Goal: Task Accomplishment & Management: Manage account settings

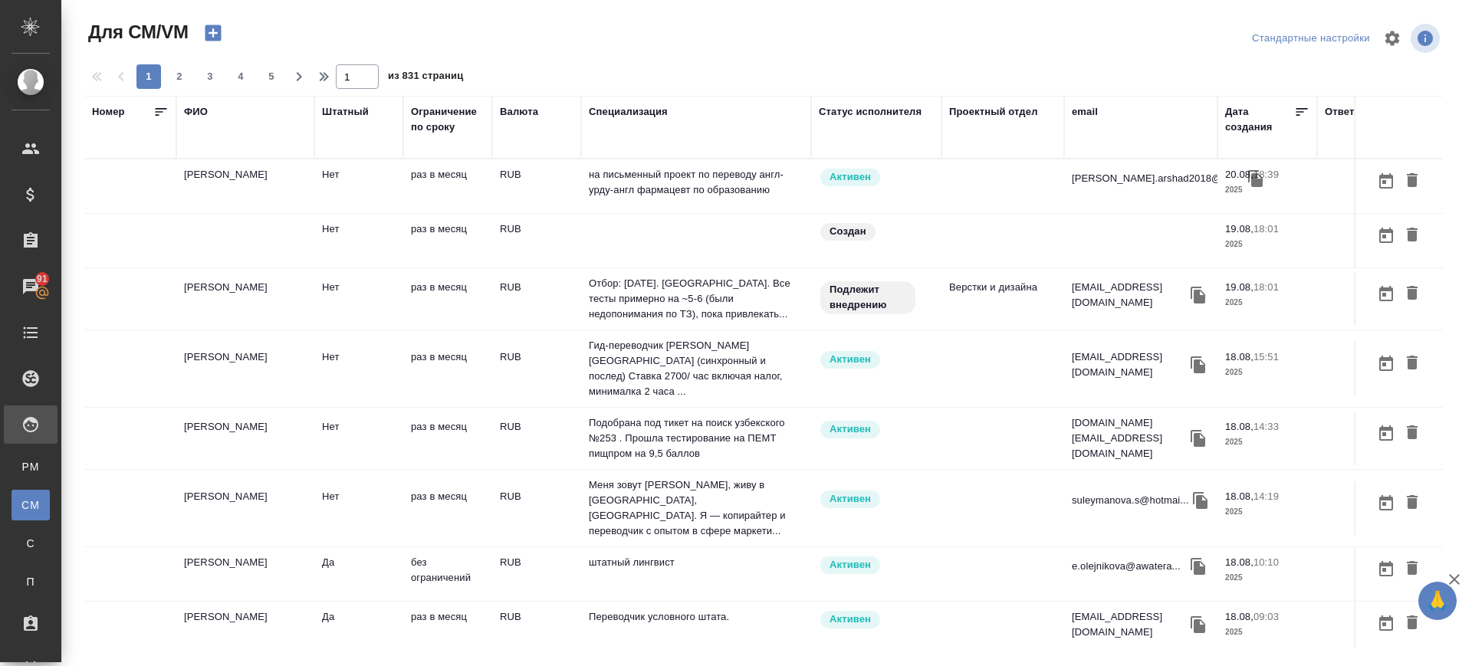
click at [247, 213] on td "[PERSON_NAME]" at bounding box center [245, 186] width 138 height 54
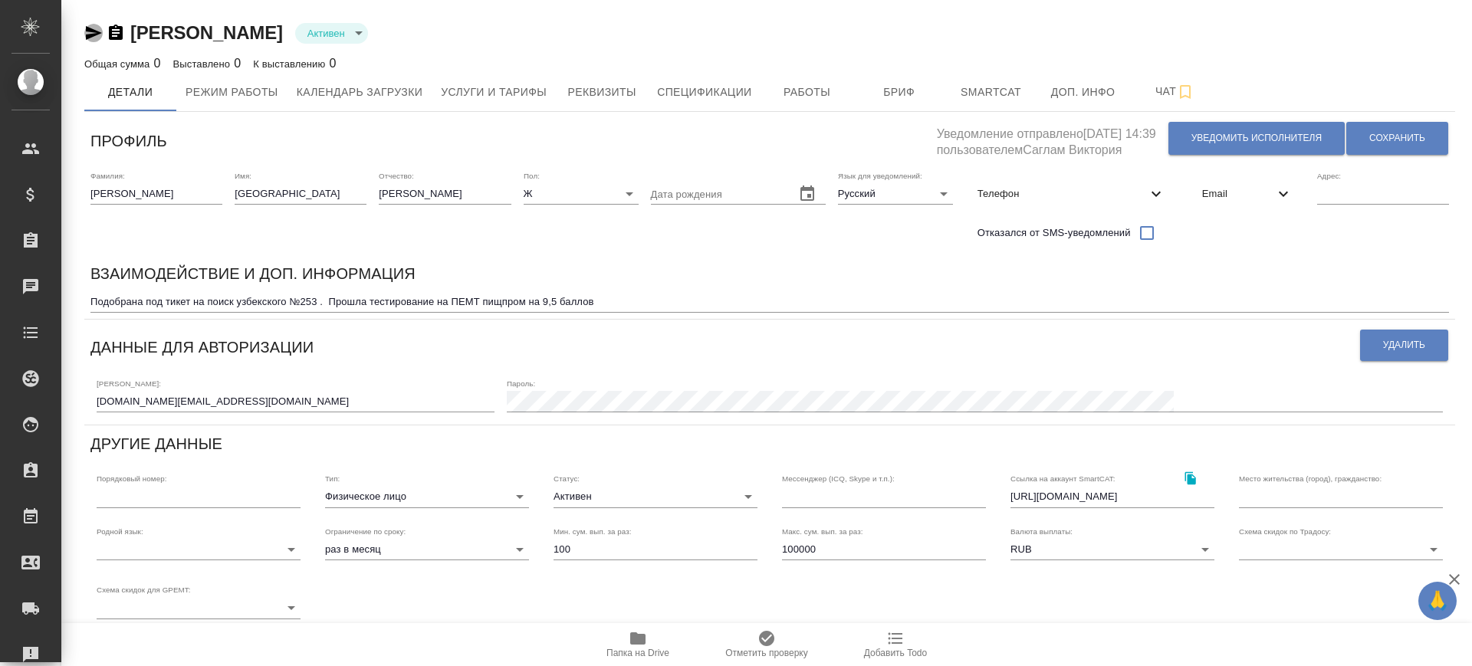
click at [89, 37] on icon "button" at bounding box center [94, 33] width 16 height 14
click at [113, 32] on icon "button" at bounding box center [116, 33] width 18 height 18
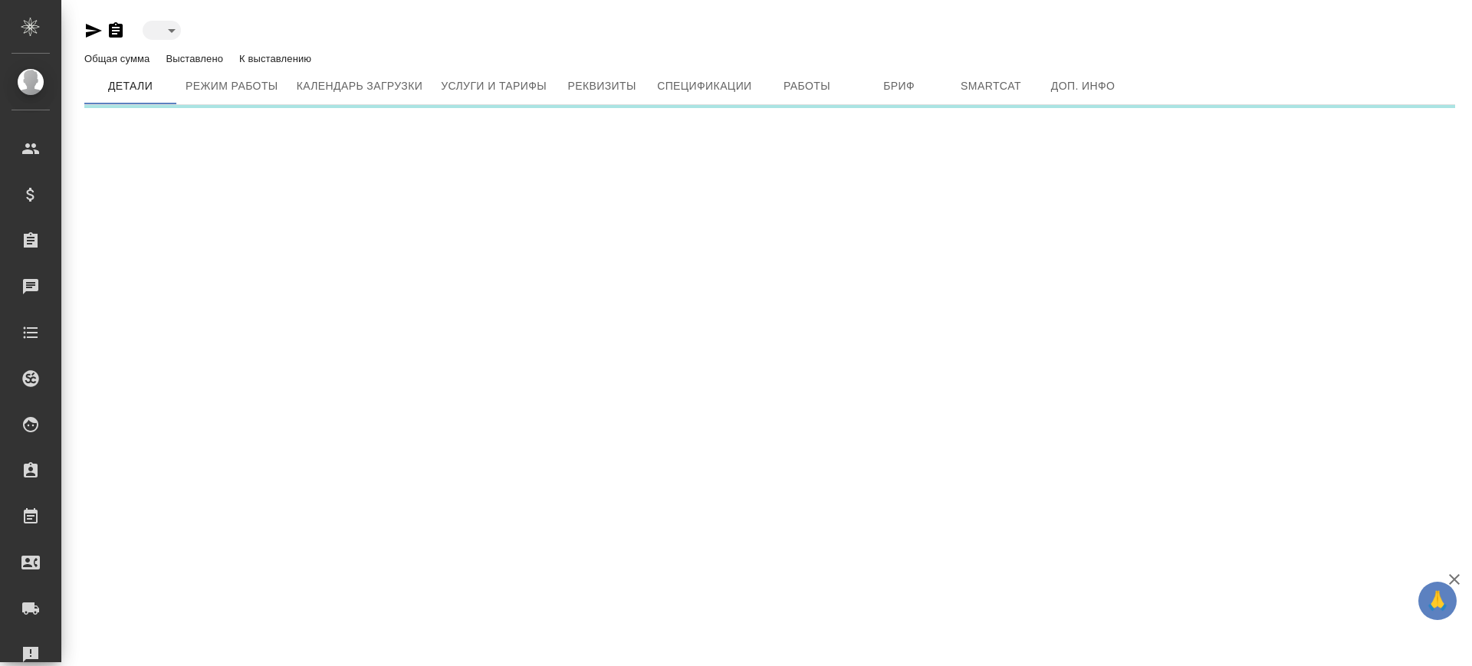
type input "active"
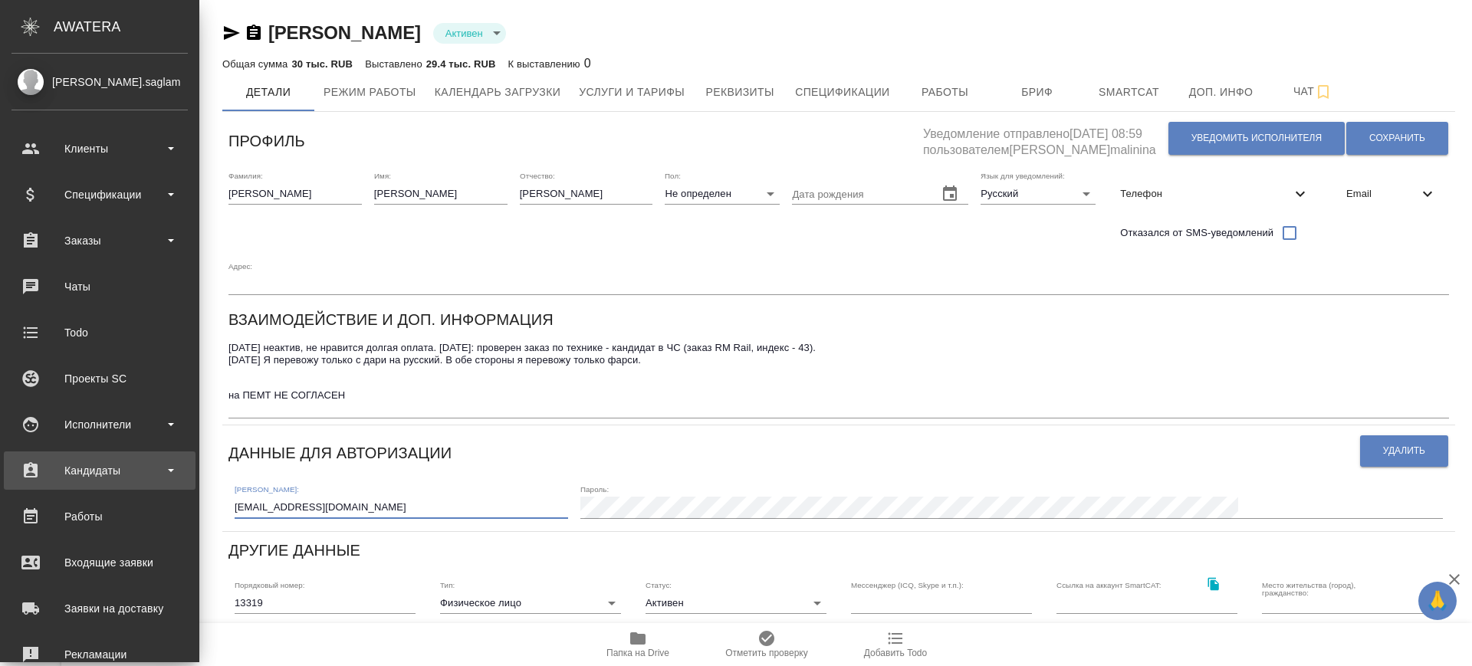
drag, startPoint x: 223, startPoint y: 457, endPoint x: 50, endPoint y: 478, distance: 174.5
click at [50, 478] on div ".cls-1 fill:#fff; AWATERA Саглам Виктория v.saglam Клиенты Спецификации Заказы …" at bounding box center [736, 333] width 1472 height 666
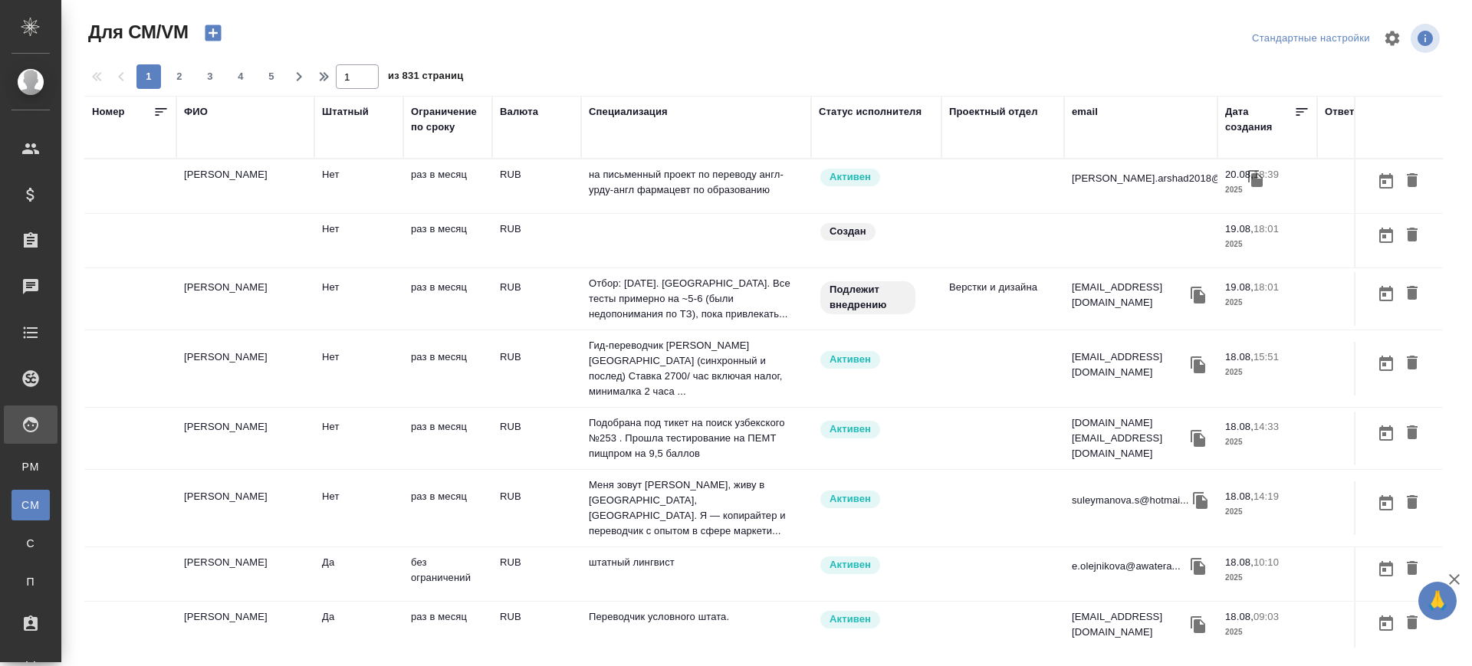
click at [205, 114] on div "ФИО" at bounding box center [196, 111] width 24 height 15
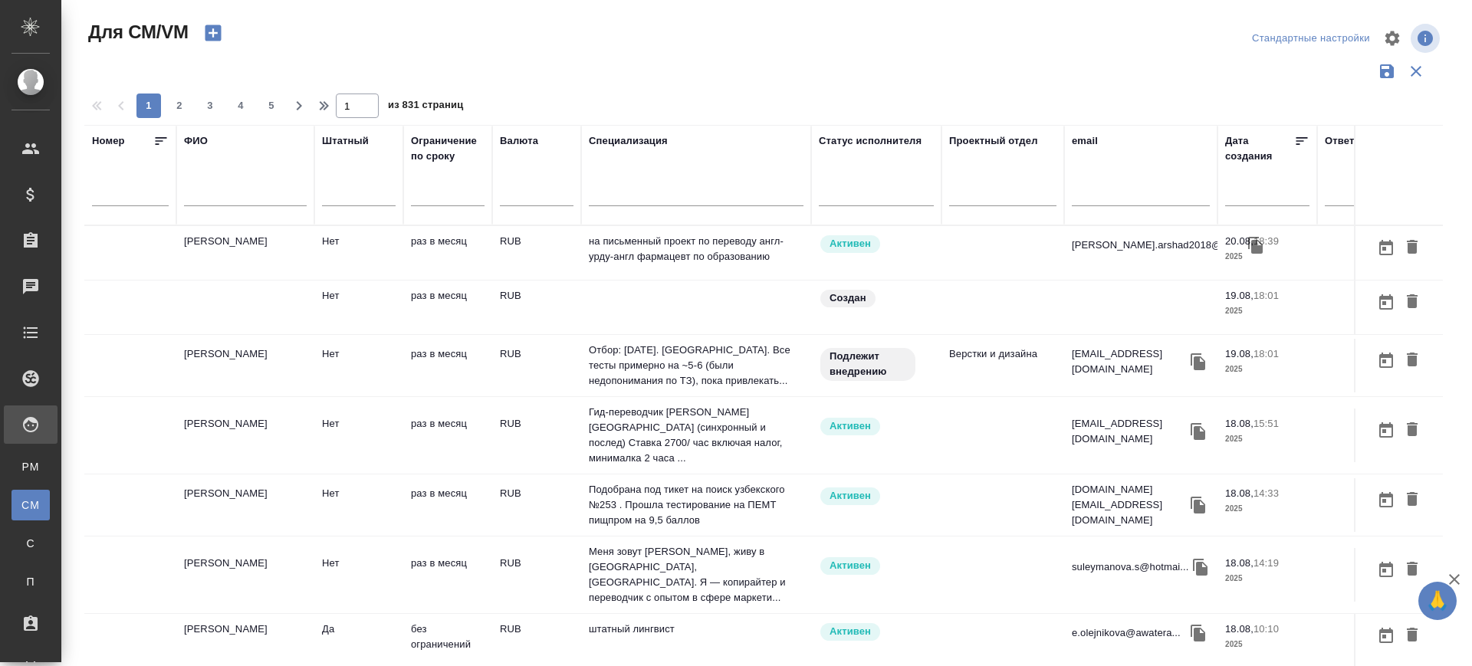
click at [236, 199] on input "text" at bounding box center [245, 196] width 123 height 19
paste input "[EMAIL_ADDRESS][DOMAIN_NAME]"
type input "[EMAIL_ADDRESS][DOMAIN_NAME]"
click at [1097, 196] on input "text" at bounding box center [1141, 196] width 138 height 19
paste input "[EMAIL_ADDRESS][DOMAIN_NAME]"
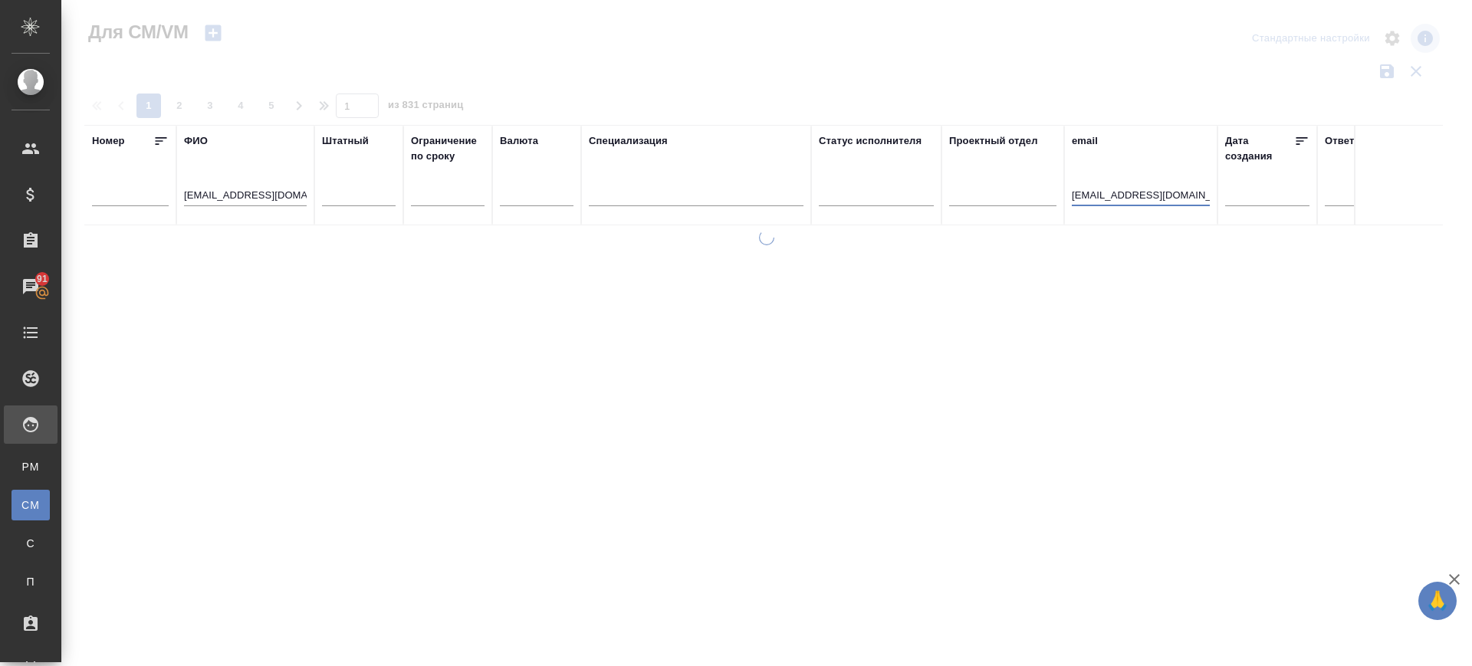
type input "[EMAIL_ADDRESS][DOMAIN_NAME]"
click at [267, 193] on input "[EMAIL_ADDRESS][DOMAIN_NAME]" at bounding box center [245, 196] width 123 height 19
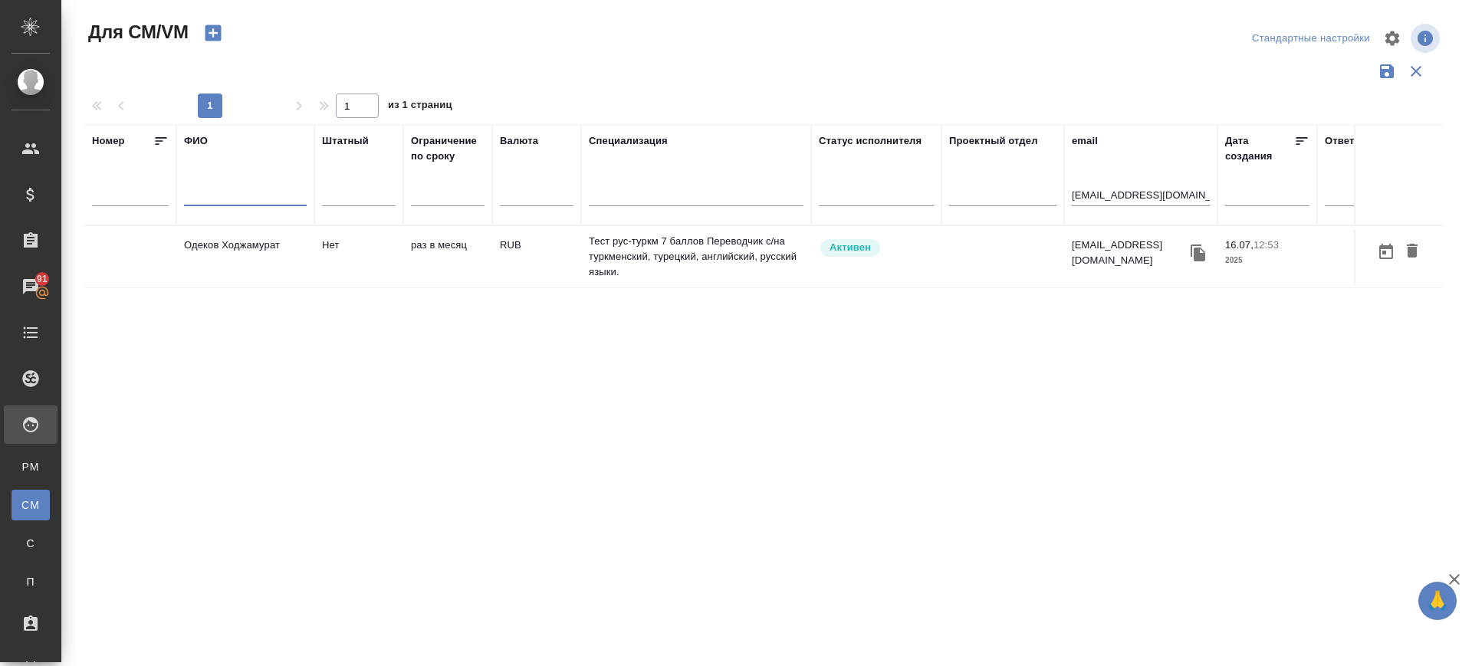
click at [231, 258] on td "Одеков Ходжамурат" at bounding box center [245, 257] width 138 height 54
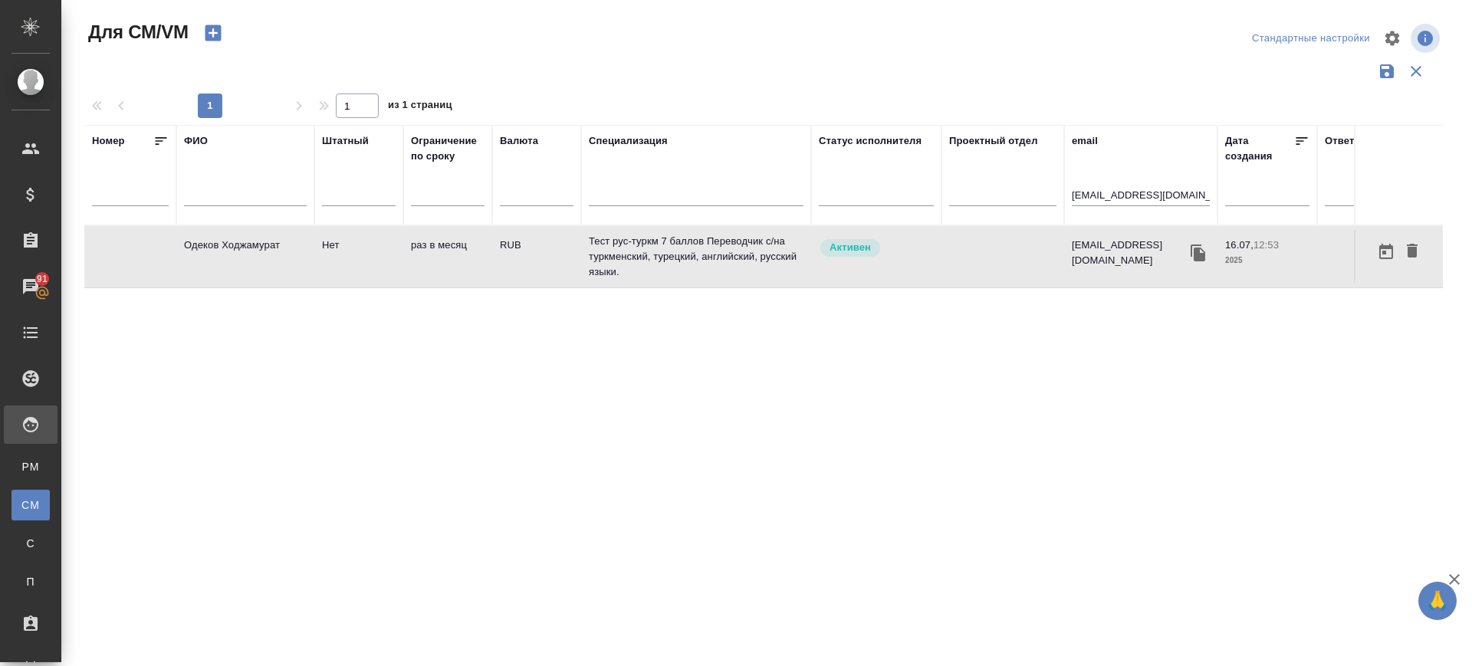
click at [231, 258] on td "Одеков Ходжамурат" at bounding box center [245, 257] width 138 height 54
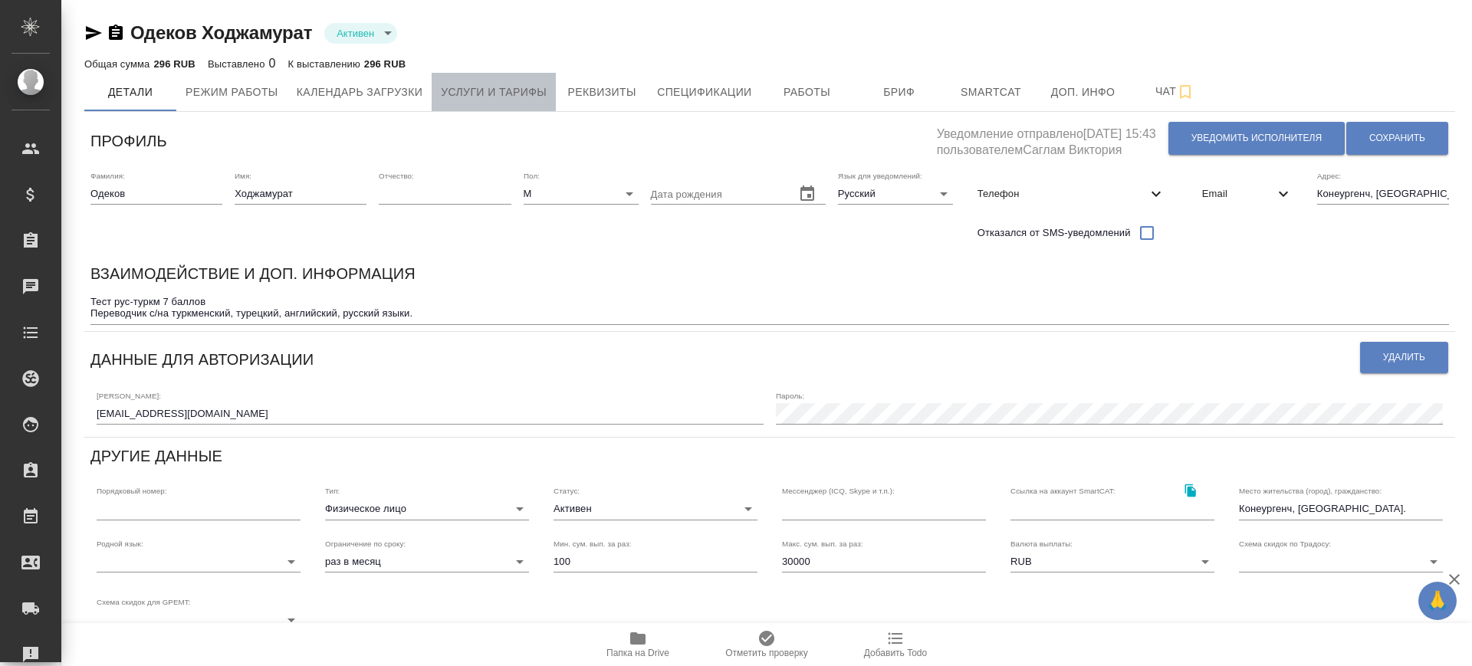
click at [508, 76] on button "Услуги и тарифы" at bounding box center [494, 92] width 124 height 38
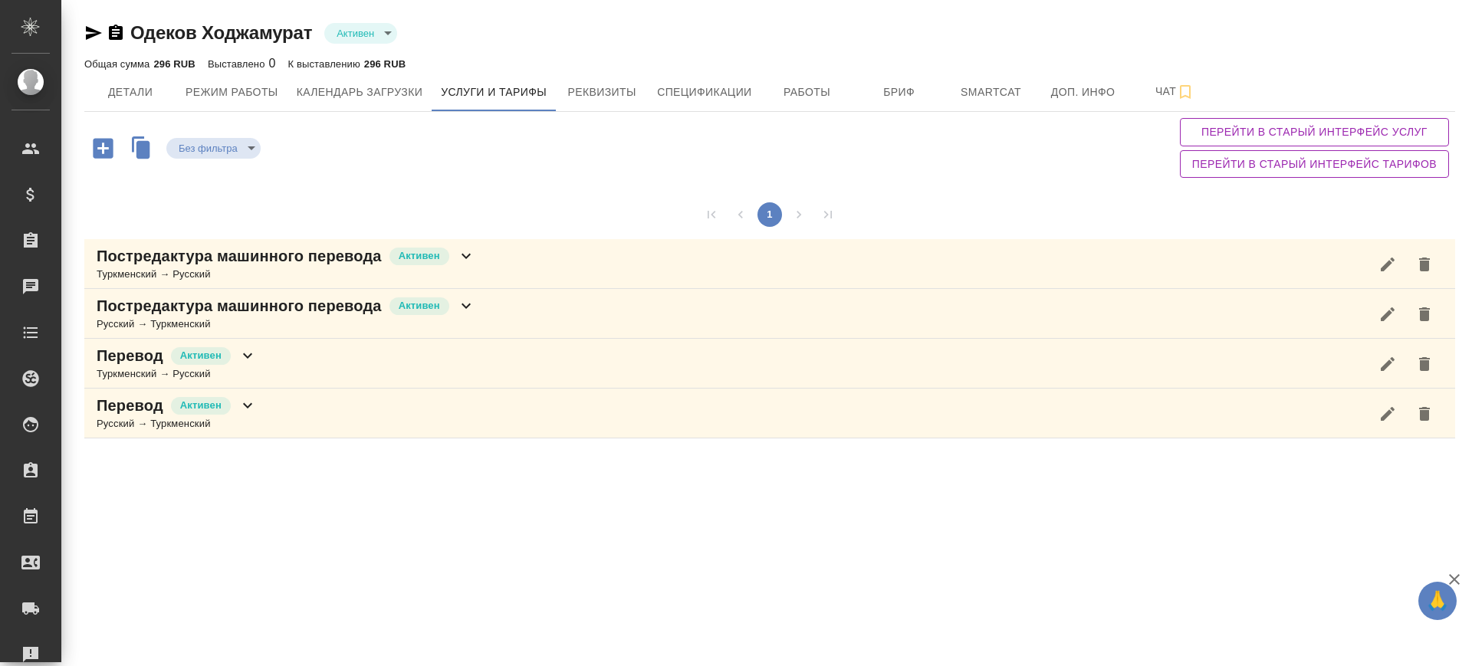
click at [101, 149] on icon "button" at bounding box center [103, 148] width 20 height 20
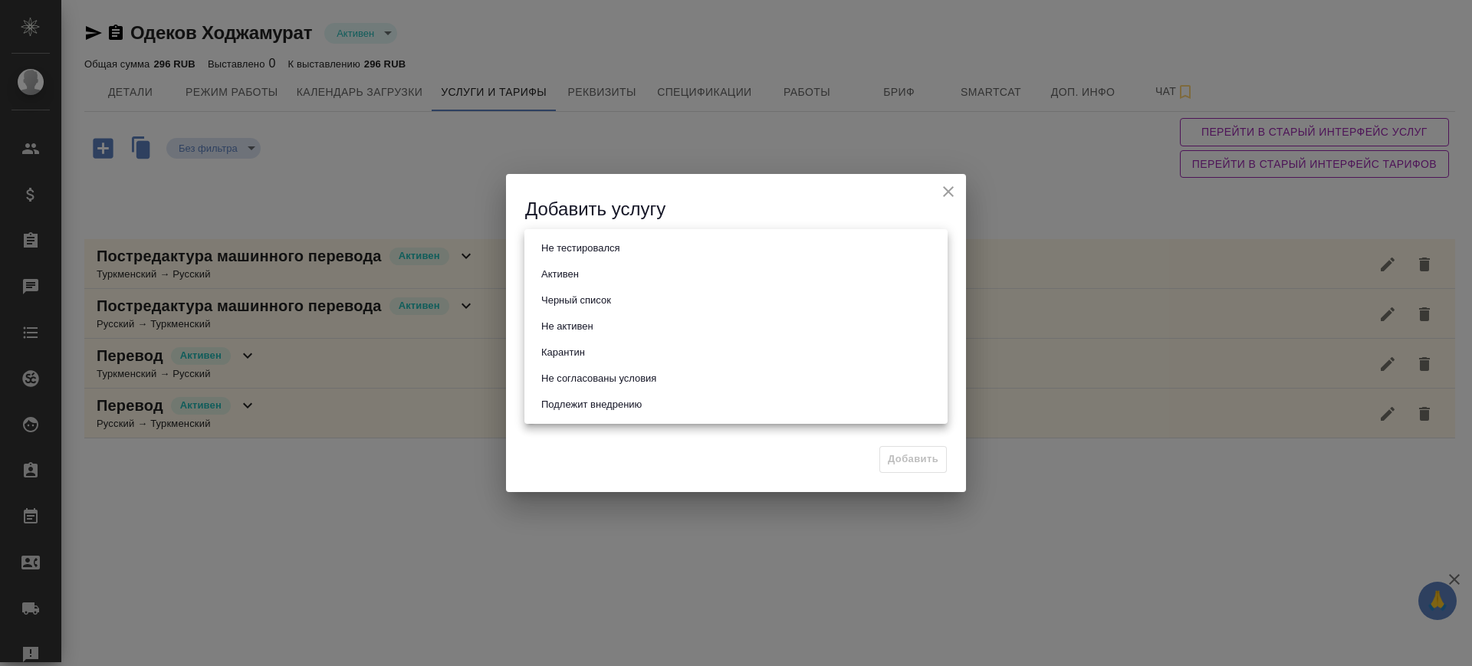
click at [558, 242] on body "🙏 .cls-1 fill:#fff; AWATERA Саглам Виктория v.saglam Клиенты Спецификации Заказ…" at bounding box center [736, 333] width 1472 height 666
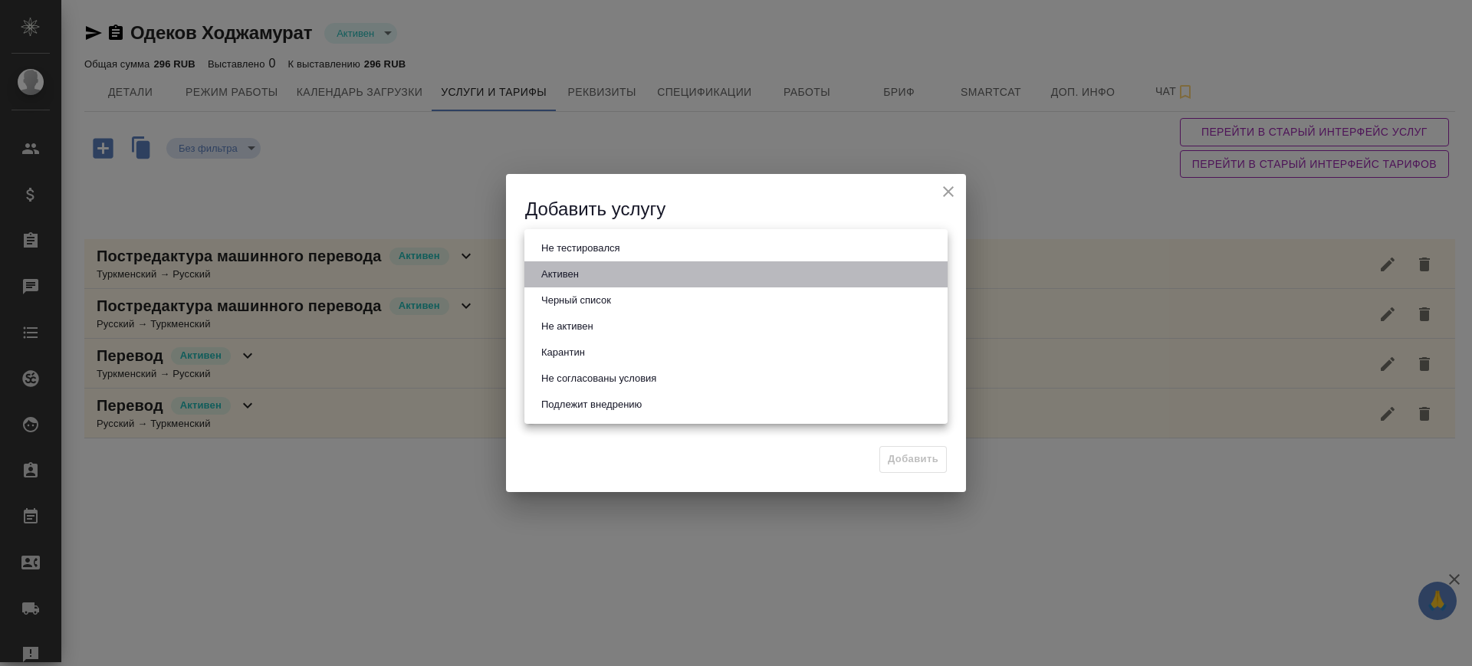
click at [571, 268] on button "Активен" at bounding box center [560, 274] width 47 height 17
type input "active"
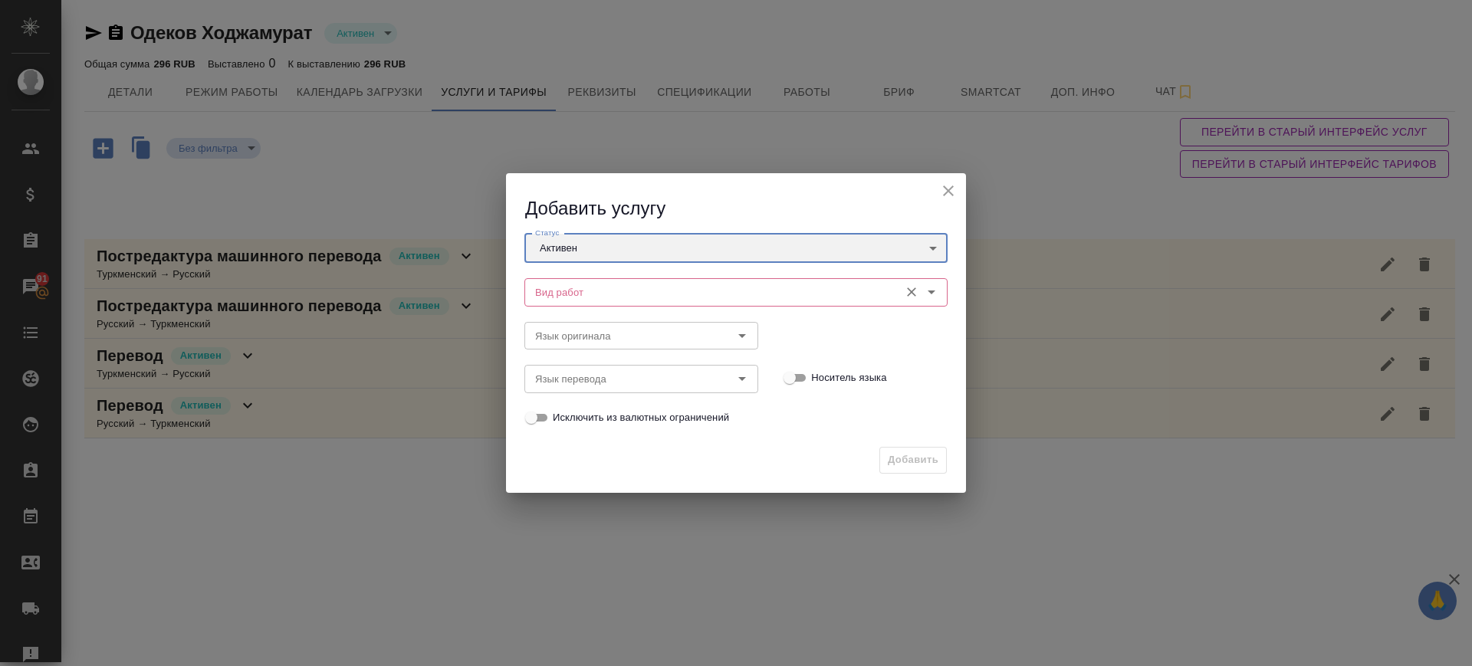
drag, startPoint x: 566, startPoint y: 278, endPoint x: 564, endPoint y: 286, distance: 8.6
click at [564, 284] on div "Вид работ" at bounding box center [736, 292] width 423 height 28
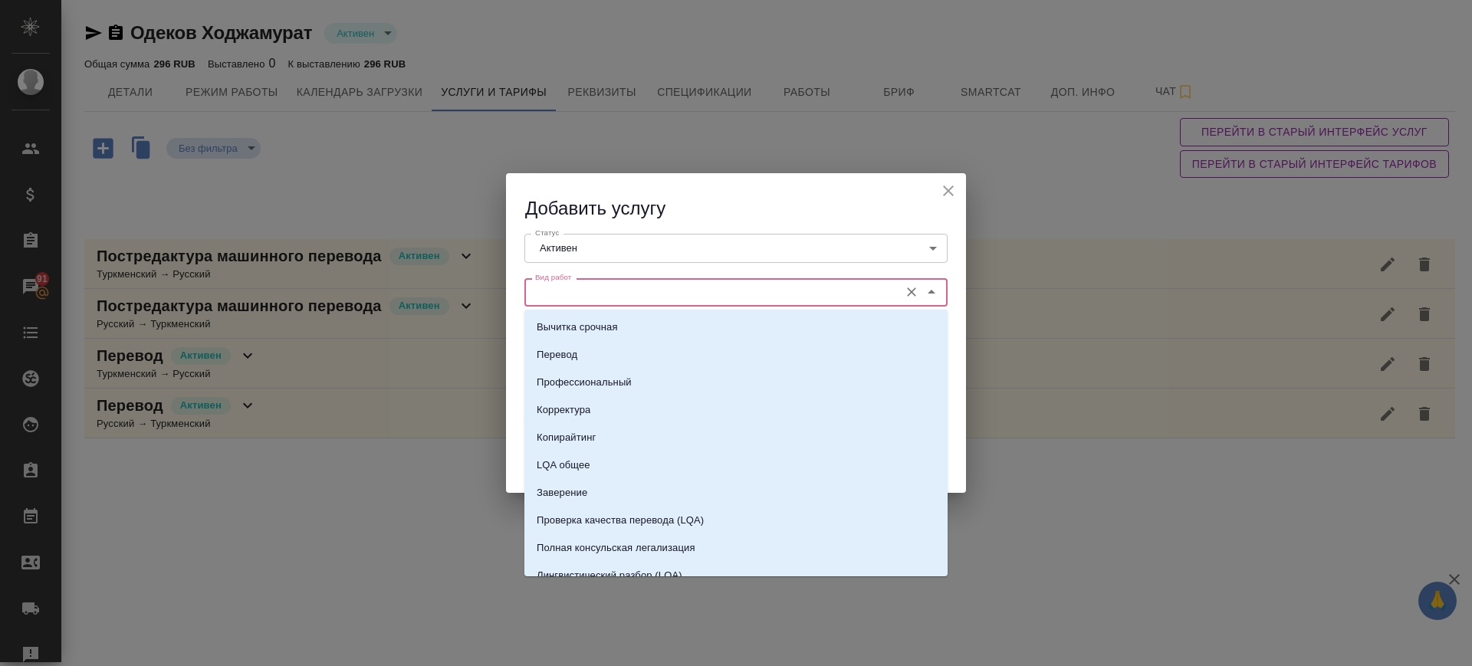
click at [564, 287] on input "Вид работ" at bounding box center [710, 292] width 363 height 18
click at [567, 339] on li "Вычитка срочная" at bounding box center [736, 328] width 423 height 28
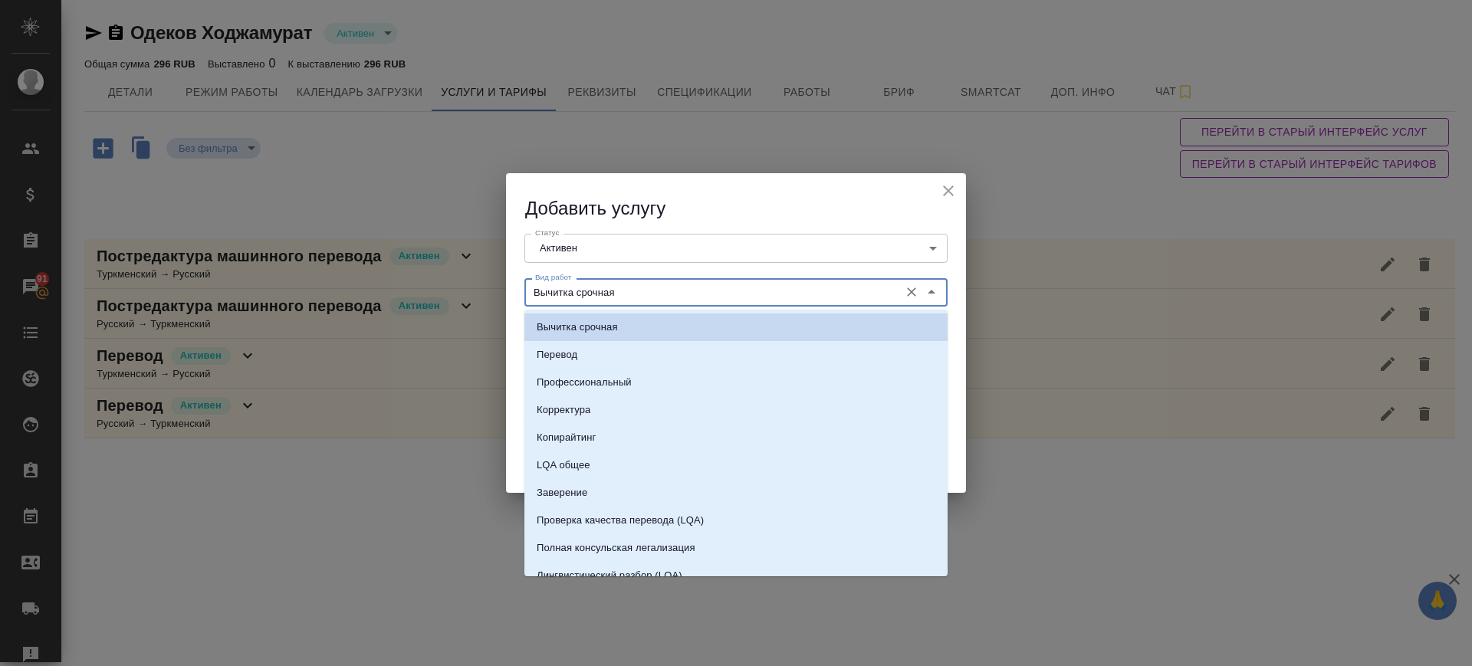
drag, startPoint x: 590, startPoint y: 296, endPoint x: 588, endPoint y: 323, distance: 26.9
click at [591, 295] on input "Вычитка срочная" at bounding box center [710, 292] width 363 height 18
click at [590, 356] on li "Перевод" at bounding box center [736, 355] width 423 height 28
type input "Перевод"
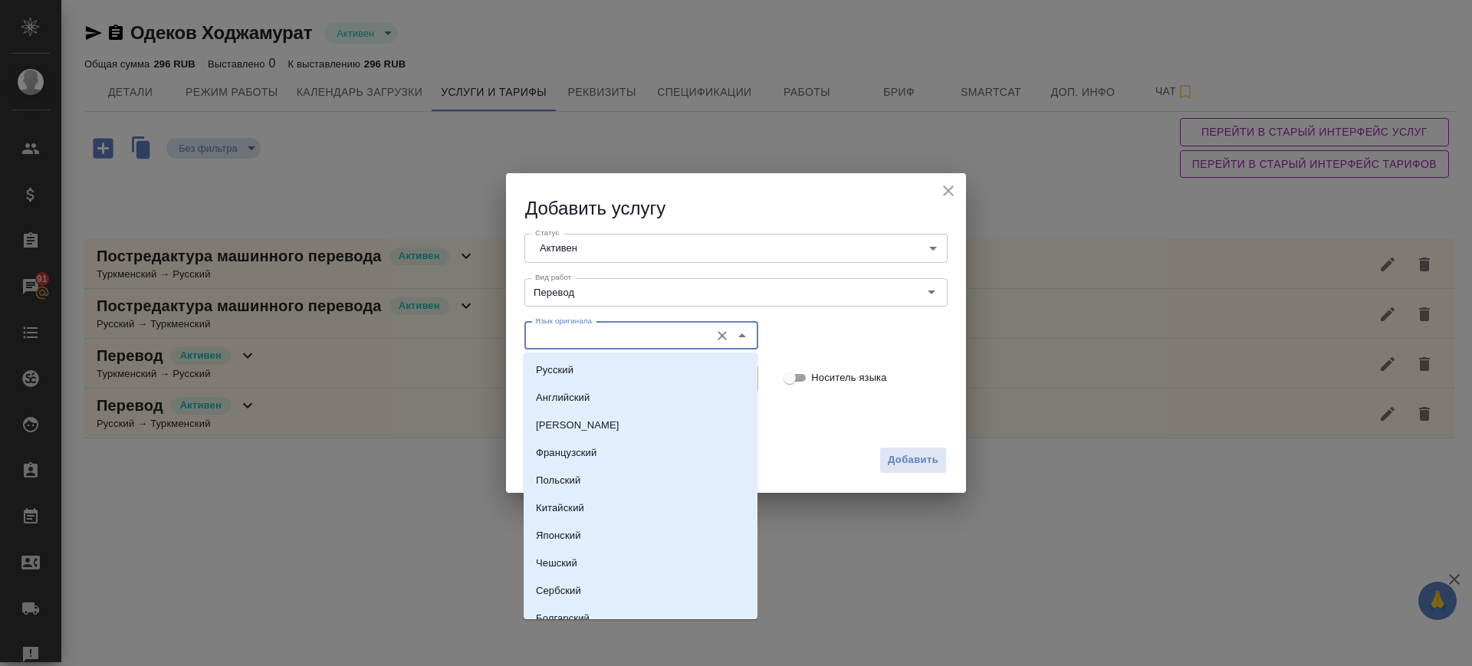
click at [581, 340] on input "Язык оригинала" at bounding box center [615, 336] width 173 height 18
click at [580, 370] on li "Русский" at bounding box center [641, 371] width 234 height 28
type input "Русский"
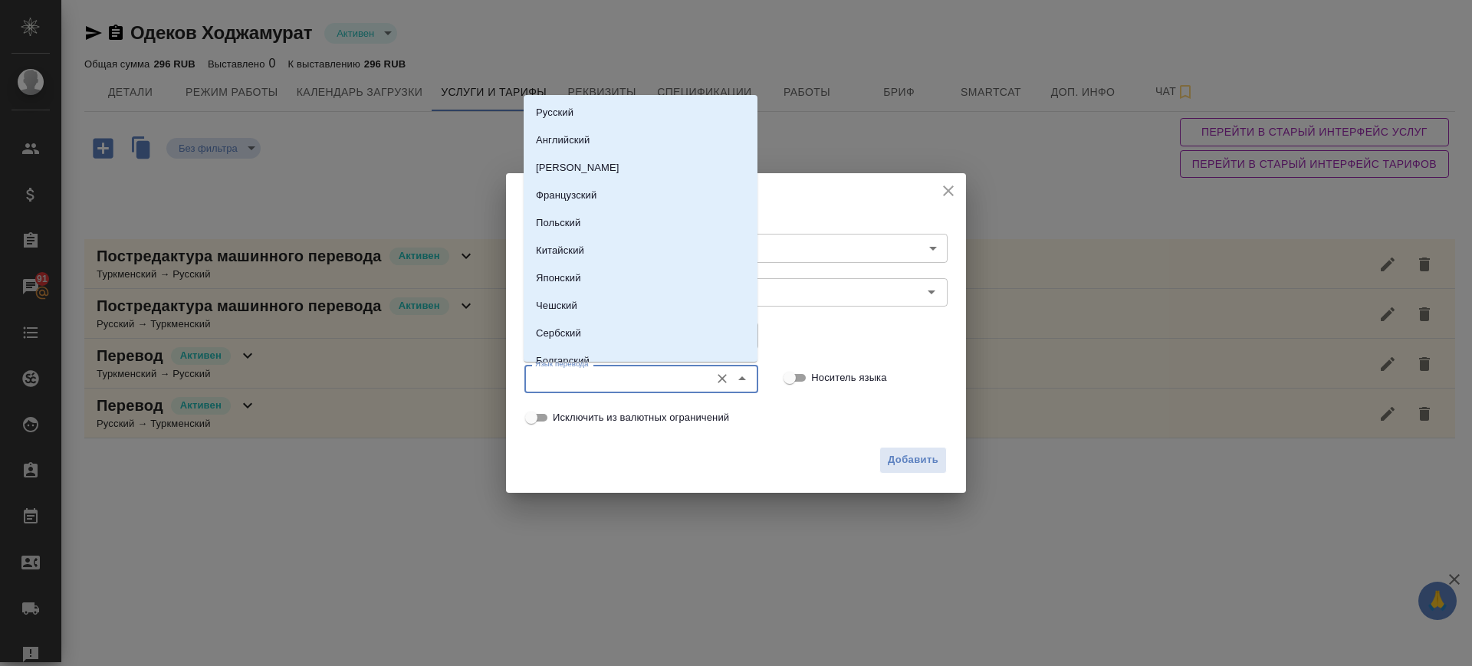
click at [578, 374] on input "Язык перевода" at bounding box center [615, 379] width 173 height 18
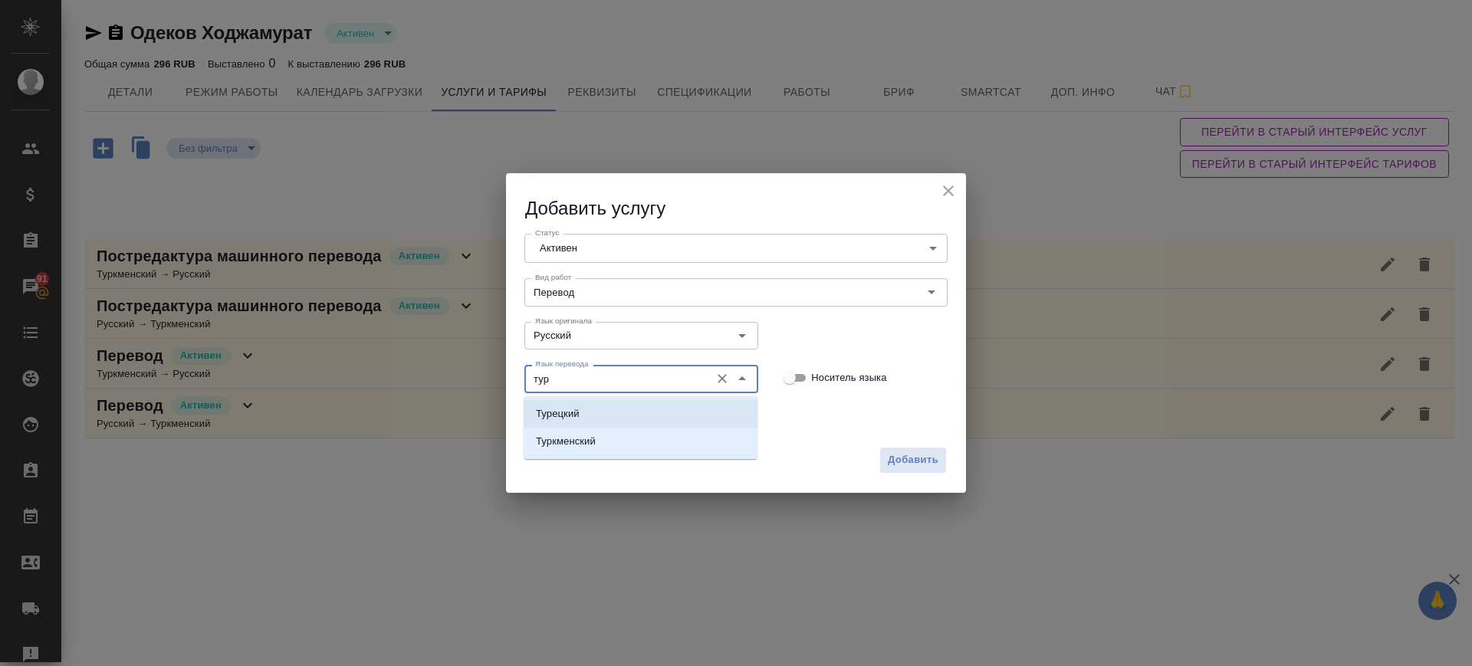
click at [585, 409] on li "Турецкий" at bounding box center [641, 414] width 234 height 28
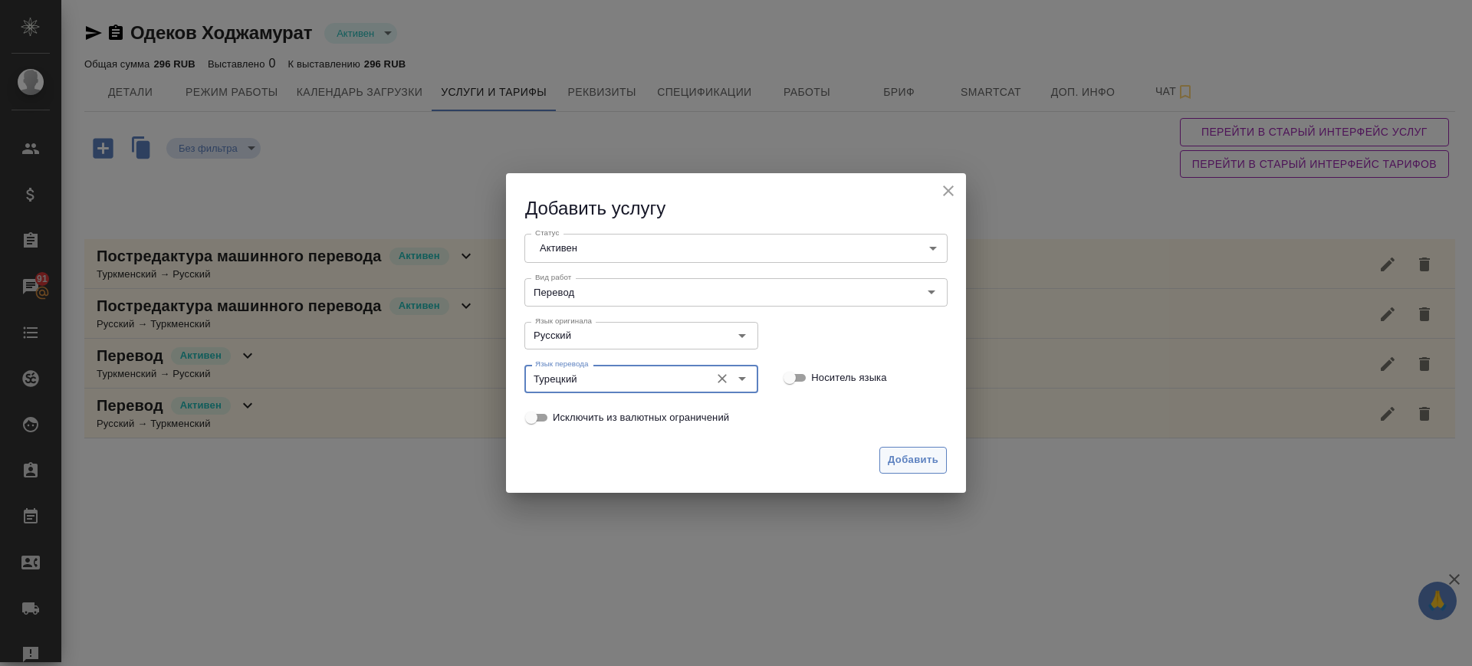
type input "Турецкий"
click at [906, 465] on span "Добавить" at bounding box center [913, 461] width 51 height 18
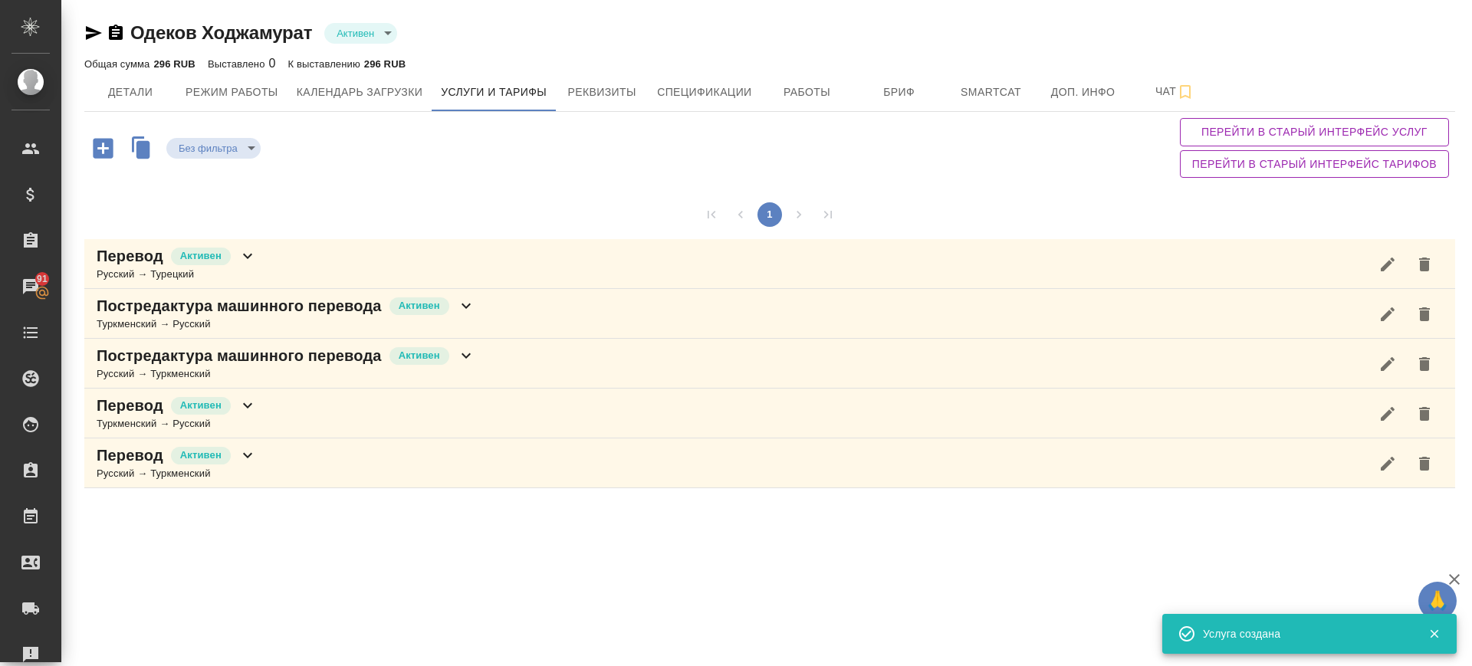
click at [100, 146] on icon "button" at bounding box center [103, 148] width 27 height 27
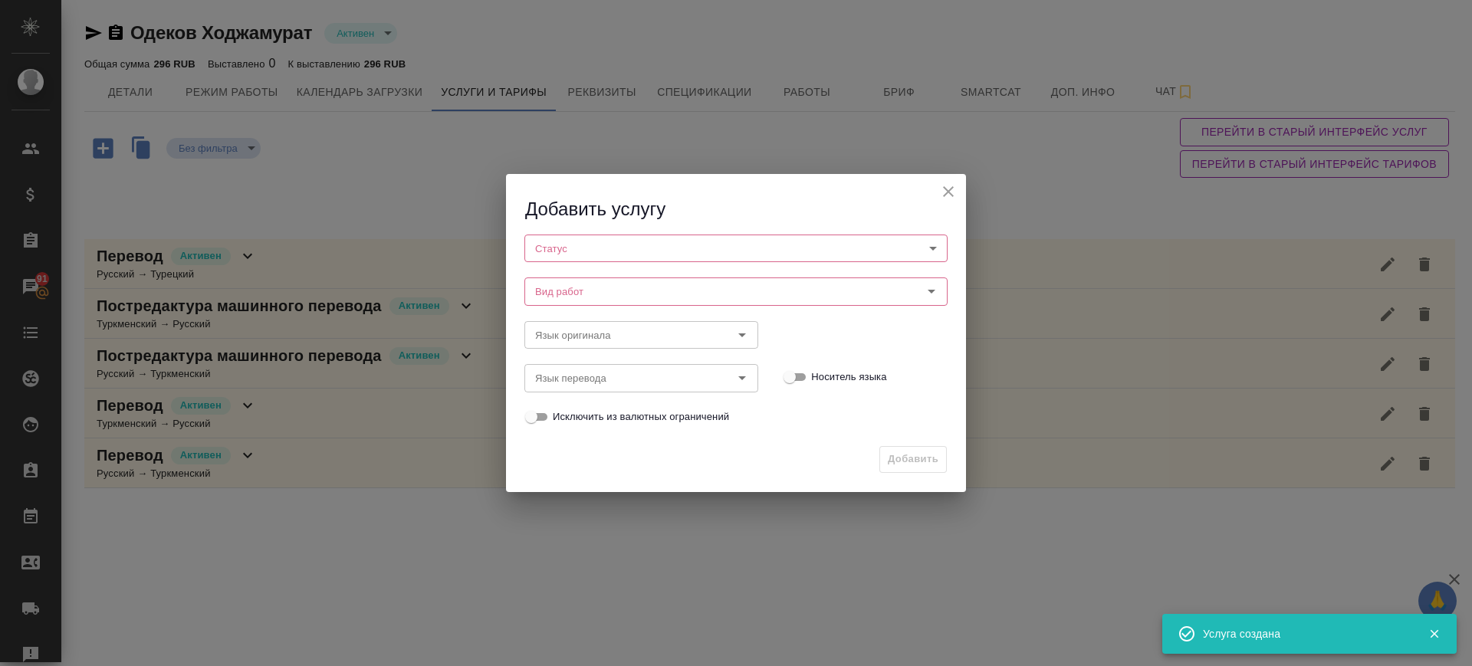
click at [689, 244] on body "🙏 .cls-1 fill:#fff; AWATERA Саглам Виктория v.saglam Клиенты Спецификации Заказ…" at bounding box center [736, 333] width 1472 height 666
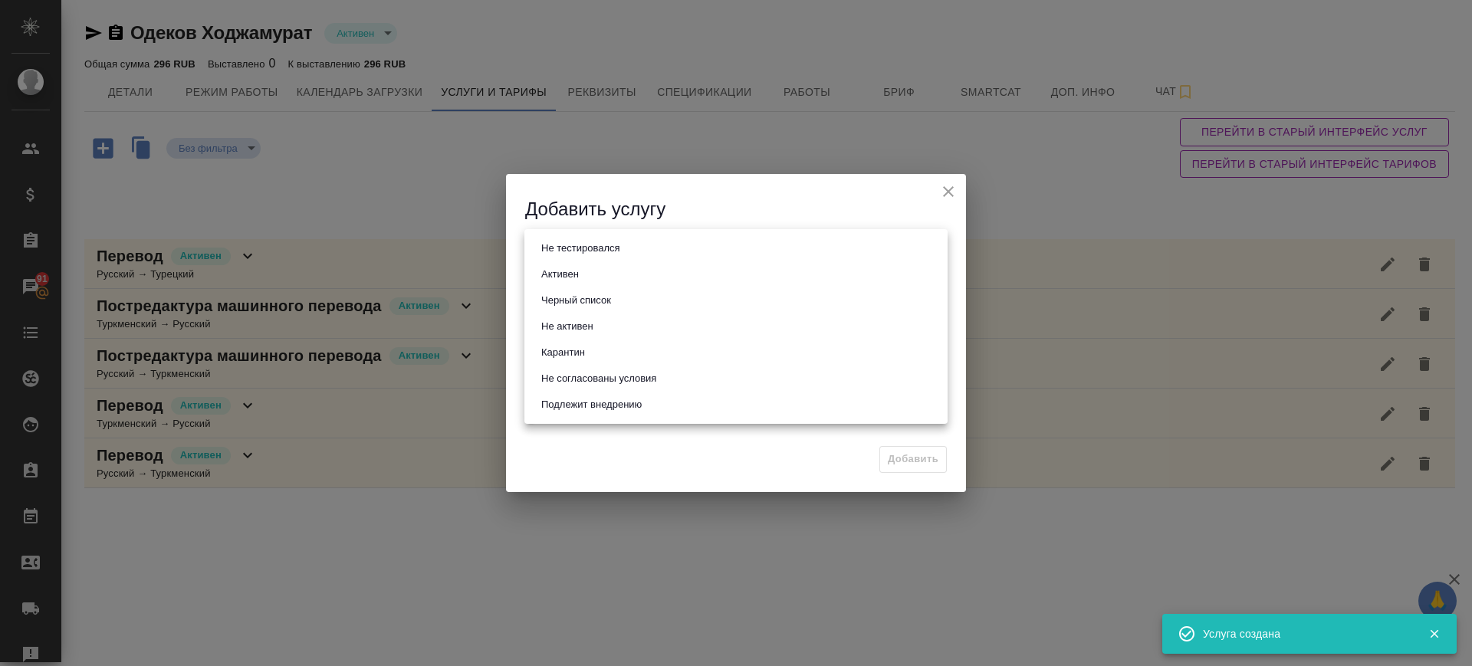
click at [573, 274] on button "Активен" at bounding box center [560, 274] width 47 height 17
type input "active"
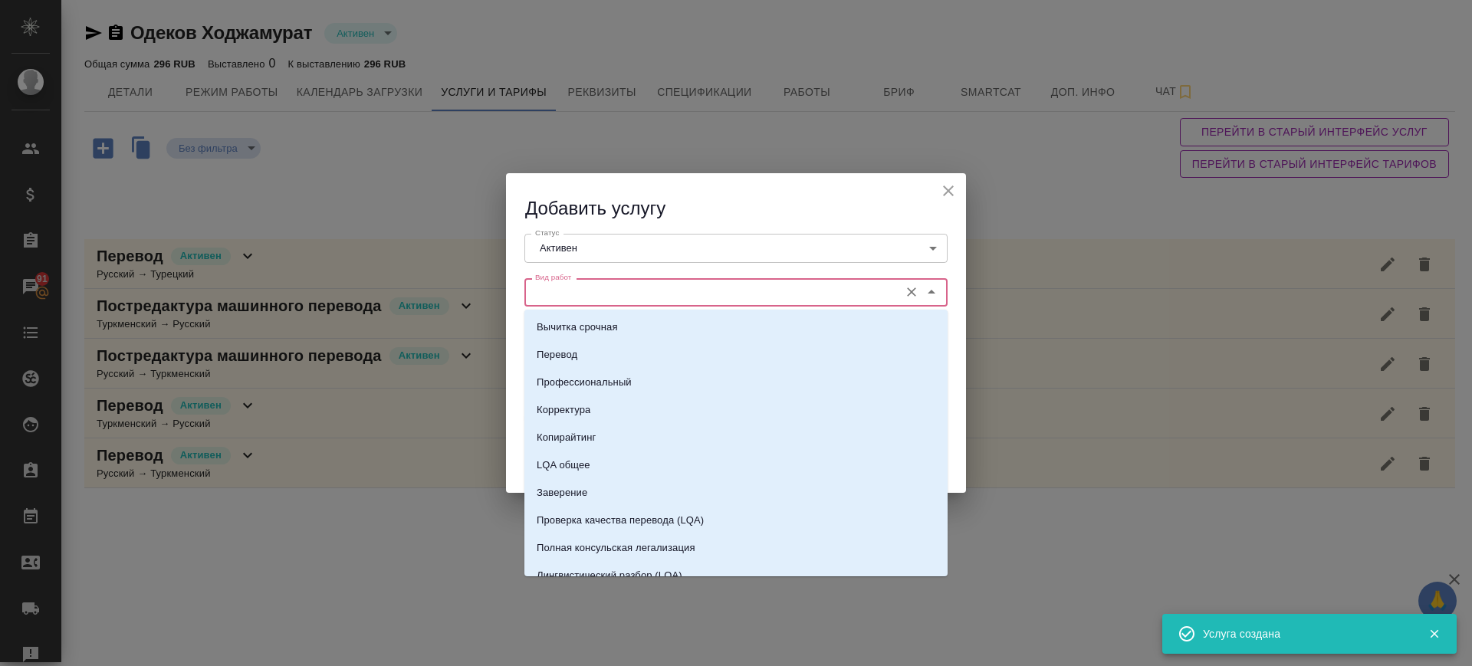
click at [575, 293] on input "Вид работ" at bounding box center [710, 292] width 363 height 18
click at [586, 357] on li "Перевод" at bounding box center [736, 355] width 423 height 28
type input "Перевод"
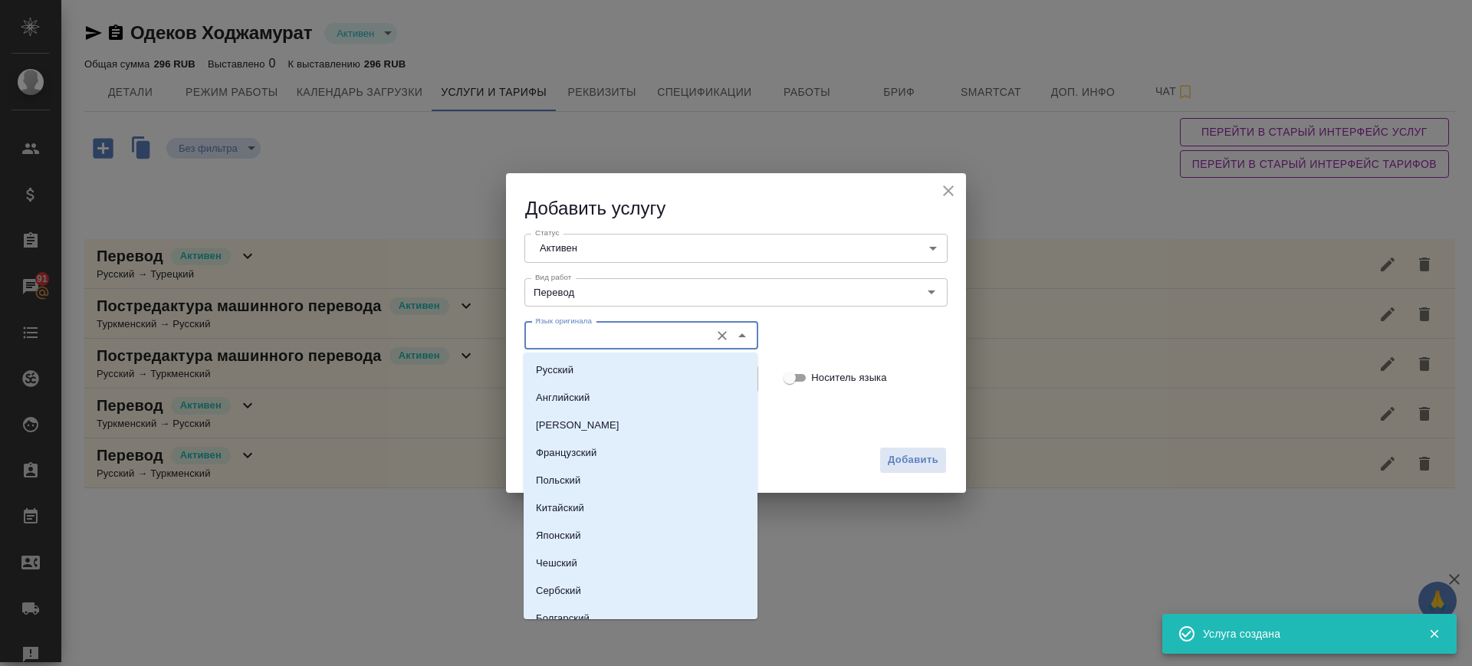
click at [578, 333] on input "Язык оригинала" at bounding box center [615, 336] width 173 height 18
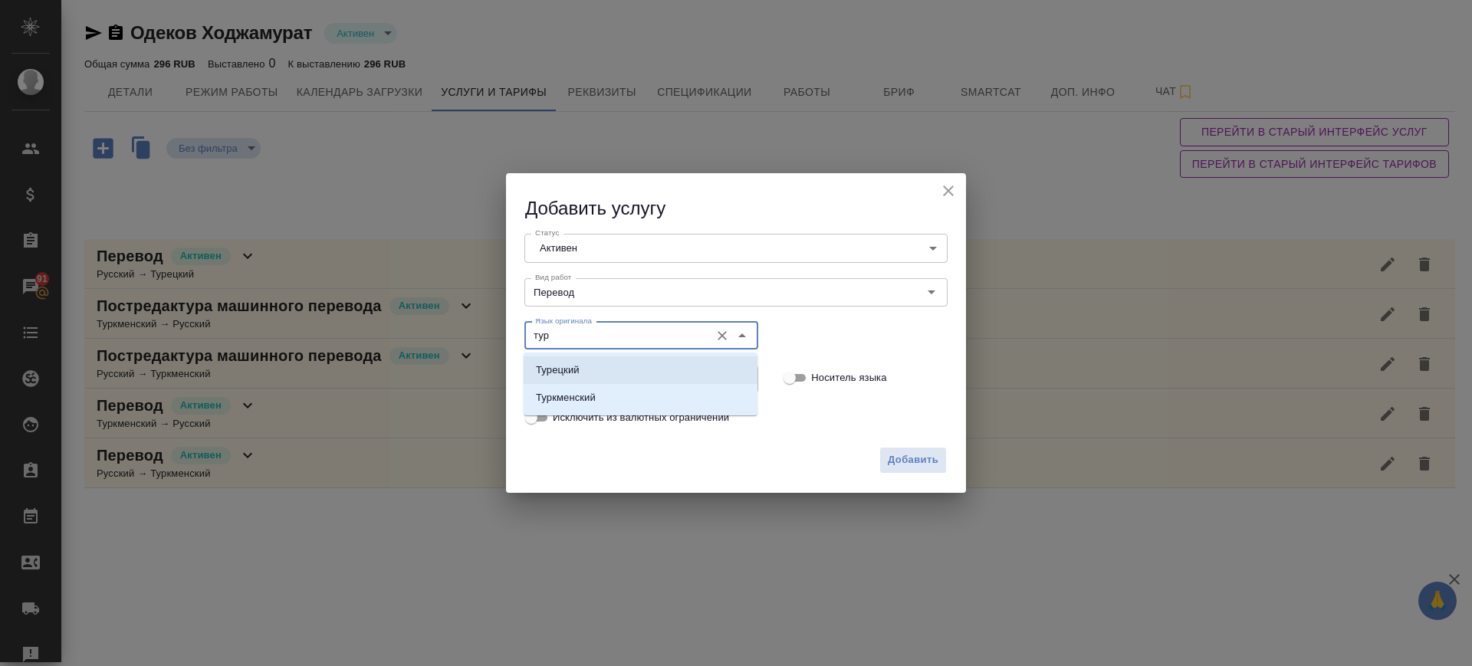
click at [587, 367] on li "Турецкий" at bounding box center [641, 371] width 234 height 28
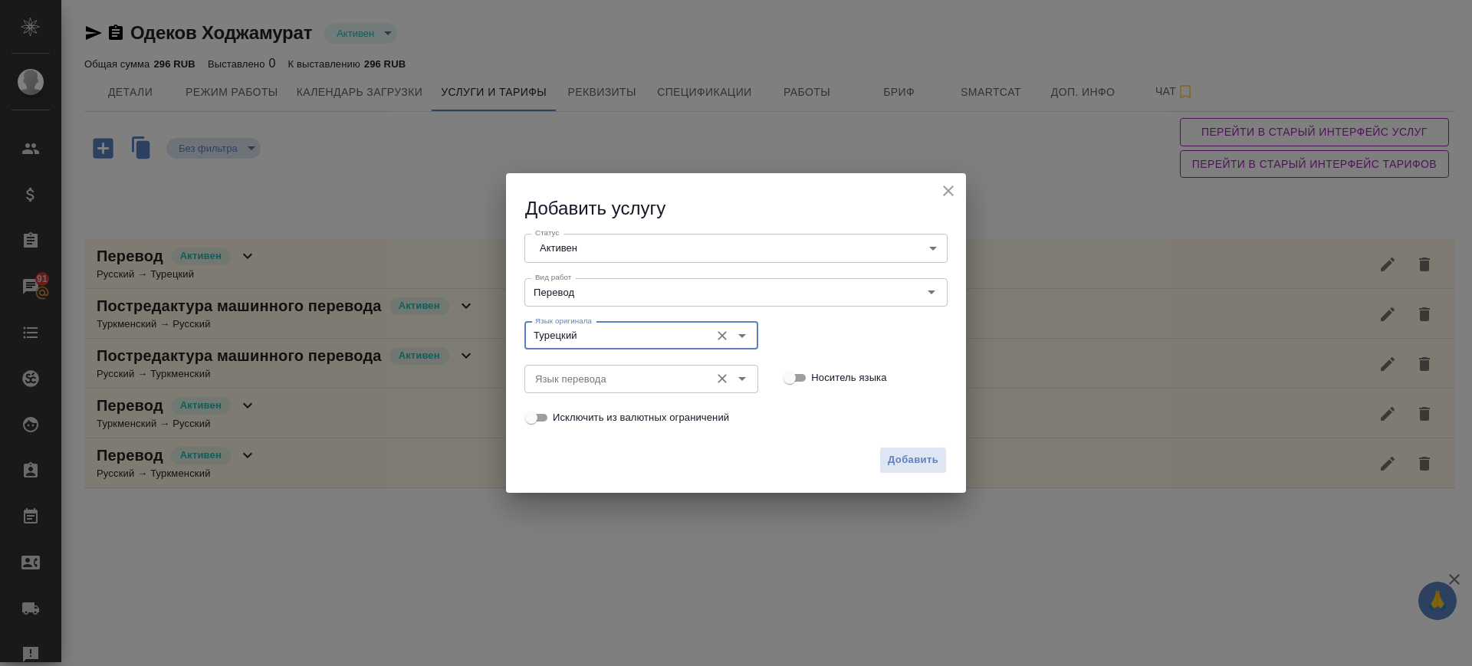
type input "Турецкий"
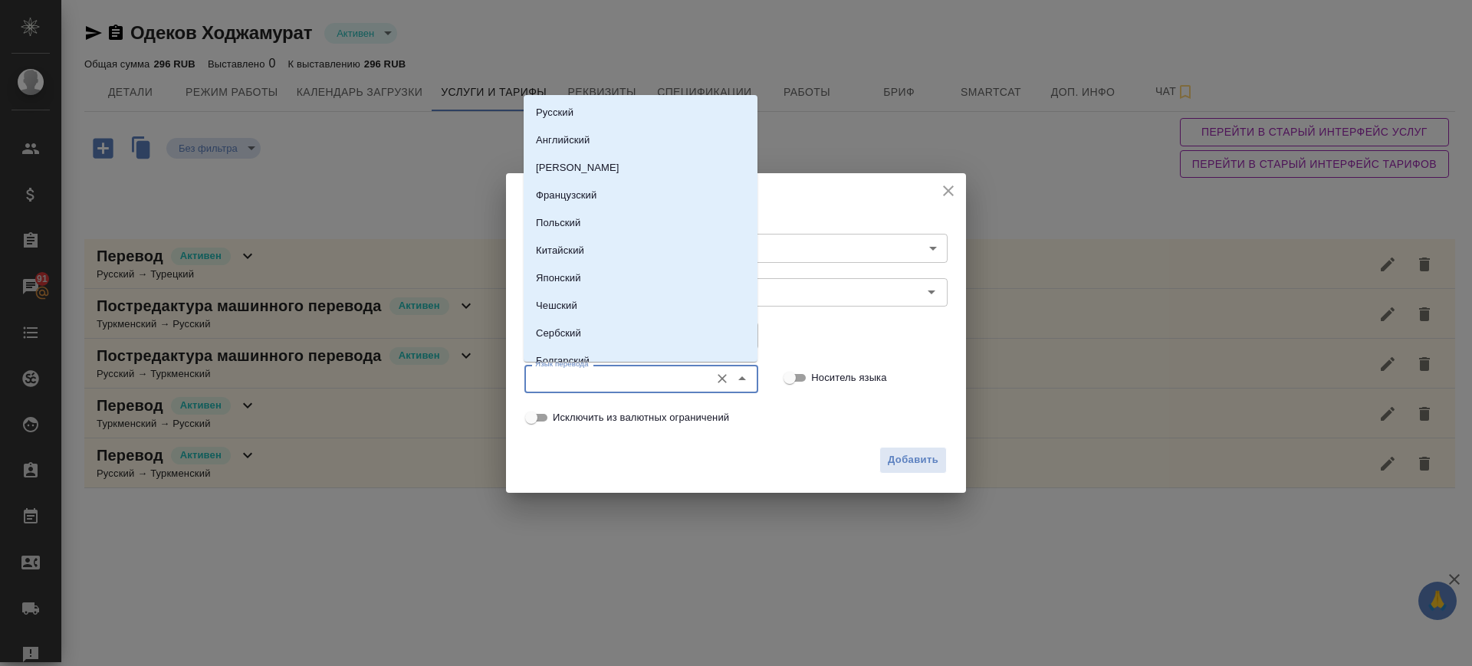
click at [594, 375] on input "Язык перевода" at bounding box center [615, 379] width 173 height 18
click at [564, 100] on li "Русский" at bounding box center [641, 113] width 234 height 28
type input "Русский"
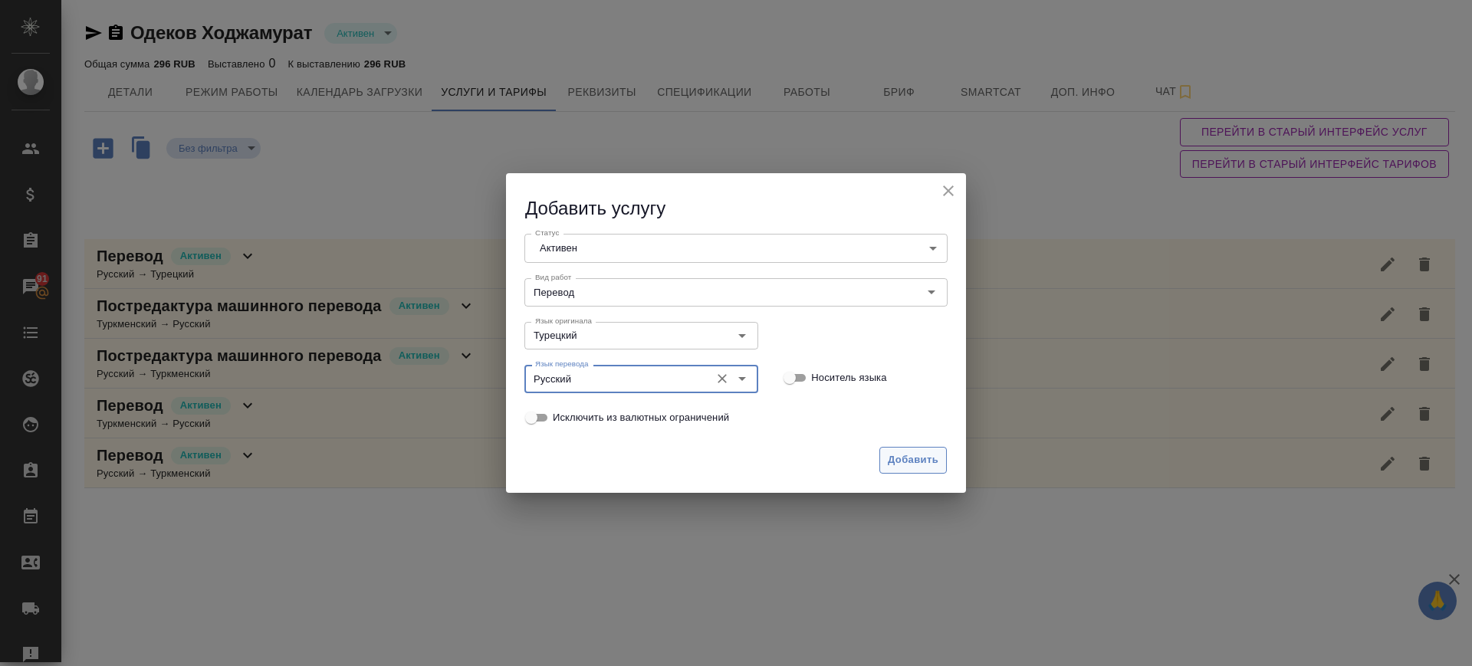
drag, startPoint x: 914, startPoint y: 450, endPoint x: 752, endPoint y: 446, distance: 161.8
click at [912, 449] on button "Добавить" at bounding box center [913, 460] width 67 height 27
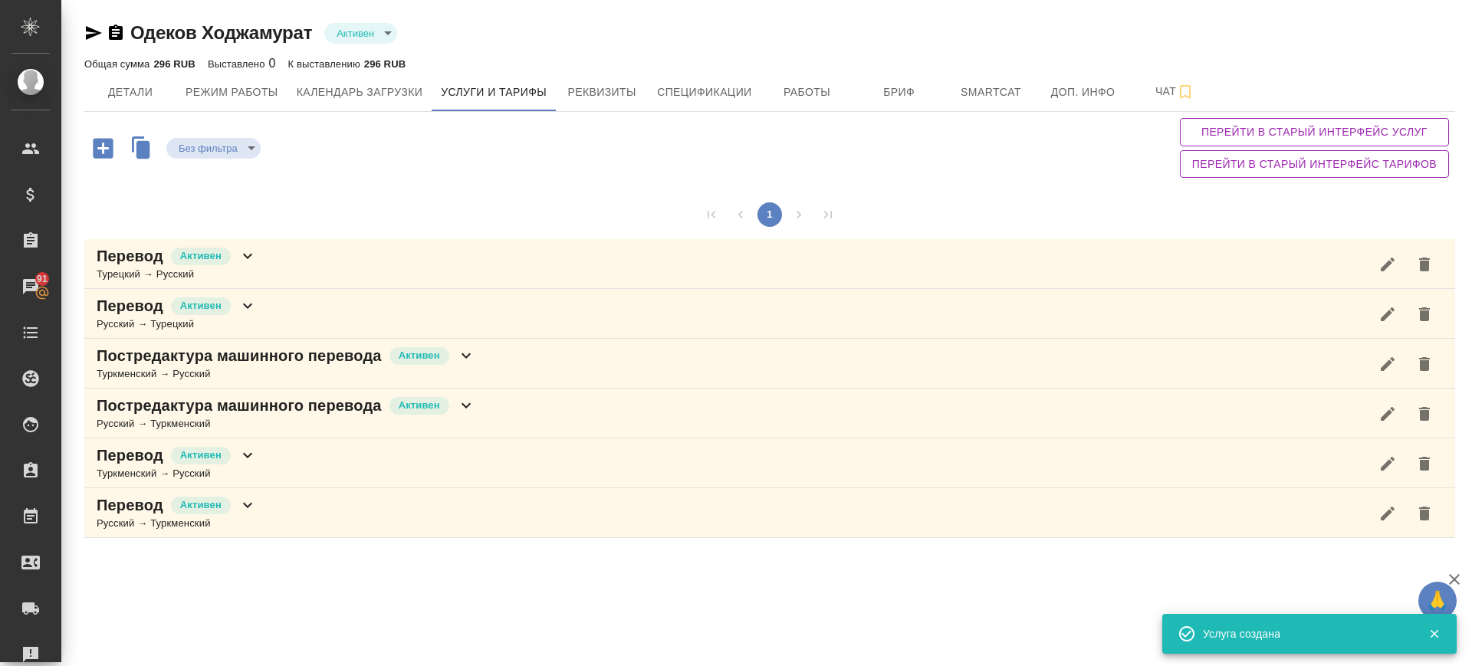
click at [105, 148] on icon "button" at bounding box center [103, 148] width 27 height 27
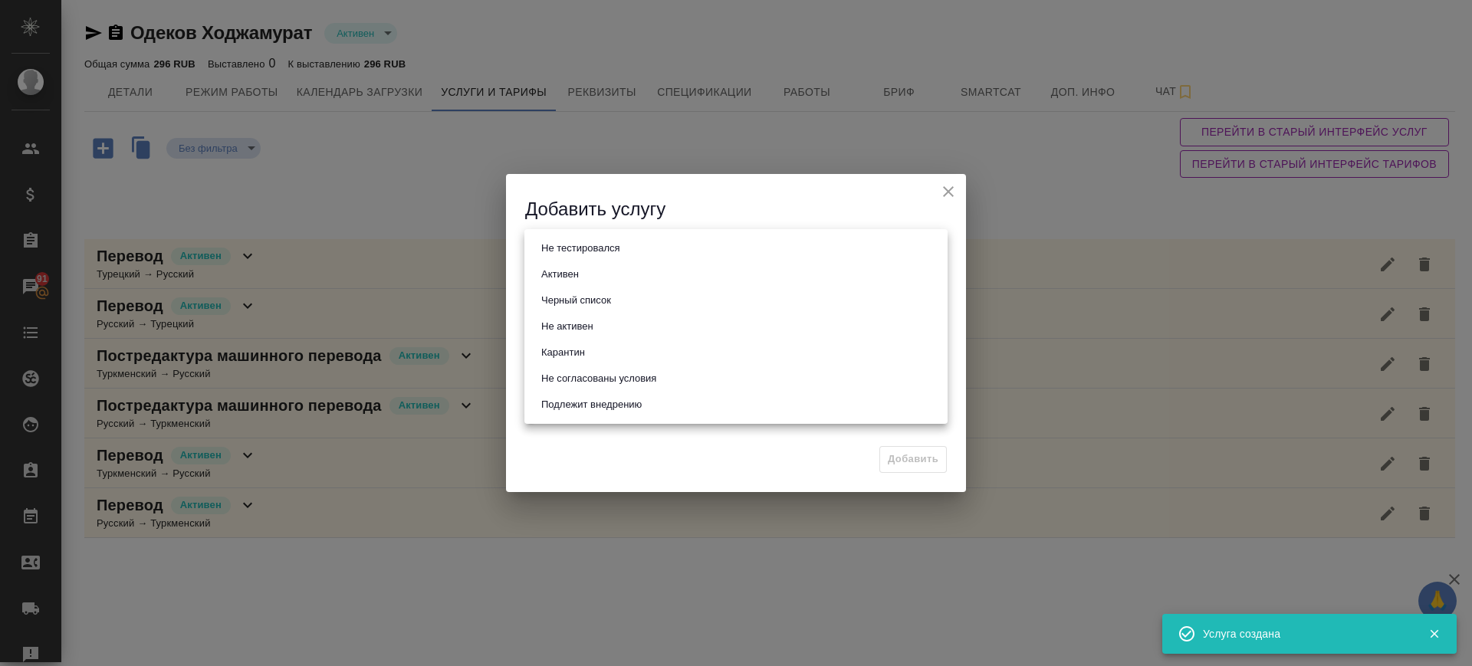
click at [718, 241] on body "🙏 .cls-1 fill:#fff; AWATERA Саглам Виктория v.saglam Клиенты Спецификации Заказ…" at bounding box center [736, 333] width 1472 height 666
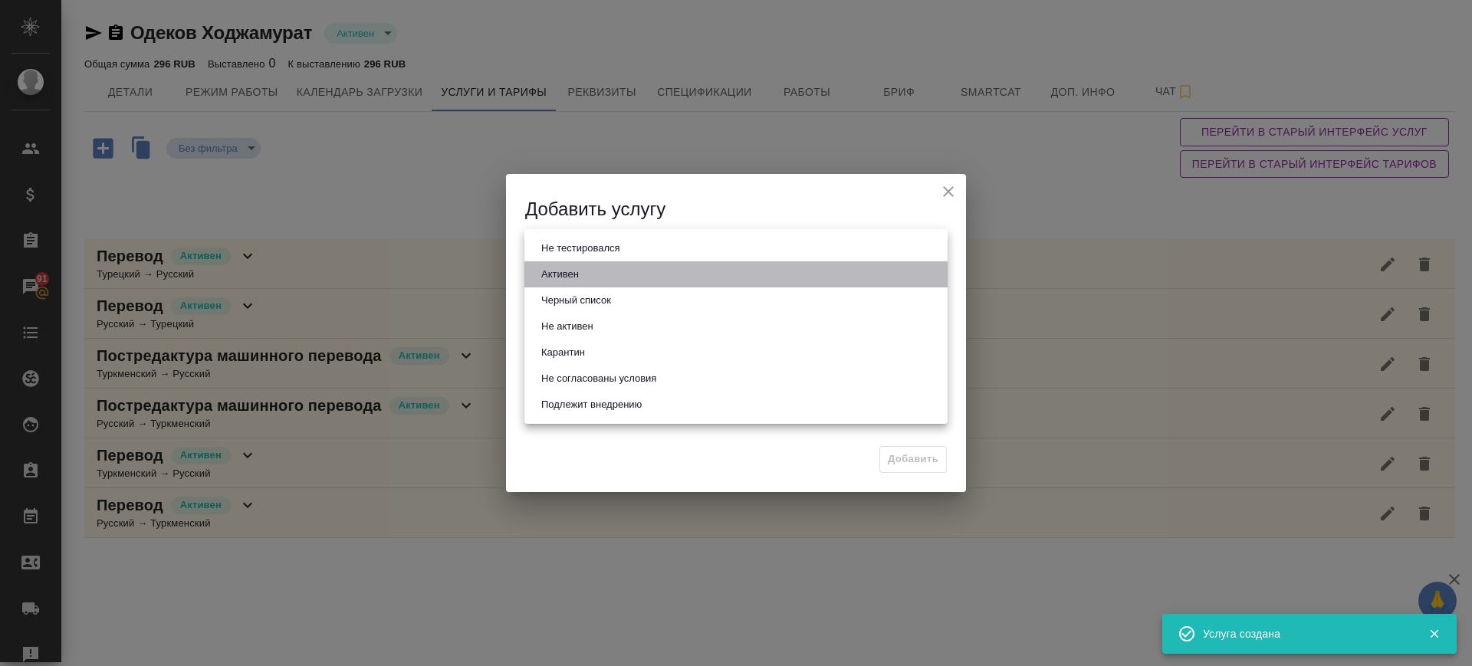
click at [562, 279] on button "Активен" at bounding box center [560, 274] width 47 height 17
type input "active"
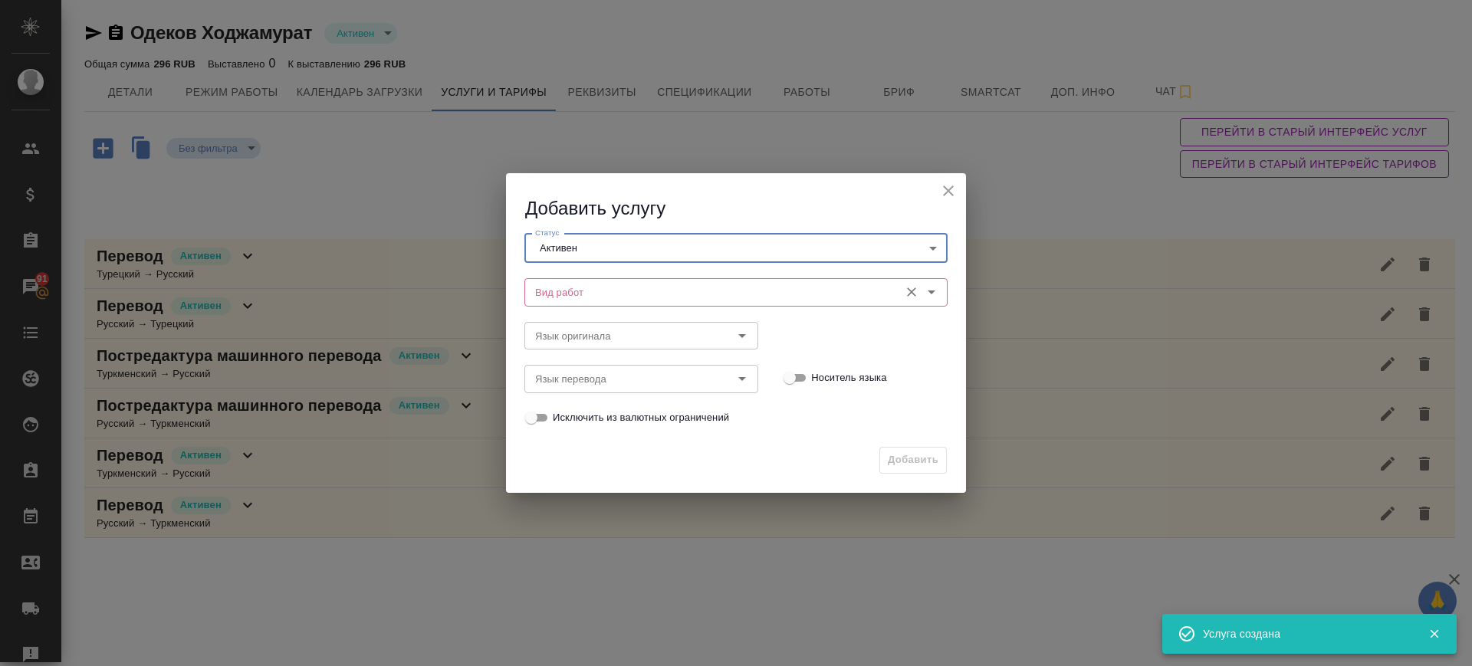
click at [568, 298] on input "Вид работ" at bounding box center [710, 292] width 363 height 18
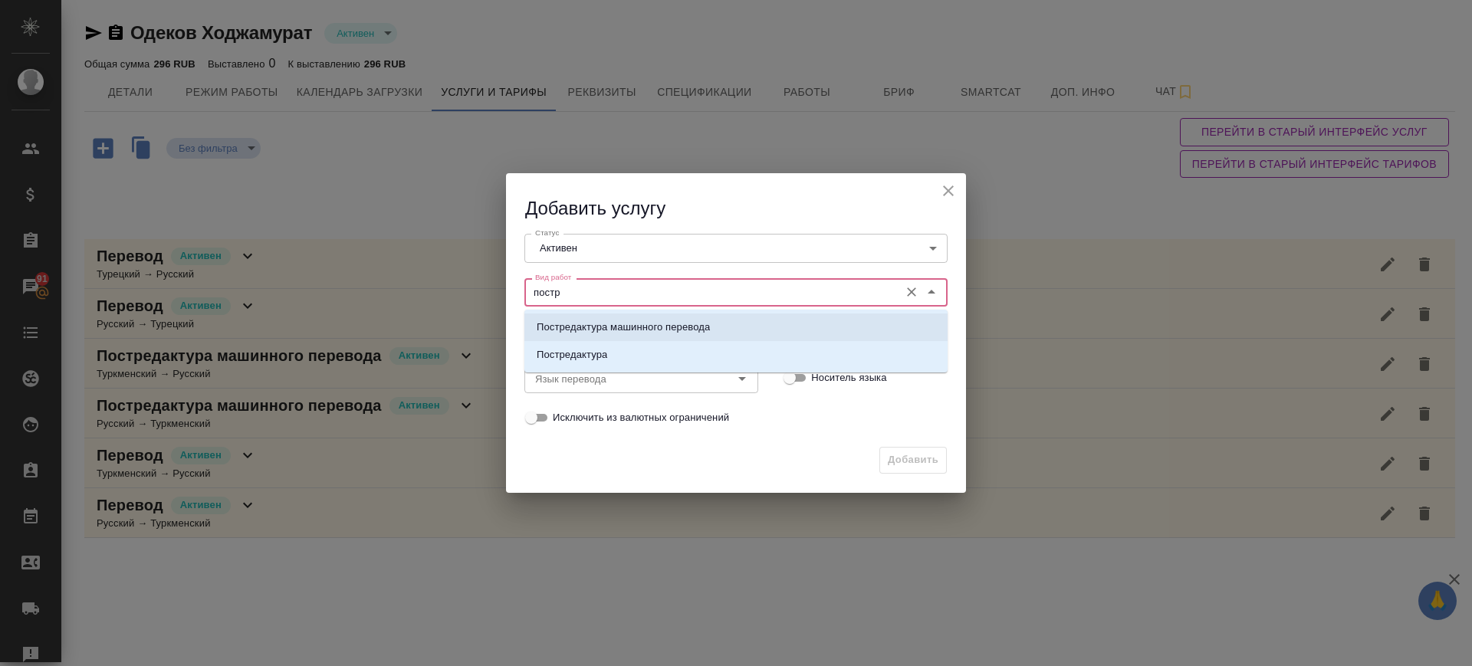
click at [611, 320] on p "Постредактура машинного перевода" at bounding box center [623, 327] width 173 height 15
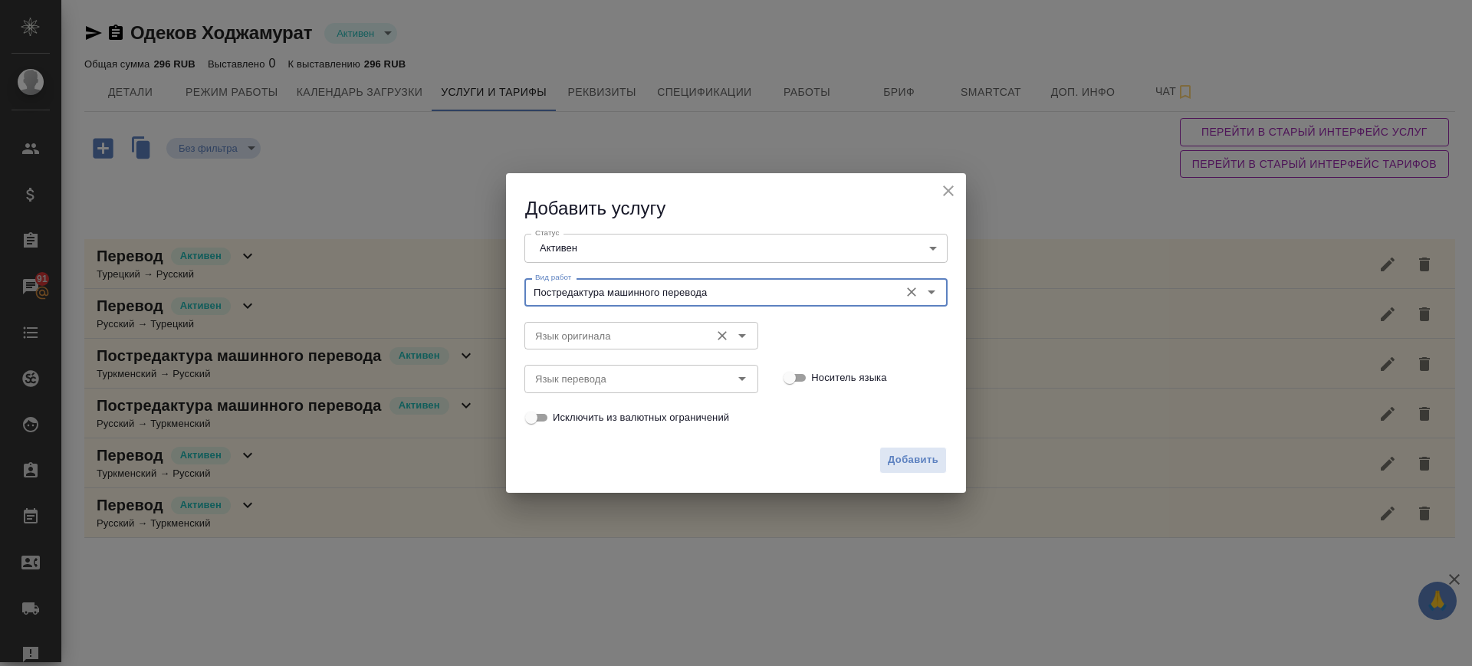
click at [604, 318] on div "Язык оригинала Язык оригинала" at bounding box center [642, 334] width 234 height 37
type input "Постредактура машинного перевода"
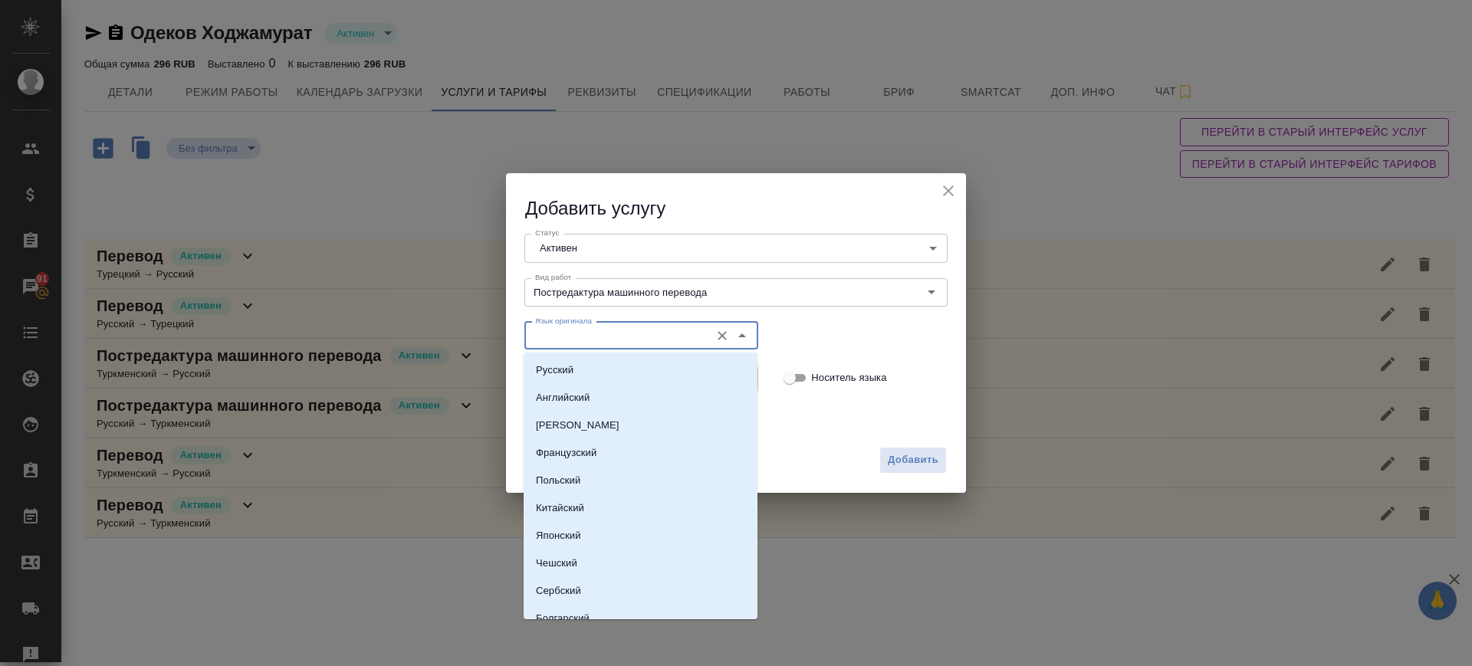
click at [596, 328] on input "Язык оригинала" at bounding box center [615, 336] width 173 height 18
click at [576, 369] on li "Русский" at bounding box center [641, 371] width 234 height 28
type input "Русский"
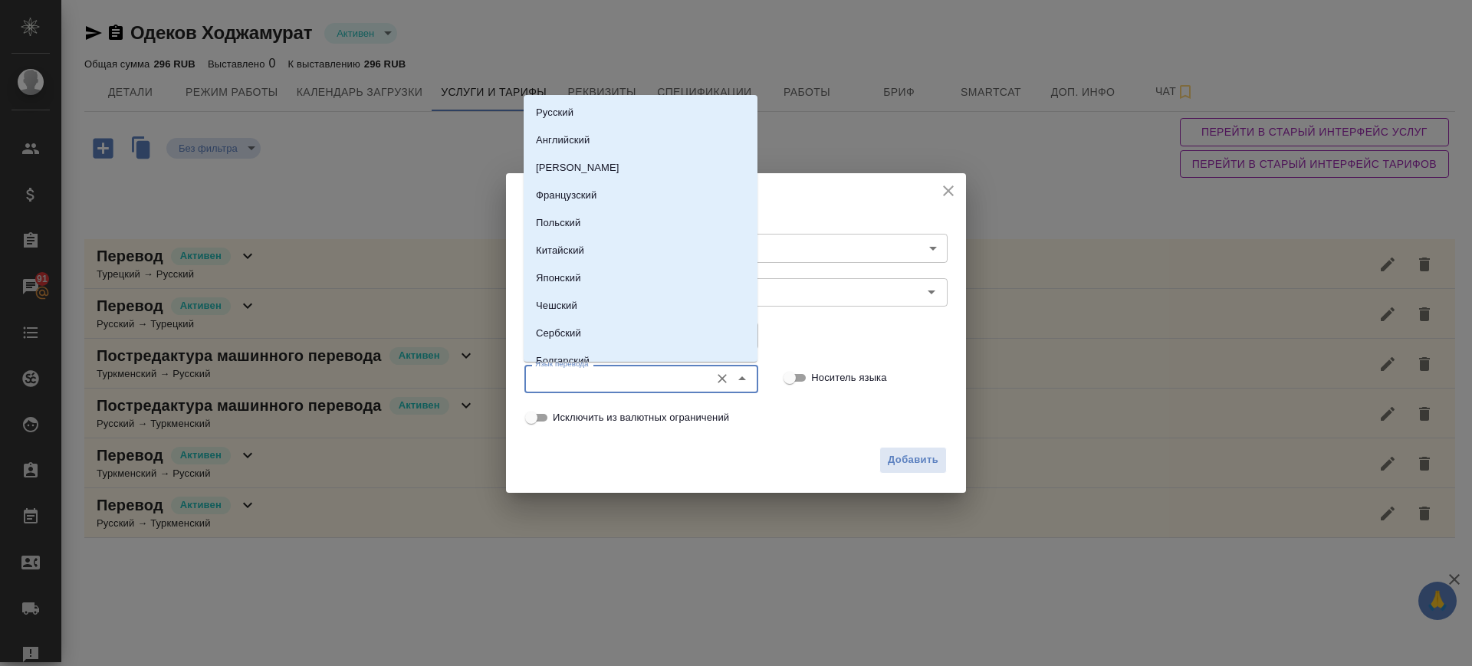
click at [577, 383] on input "Язык перевода" at bounding box center [615, 379] width 173 height 18
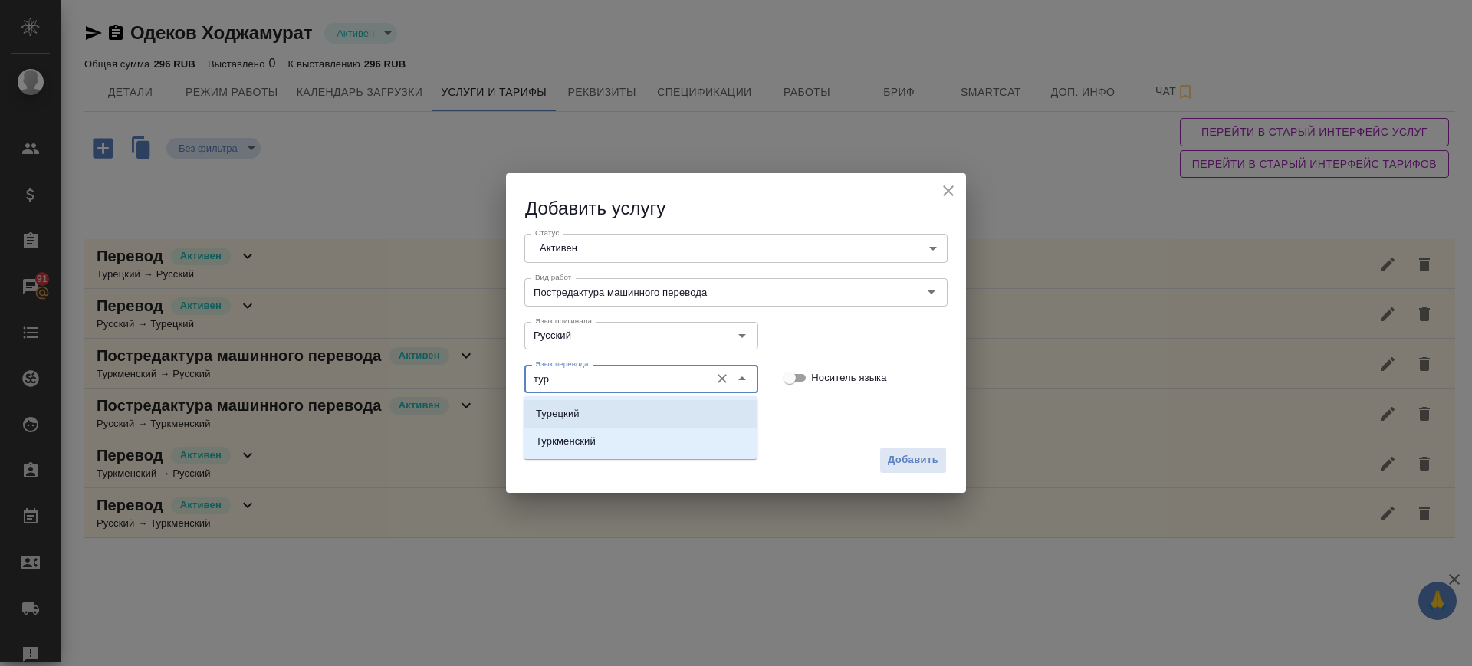
click at [586, 410] on li "Турецкий" at bounding box center [641, 414] width 234 height 28
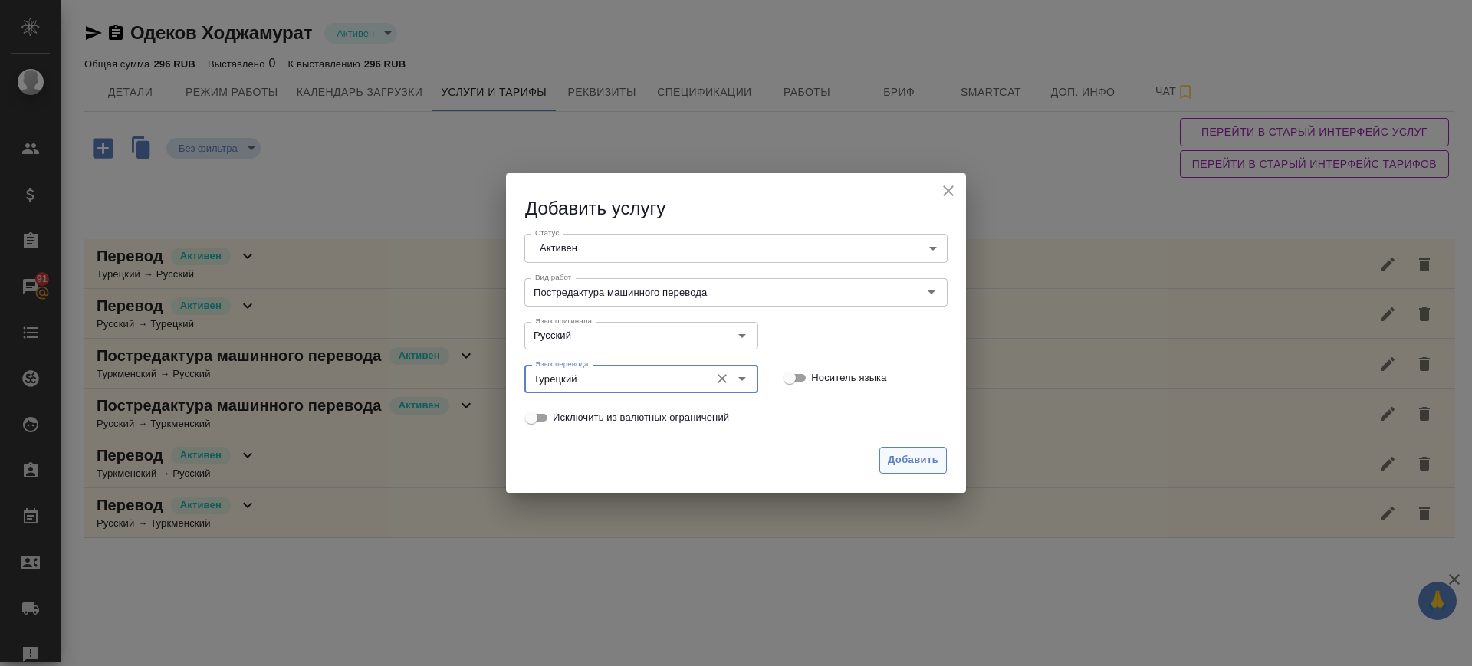
type input "Турецкий"
click at [909, 462] on span "Добавить" at bounding box center [913, 461] width 51 height 18
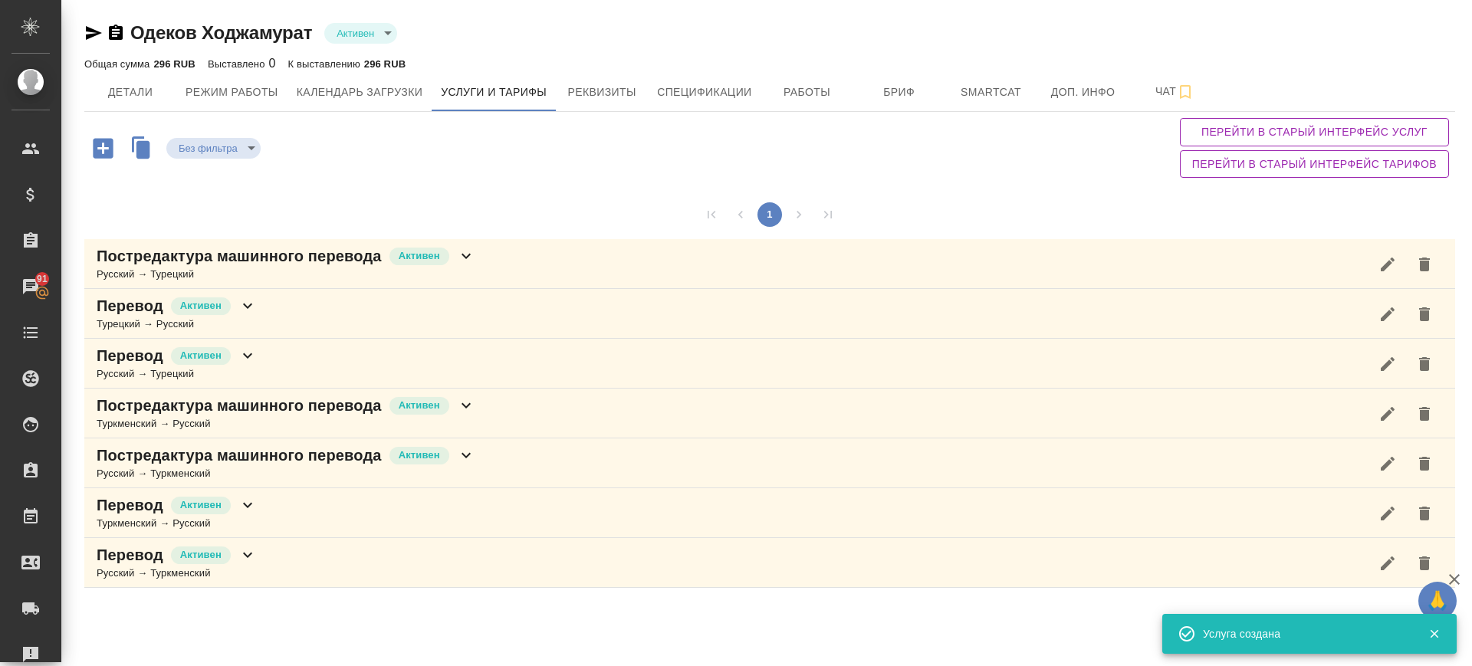
click at [104, 145] on icon "button" at bounding box center [103, 148] width 20 height 20
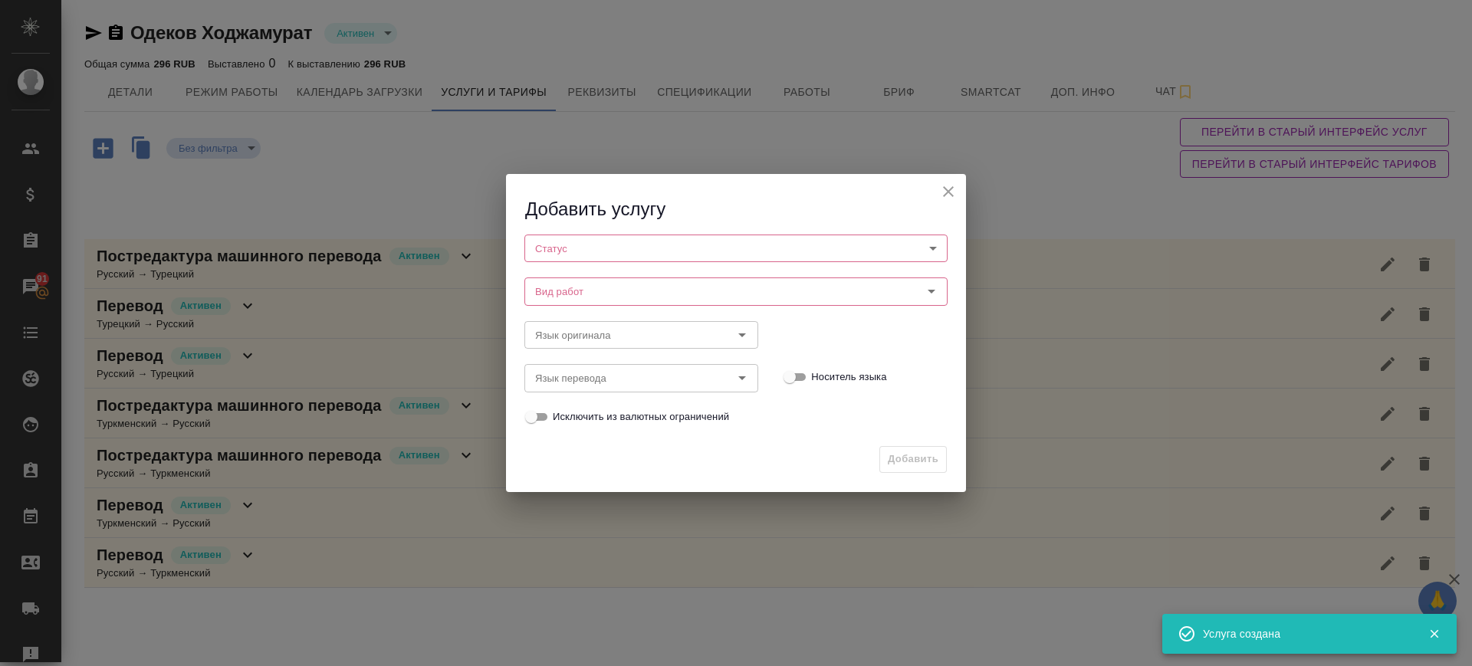
click at [757, 251] on body "🙏 .cls-1 fill:#fff; AWATERA Саглам Виктория v.saglam Клиенты Спецификации Заказ…" at bounding box center [736, 333] width 1472 height 666
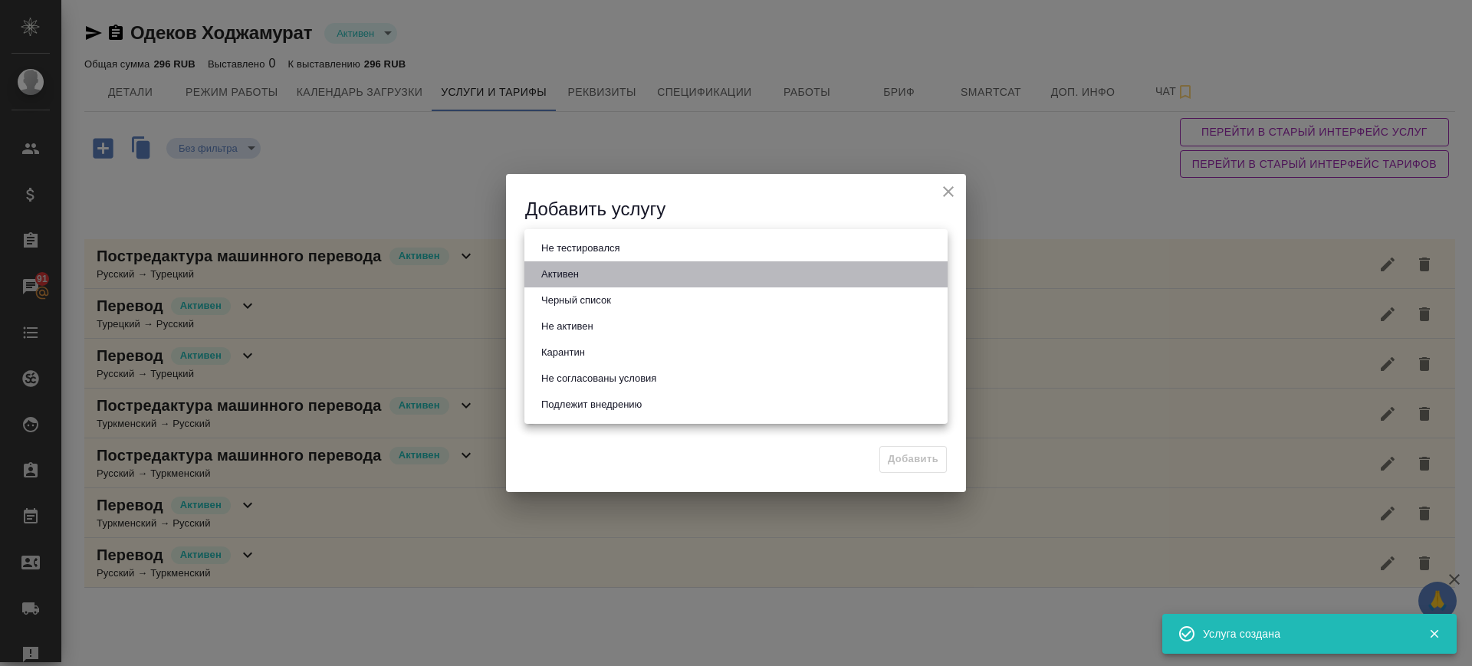
click at [581, 273] on button "Активен" at bounding box center [560, 274] width 47 height 17
type input "active"
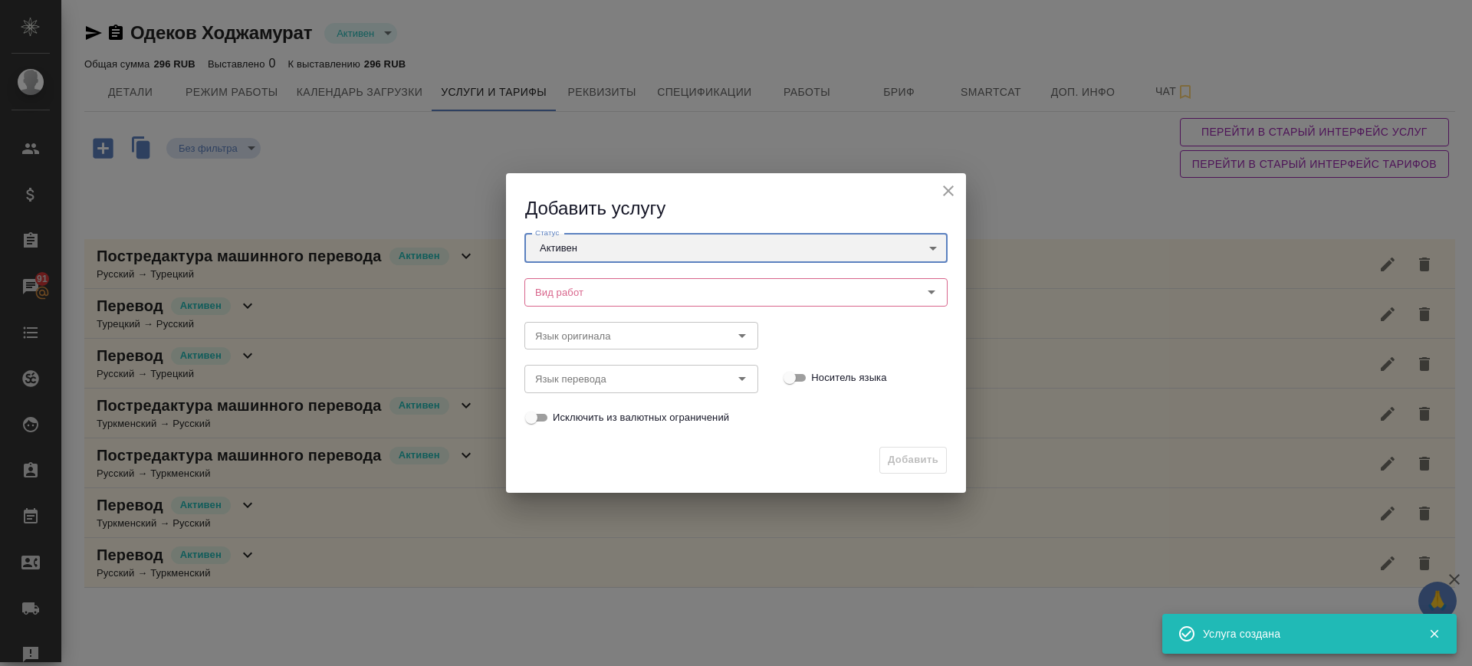
click at [581, 302] on div "Вид работ" at bounding box center [736, 292] width 423 height 28
click at [578, 294] on input "Вид работ" at bounding box center [710, 292] width 363 height 18
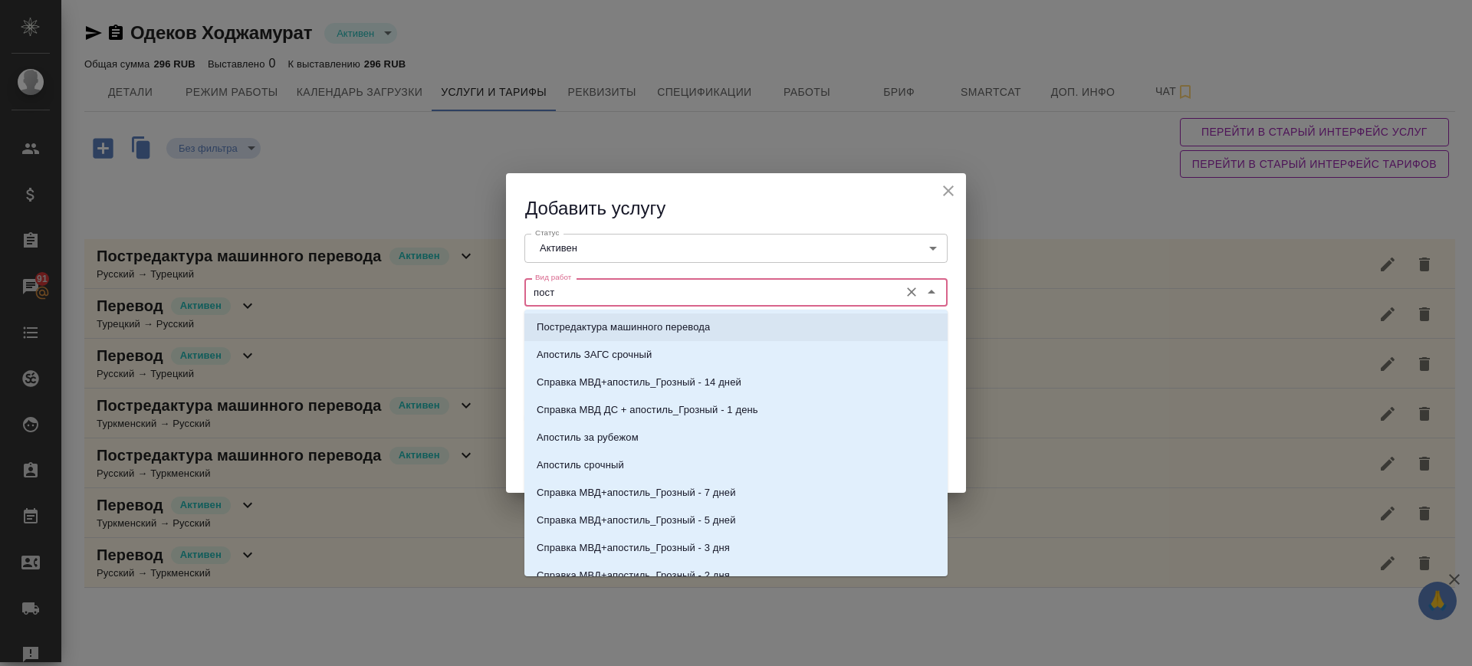
click at [604, 328] on p "Постредактура машинного перевода" at bounding box center [623, 327] width 173 height 15
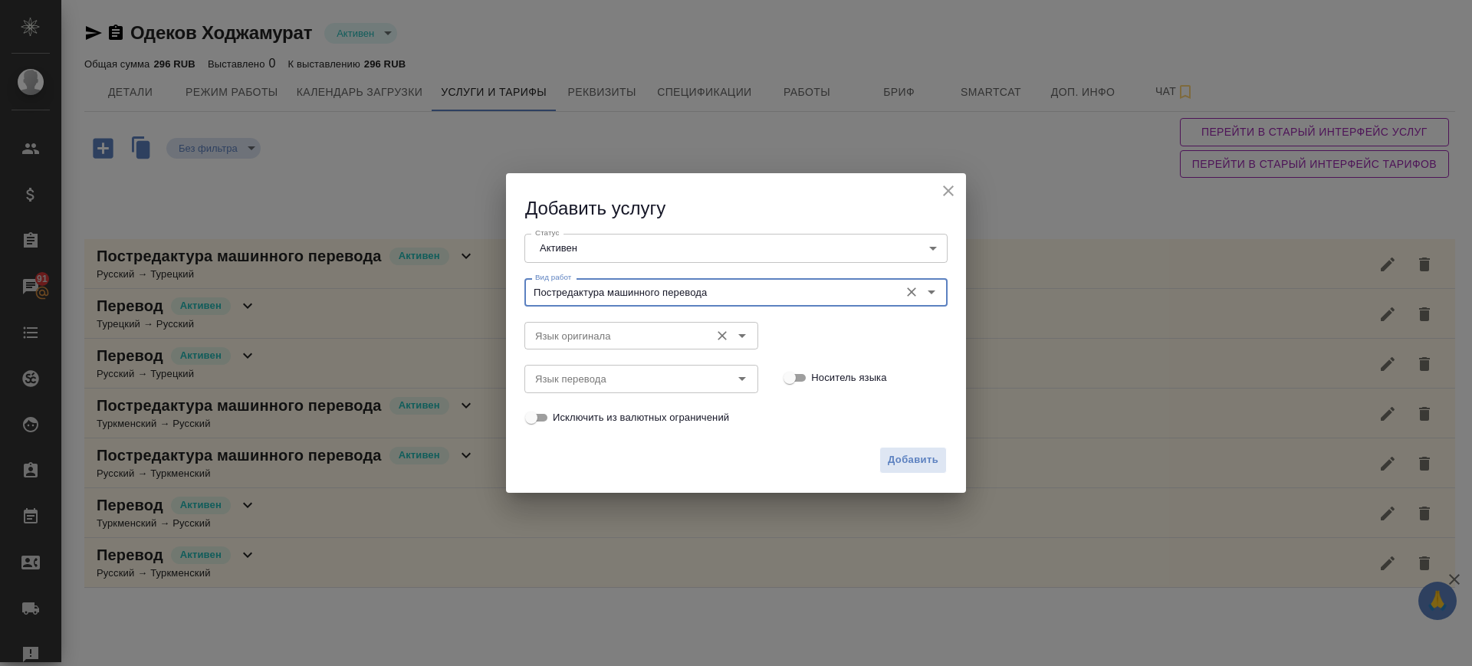
type input "Постредактура машинного перевода"
click at [598, 327] on input "Язык оригинала" at bounding box center [615, 336] width 173 height 18
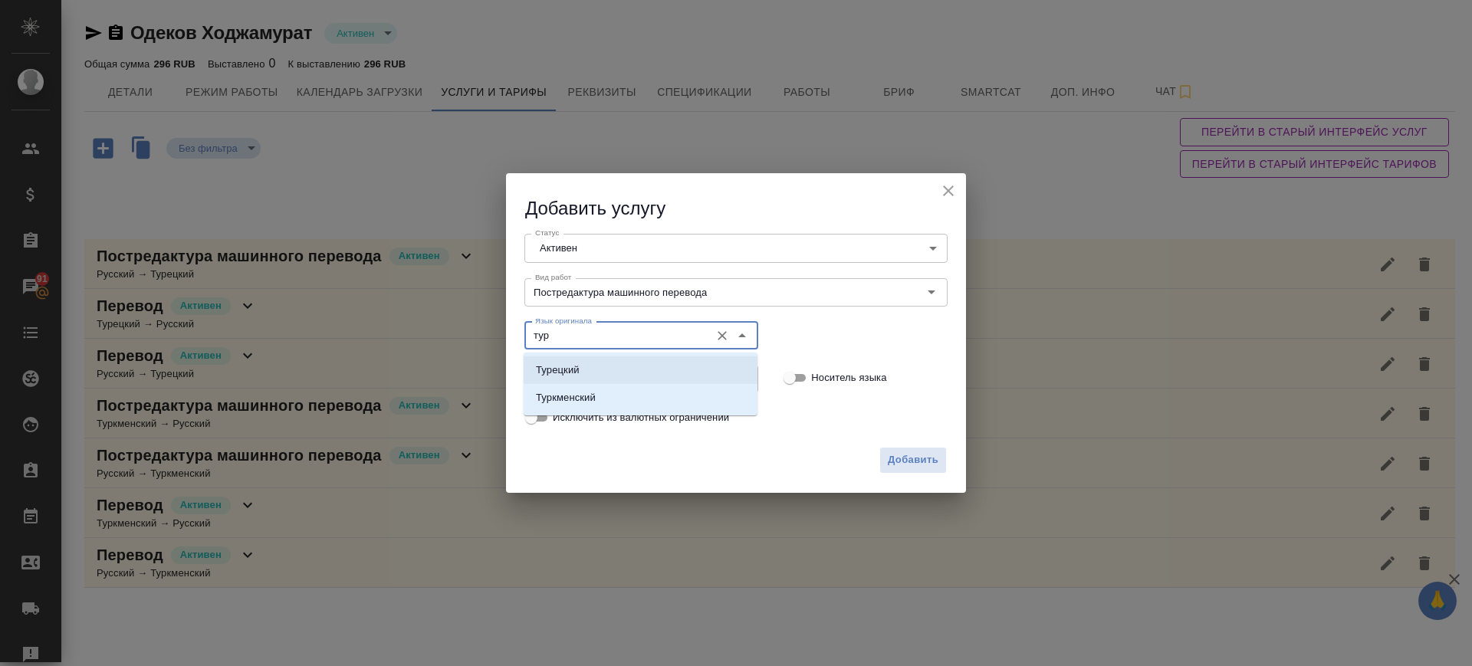
click at [591, 365] on li "Турецкий" at bounding box center [641, 371] width 234 height 28
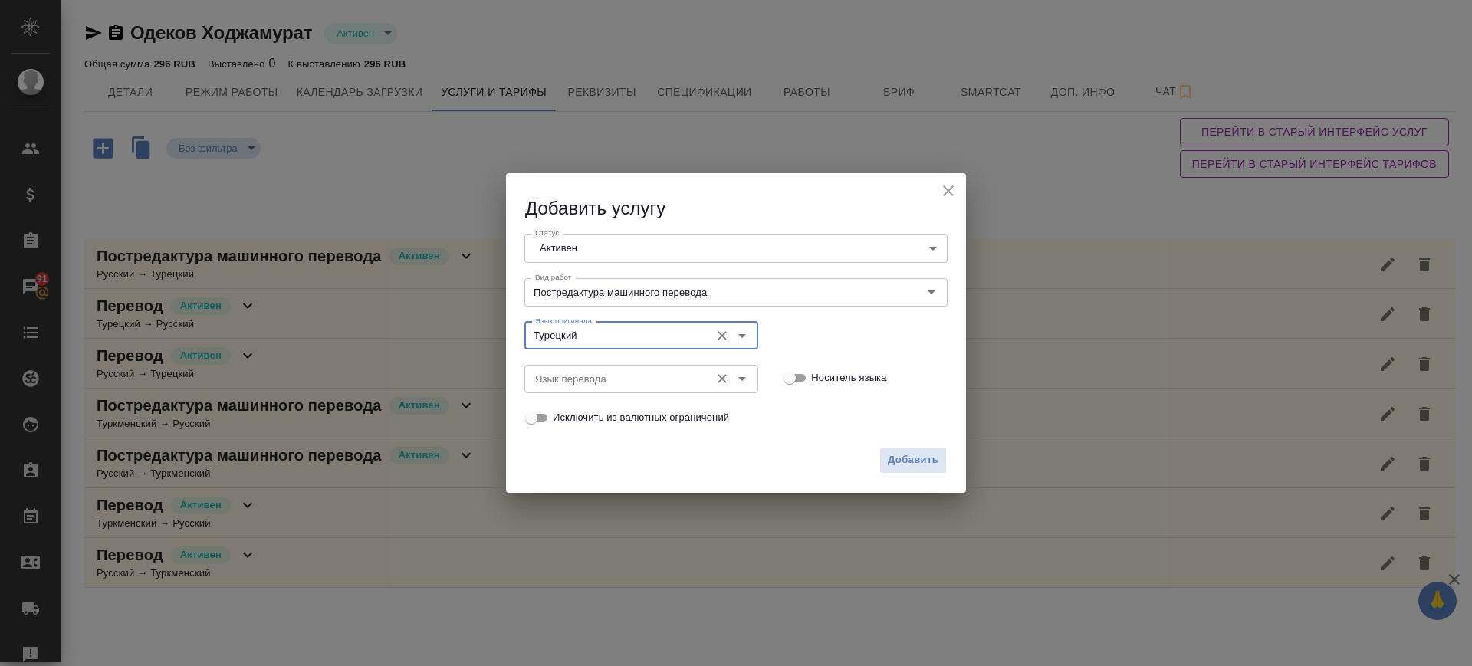
type input "Турецкий"
click at [587, 380] on input "Язык перевода" at bounding box center [615, 379] width 173 height 18
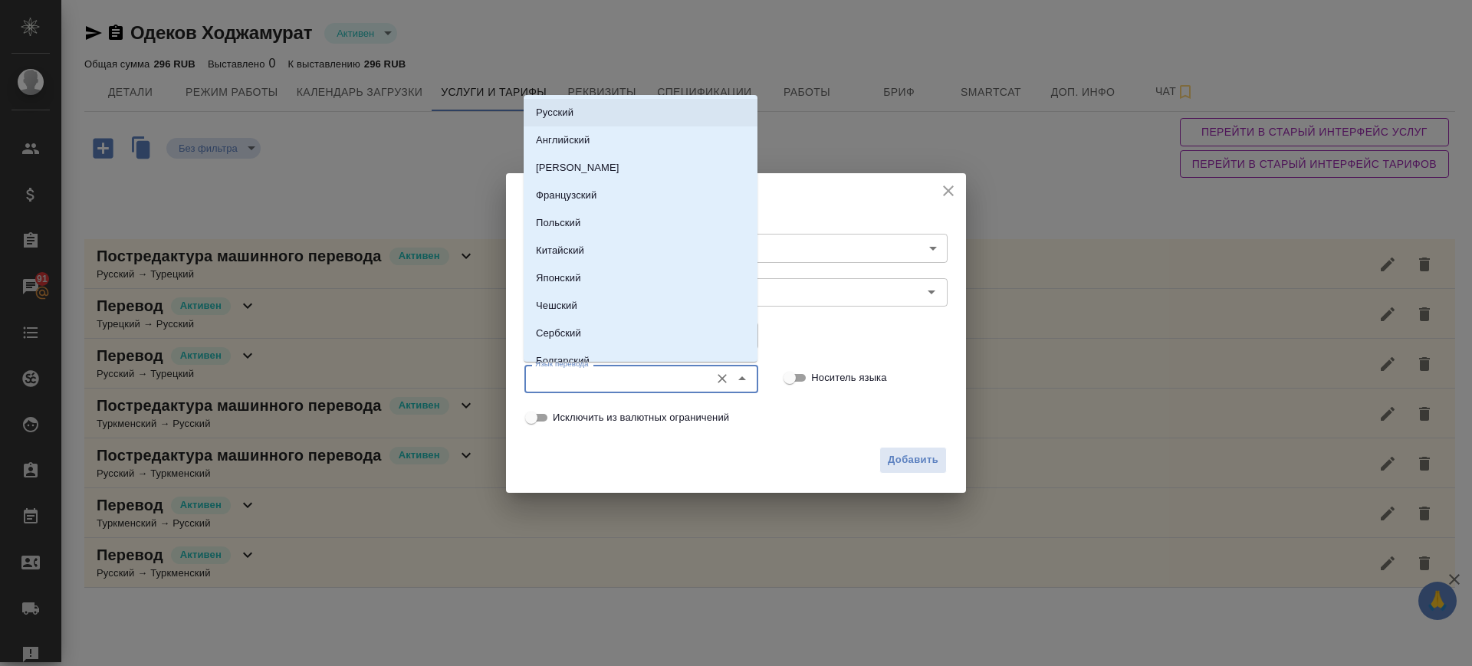
click at [584, 103] on li "Русский" at bounding box center [641, 113] width 234 height 28
type input "Русский"
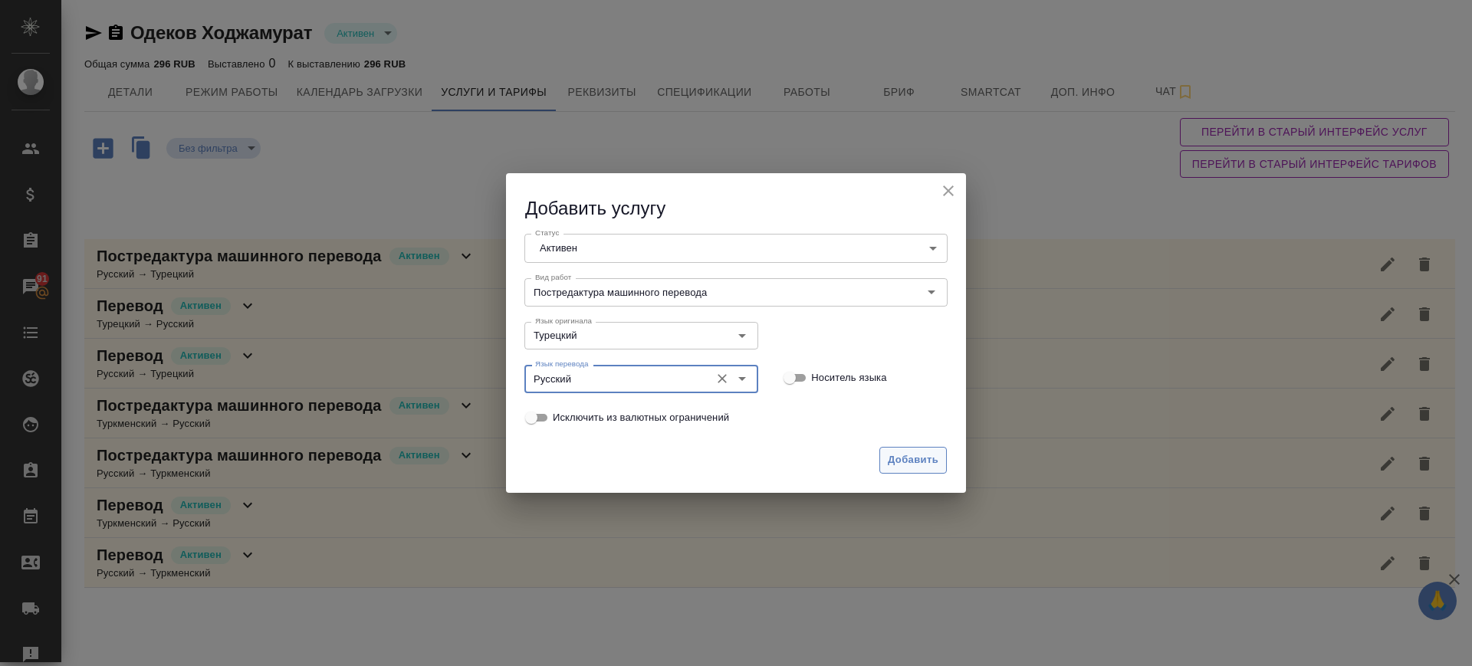
click at [915, 459] on span "Добавить" at bounding box center [913, 461] width 51 height 18
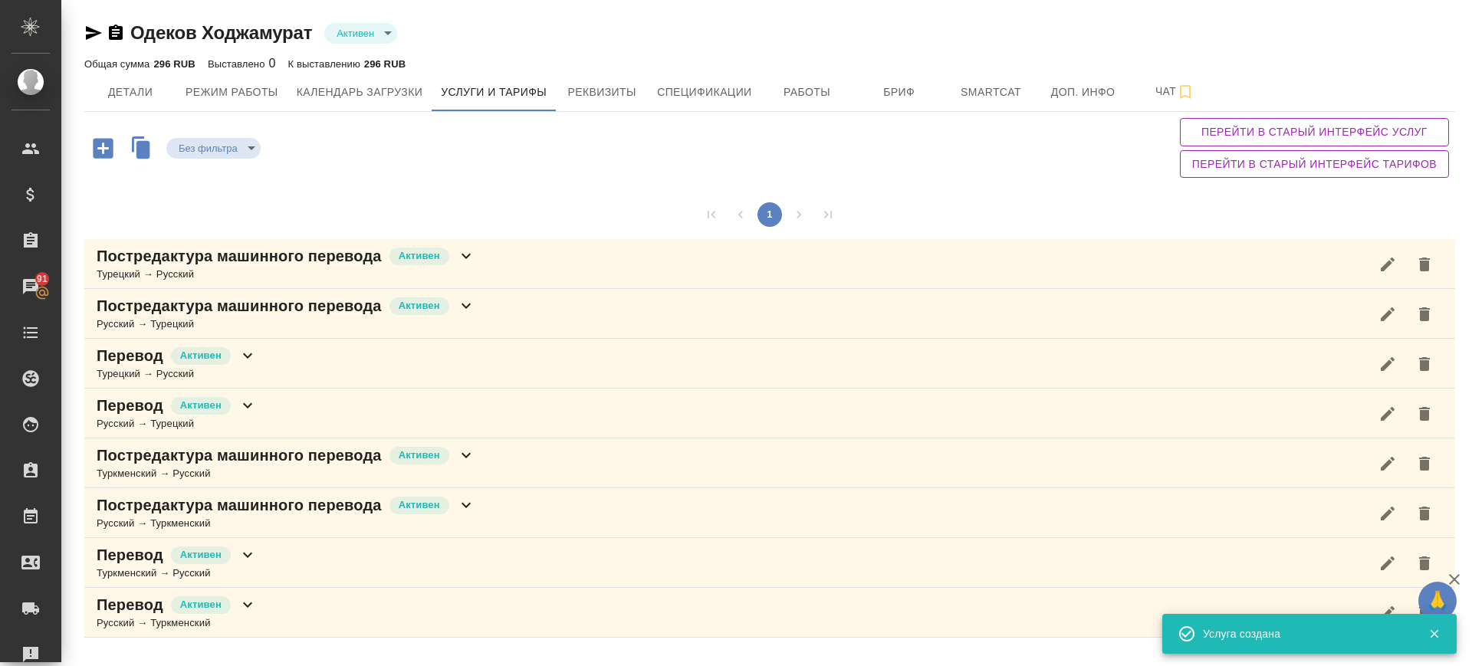
click at [269, 358] on div "Перевод Активен Турецкий → Русский" at bounding box center [769, 364] width 1371 height 50
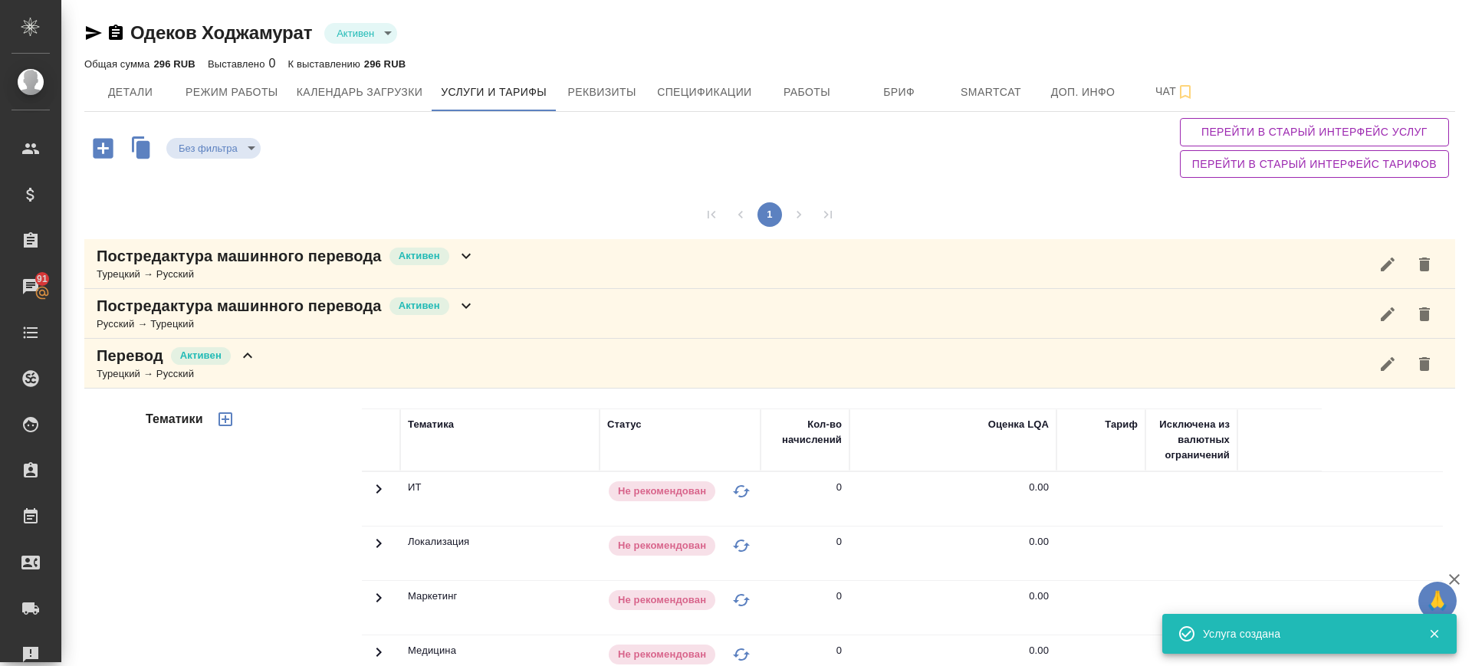
scroll to position [479, 0]
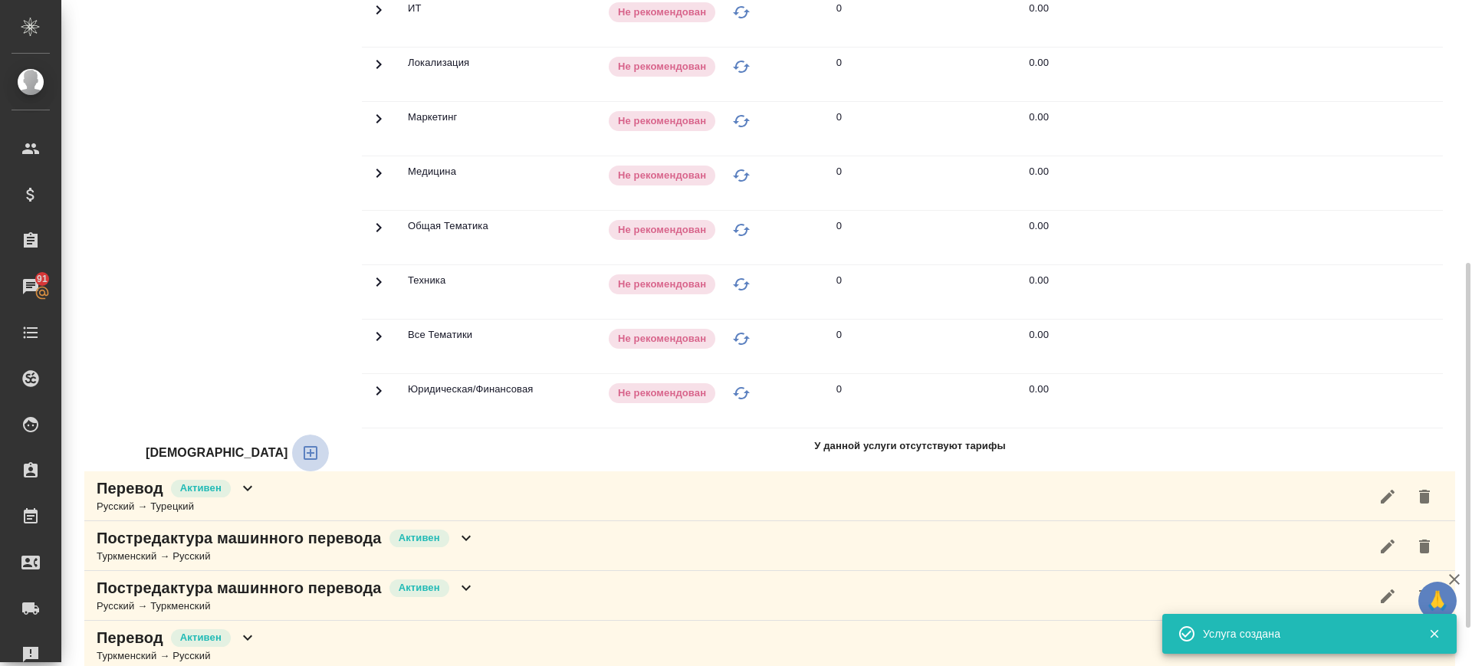
click at [292, 442] on button "button" at bounding box center [310, 453] width 37 height 37
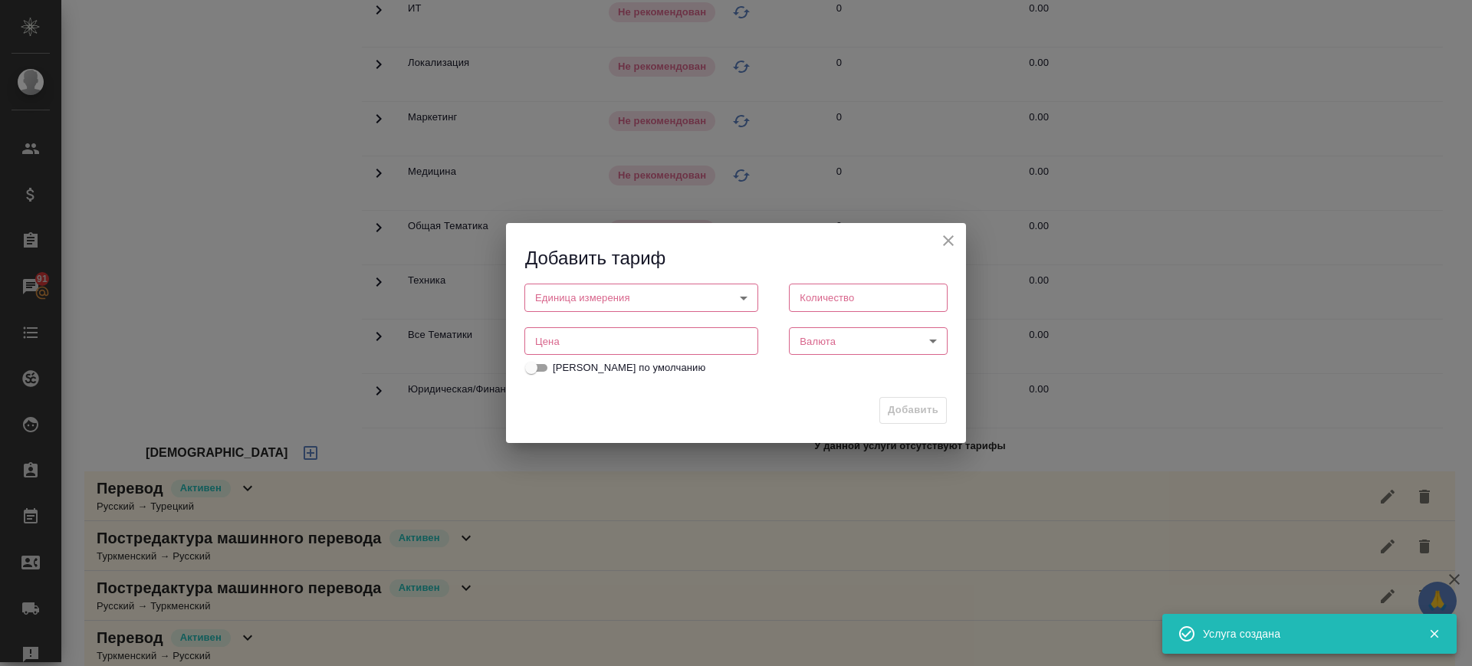
click at [580, 337] on input "number" at bounding box center [642, 341] width 234 height 28
type input "1"
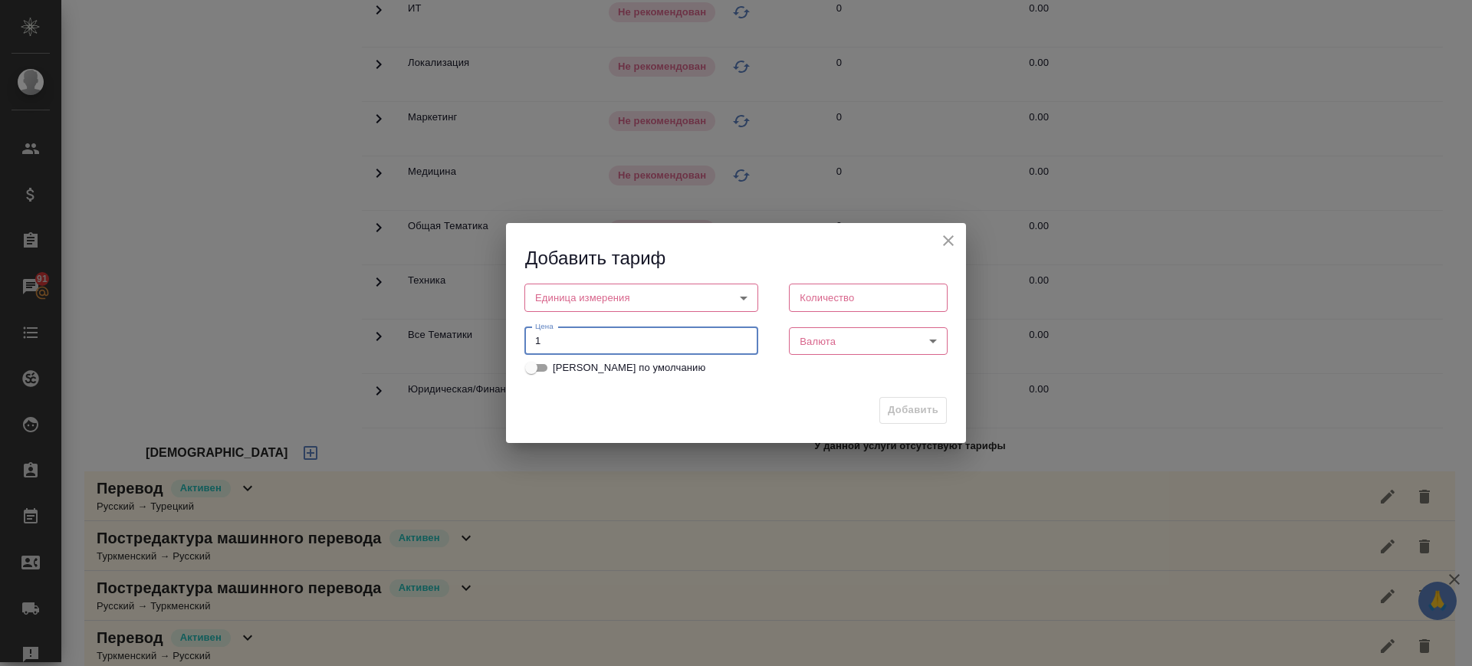
drag, startPoint x: 586, startPoint y: 349, endPoint x: 535, endPoint y: 350, distance: 50.6
click at [535, 350] on input "1" at bounding box center [642, 341] width 234 height 28
paste input "1"
drag, startPoint x: 573, startPoint y: 343, endPoint x: 467, endPoint y: 353, distance: 106.3
click at [467, 353] on div "Добавить тариф Единица измерения ​ Единица измерения Количество Количество Цена…" at bounding box center [736, 333] width 1472 height 666
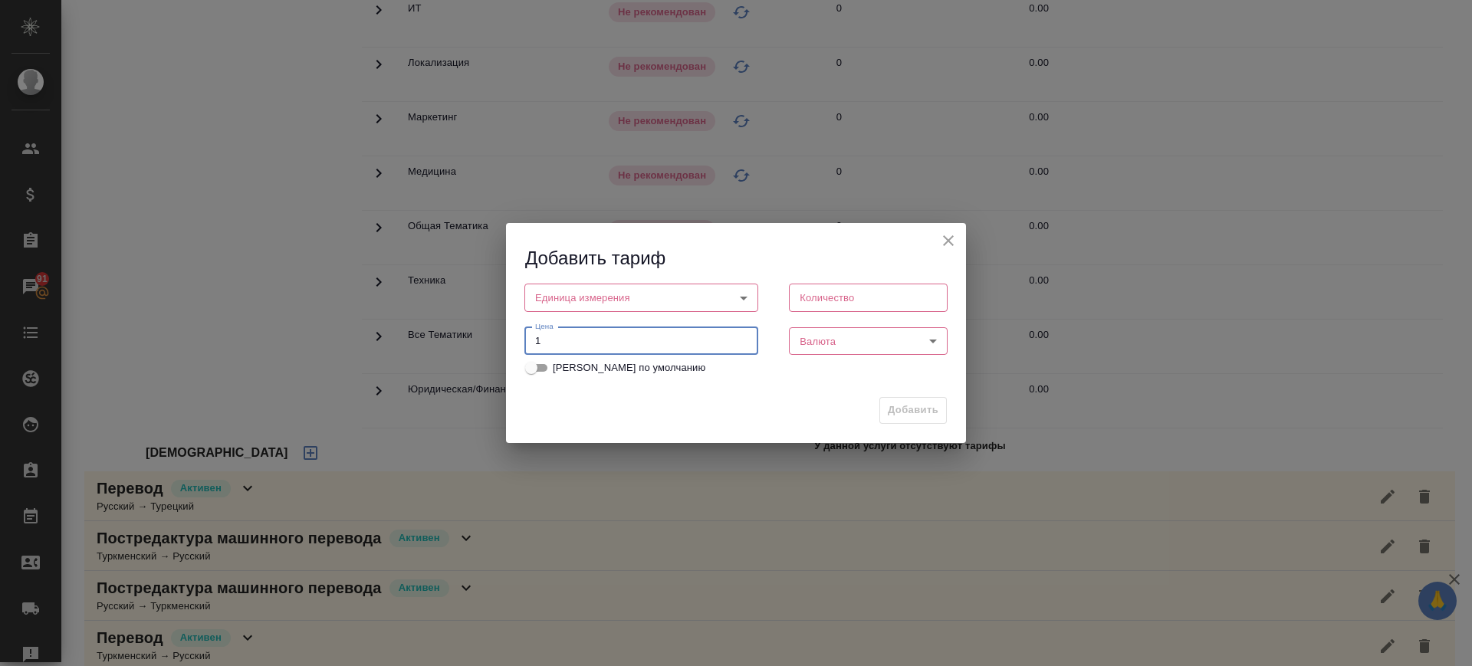
drag, startPoint x: 551, startPoint y: 341, endPoint x: 464, endPoint y: 345, distance: 87.5
click at [464, 345] on div "Добавить тариф Единица измерения ​ Единица измерения Количество Количество Цена…" at bounding box center [736, 333] width 1472 height 666
type input "1"
click at [580, 294] on body "🙏 .cls-1 fill:#fff; AWATERA Саглам Виктория v.saglam Клиенты Спецификации Заказ…" at bounding box center [736, 333] width 1472 height 666
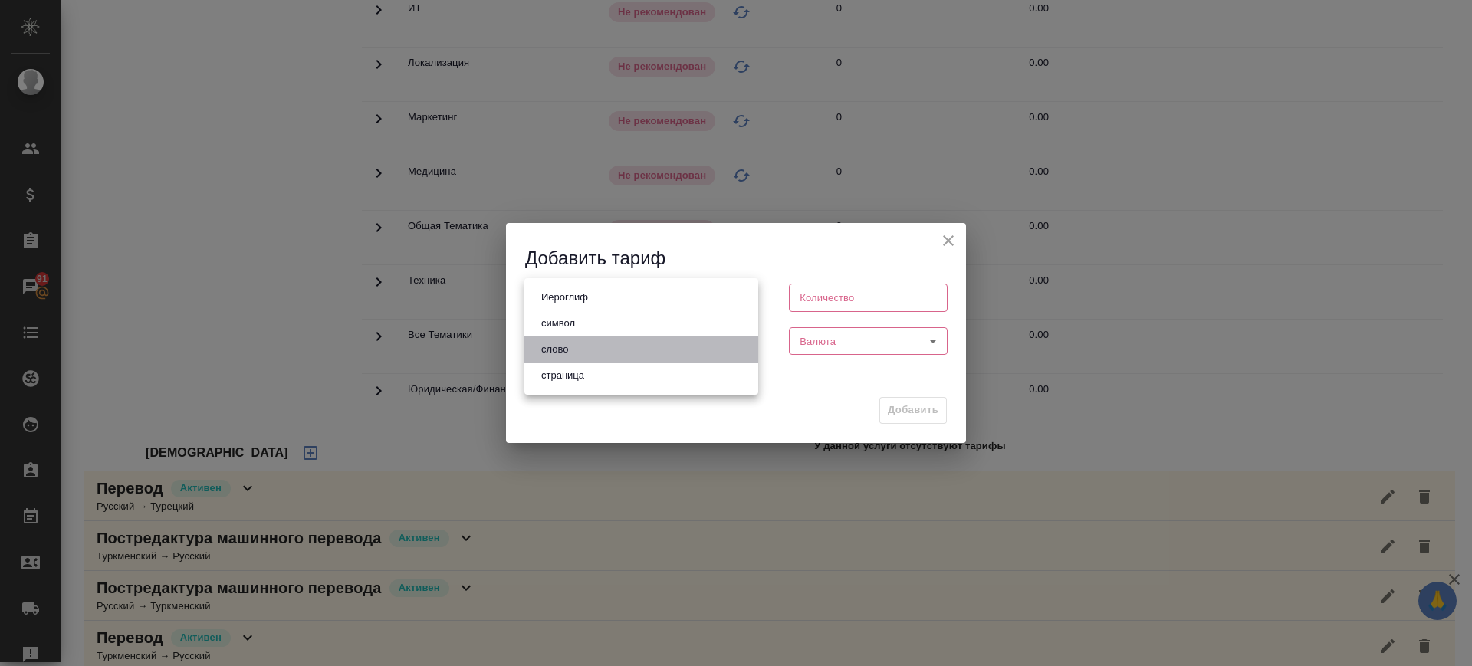
click at [566, 353] on button "слово" at bounding box center [555, 349] width 36 height 17
type input "5a8b1489cc6b4906c91bfd90"
type input "1"
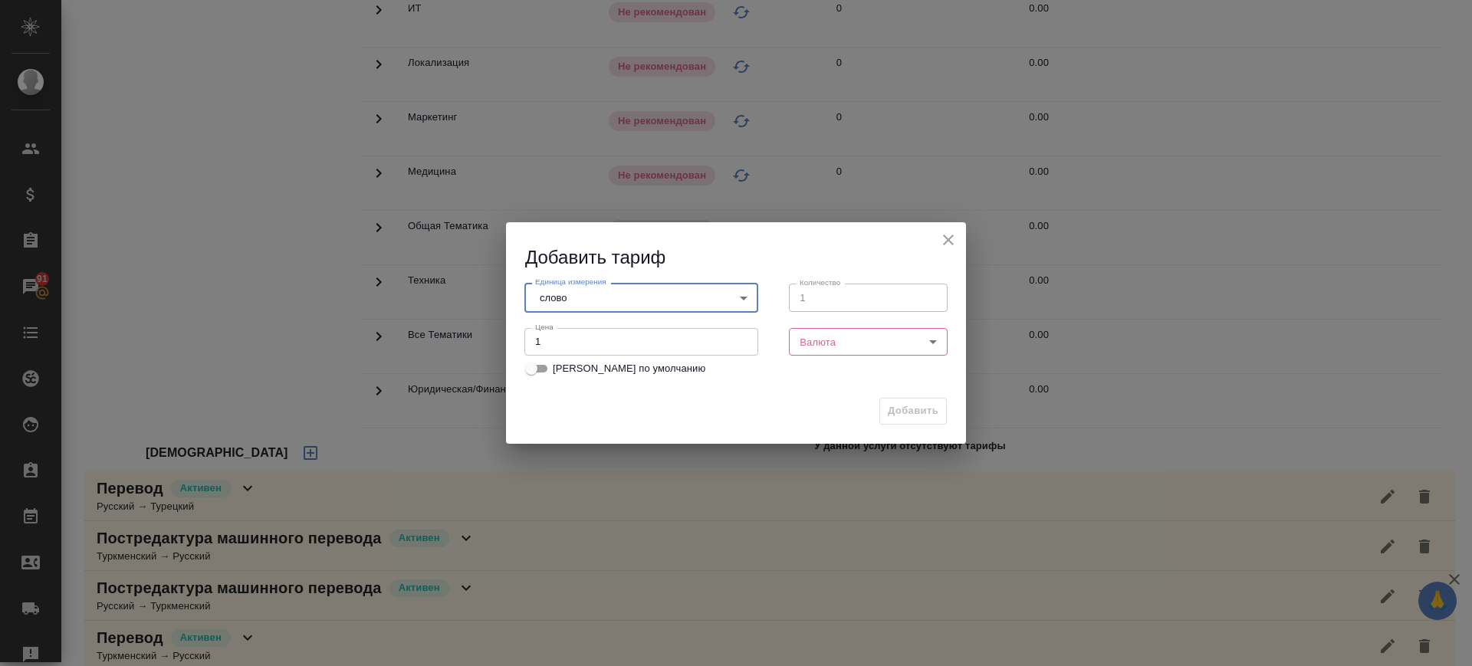
click at [844, 339] on body "🙏 .cls-1 fill:#fff; AWATERA Саглам Виктория v.saglam Клиенты Спецификации Заказ…" at bounding box center [736, 333] width 1472 height 666
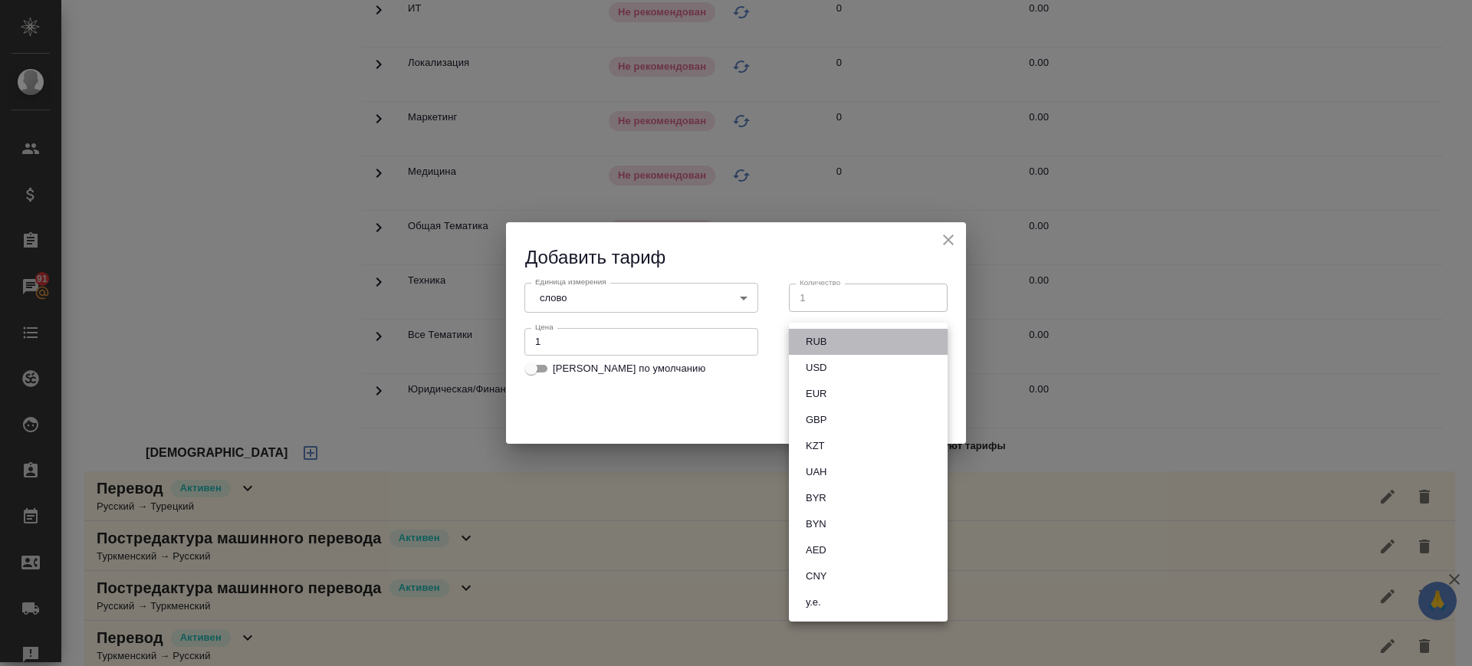
click at [837, 338] on li "RUB" at bounding box center [868, 342] width 159 height 26
type input "RUB"
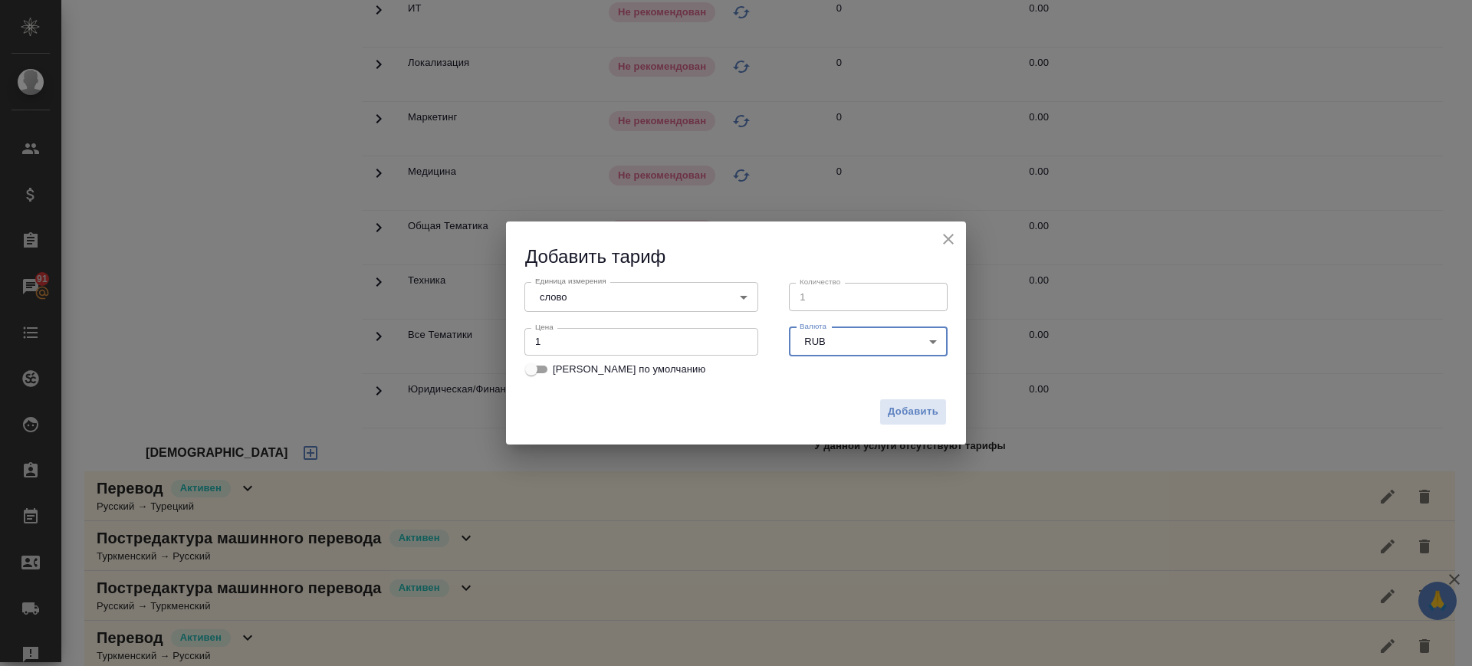
drag, startPoint x: 906, startPoint y: 409, endPoint x: 823, endPoint y: 409, distance: 83.6
click at [908, 409] on span "Добавить" at bounding box center [913, 412] width 51 height 18
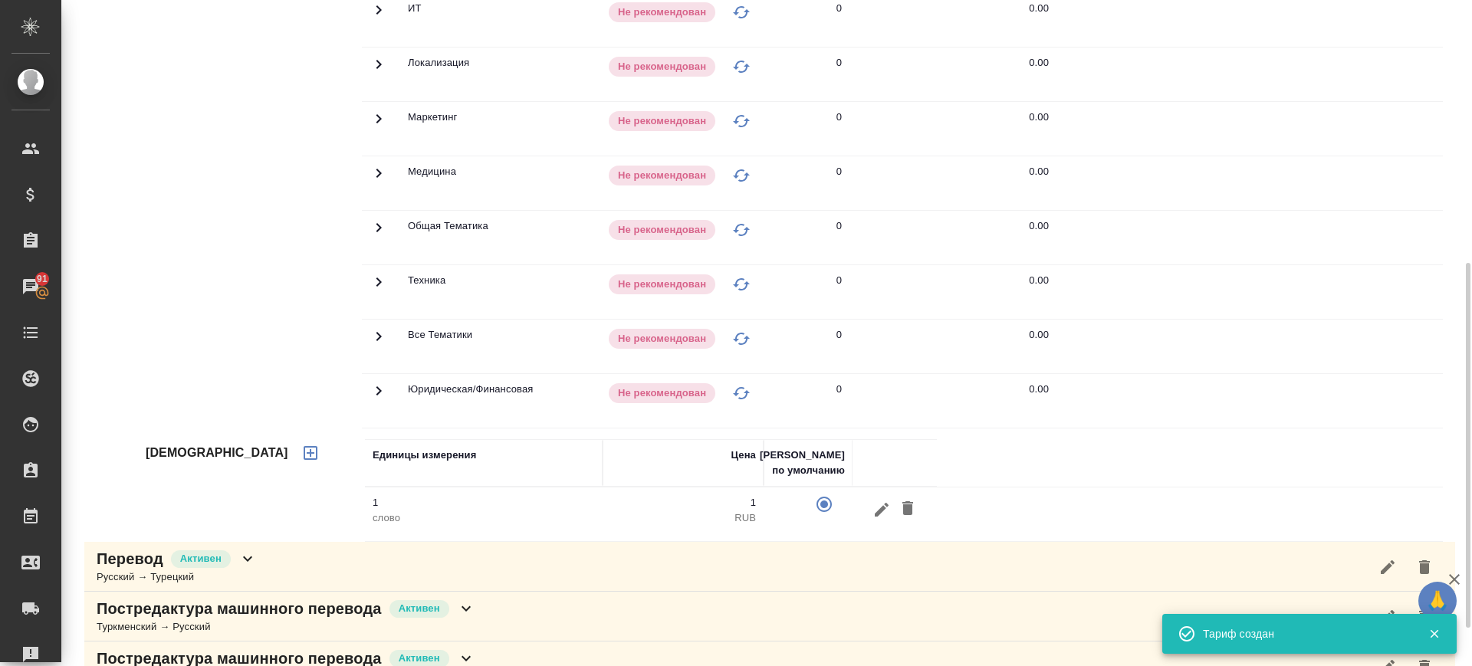
click at [312, 507] on div "Тарифы" at bounding box center [252, 486] width 219 height 117
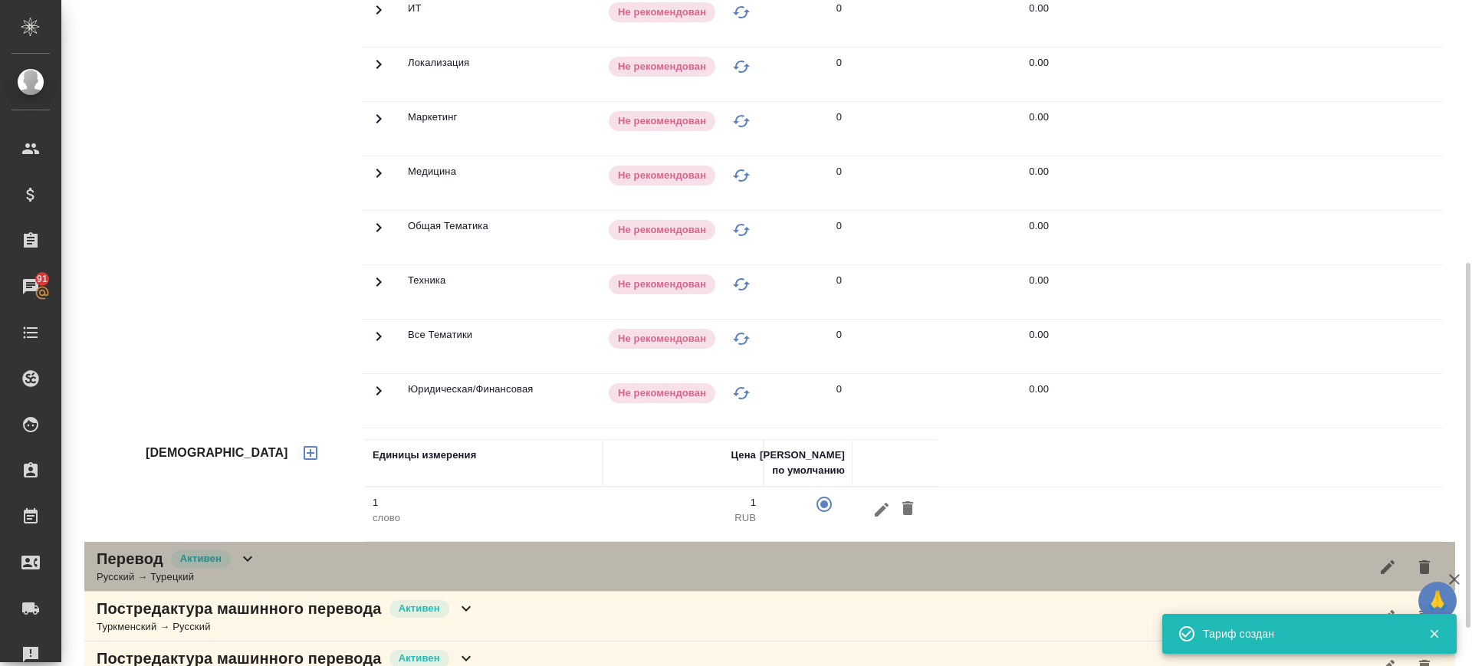
click at [311, 555] on div "Перевод Активен Русский → Турецкий" at bounding box center [769, 567] width 1371 height 50
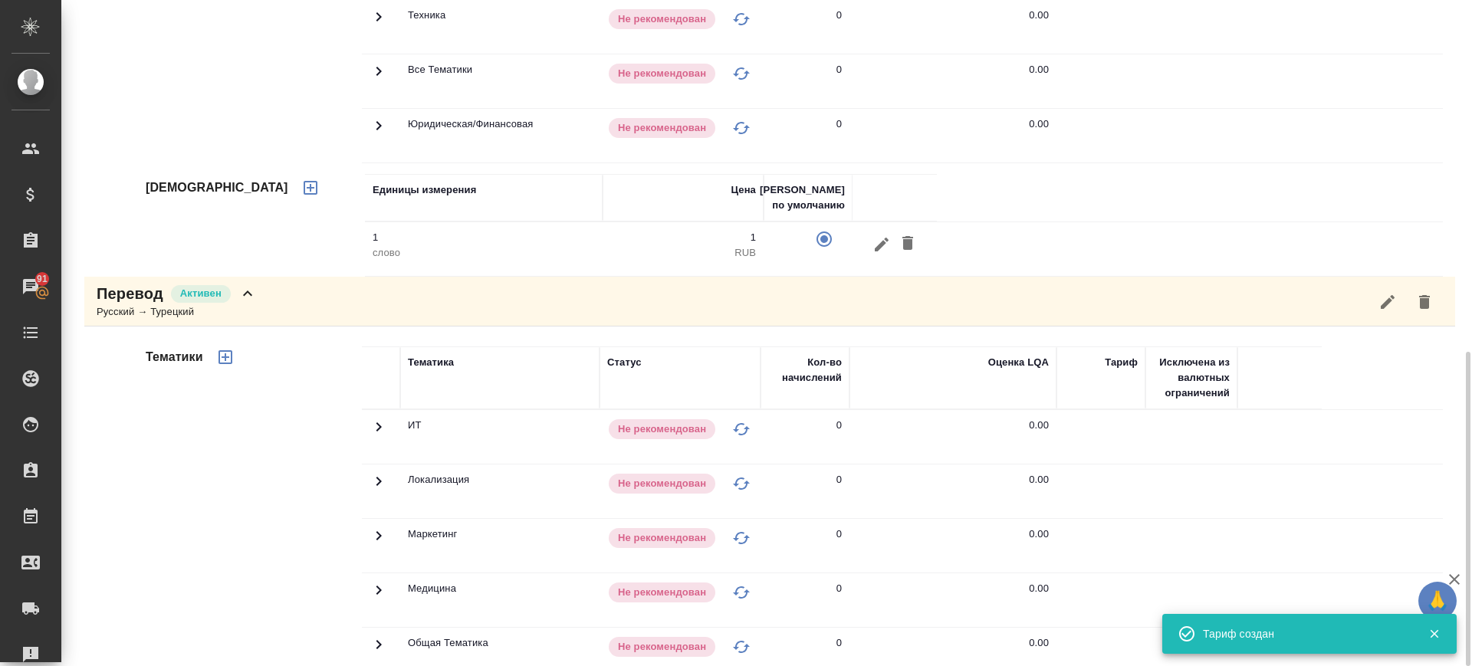
scroll to position [1181, 0]
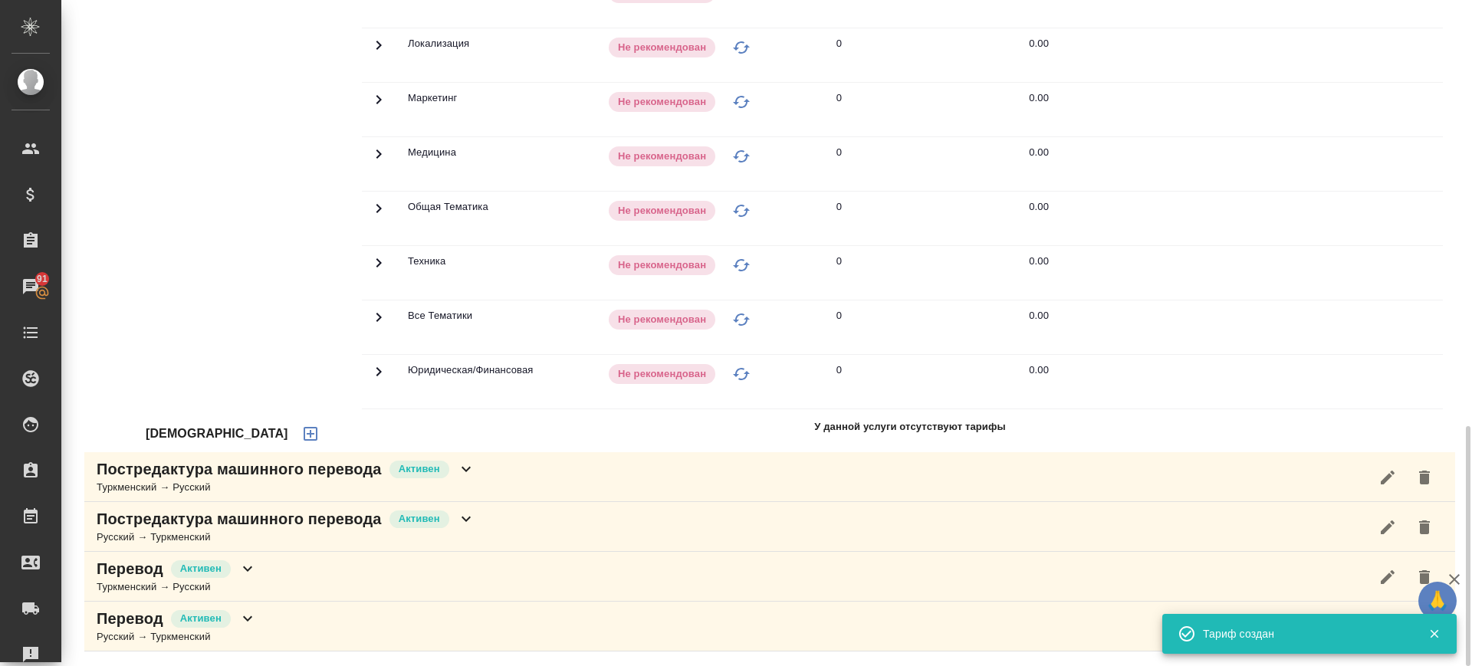
click at [301, 435] on icon "button" at bounding box center [310, 434] width 18 height 18
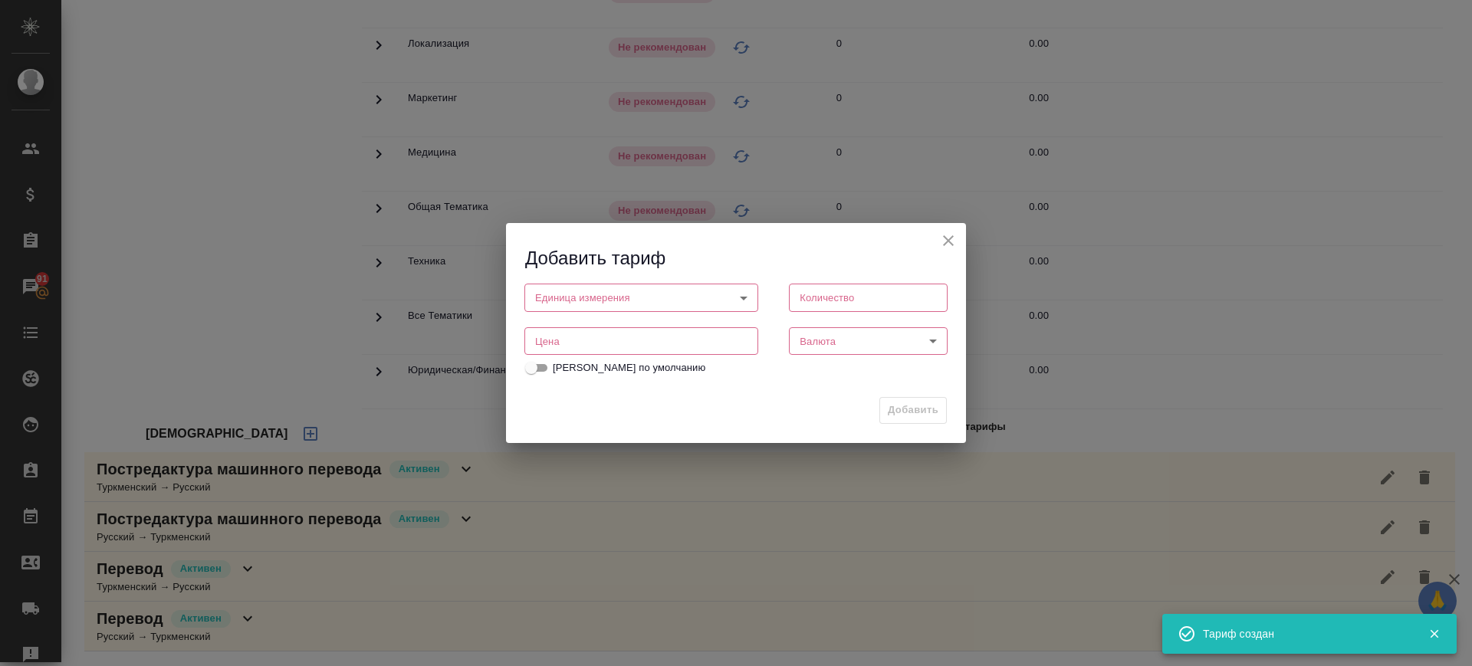
click at [548, 337] on input "number" at bounding box center [642, 341] width 234 height 28
paste input "1"
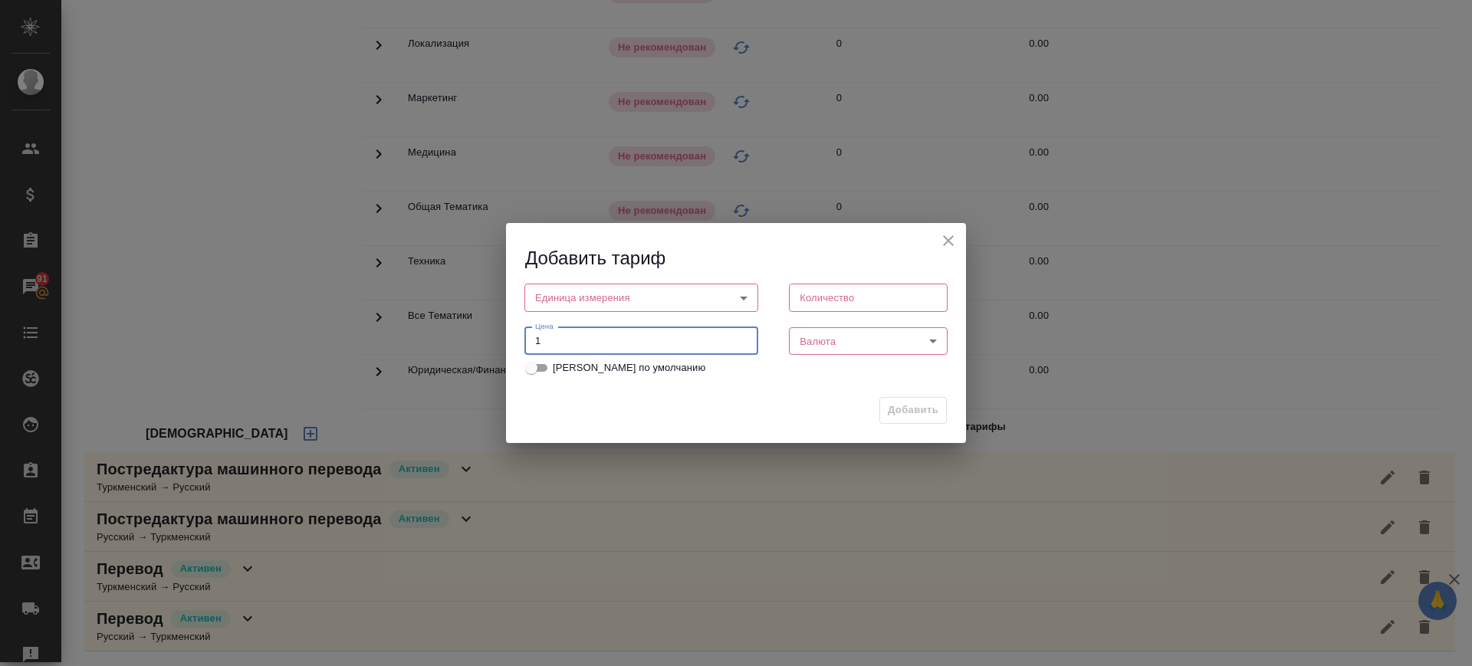
type input "1"
click at [639, 291] on body "🙏 .cls-1 fill:#fff; AWATERA Саглам Виктория v.saglam Клиенты Спецификации Заказ…" at bounding box center [736, 333] width 1472 height 666
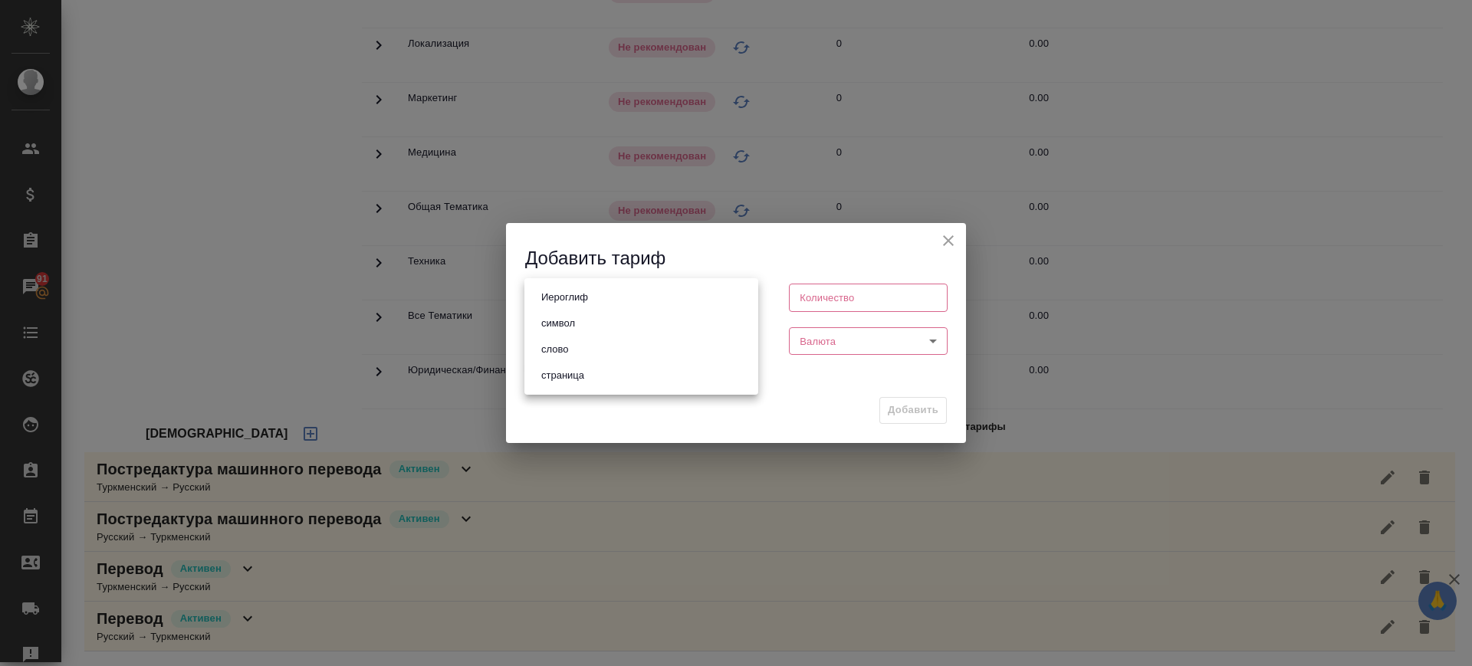
drag, startPoint x: 600, startPoint y: 346, endPoint x: 827, endPoint y: 334, distance: 227.3
click at [603, 346] on li "слово" at bounding box center [642, 350] width 234 height 26
type input "5a8b1489cc6b4906c91bfd90"
type input "1"
click at [822, 345] on body "🙏 .cls-1 fill:#fff; AWATERA Саглам Виктория v.saglam Клиенты Спецификации Заказ…" at bounding box center [736, 333] width 1472 height 666
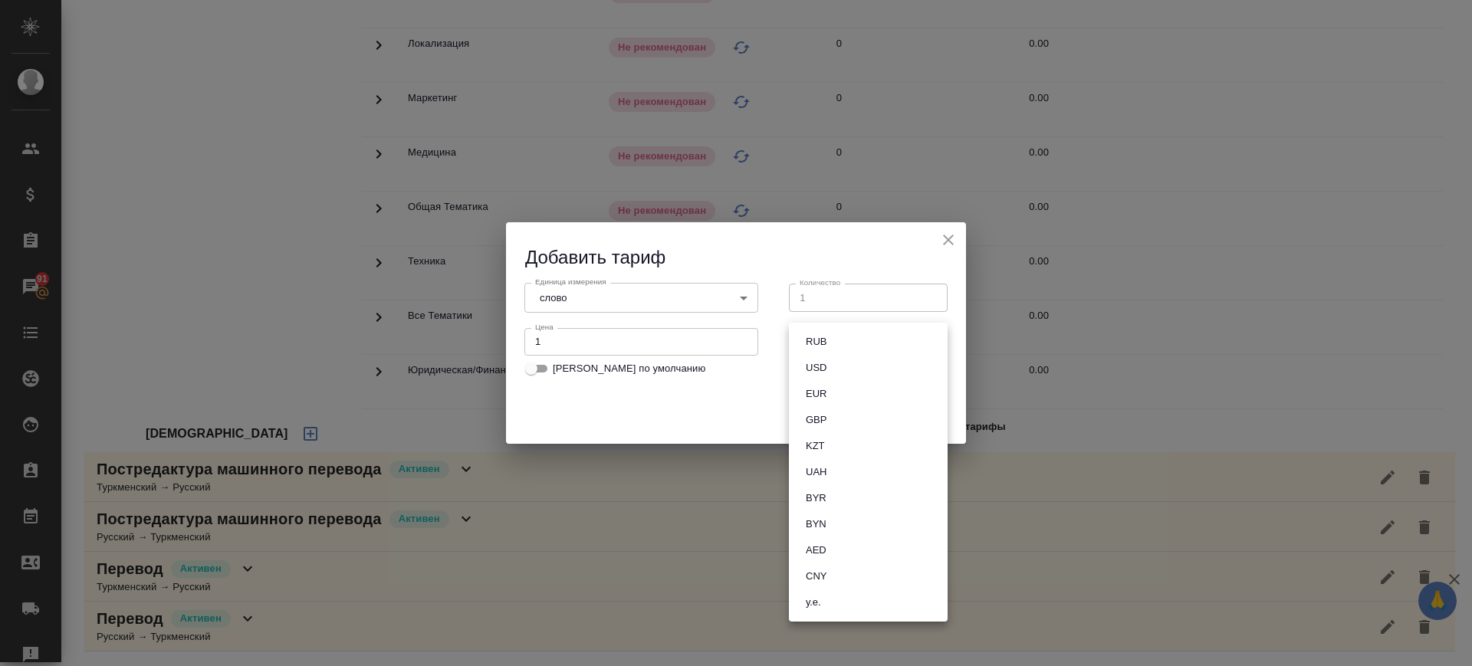
click at [814, 348] on button "RUB" at bounding box center [816, 342] width 30 height 17
type input "RUB"
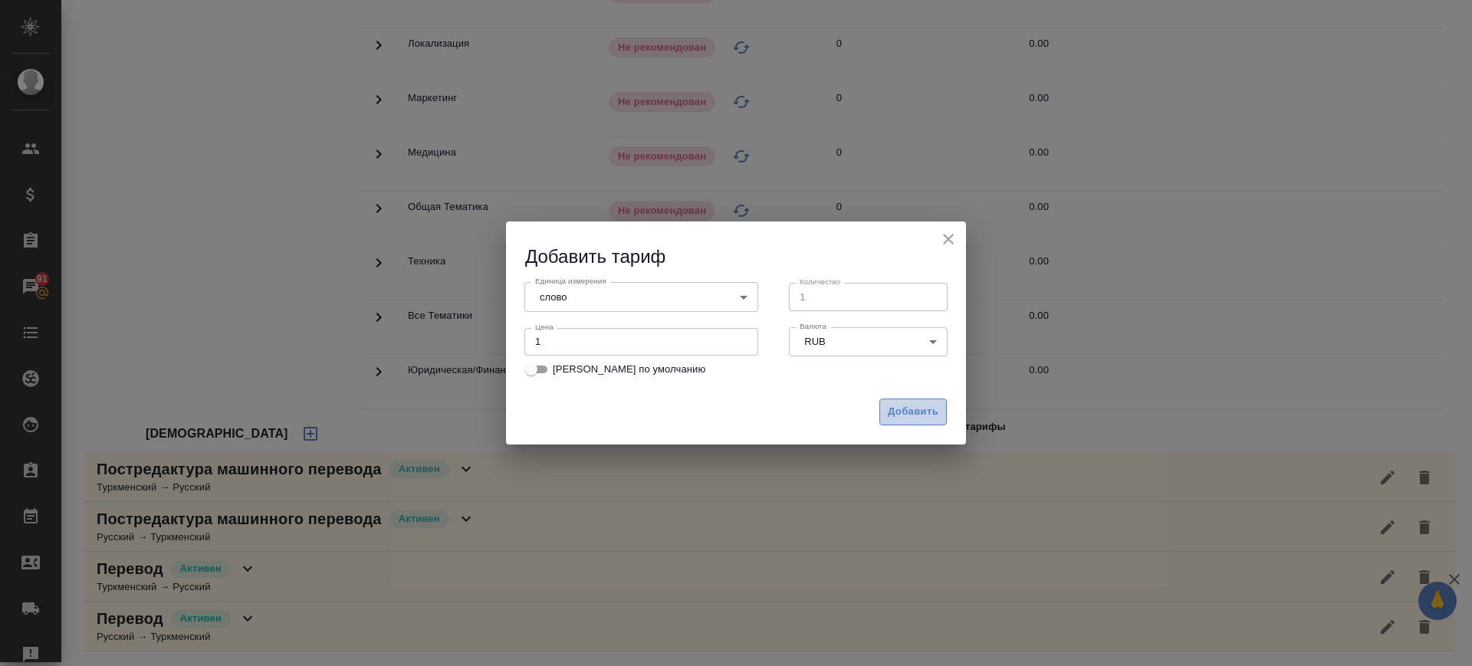
click at [899, 413] on span "Добавить" at bounding box center [913, 412] width 51 height 18
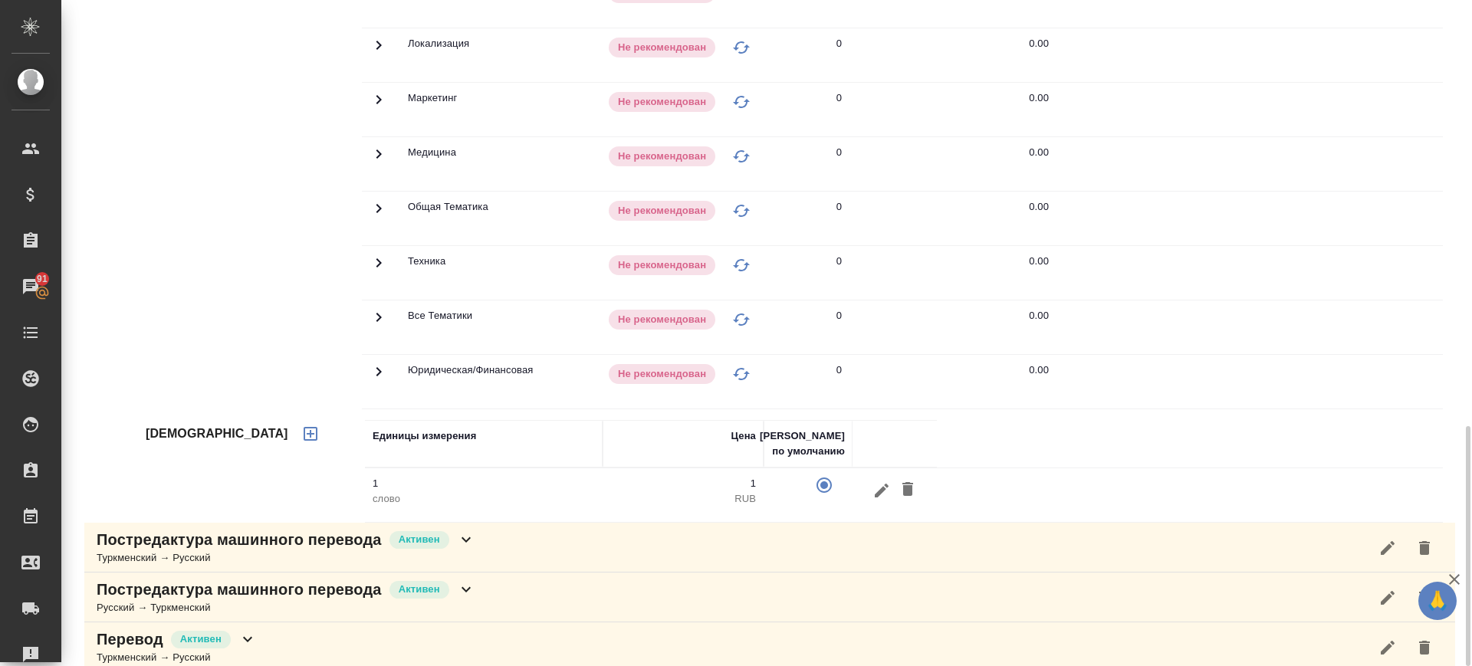
click at [583, 538] on div "Постредактура машинного перевода Активен Туркменский → Русский" at bounding box center [769, 548] width 1371 height 50
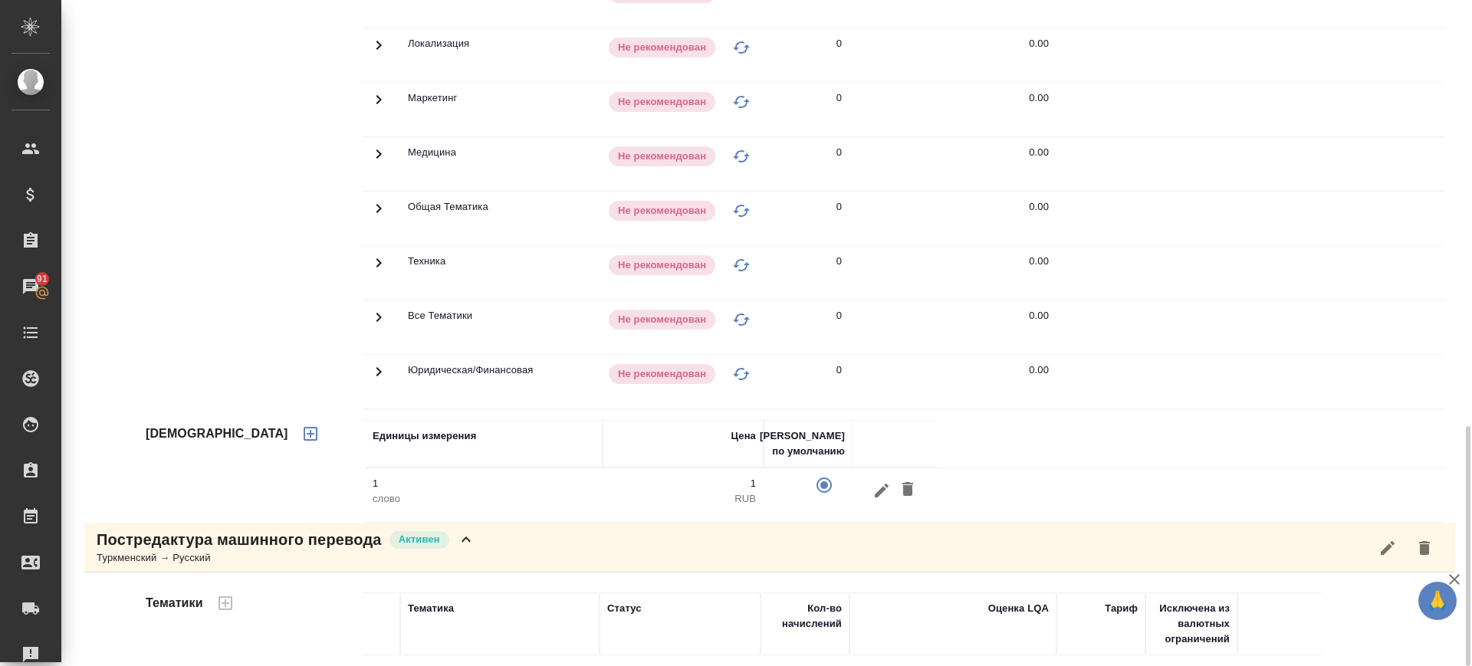
click at [583, 538] on div "Постредактура машинного перевода Активен Туркменский → Русский" at bounding box center [769, 548] width 1371 height 50
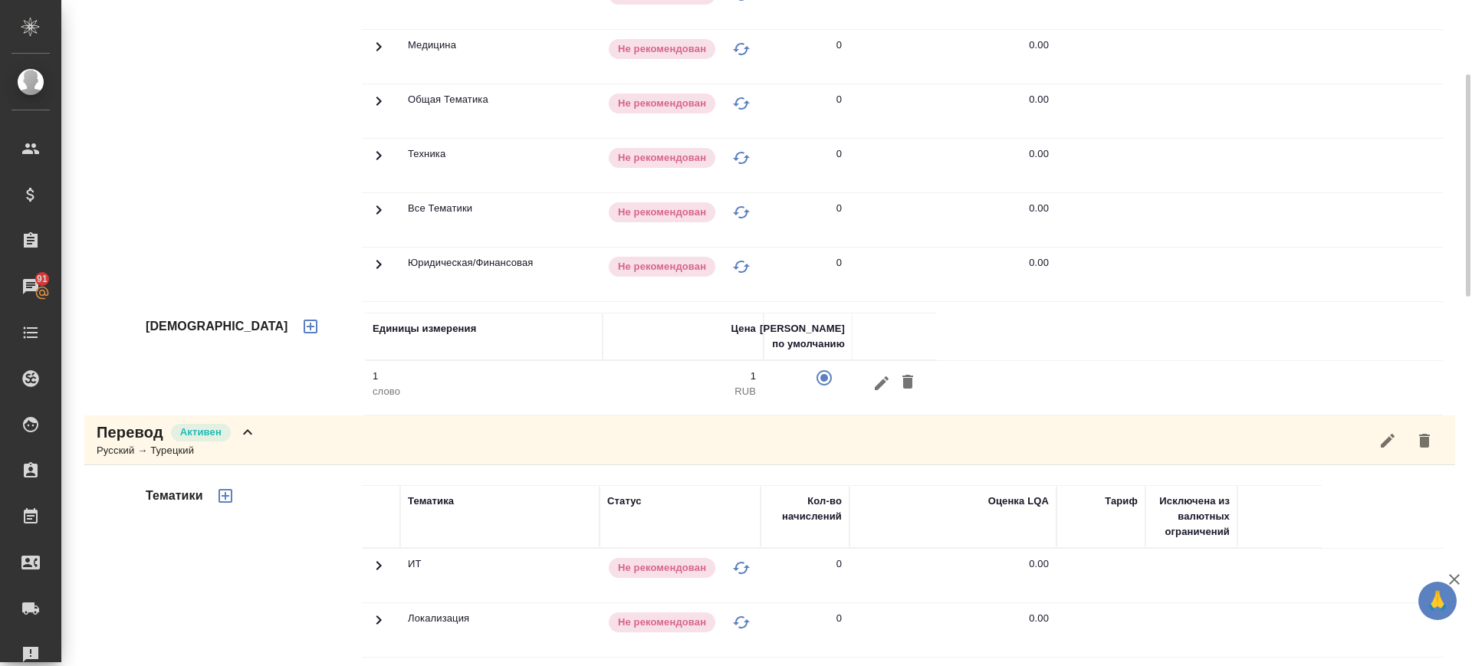
scroll to position [510, 0]
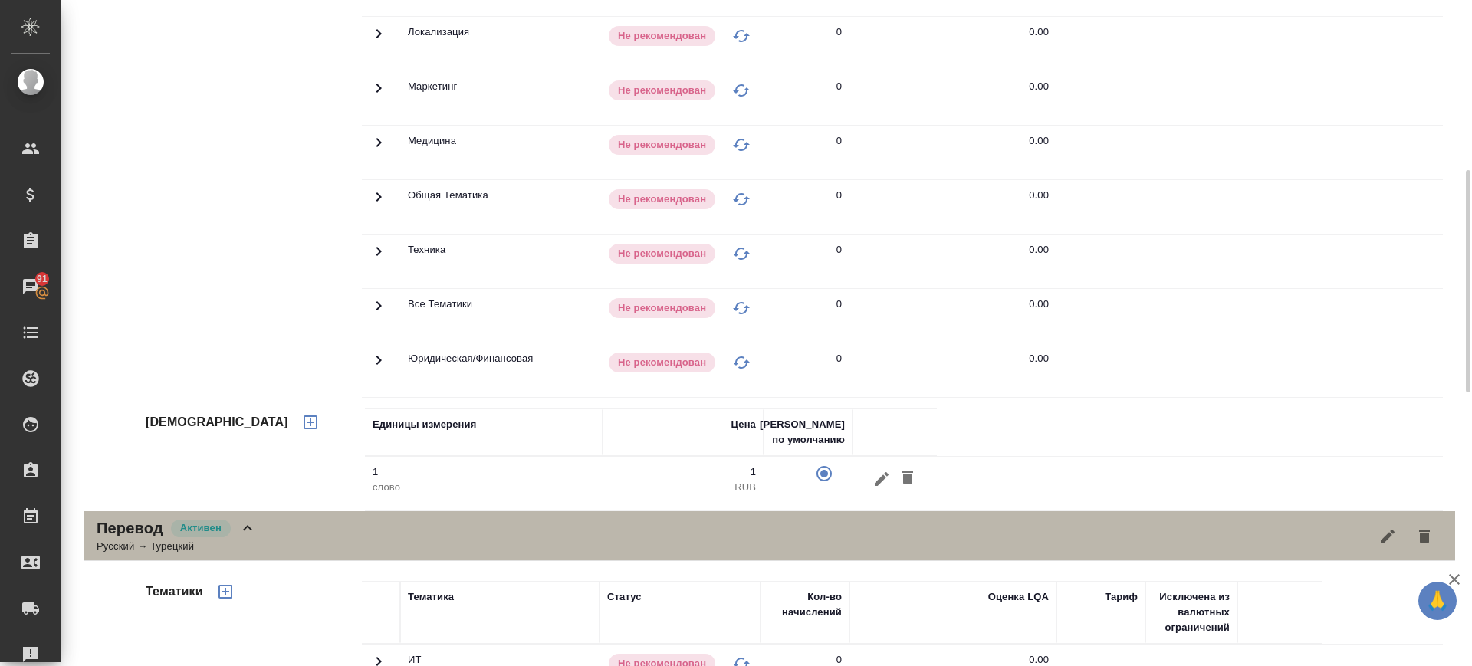
drag, startPoint x: 408, startPoint y: 540, endPoint x: 406, endPoint y: 514, distance: 26.2
click at [408, 541] on div "Перевод Активен Русский → Турецкий" at bounding box center [769, 536] width 1371 height 50
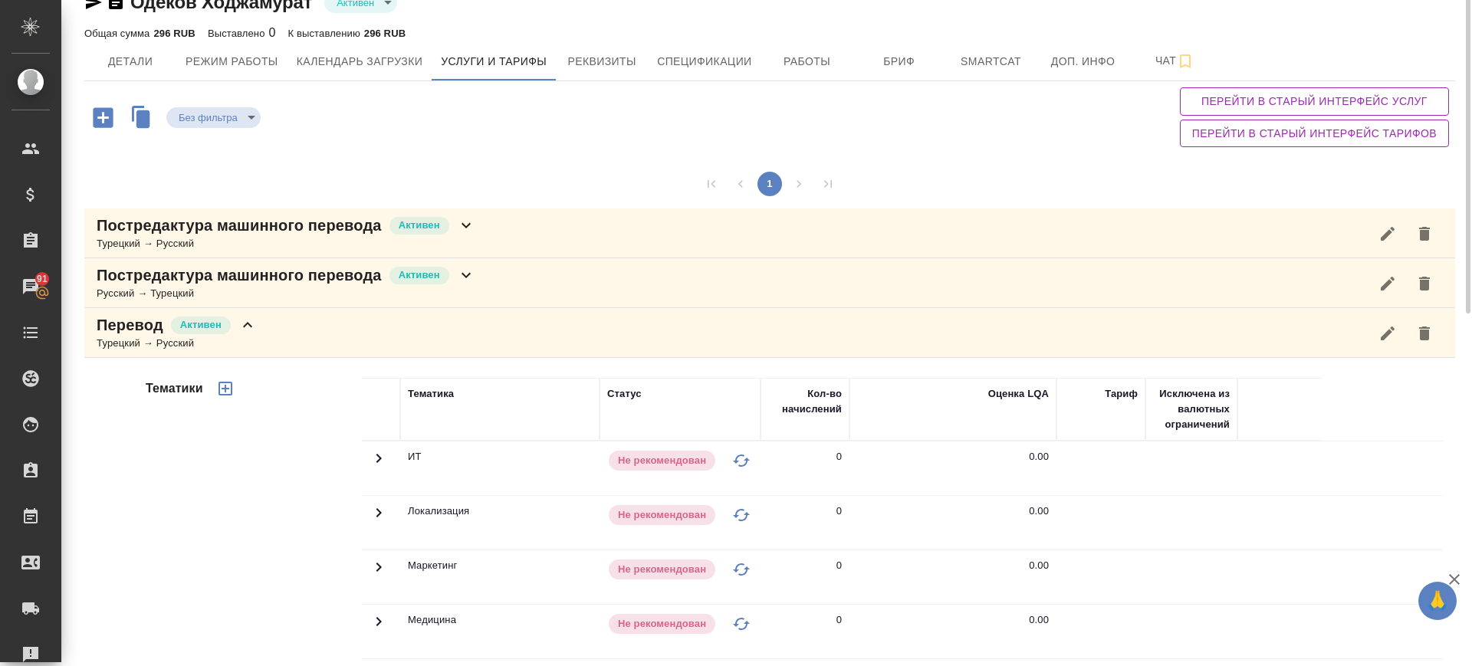
scroll to position [0, 0]
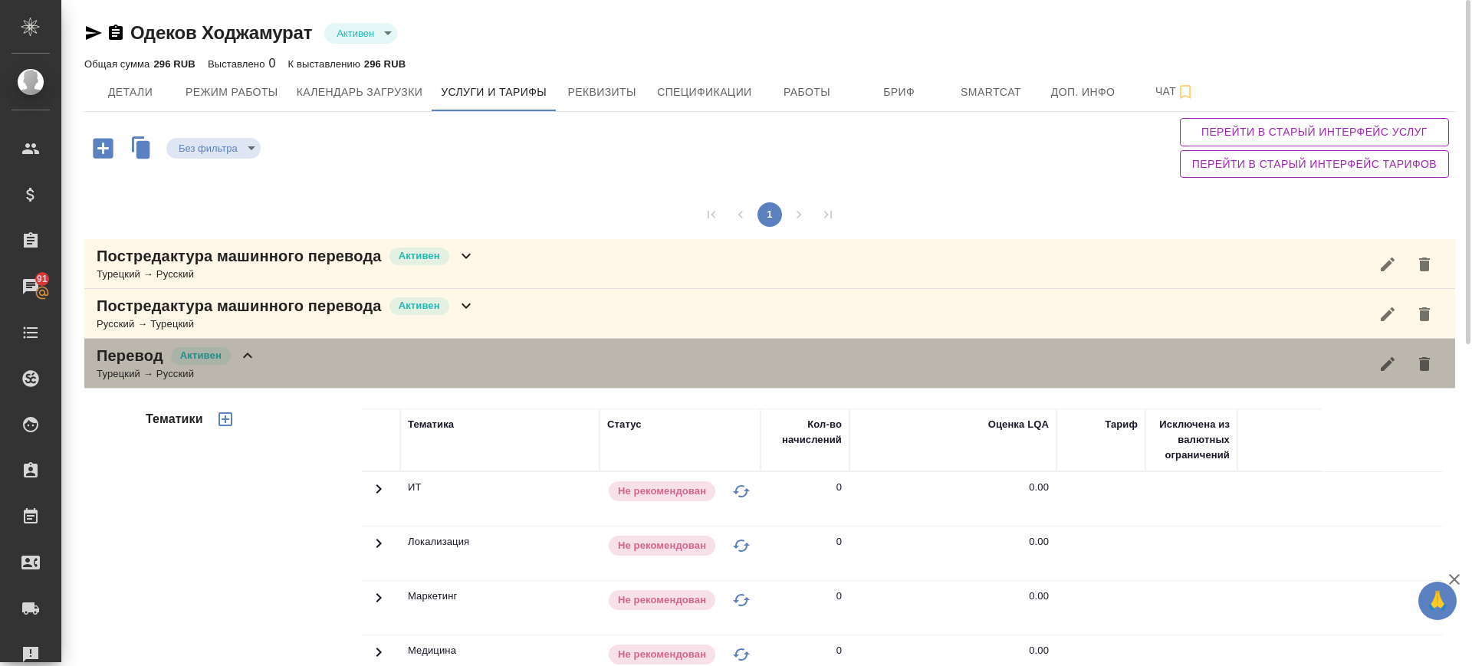
click at [377, 364] on div "Перевод Активен Турецкий → Русский" at bounding box center [769, 364] width 1371 height 50
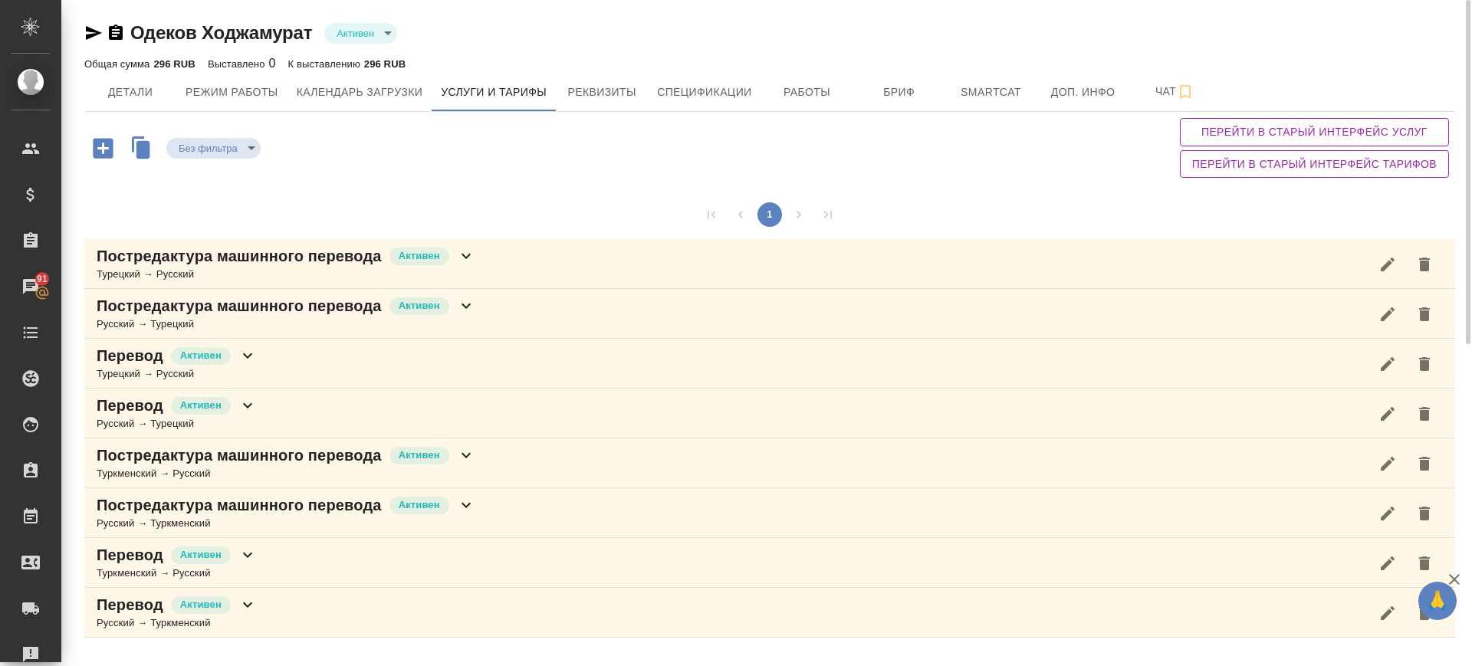
click at [523, 309] on div "Постредактура машинного перевода Активен Русский → Турецкий" at bounding box center [769, 314] width 1371 height 50
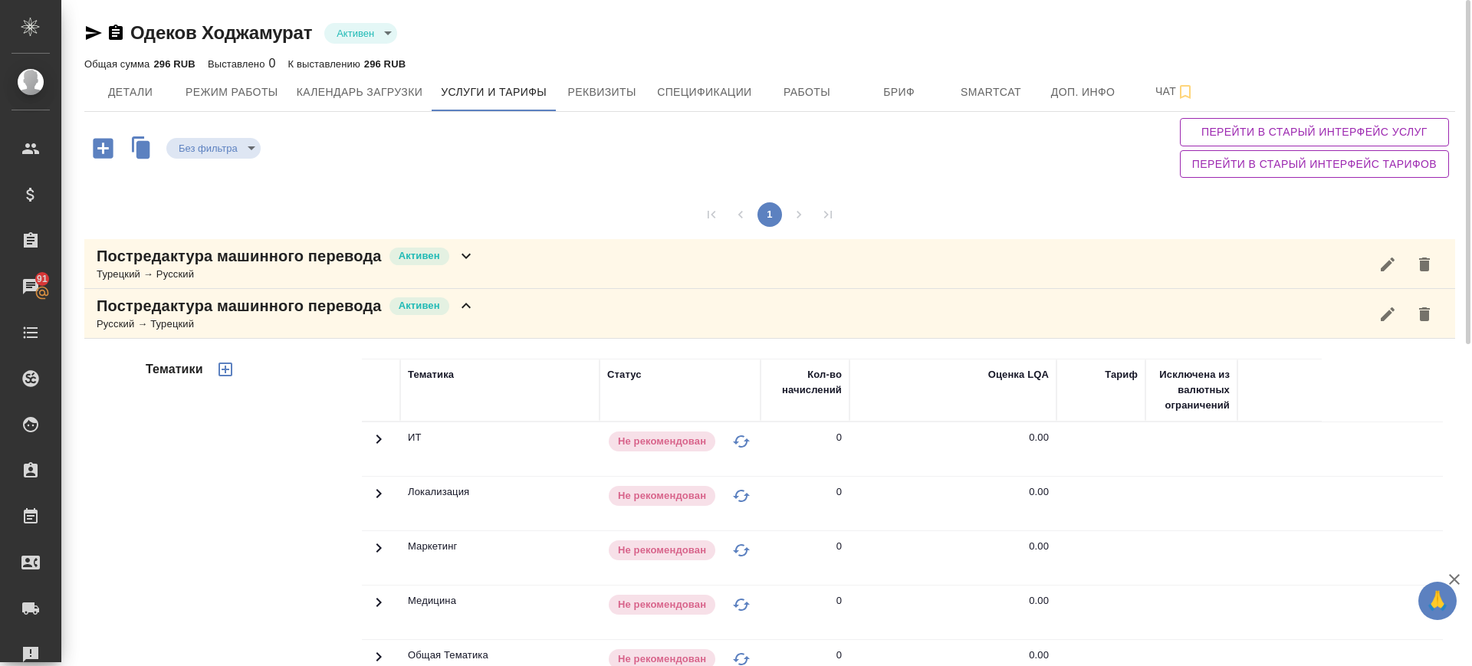
scroll to position [479, 0]
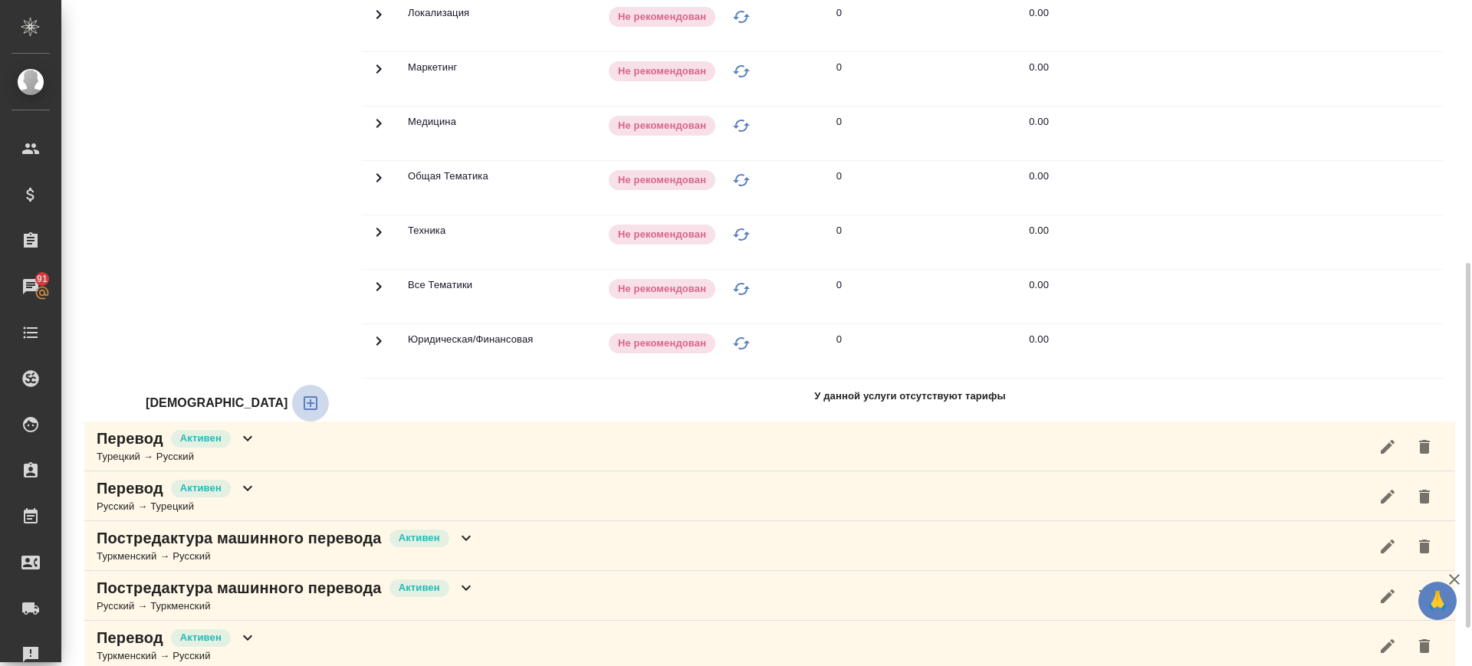
click at [304, 400] on icon "button" at bounding box center [311, 403] width 14 height 14
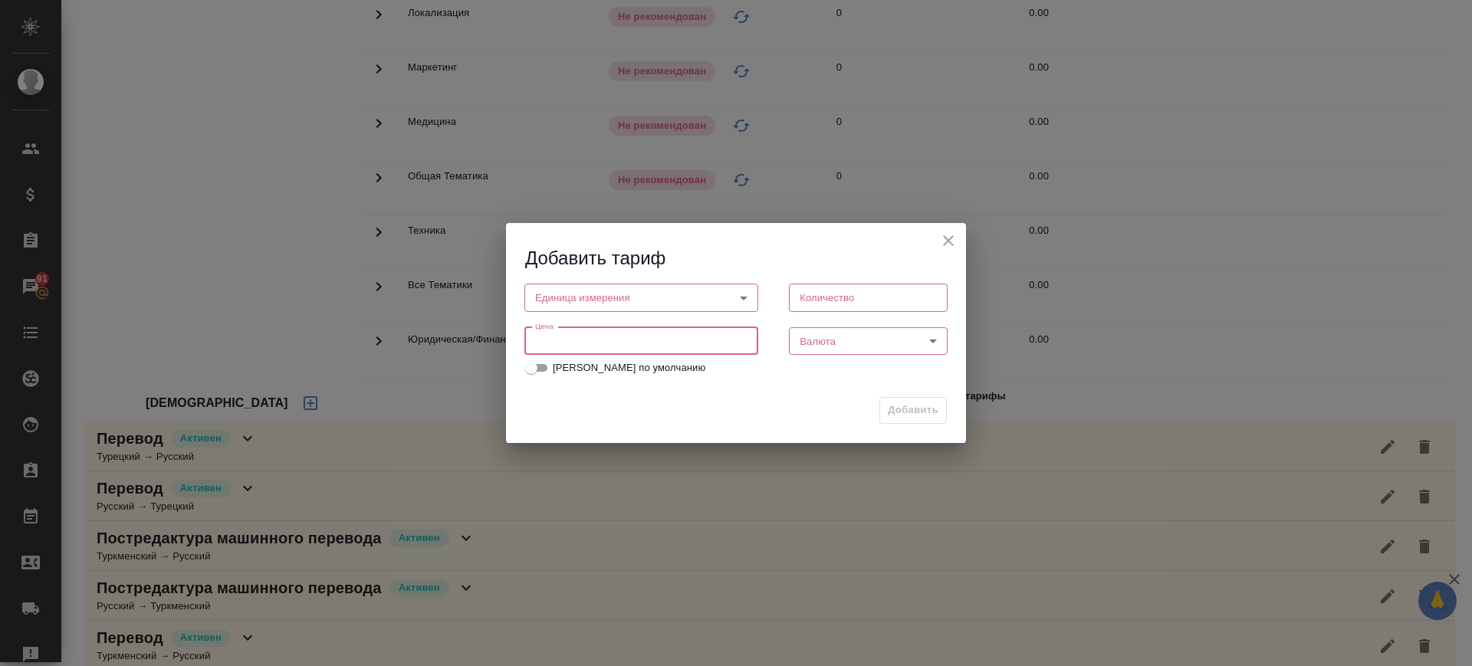
click at [590, 335] on input "number" at bounding box center [642, 341] width 234 height 28
paste input "1"
type input "1"
click at [601, 300] on body "🙏 .cls-1 fill:#fff; AWATERA Саглам Виктория v.saglam Клиенты Спецификации Заказ…" at bounding box center [736, 333] width 1472 height 666
drag, startPoint x: 583, startPoint y: 347, endPoint x: 785, endPoint y: 318, distance: 204.5
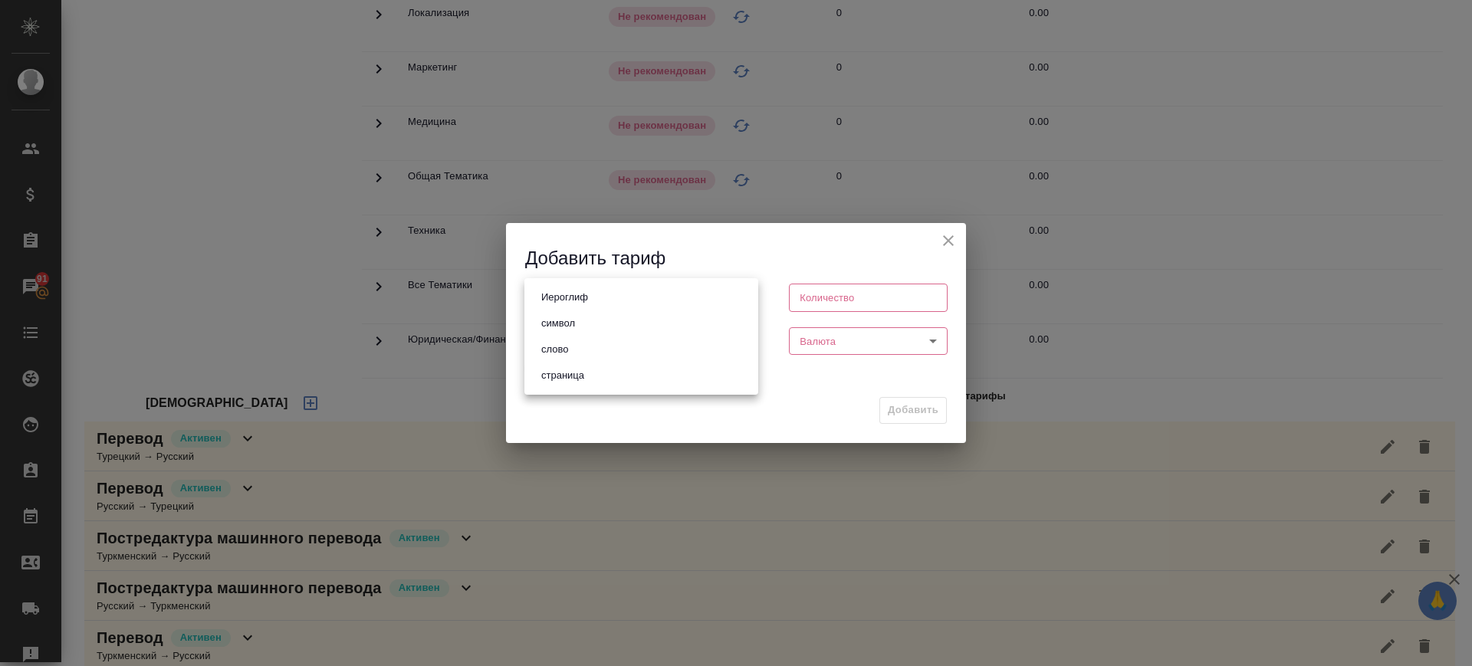
click at [584, 347] on li "слово" at bounding box center [642, 350] width 234 height 26
type input "5a8b1489cc6b4906c91bfd90"
type input "1"
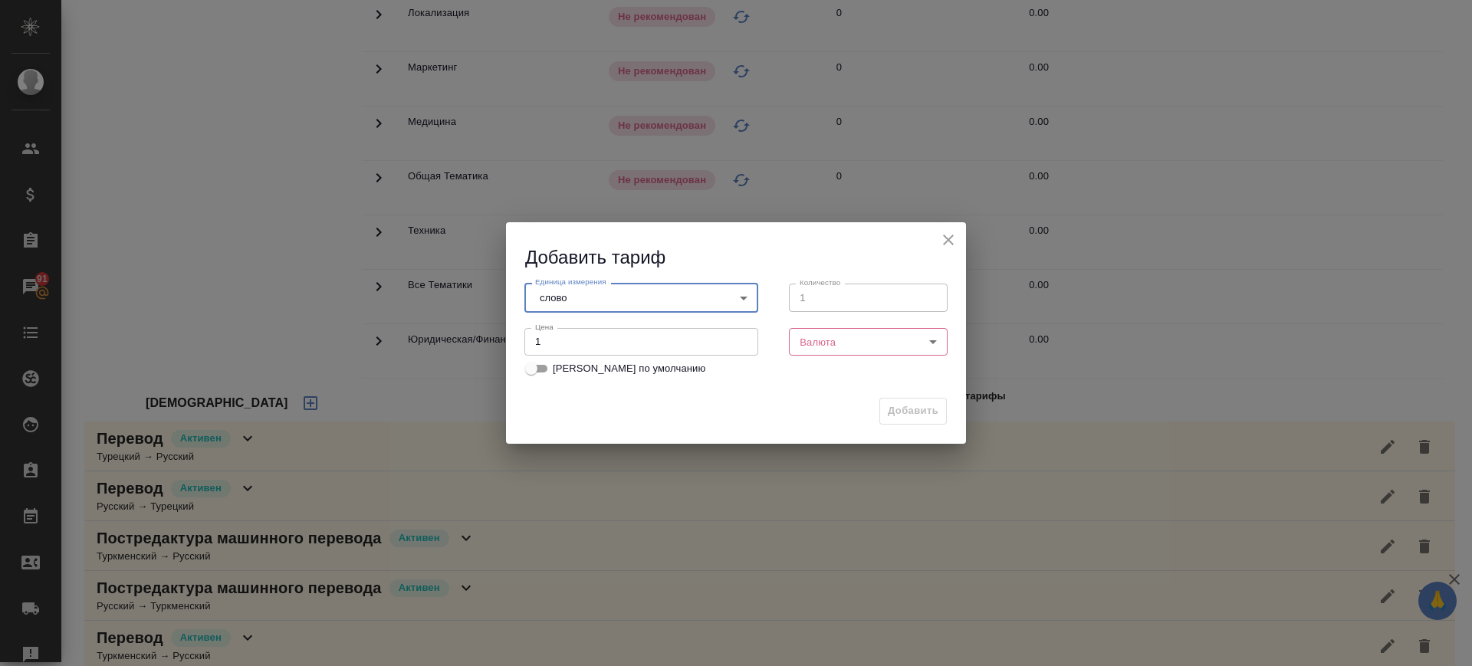
click at [833, 337] on body "🙏 .cls-1 fill:#fff; AWATERA Саглам Виктория v.saglam Клиенты Спецификации Заказ…" at bounding box center [736, 333] width 1472 height 666
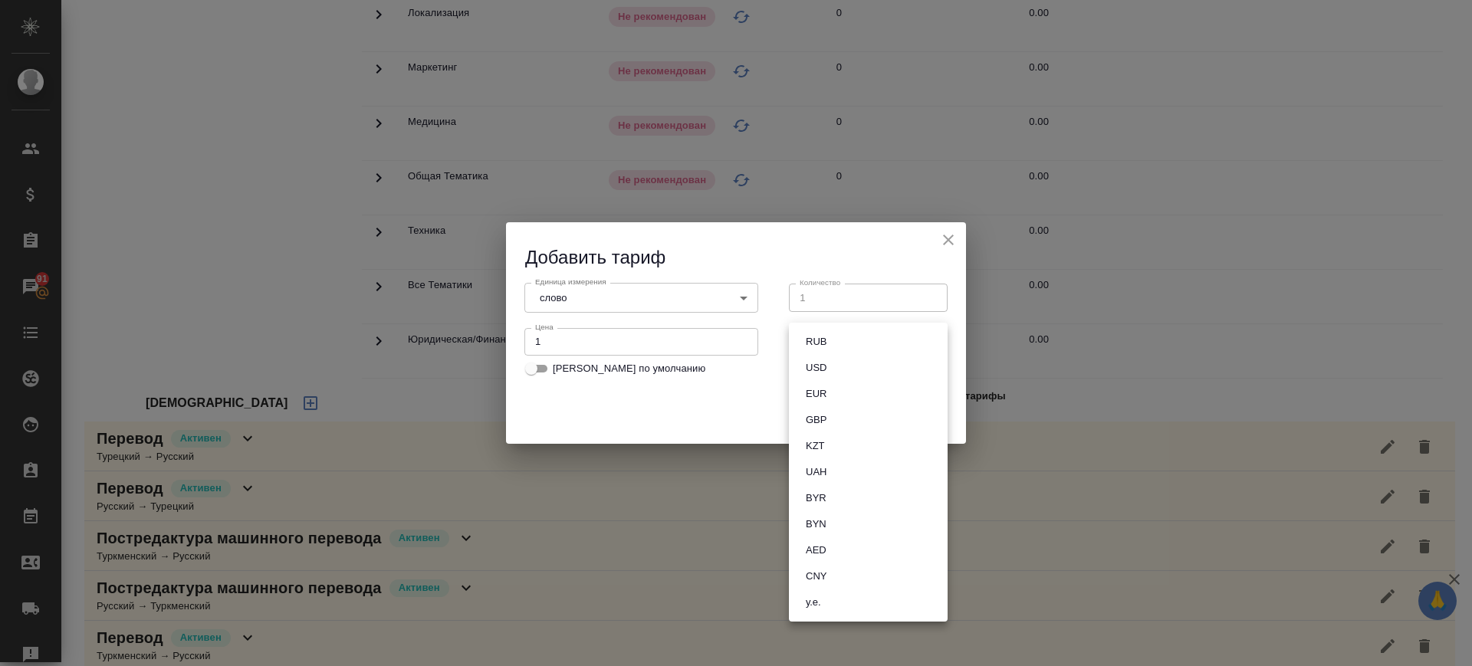
click at [819, 337] on button "RUB" at bounding box center [816, 342] width 30 height 17
type input "RUB"
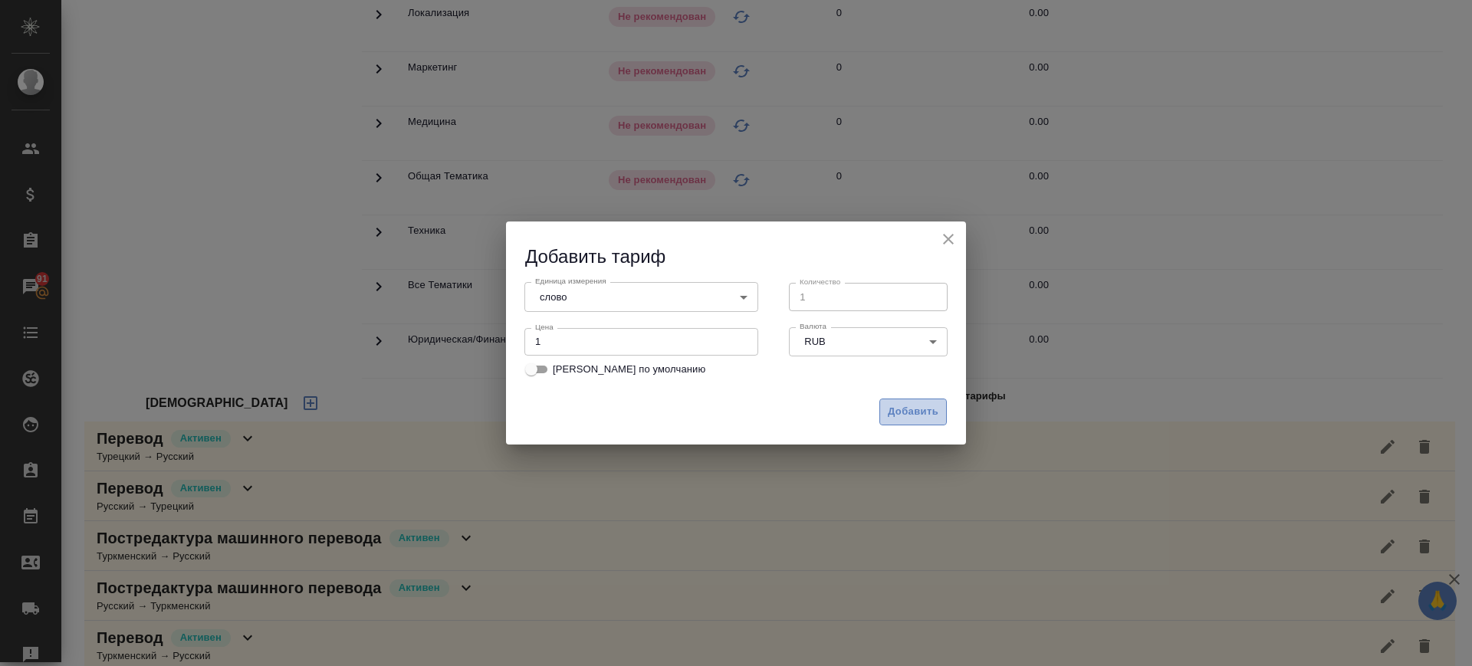
click at [893, 409] on span "Добавить" at bounding box center [913, 412] width 51 height 18
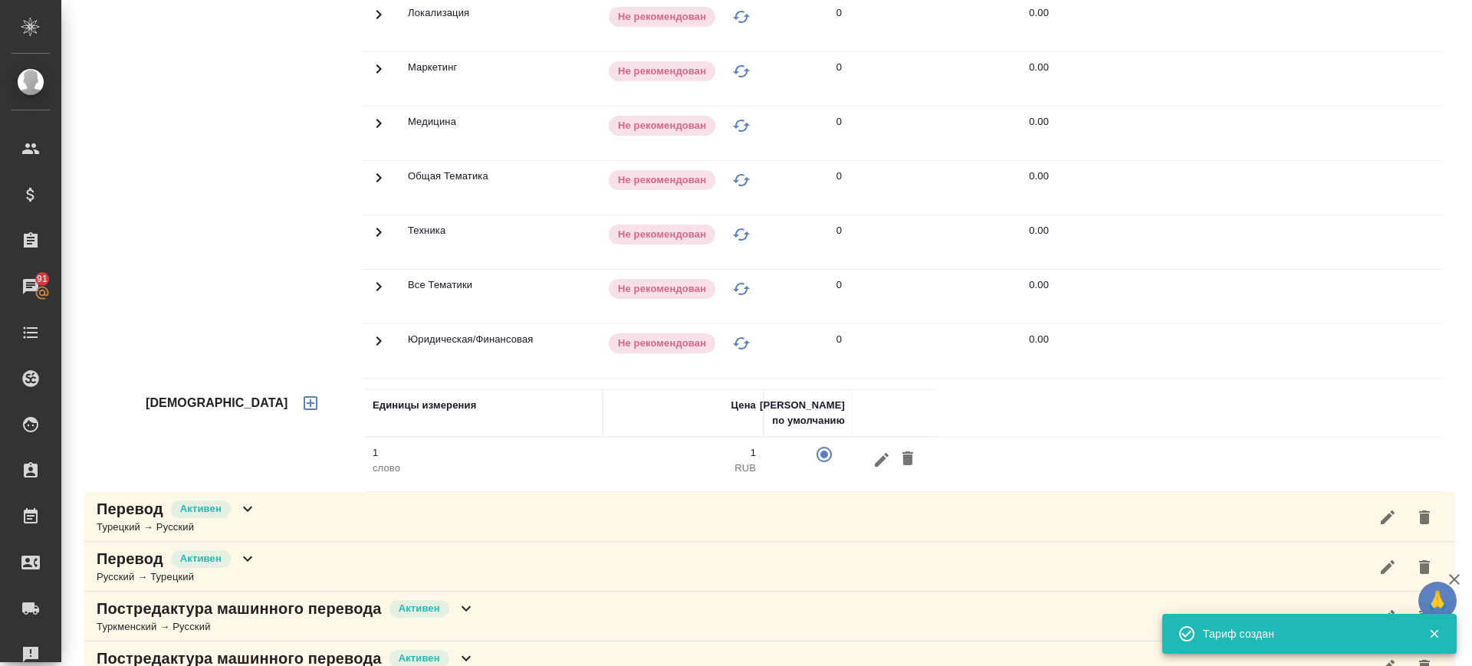
scroll to position [0, 0]
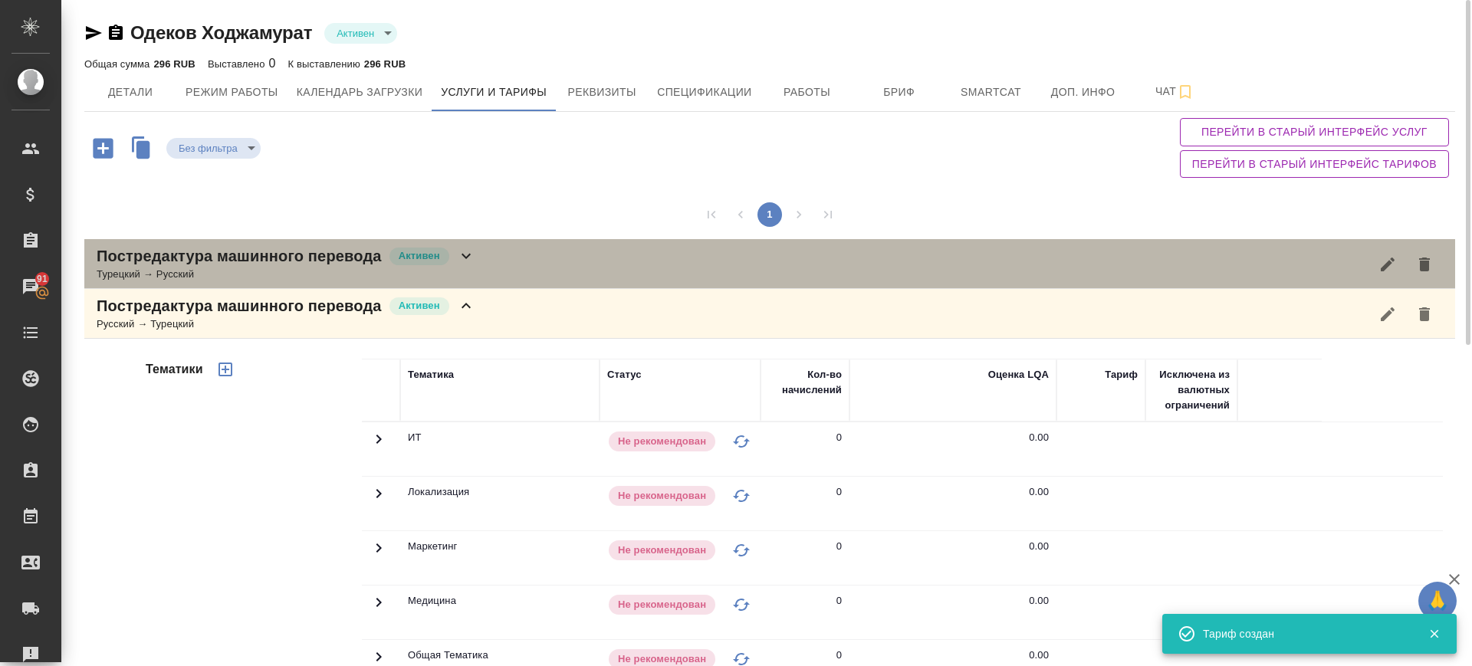
click at [518, 261] on div "Постредактура машинного перевода Активен Турецкий → Русский" at bounding box center [769, 264] width 1371 height 50
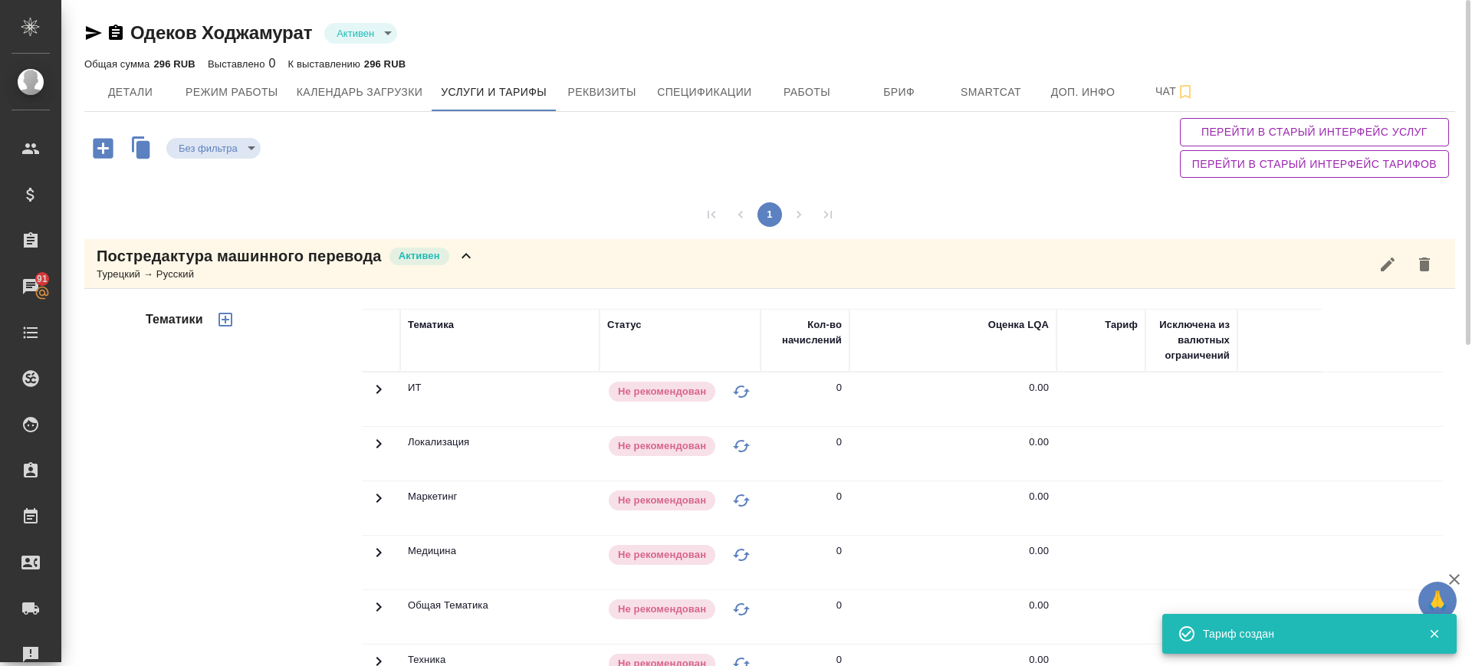
scroll to position [479, 0]
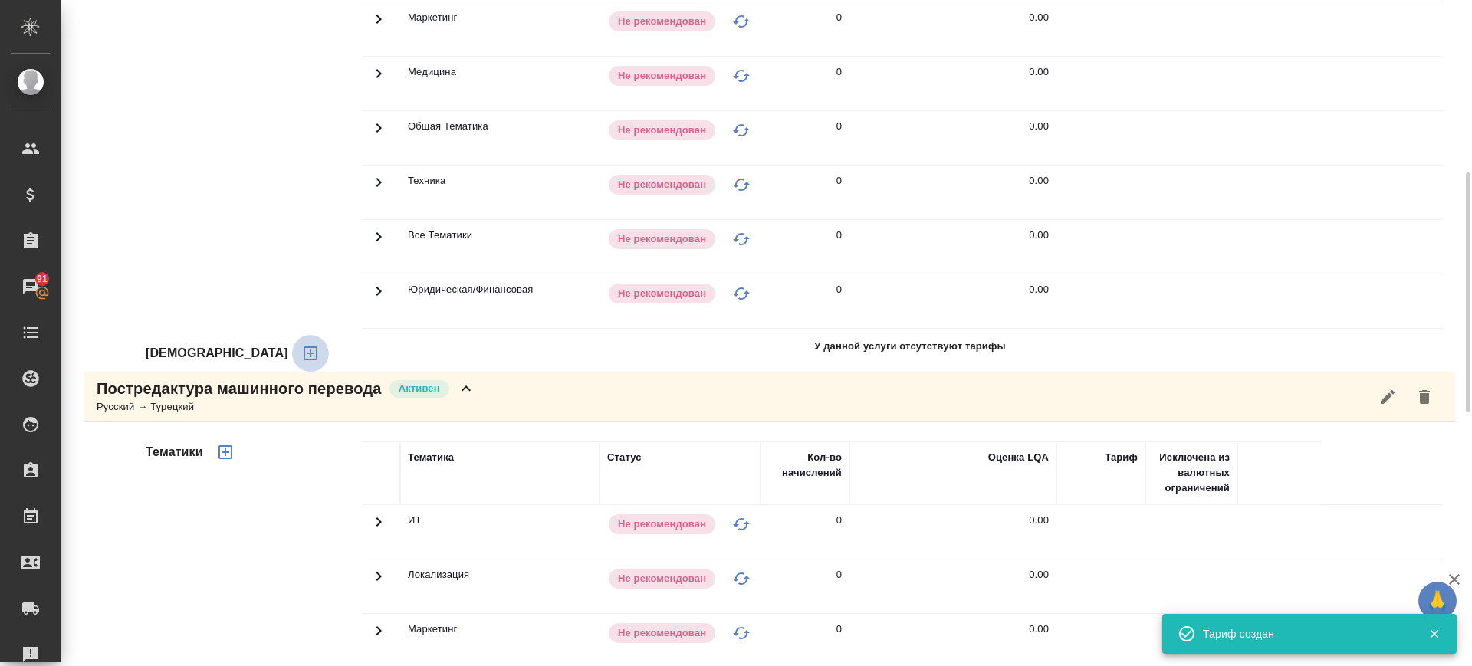
click at [301, 358] on icon "button" at bounding box center [310, 353] width 18 height 18
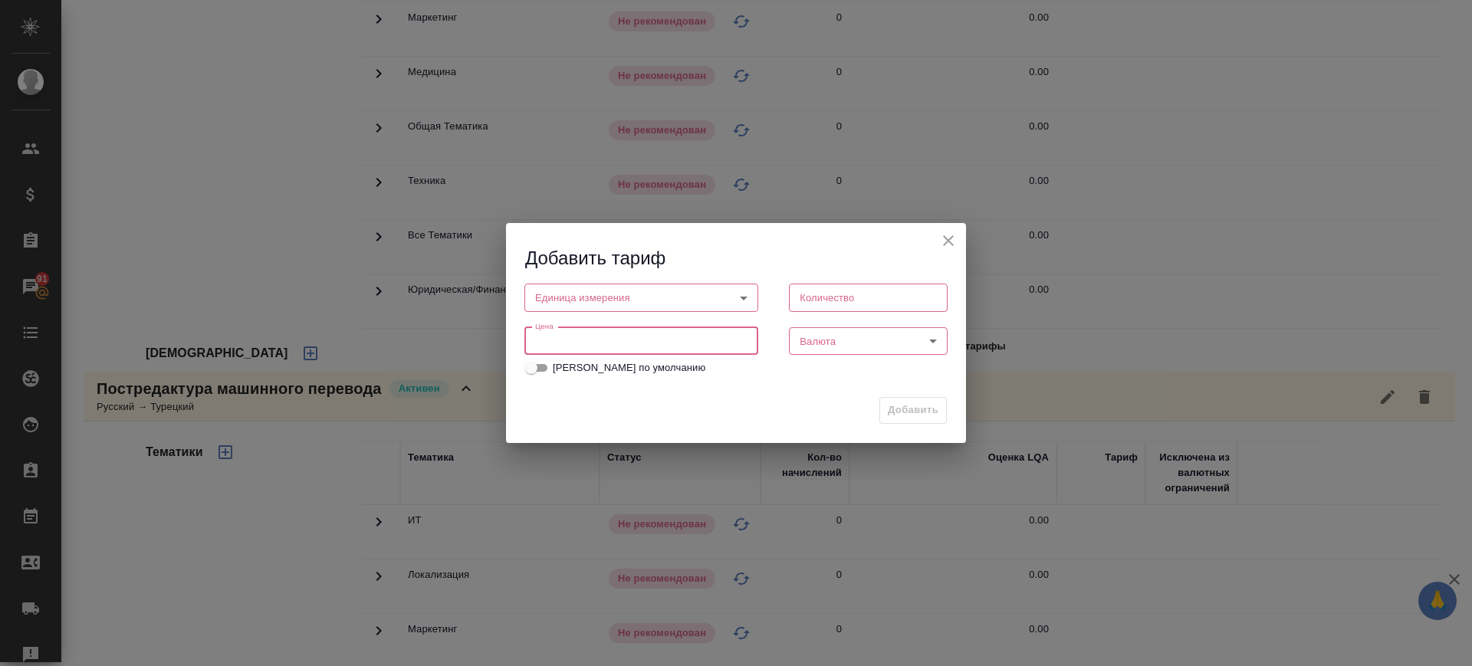
click at [594, 346] on input "number" at bounding box center [642, 341] width 234 height 28
paste input "1"
type input "1"
click at [612, 301] on body "🙏 .cls-1 fill:#fff; AWATERA Саглам Виктория v.saglam Клиенты Спецификации Заказ…" at bounding box center [736, 333] width 1472 height 666
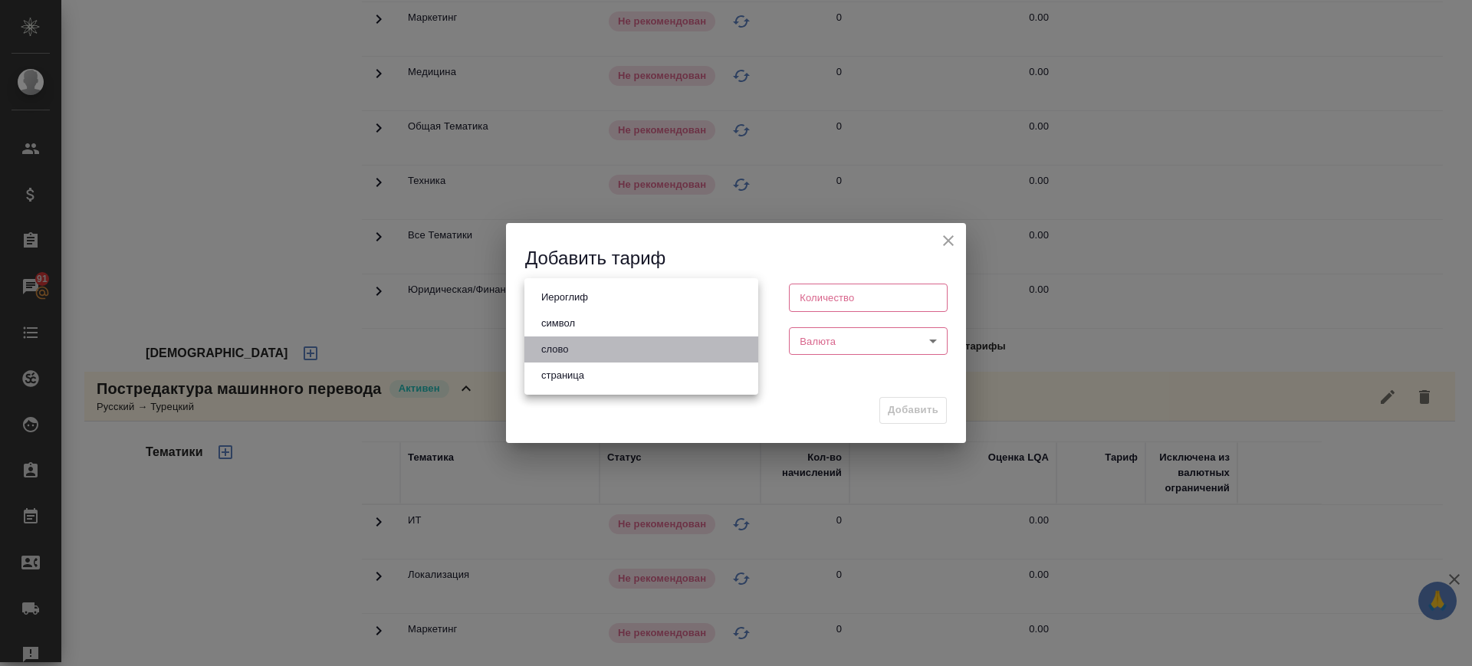
drag, startPoint x: 593, startPoint y: 347, endPoint x: 800, endPoint y: 340, distance: 207.2
click at [594, 348] on li "слово" at bounding box center [642, 350] width 234 height 26
type input "5a8b1489cc6b4906c91bfd90"
type input "1"
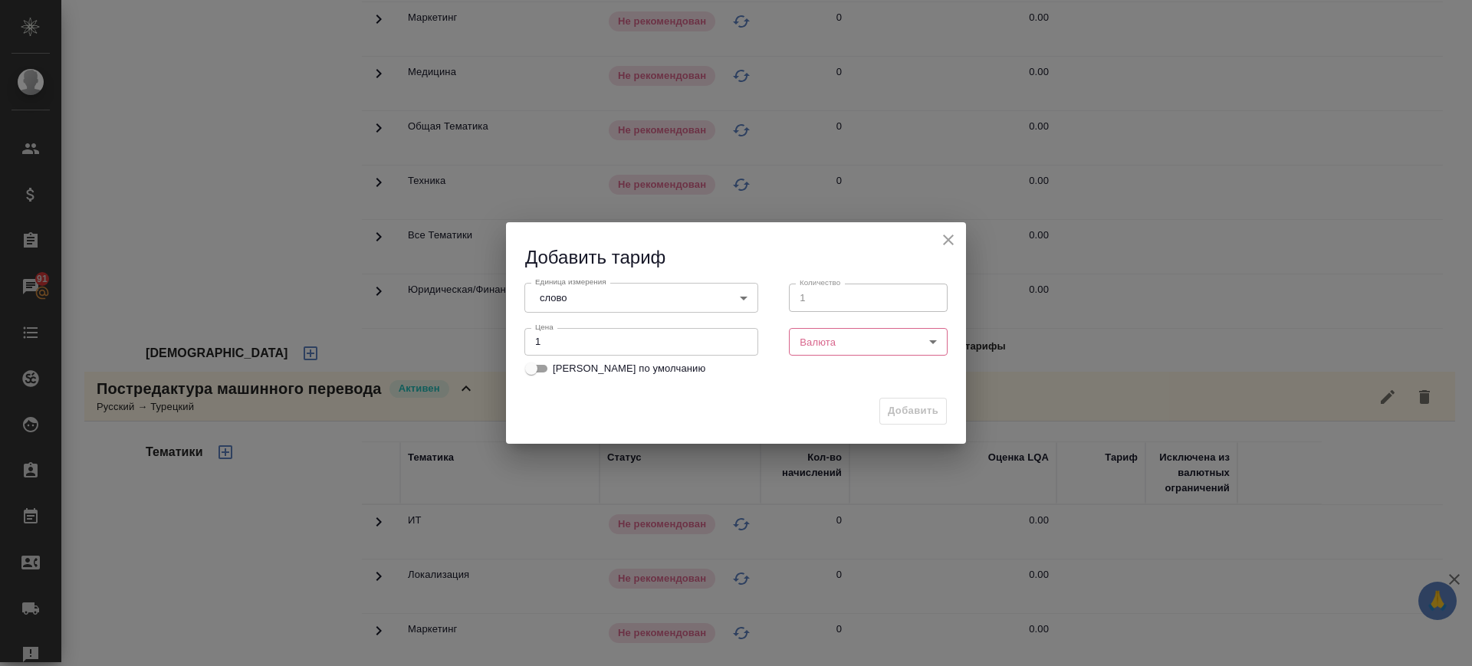
click at [807, 341] on body "🙏 .cls-1 fill:#fff; AWATERA Саглам Виктория v.saglam Клиенты Спецификации Заказ…" at bounding box center [736, 333] width 1472 height 666
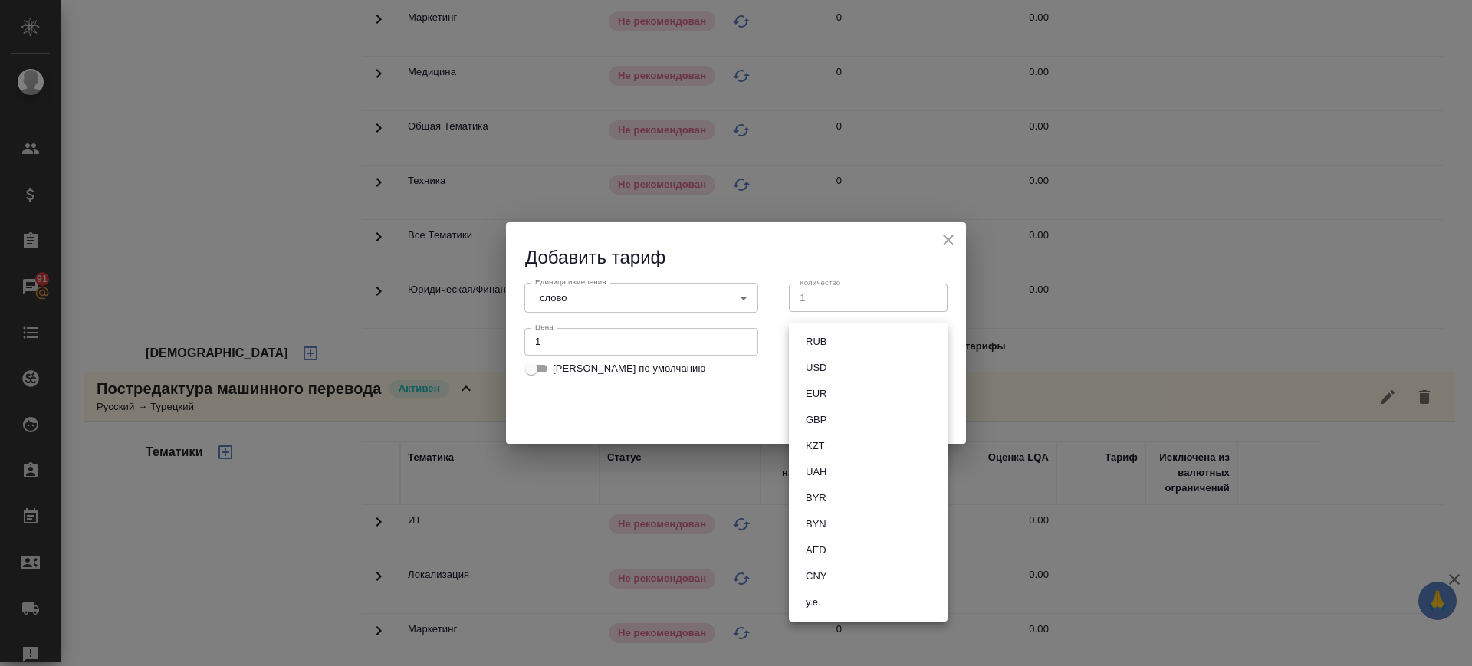
click at [813, 344] on button "RUB" at bounding box center [816, 342] width 30 height 17
type input "RUB"
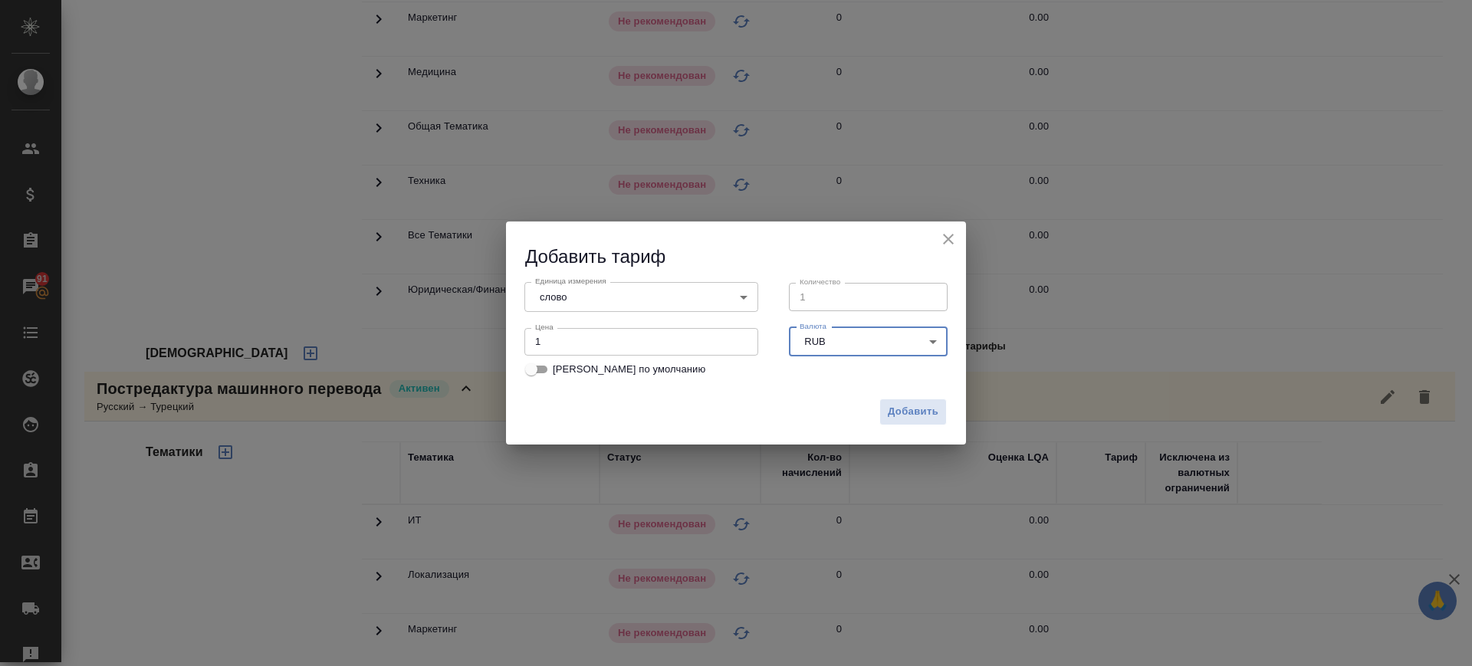
drag, startPoint x: 897, startPoint y: 403, endPoint x: 863, endPoint y: 402, distance: 34.5
click at [898, 403] on span "Добавить" at bounding box center [913, 412] width 51 height 18
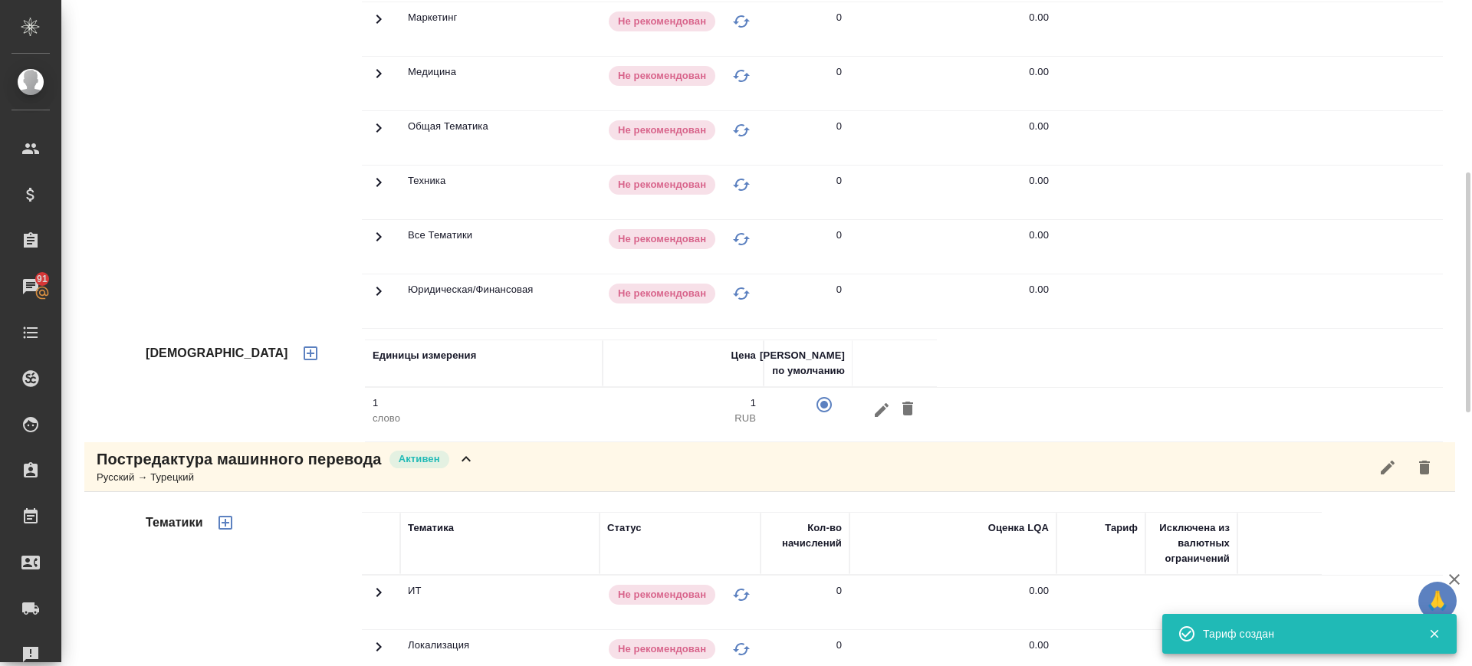
scroll to position [0, 0]
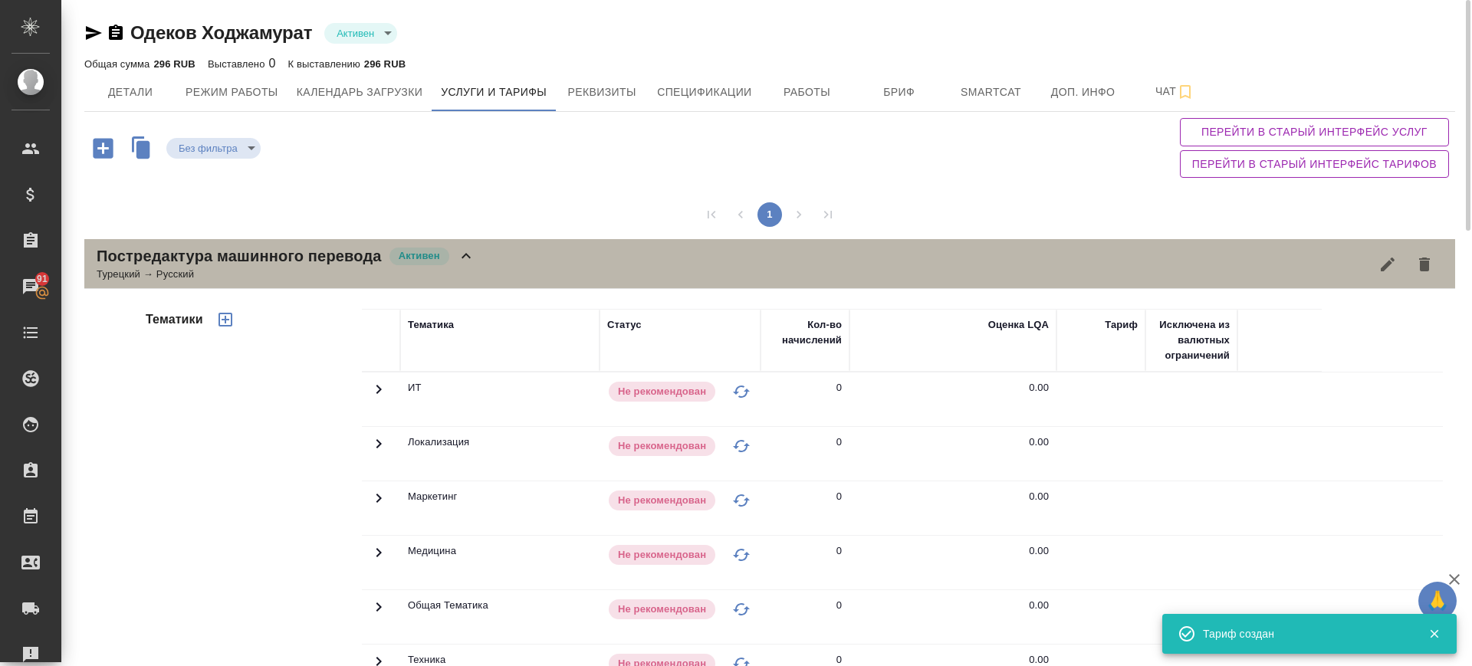
click at [561, 242] on div "Постредактура машинного перевода Активен Турецкий → Русский" at bounding box center [769, 264] width 1371 height 50
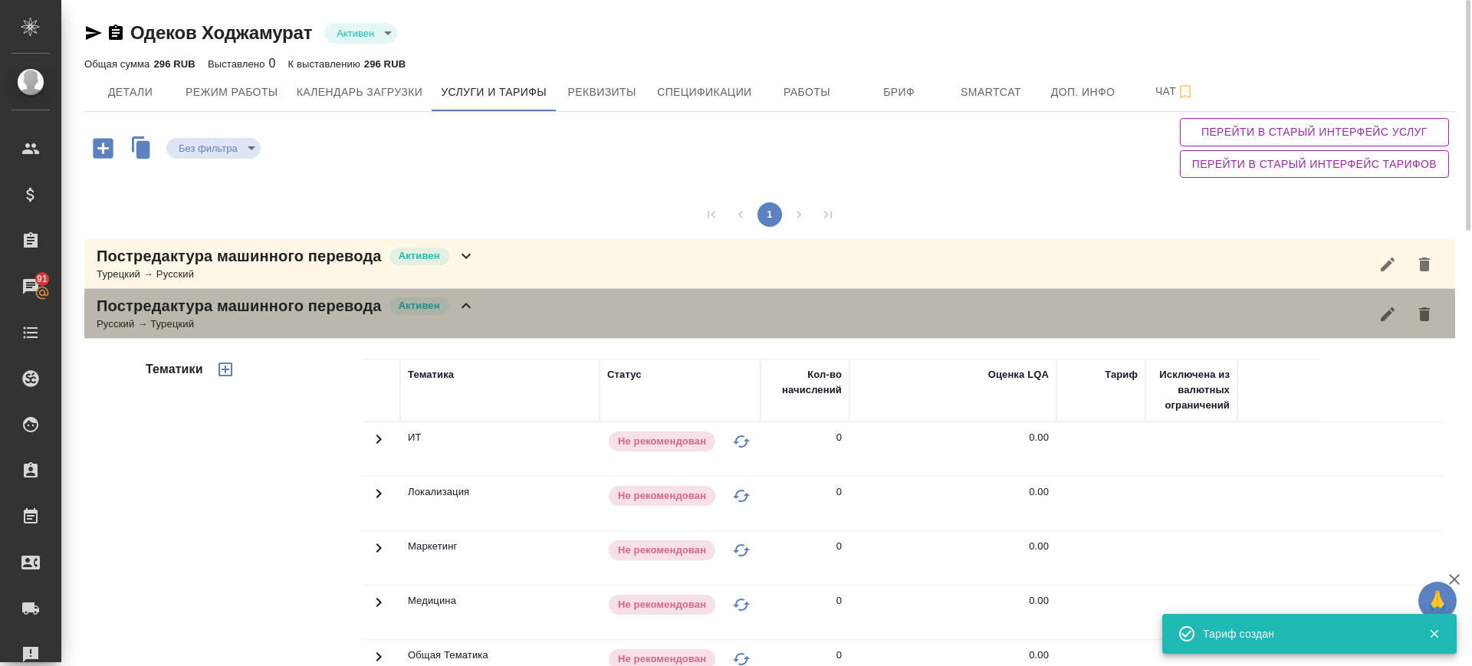
click at [543, 310] on div "Постредактура машинного перевода Активен Русский → Турецкий" at bounding box center [769, 314] width 1371 height 50
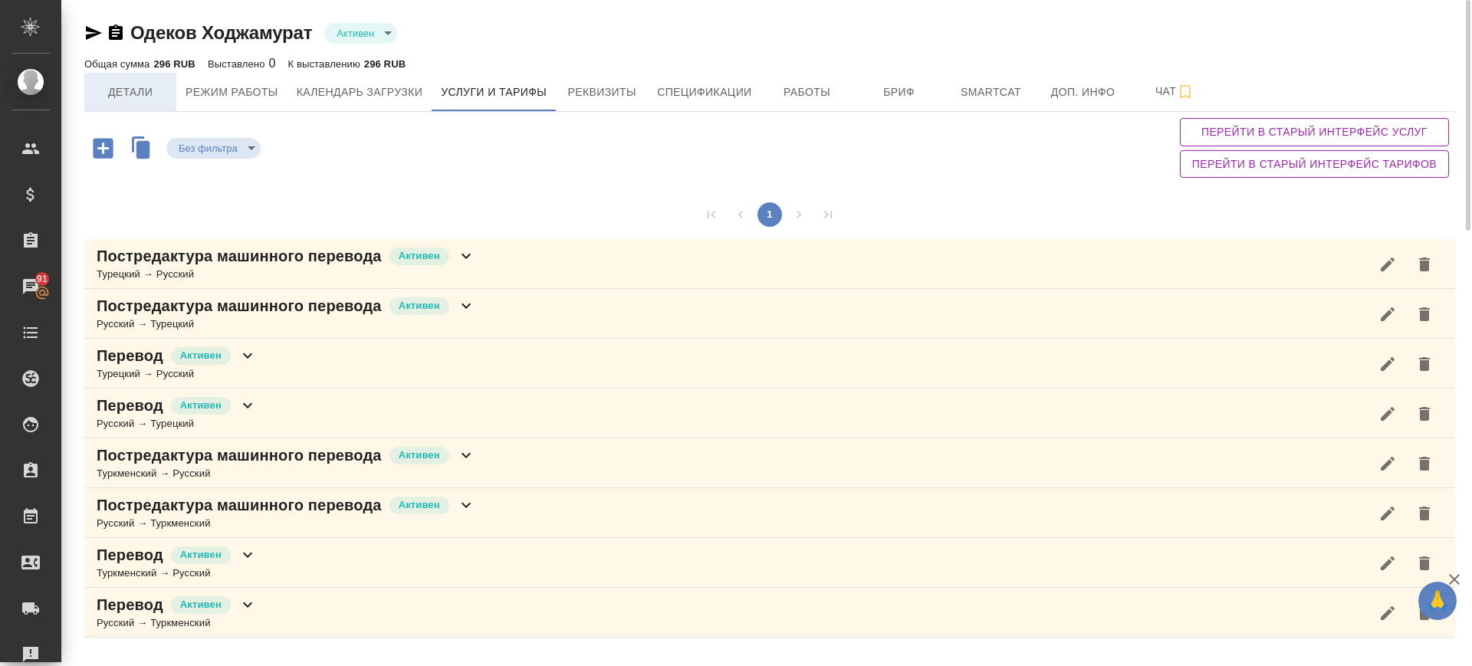
click at [107, 98] on span "Детали" at bounding box center [131, 92] width 74 height 19
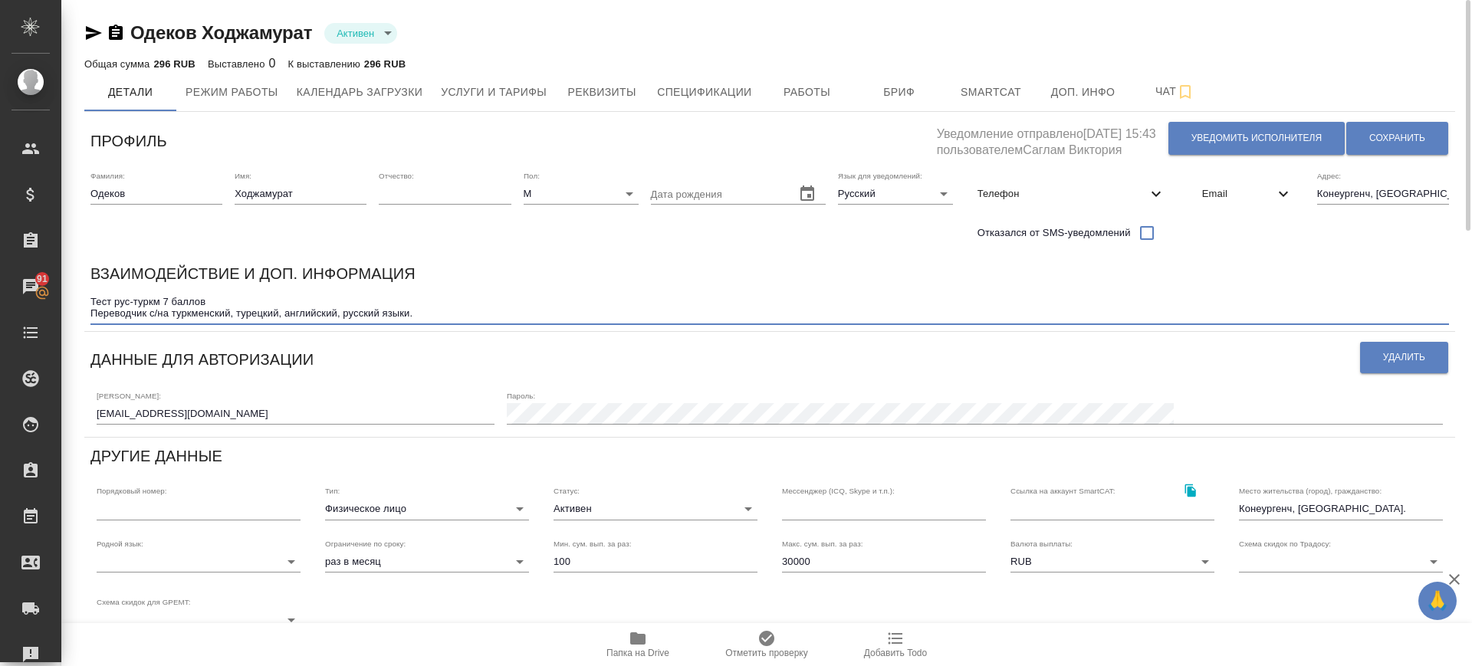
click at [429, 305] on textarea "Тест рус-туркм 7 баллов Переводчик с/на туркменский, турецкий, английский, русс…" at bounding box center [769, 308] width 1359 height 24
click at [426, 312] on textarea "Тест рус-туркм 7 баллов Переводчик с/на туркменский, турецкий, английский, русс…" at bounding box center [769, 308] width 1359 height 24
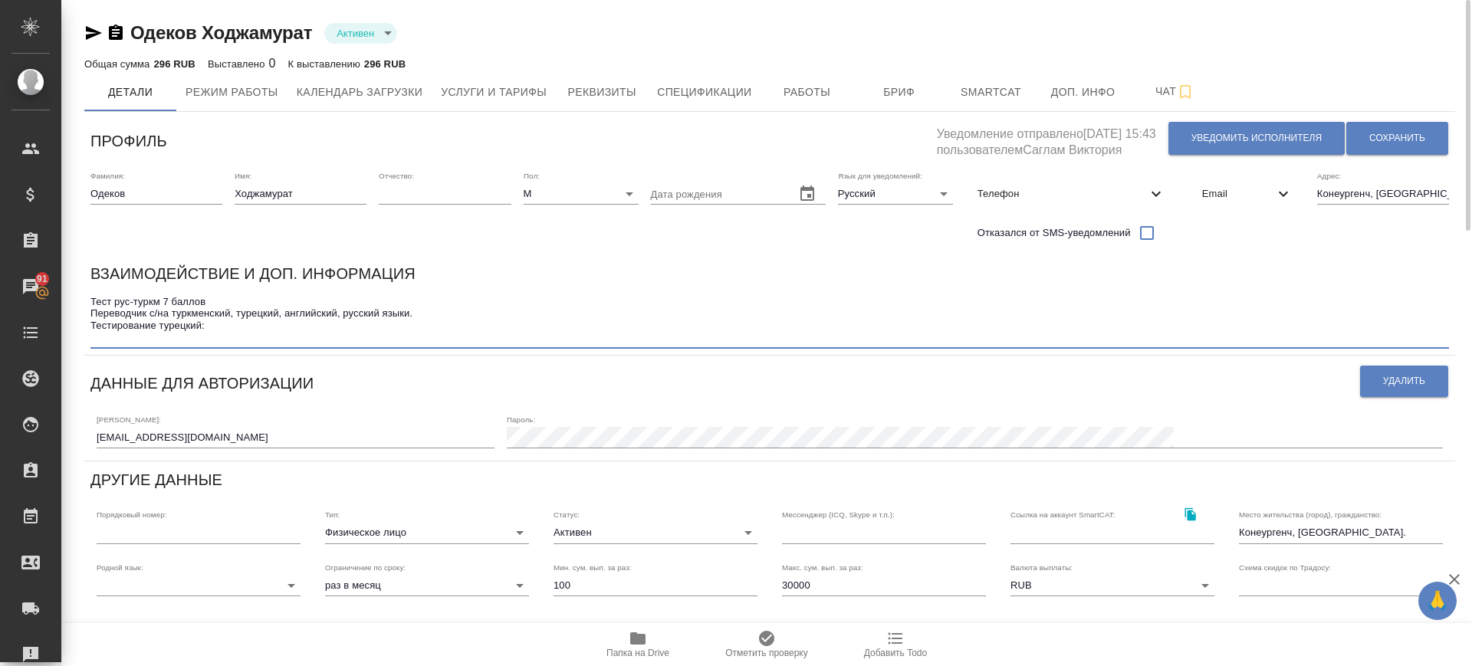
paste textarea "Юридический (аудит) - в целом верно, но местами кальки и тяжеловат стиль. 8/10.…"
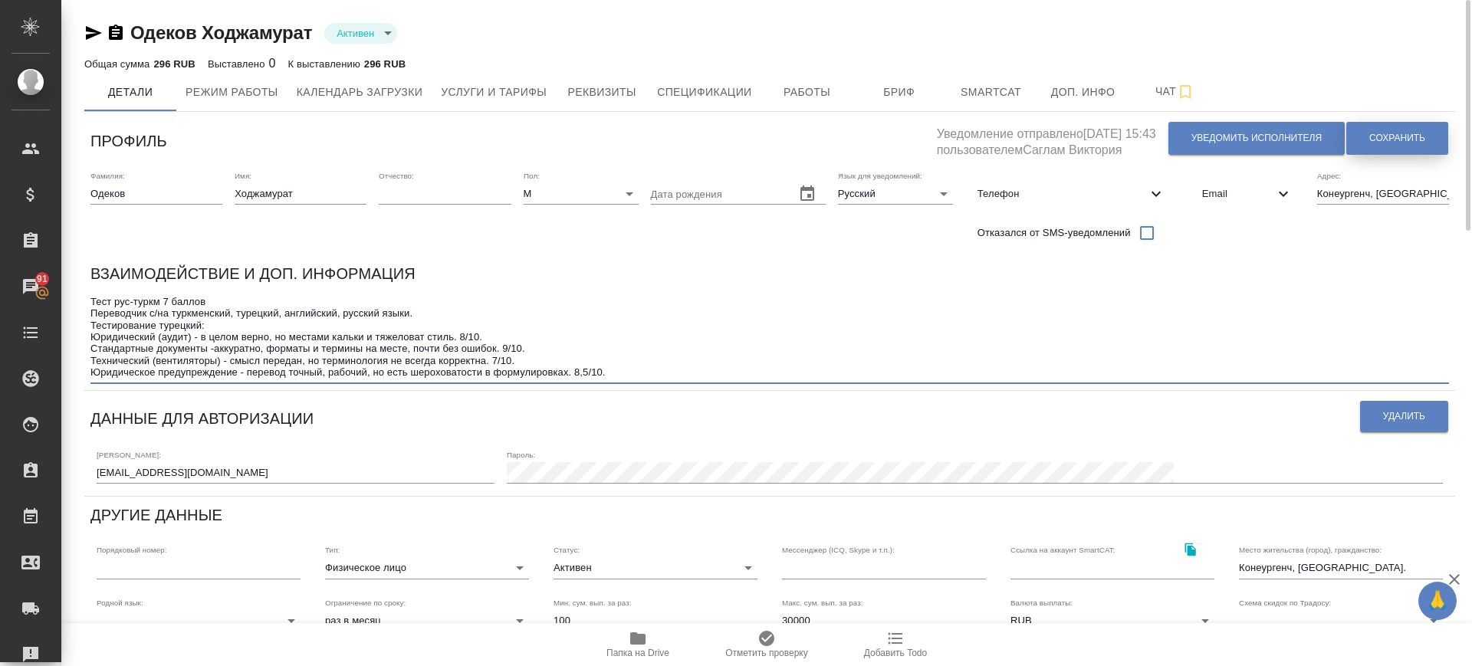
type textarea "Тест рус-туркм 7 баллов Переводчик с/на туркменский, турецкий, английский, русс…"
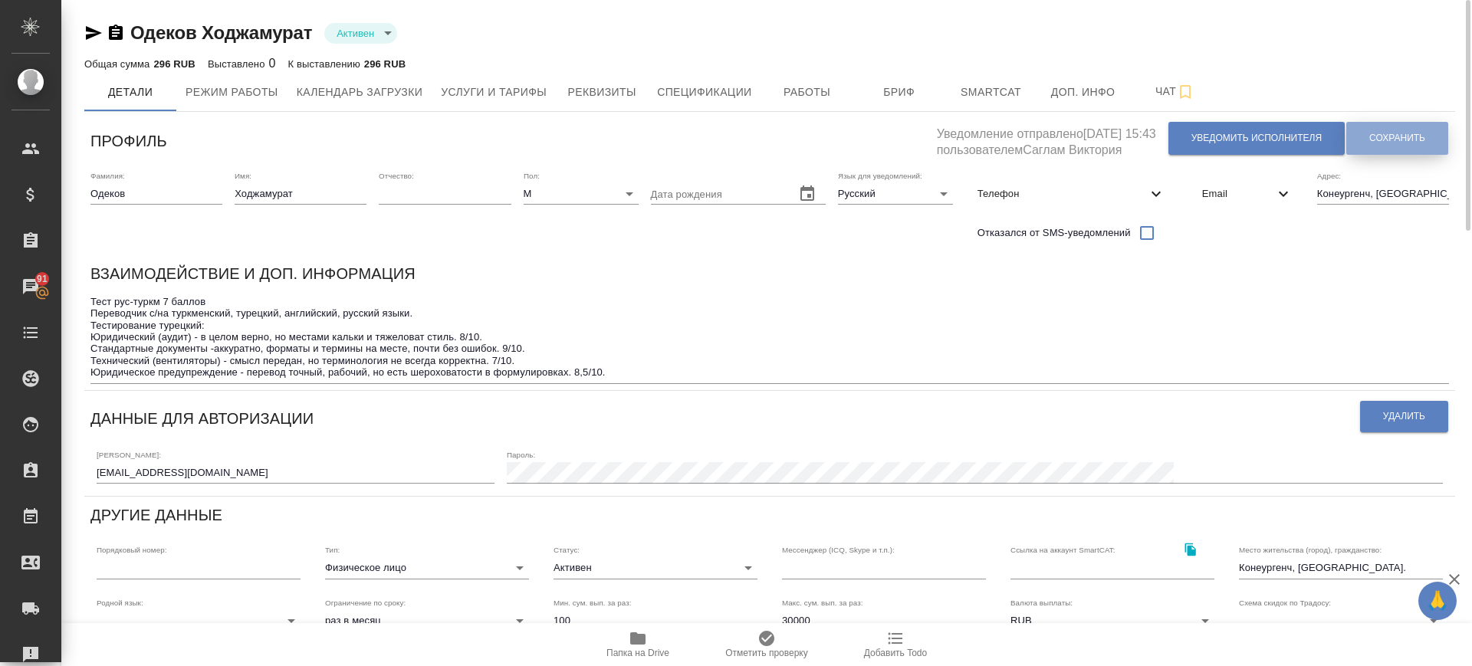
click at [1415, 133] on span "Сохранить" at bounding box center [1398, 138] width 56 height 13
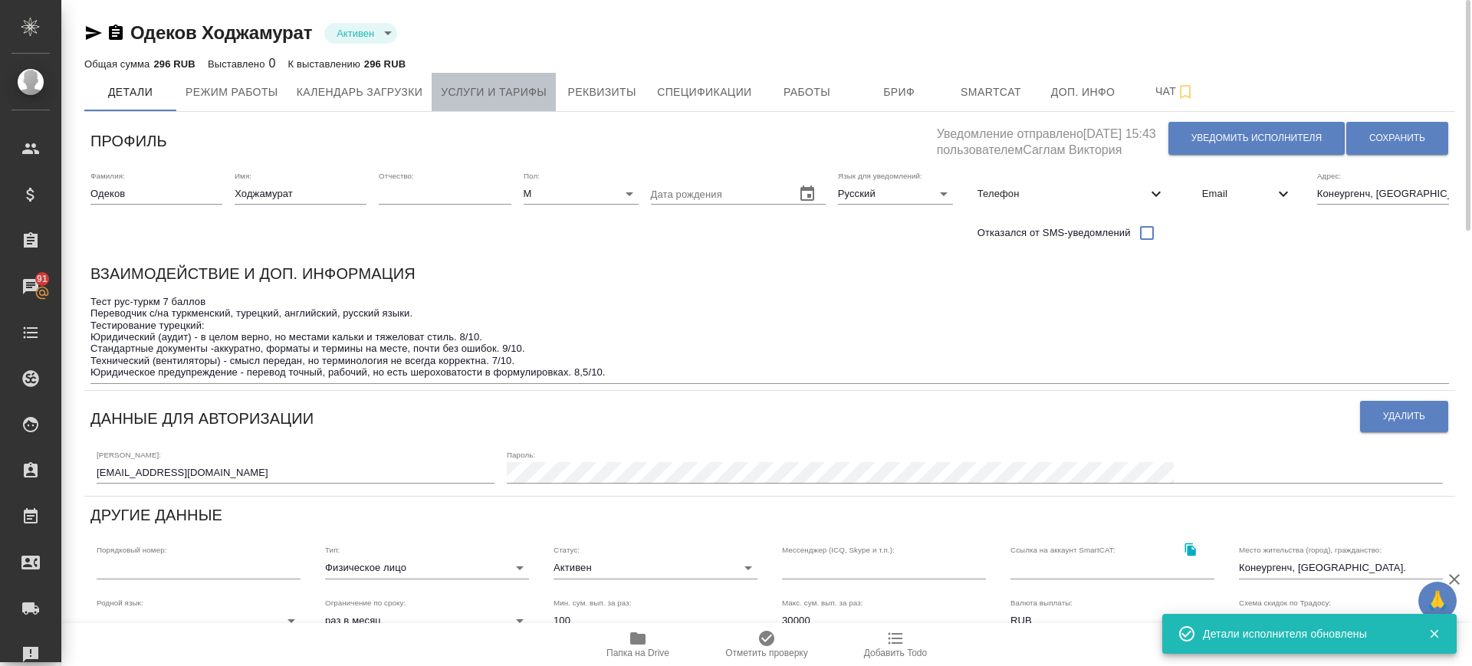
click at [515, 97] on span "Услуги и тарифы" at bounding box center [494, 92] width 106 height 19
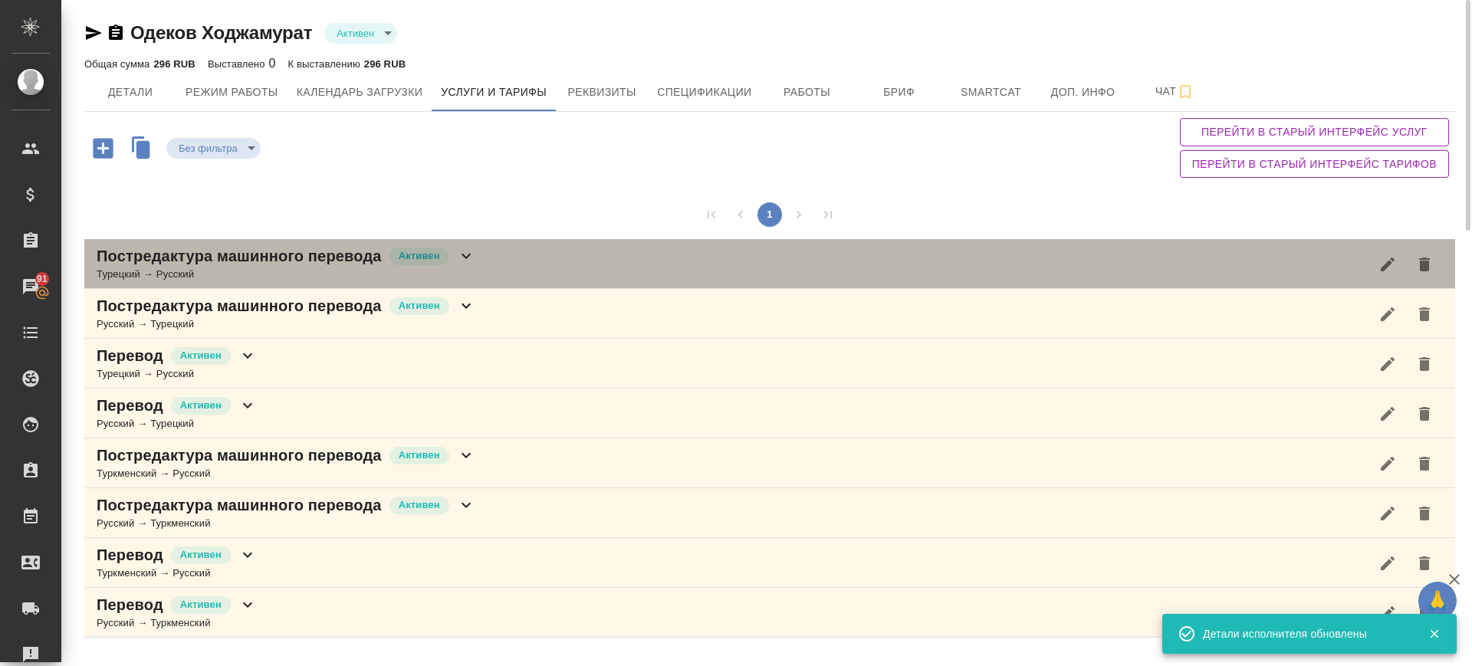
click at [522, 271] on div "Постредактура машинного перевода Активен Турецкий → Русский" at bounding box center [769, 264] width 1371 height 50
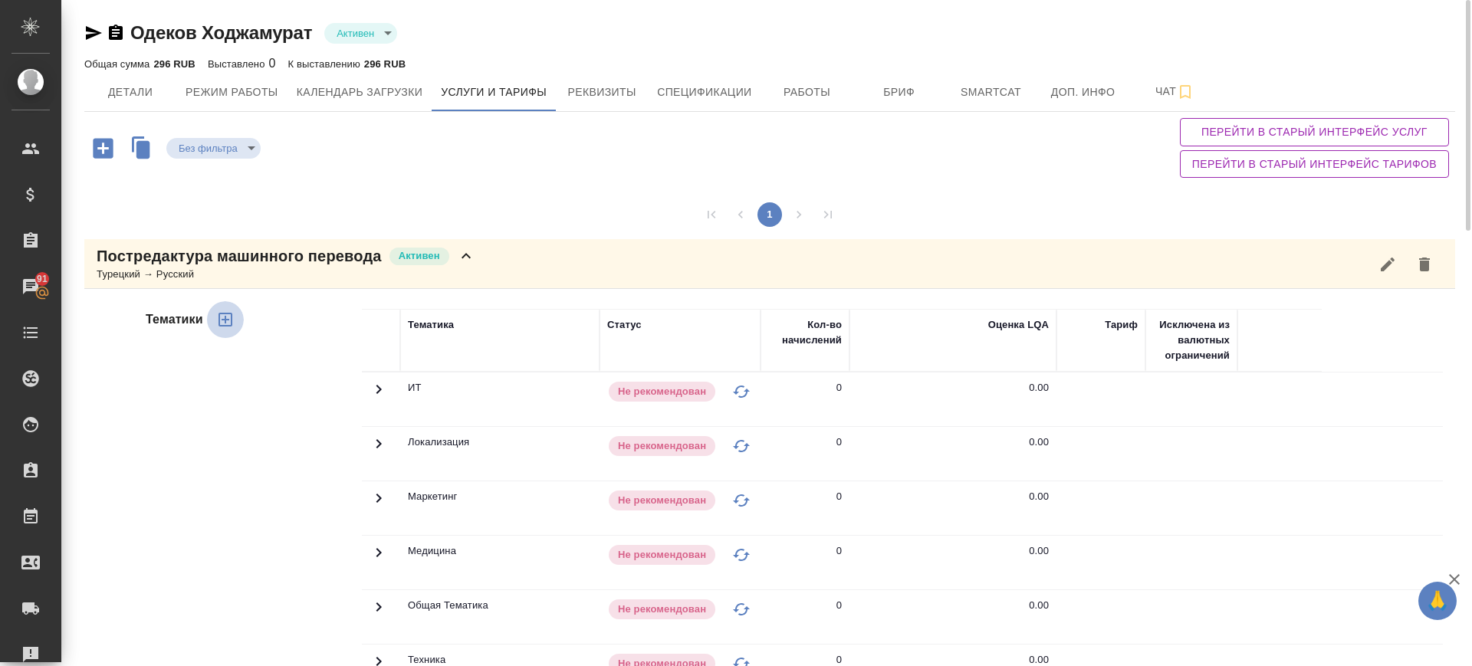
click at [223, 323] on icon "button" at bounding box center [225, 320] width 18 height 18
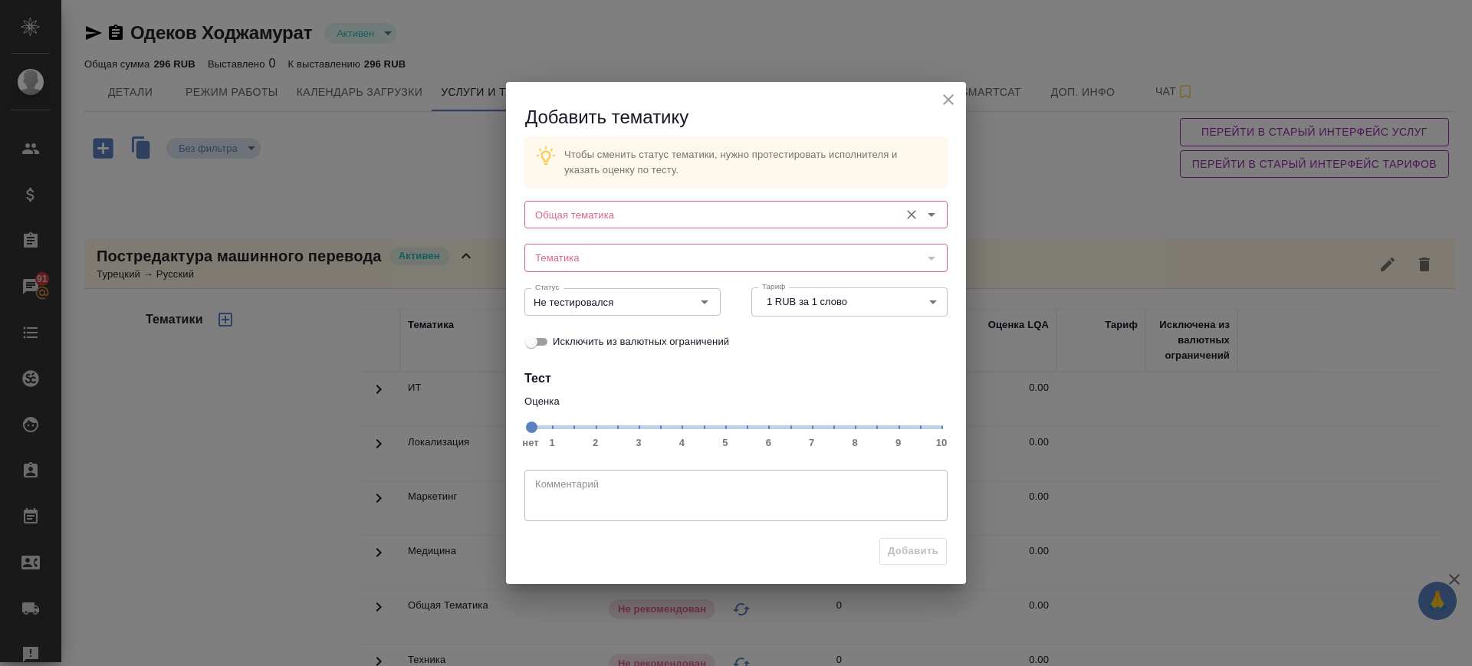
click at [654, 215] on input "Общая тематика" at bounding box center [710, 215] width 363 height 18
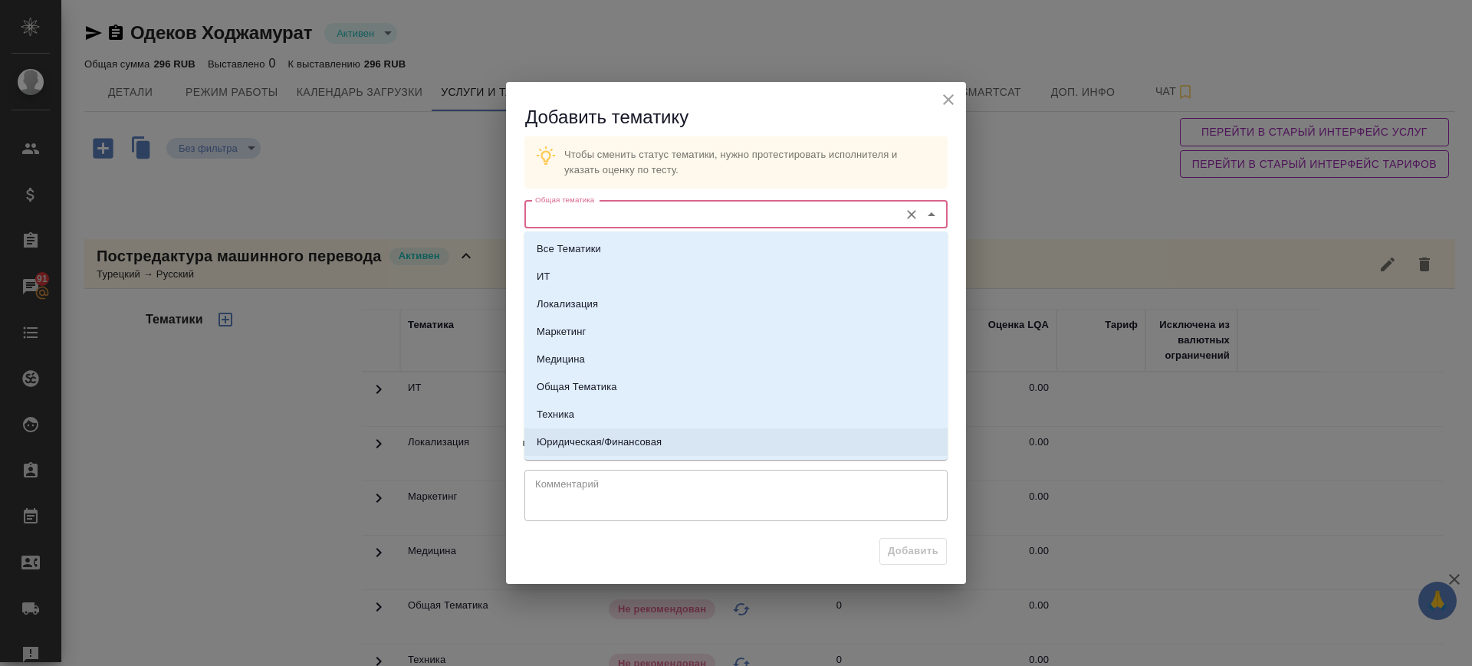
click at [588, 443] on p "Юридическая/Финансовая" at bounding box center [599, 442] width 125 height 15
type input "Юридическая/Финансовая"
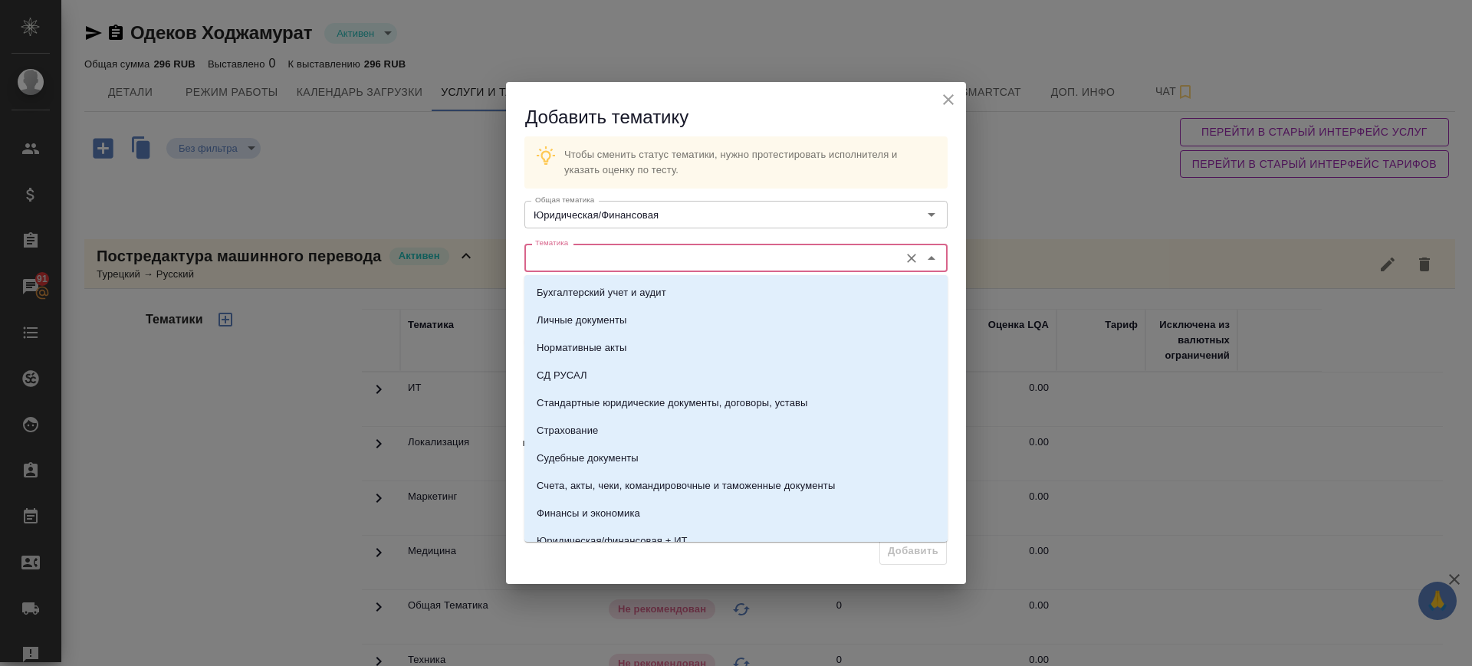
click at [630, 253] on input "Тематика" at bounding box center [710, 257] width 363 height 18
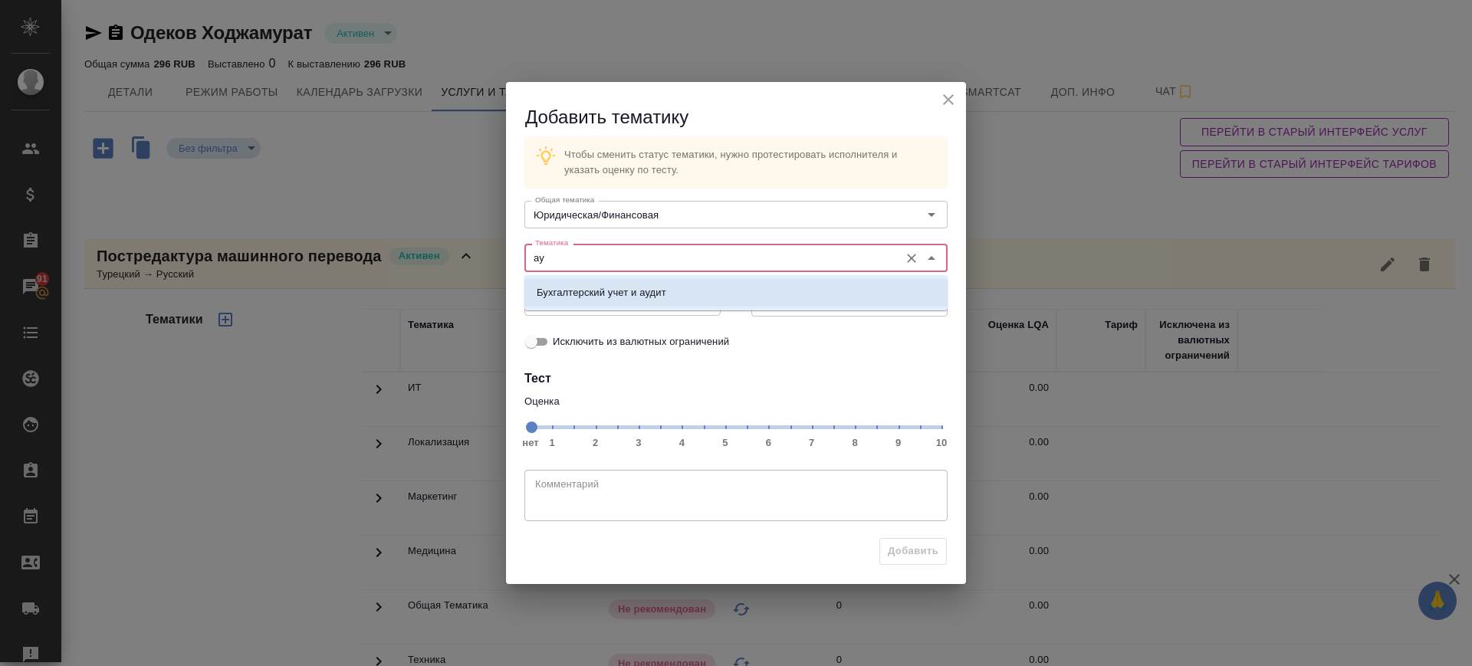
drag, startPoint x: 637, startPoint y: 286, endPoint x: 801, endPoint y: 371, distance: 184.2
click at [638, 289] on p "Бухгалтерский учет и аудит" at bounding box center [602, 292] width 130 height 15
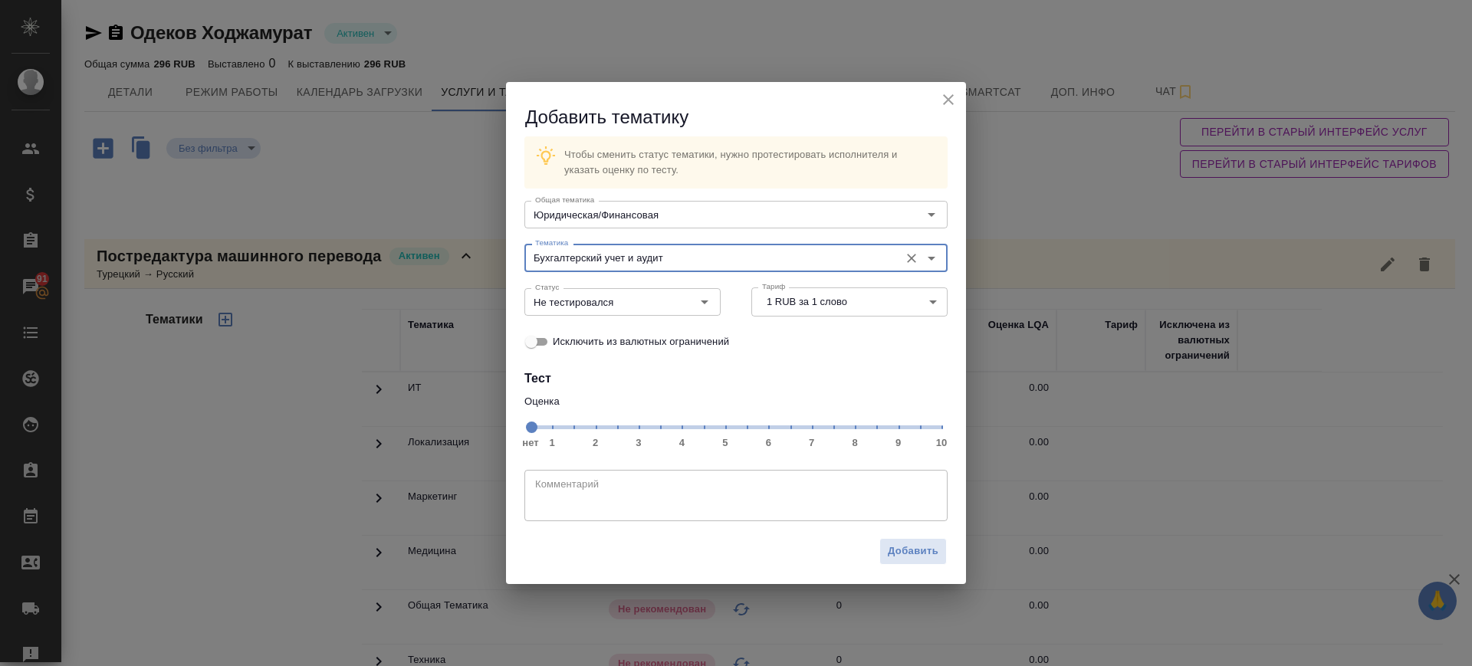
type input "Бухгалтерский учет и аудит"
click at [857, 431] on span "нет 1 2 3 4 5 6 7 8 9 10" at bounding box center [736, 426] width 411 height 21
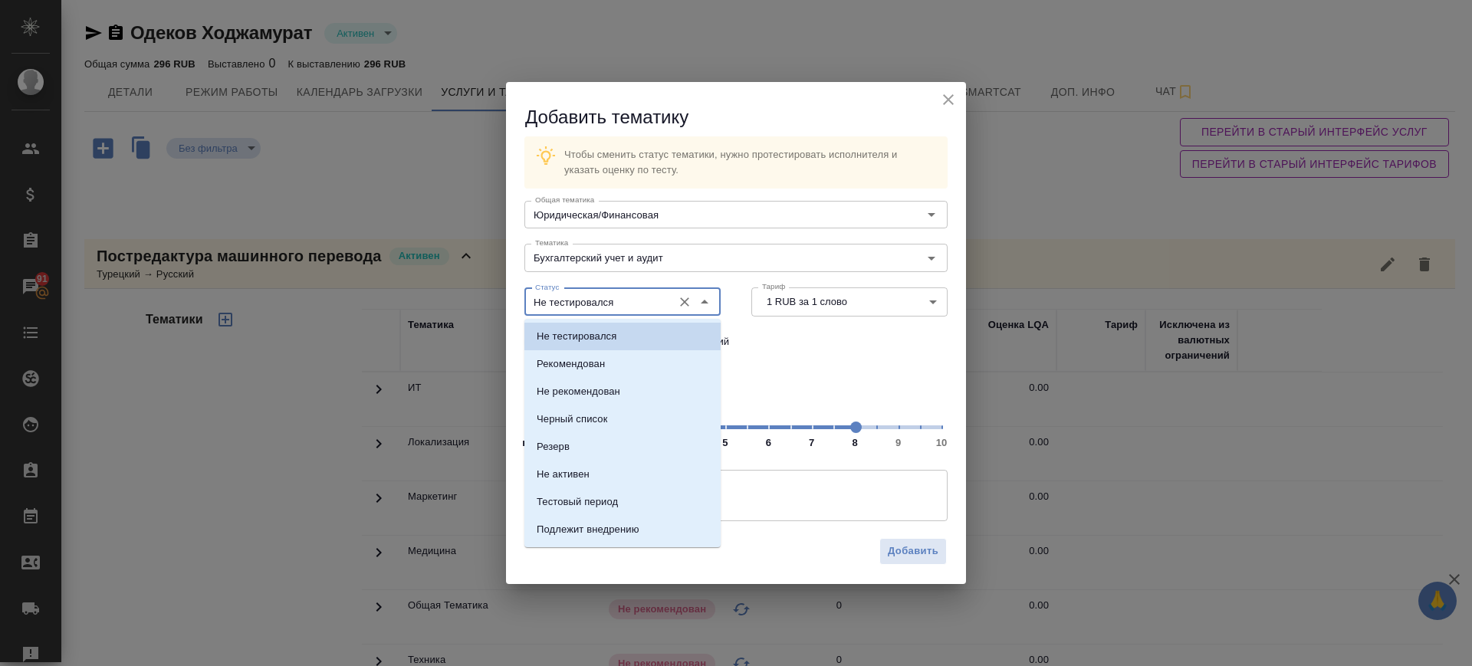
click at [622, 298] on input "Не тестировался" at bounding box center [597, 302] width 136 height 18
click at [590, 362] on p "Рекомендован" at bounding box center [571, 364] width 68 height 15
type input "Рекомендован"
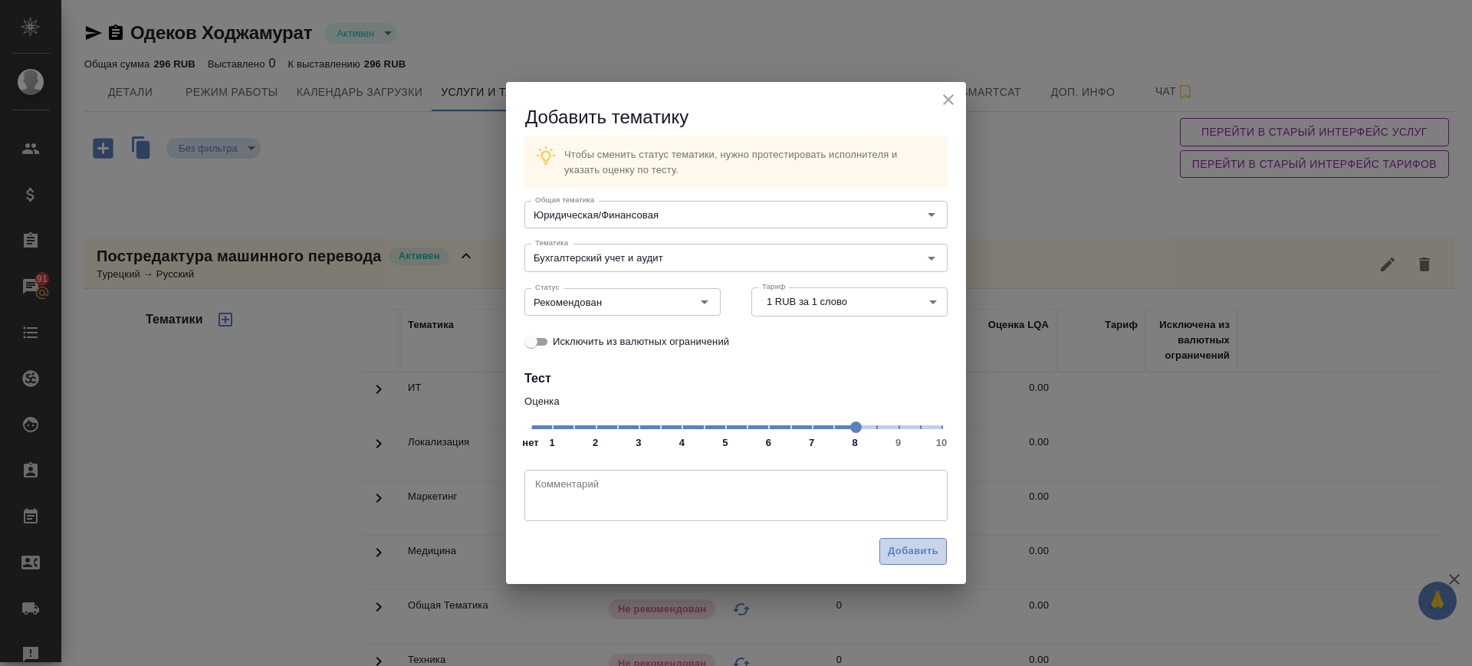
click at [925, 553] on span "Добавить" at bounding box center [913, 552] width 51 height 18
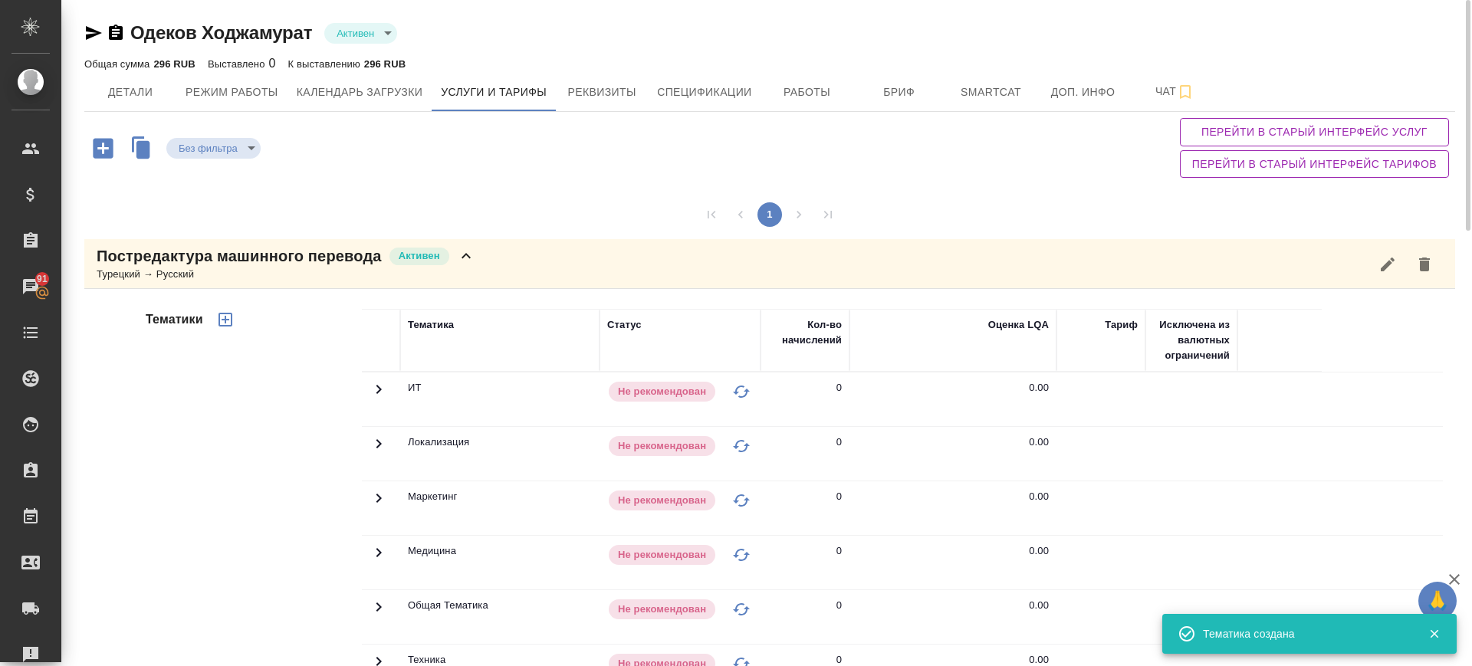
click at [234, 319] on icon "button" at bounding box center [225, 320] width 18 height 18
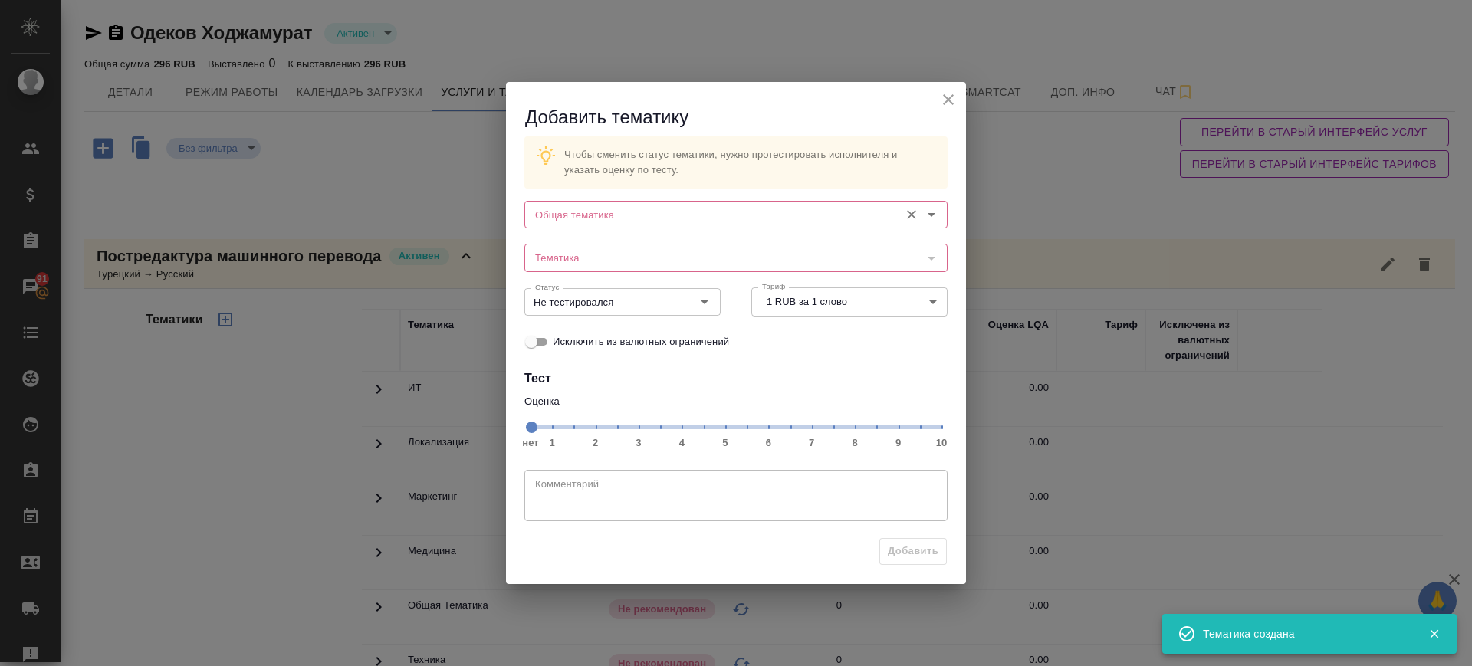
click at [696, 209] on input "Общая тематика" at bounding box center [710, 215] width 363 height 18
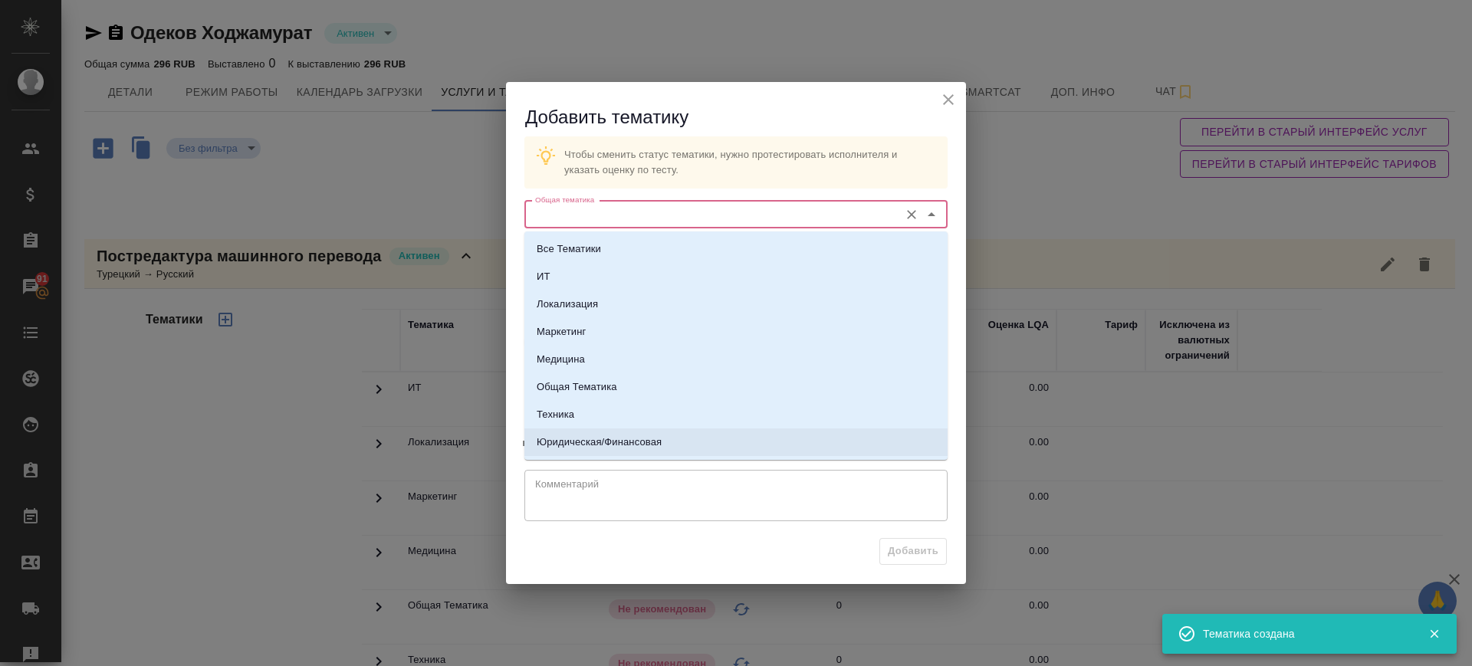
click at [594, 437] on p "Юридическая/Финансовая" at bounding box center [599, 442] width 125 height 15
type input "Юридическая/Финансовая"
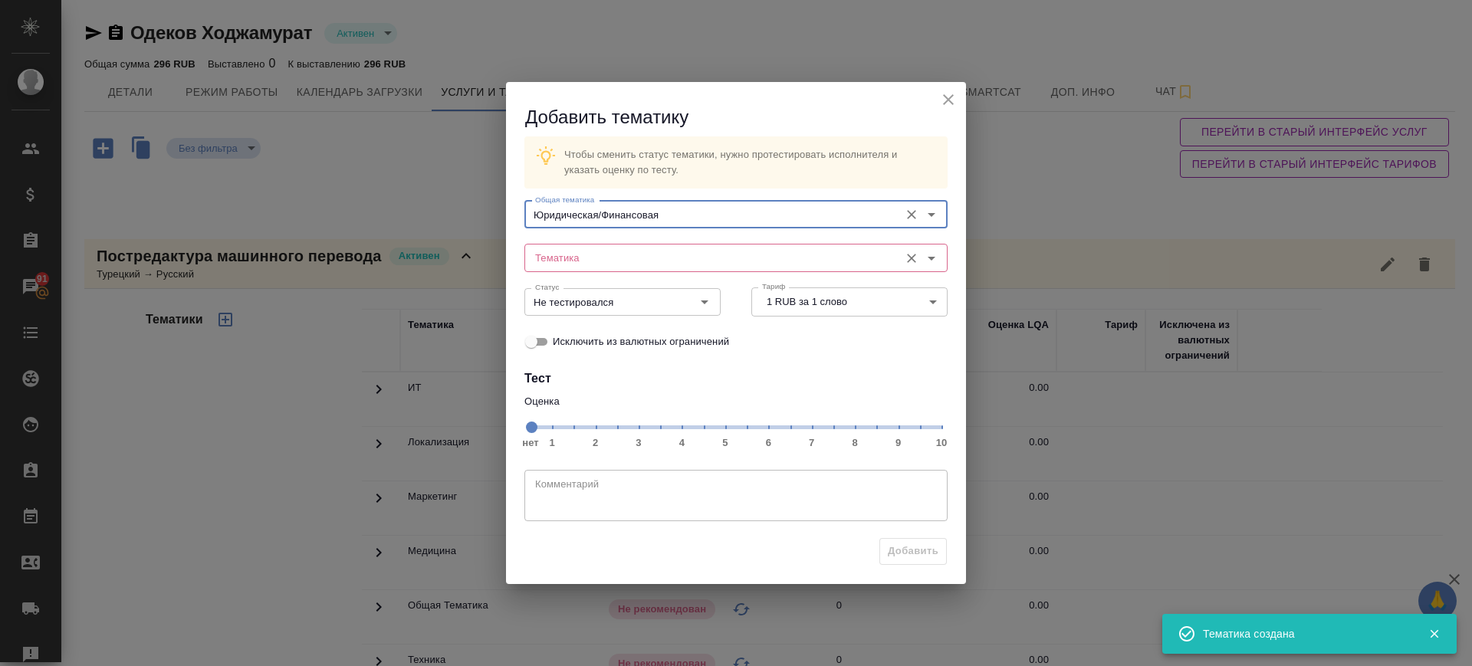
click at [588, 268] on div "Тематика" at bounding box center [736, 258] width 423 height 28
click at [588, 256] on input "Тематика" at bounding box center [710, 257] width 363 height 18
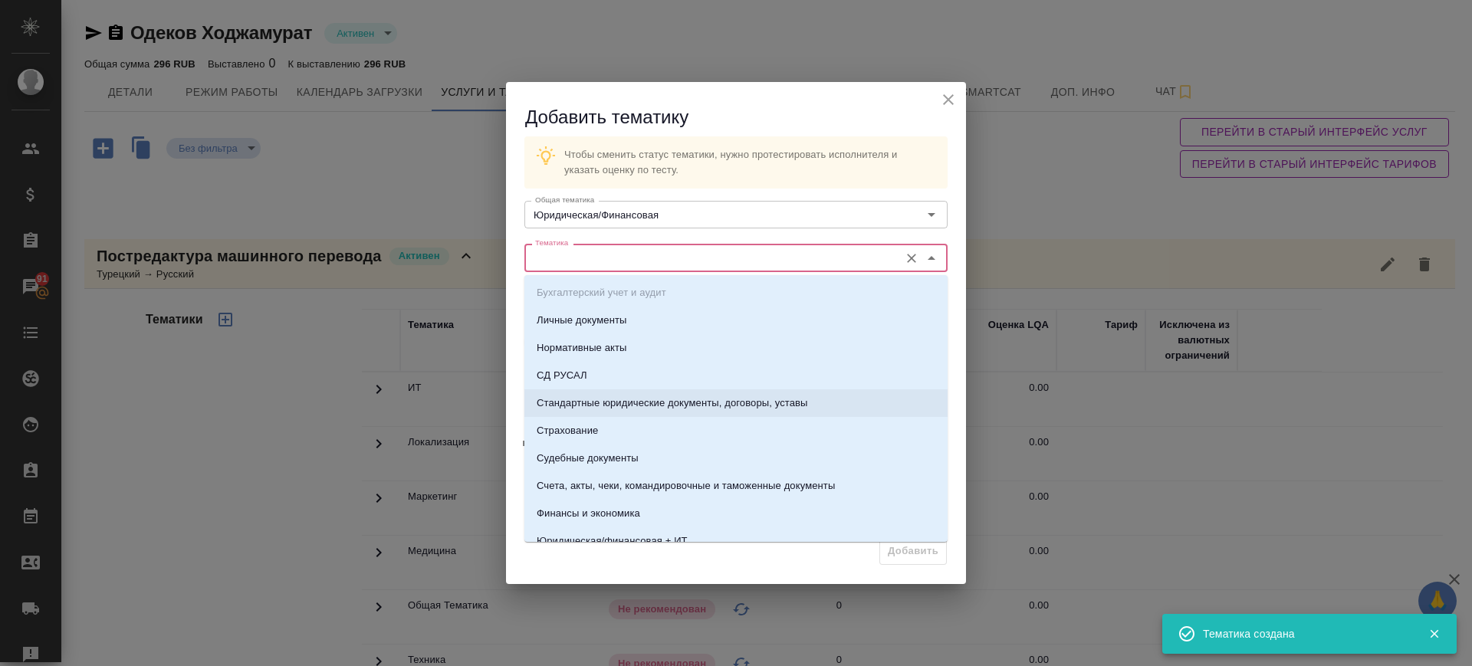
click at [607, 396] on p "Стандартные юридические документы, договоры, уставы" at bounding box center [672, 403] width 271 height 15
type input "Стандартные юридические документы, договоры, уставы"
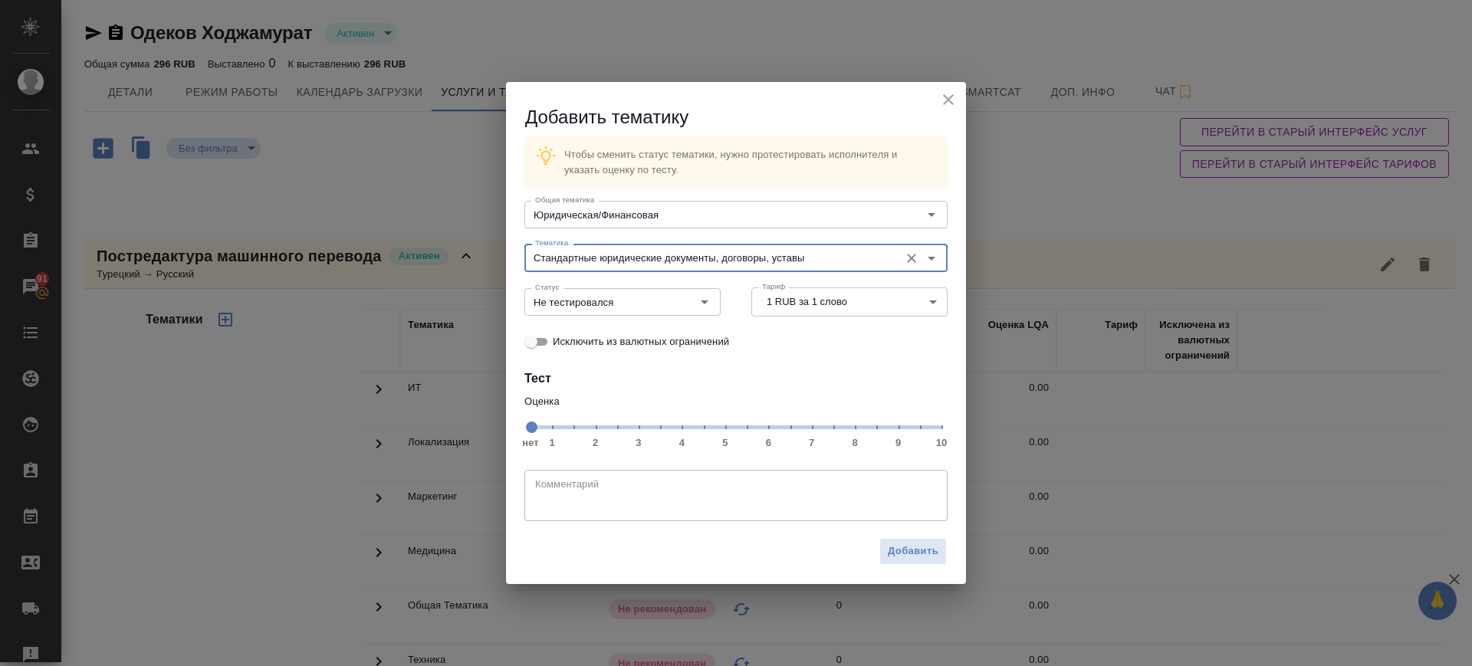
click at [899, 431] on span "нет 1 2 3 4 5 6 7 8 9 10" at bounding box center [736, 426] width 411 height 21
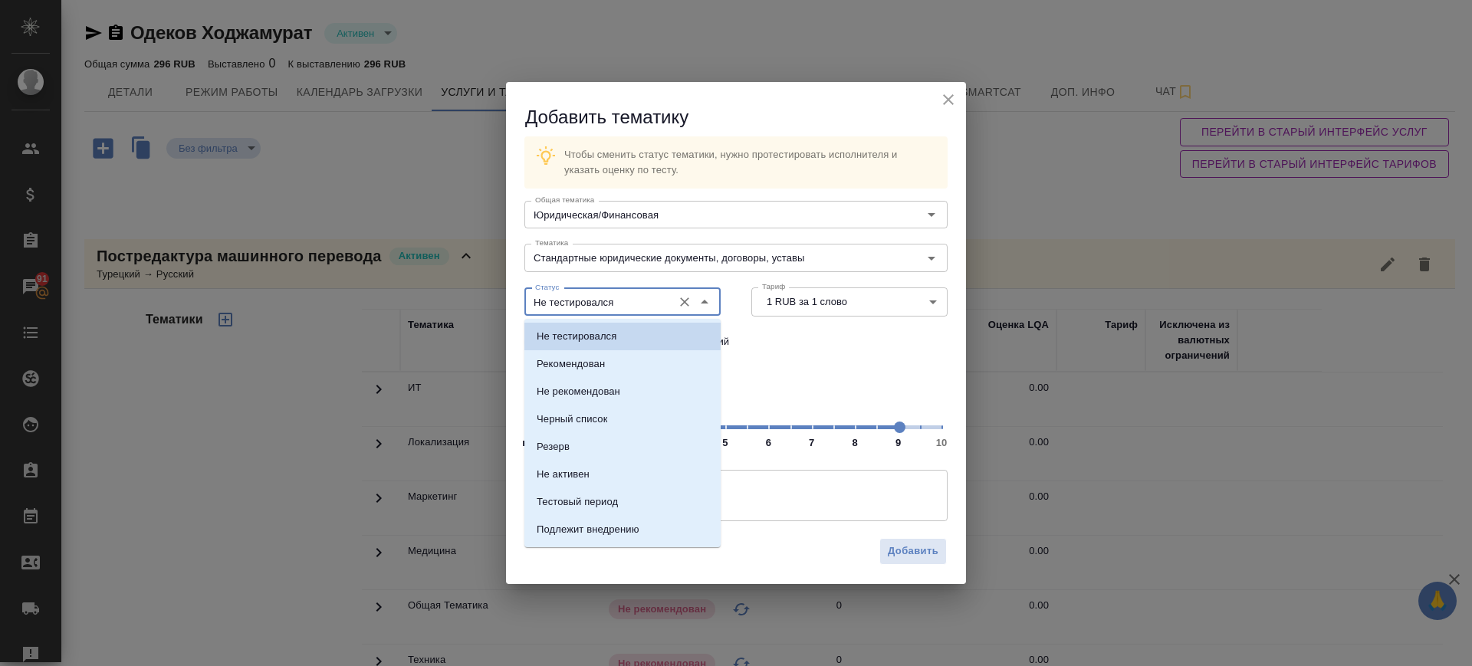
click at [613, 307] on input "Не тестировался" at bounding box center [597, 302] width 136 height 18
drag, startPoint x: 596, startPoint y: 357, endPoint x: 690, endPoint y: 441, distance: 126.5
click at [596, 358] on p "Рекомендован" at bounding box center [571, 364] width 68 height 15
type input "Рекомендован"
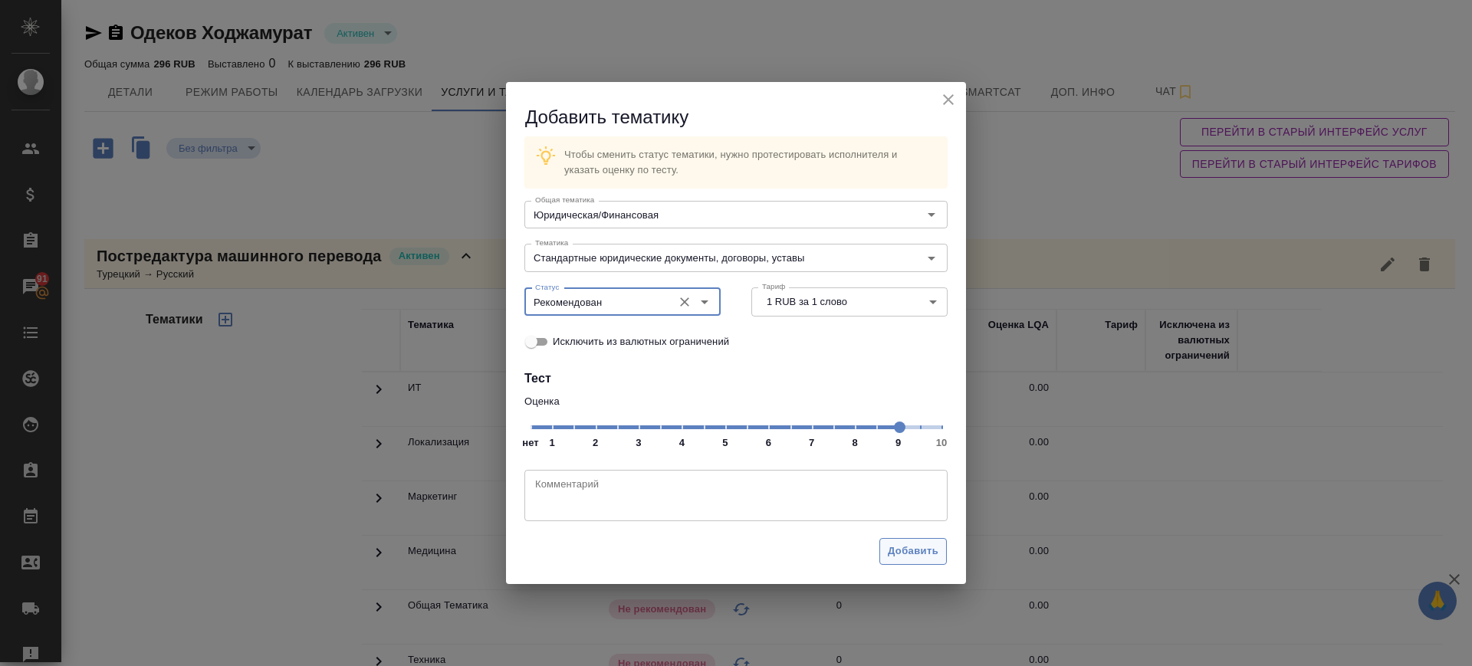
click at [909, 546] on span "Добавить" at bounding box center [913, 552] width 51 height 18
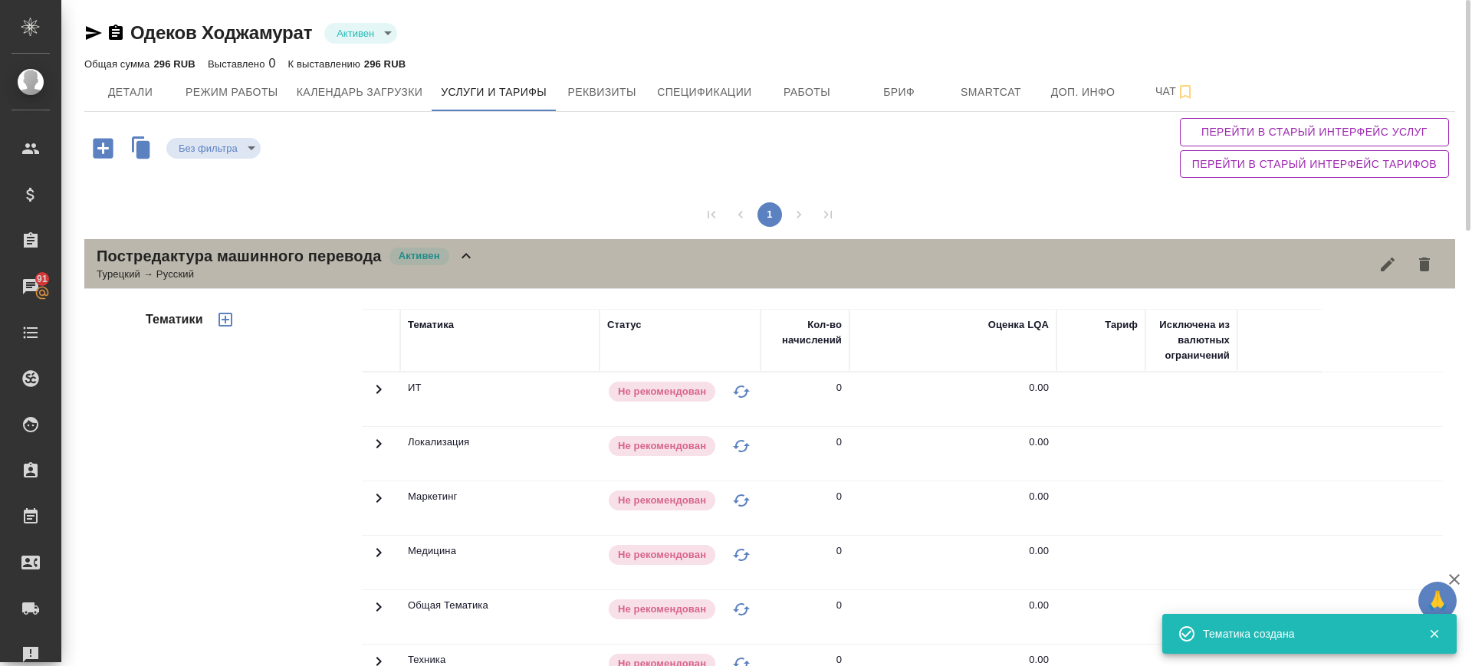
click at [468, 270] on div "Турецкий → Русский" at bounding box center [286, 274] width 379 height 15
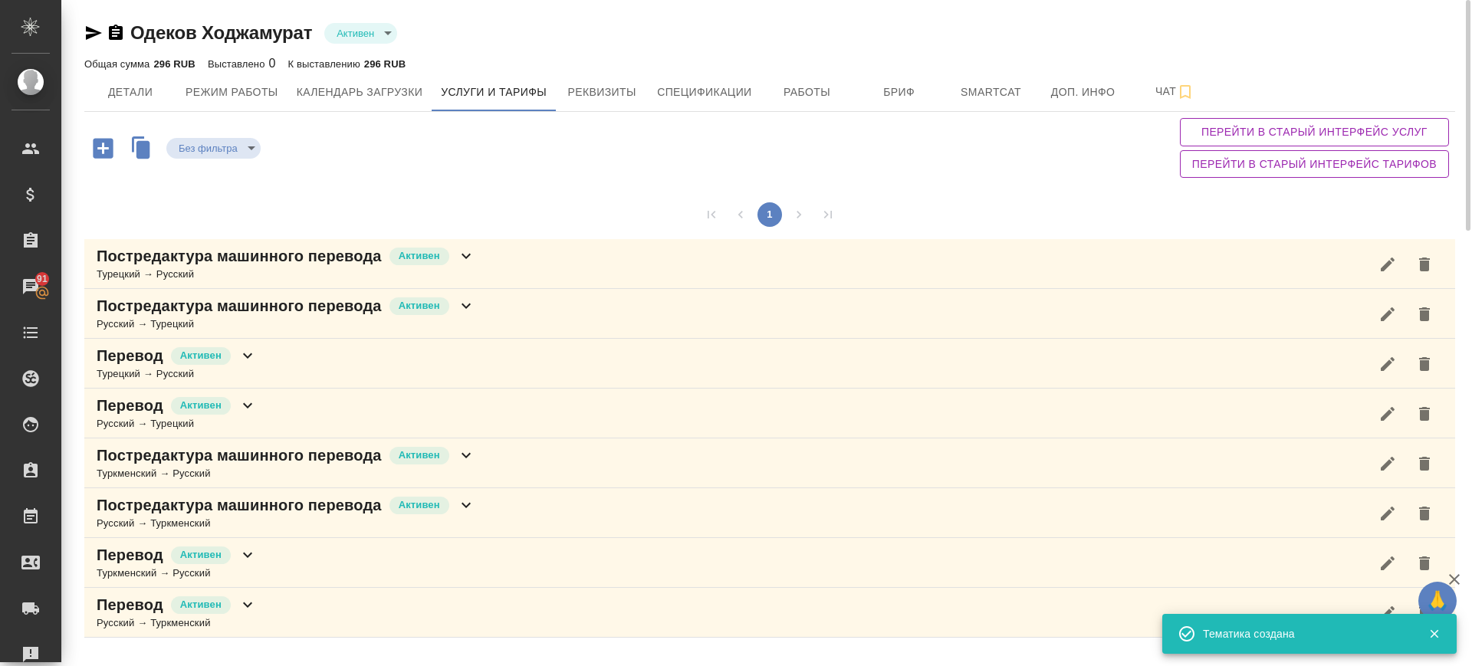
click at [468, 312] on icon at bounding box center [466, 306] width 18 height 18
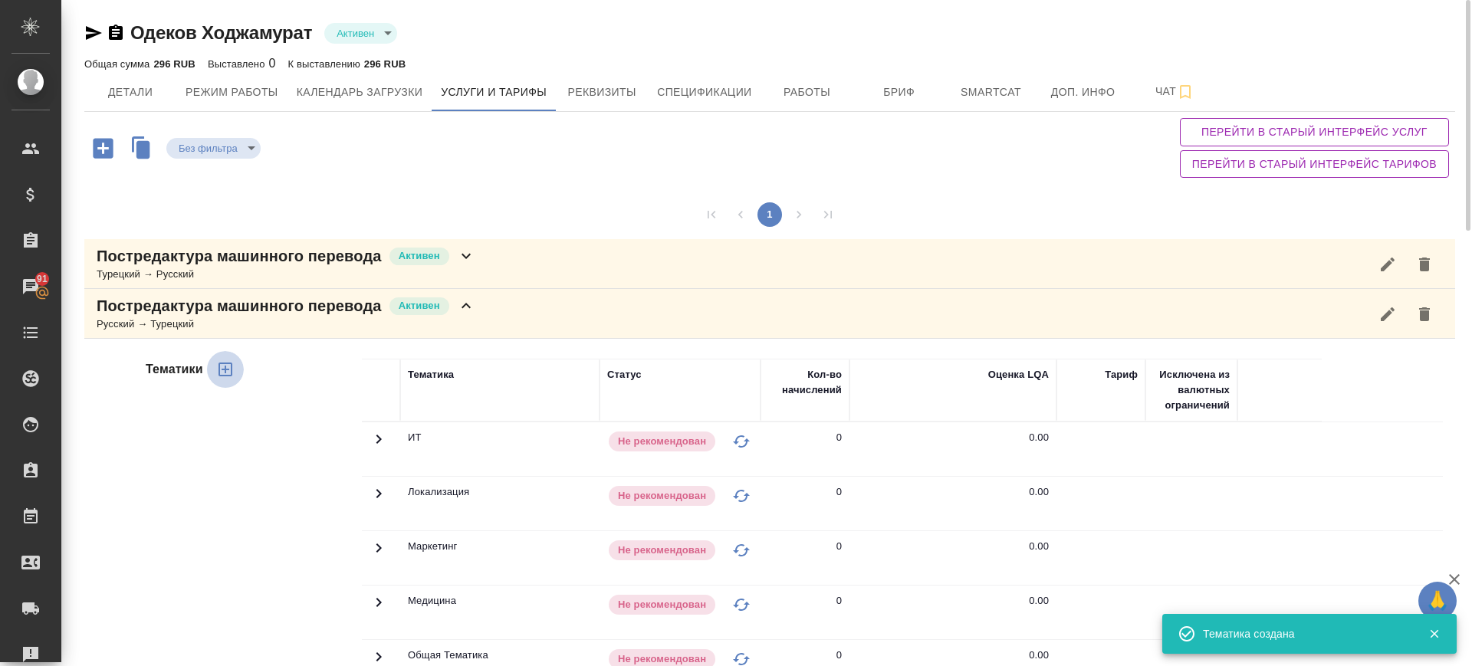
click at [229, 368] on icon "button" at bounding box center [225, 369] width 18 height 18
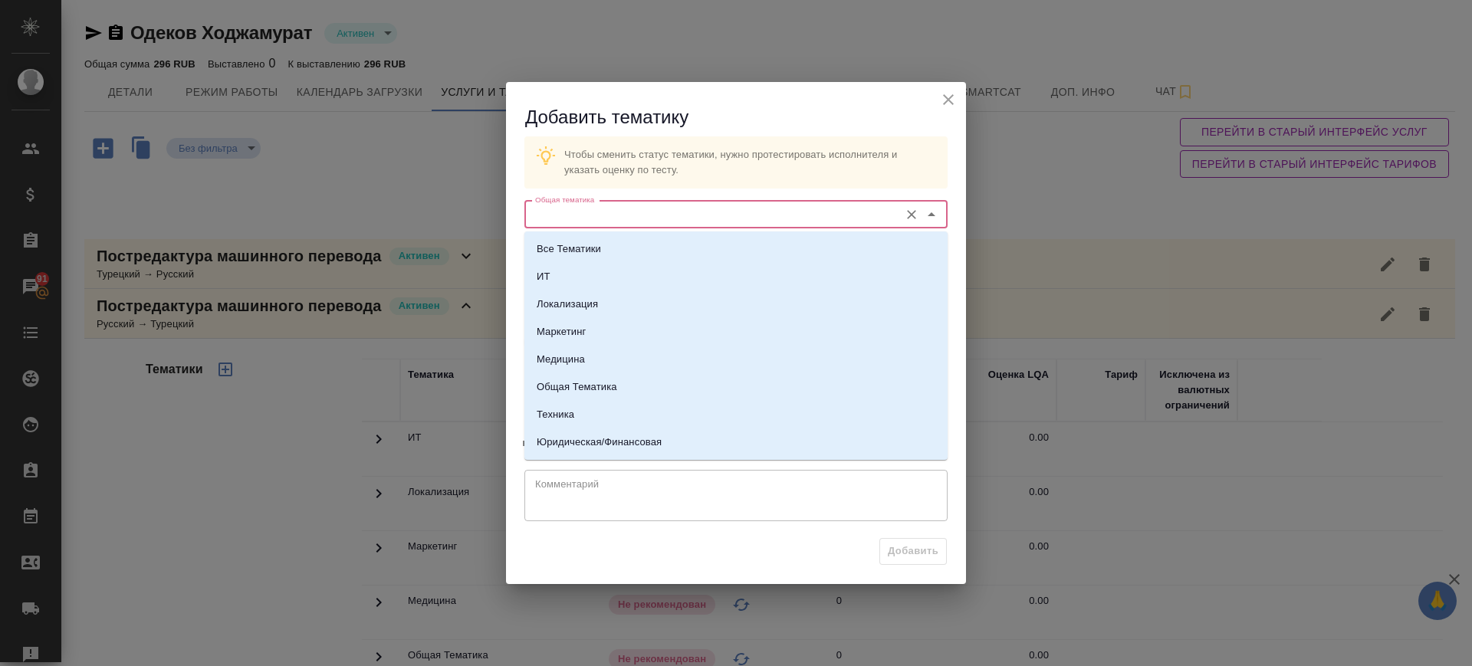
click at [677, 215] on input "Общая тематика" at bounding box center [710, 215] width 363 height 18
drag, startPoint x: 590, startPoint y: 439, endPoint x: 603, endPoint y: 324, distance: 115.8
click at [589, 437] on p "Юридическая/Финансовая" at bounding box center [599, 442] width 125 height 15
type input "Юридическая/Финансовая"
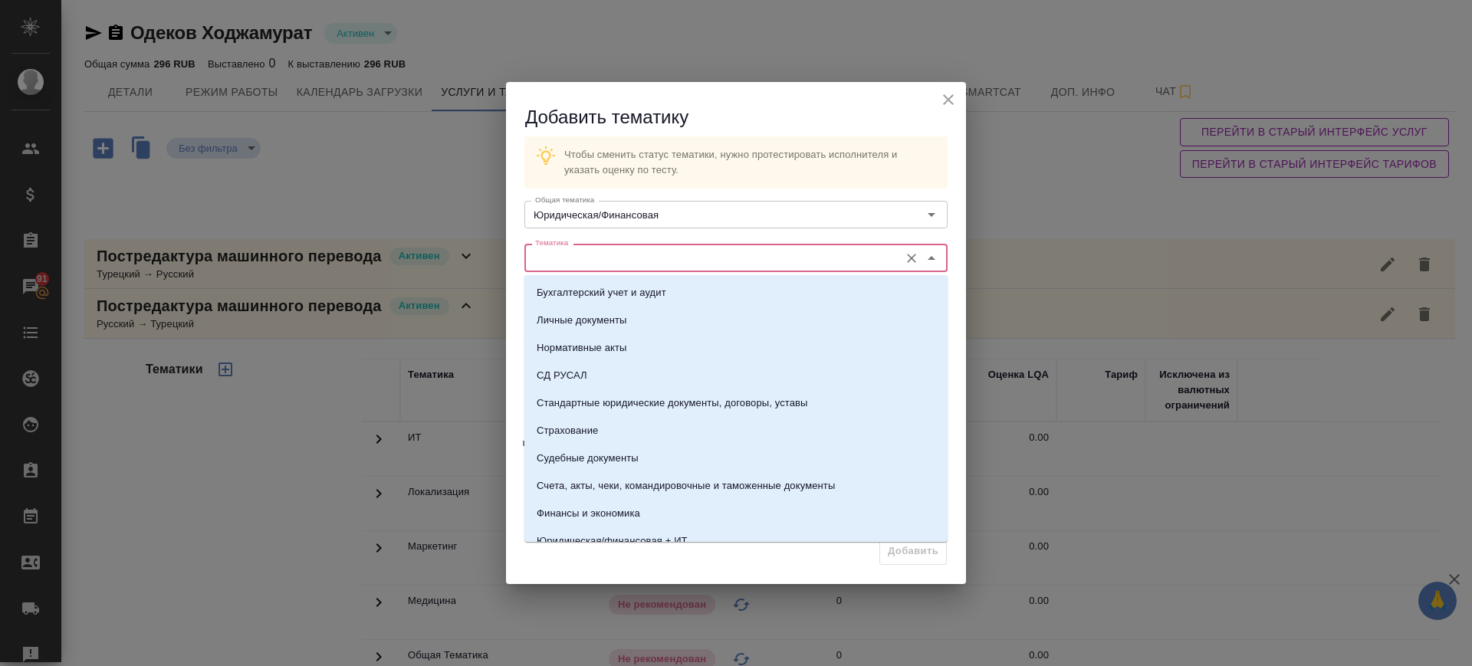
click at [597, 254] on input "Тематика" at bounding box center [710, 257] width 363 height 18
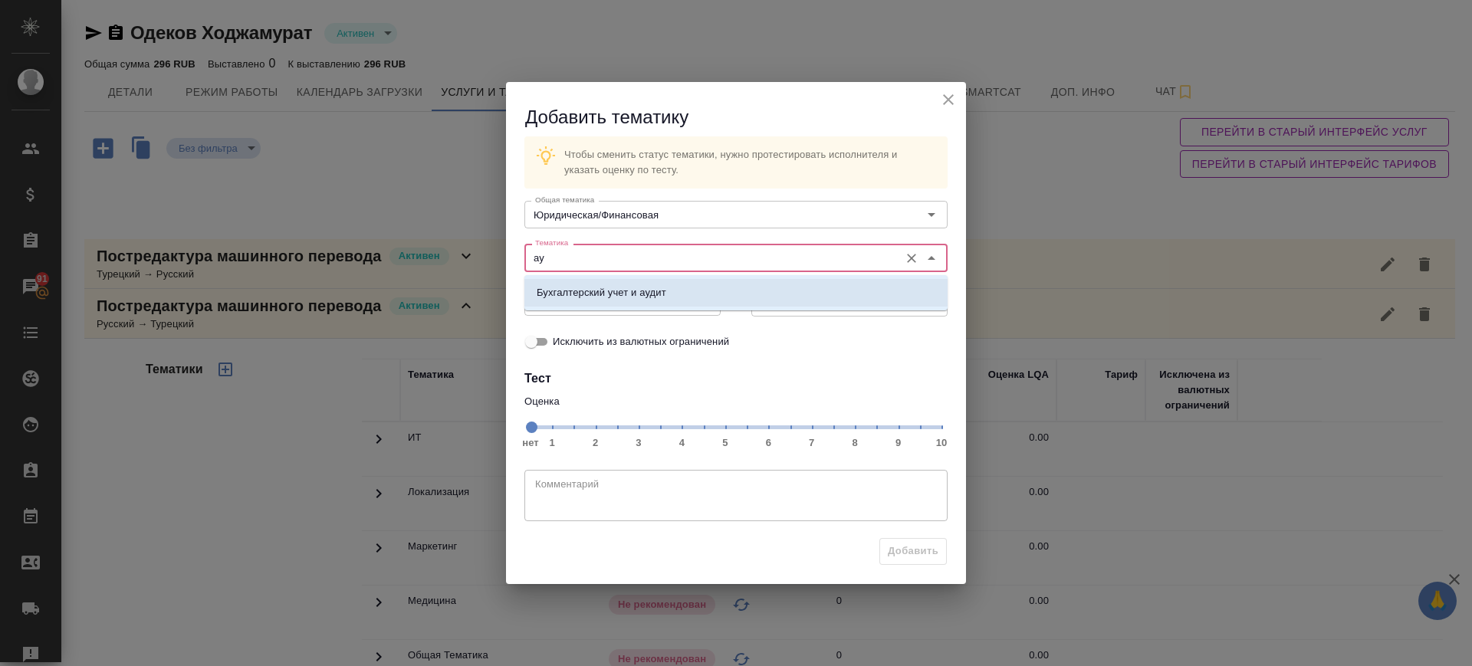
click at [618, 294] on p "Бухгалтерский учет и аудит" at bounding box center [602, 292] width 130 height 15
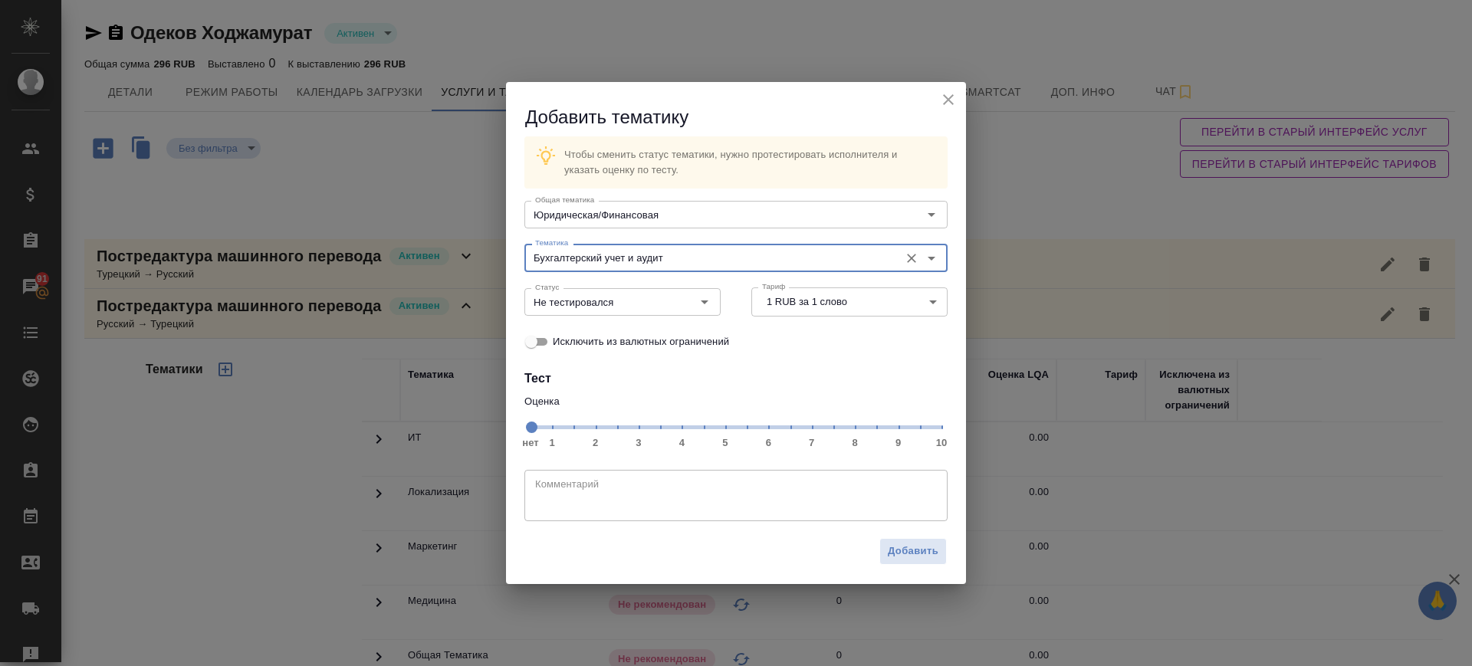
type input "Бухгалтерский учет и аудит"
drag, startPoint x: 855, startPoint y: 429, endPoint x: 733, endPoint y: 406, distance: 124.2
click at [857, 429] on span "нет 1 2 3 4 5 6 7 8 9 10" at bounding box center [736, 426] width 411 height 21
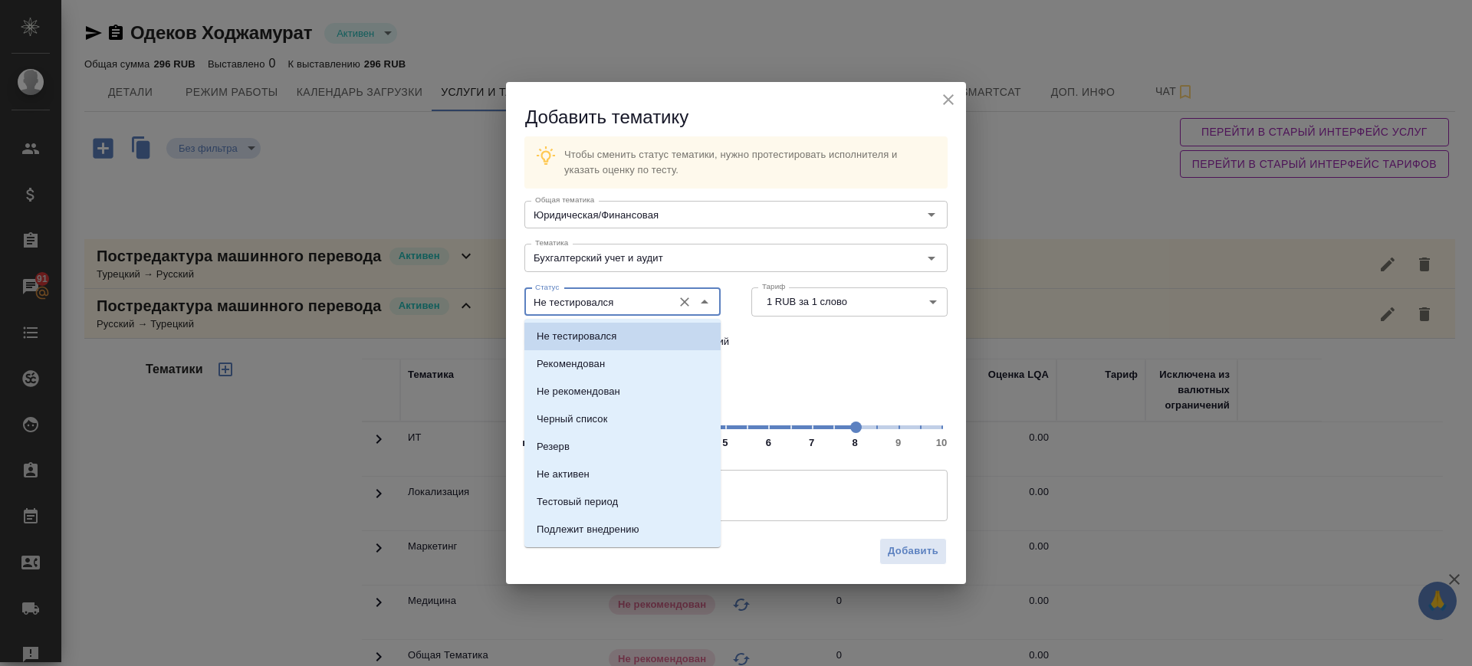
click at [634, 304] on input "Не тестировался" at bounding box center [597, 302] width 136 height 18
click at [619, 366] on li "Рекомендован" at bounding box center [623, 364] width 196 height 28
type input "Рекомендован"
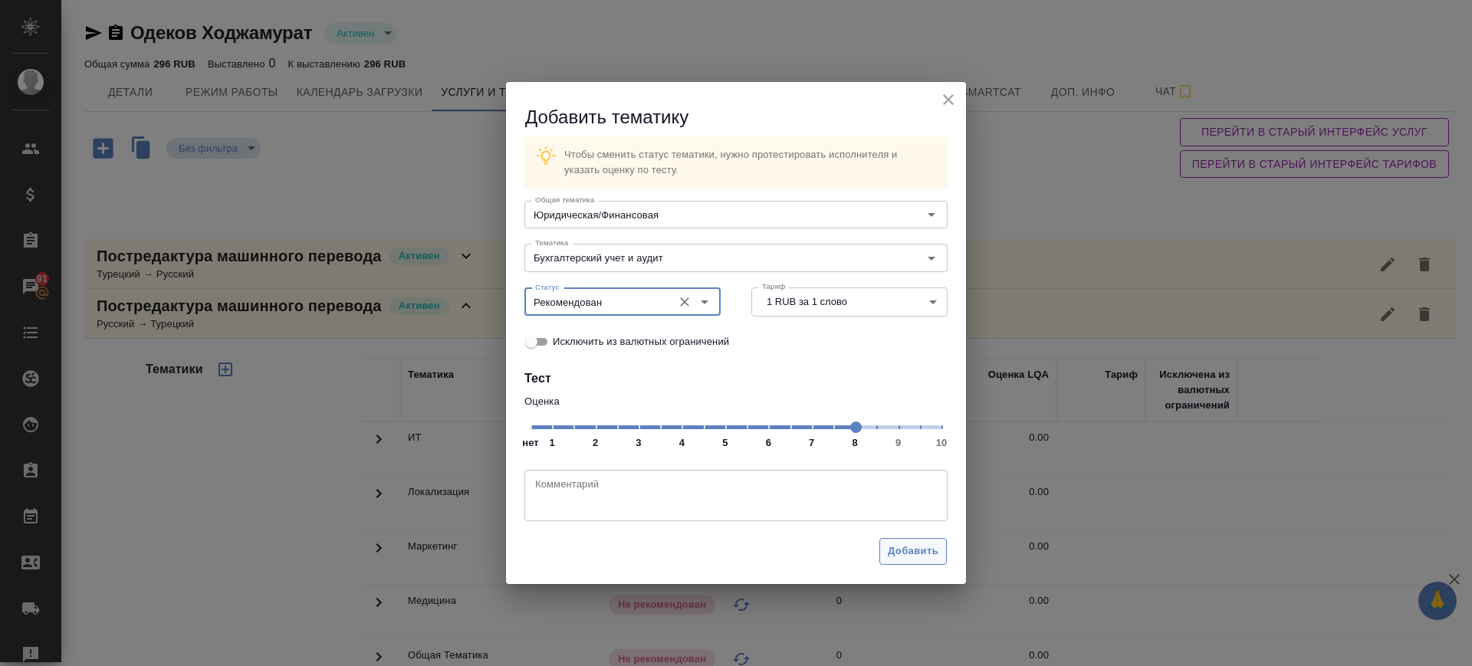
click at [919, 554] on span "Добавить" at bounding box center [913, 552] width 51 height 18
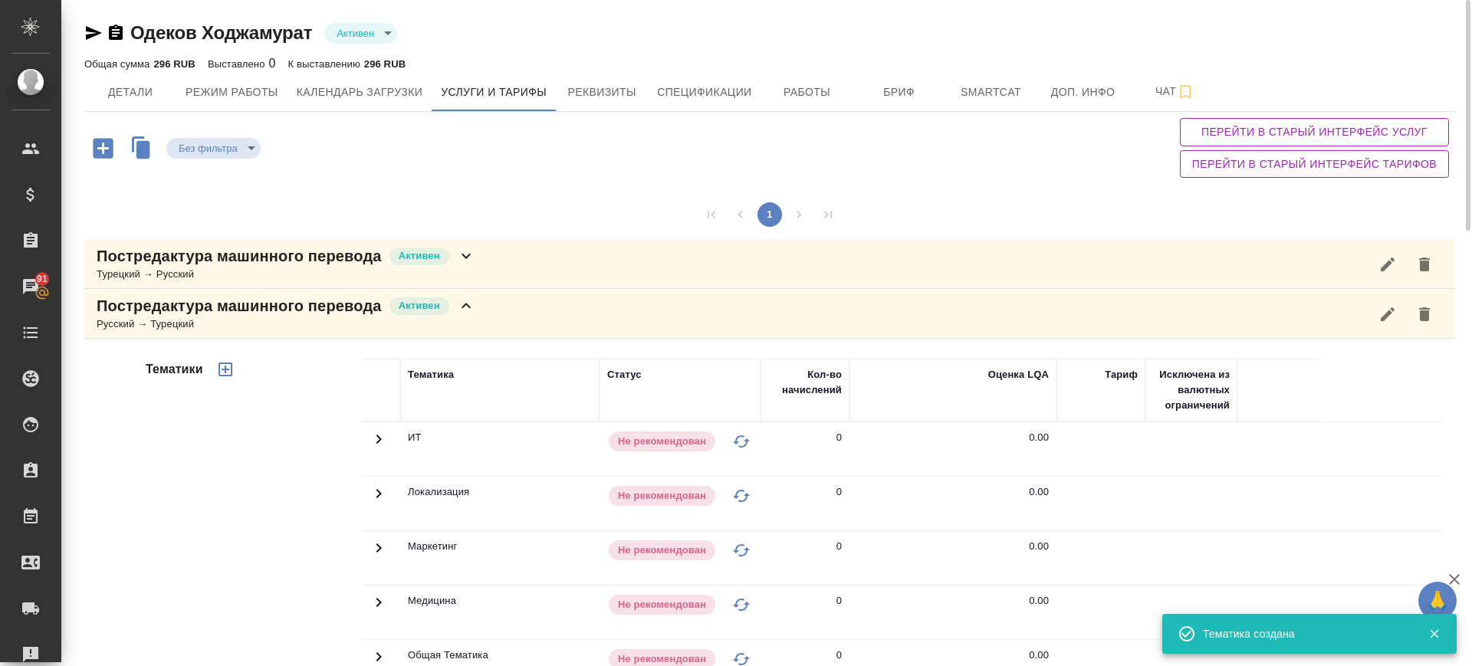
click at [226, 370] on icon "button" at bounding box center [225, 369] width 18 height 18
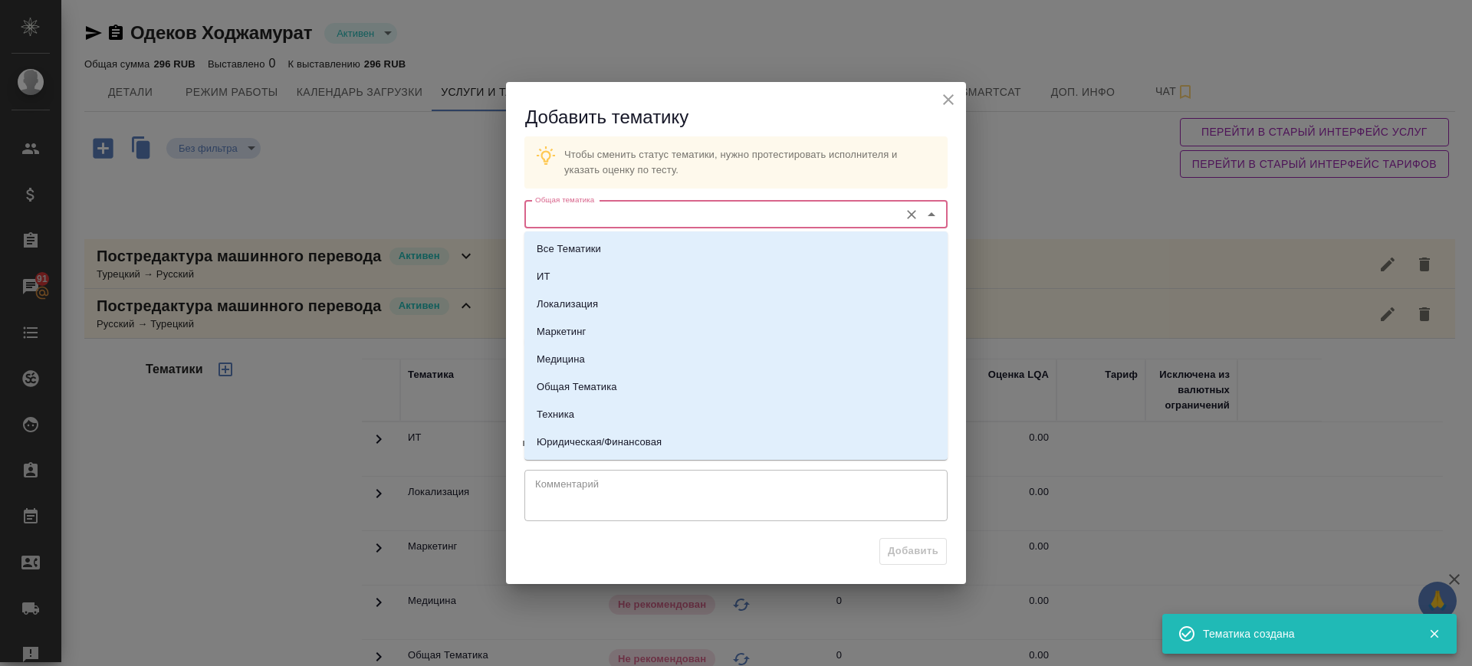
click at [712, 215] on input "Общая тематика" at bounding box center [710, 215] width 363 height 18
click at [663, 431] on li "Юридическая/Финансовая" at bounding box center [736, 443] width 423 height 28
type input "Юридическая/Финансовая"
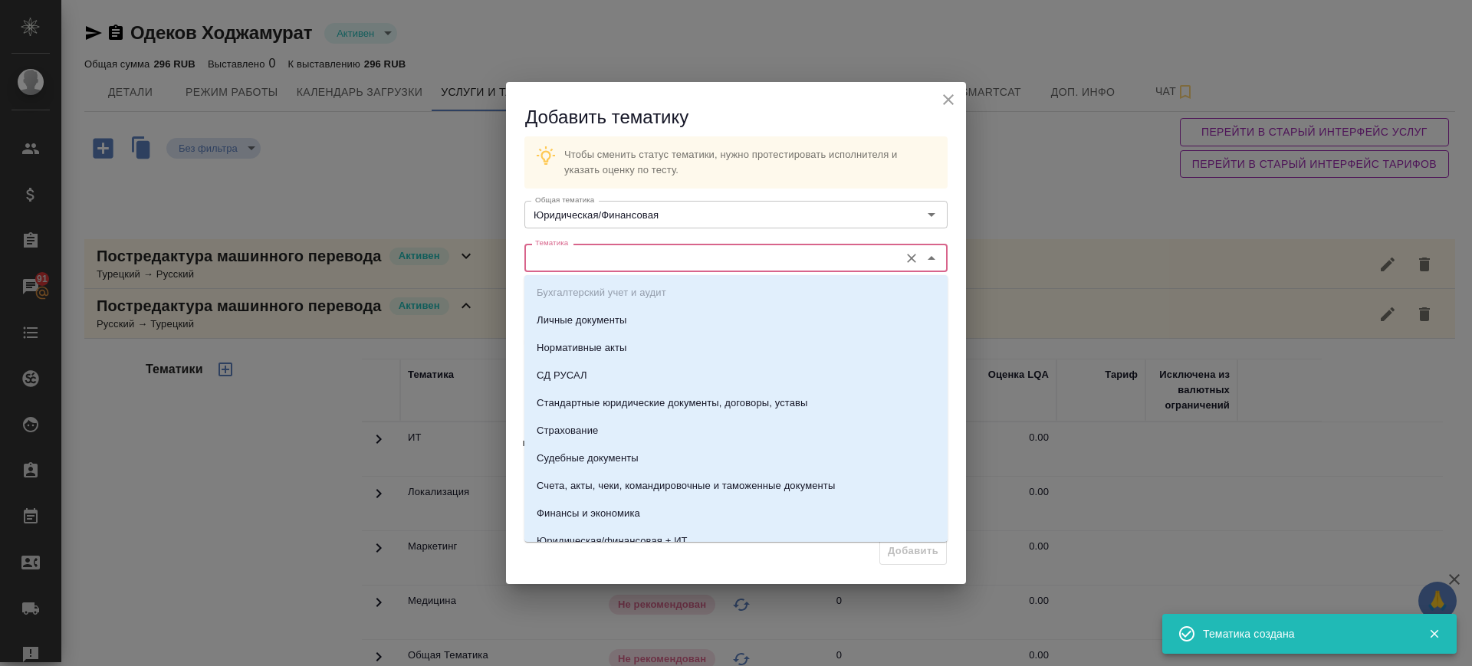
click at [626, 256] on input "Тематика" at bounding box center [710, 257] width 363 height 18
click at [623, 405] on p "Стандартные юридические документы, договоры, уставы" at bounding box center [672, 403] width 271 height 15
type input "Стандартные юридические документы, договоры, уставы"
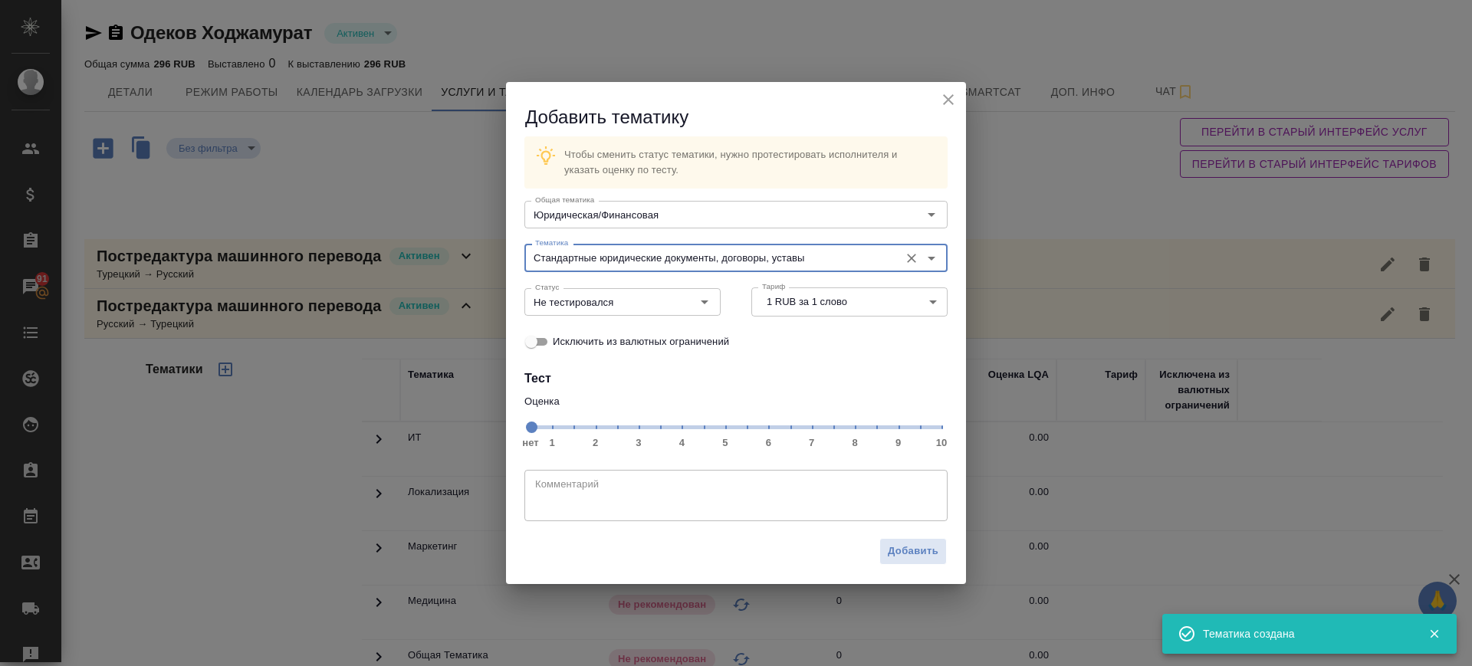
drag, startPoint x: 896, startPoint y: 425, endPoint x: 892, endPoint y: 451, distance: 26.5
click at [896, 423] on span "нет 1 2 3 4 5 6 7 8 9 10" at bounding box center [736, 426] width 411 height 21
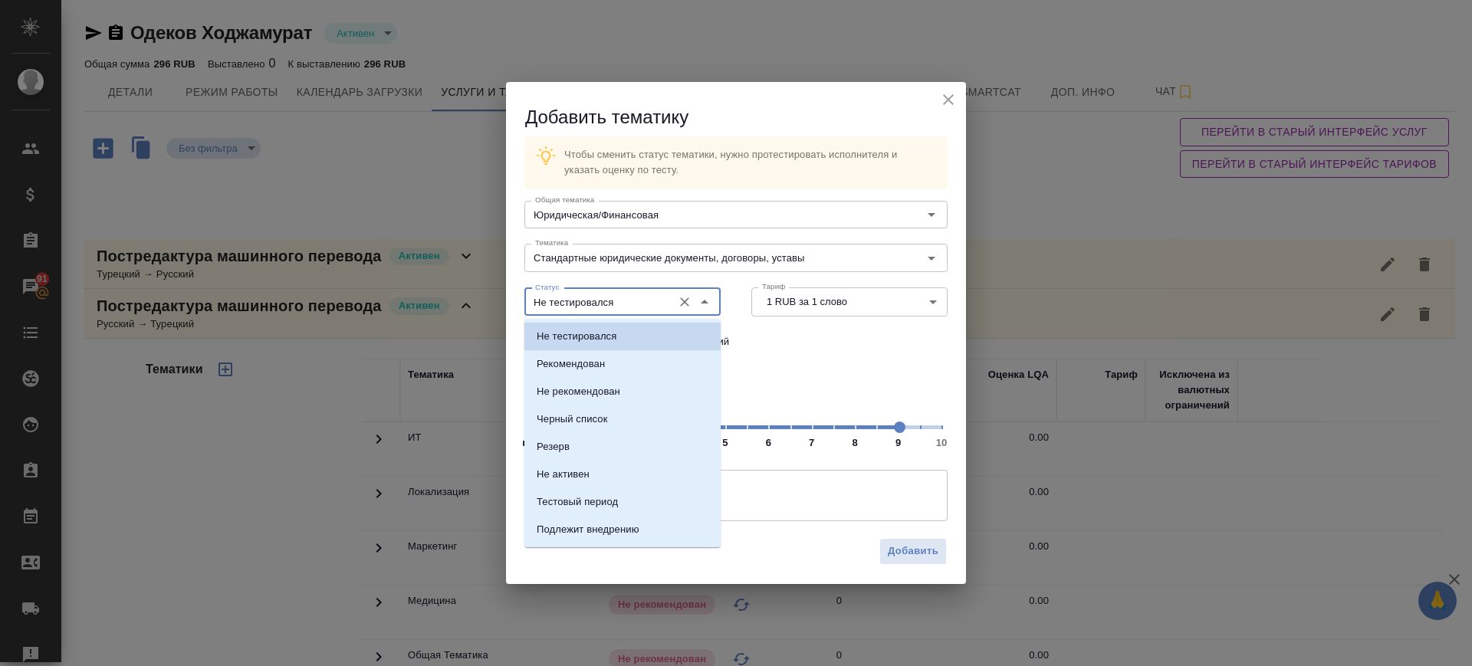
click at [640, 307] on input "Не тестировался" at bounding box center [597, 302] width 136 height 18
click at [606, 364] on li "Рекомендован" at bounding box center [623, 364] width 196 height 28
type input "Рекомендован"
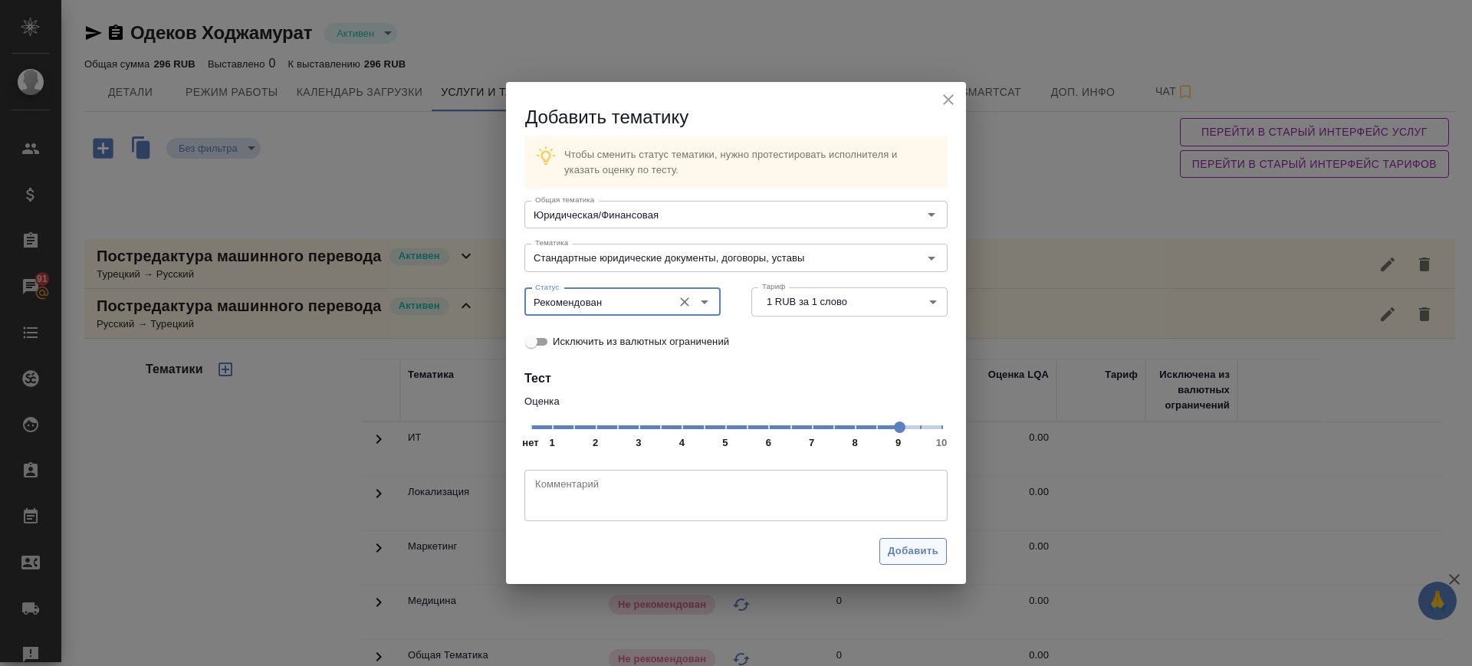
click at [903, 559] on span "Добавить" at bounding box center [913, 552] width 51 height 18
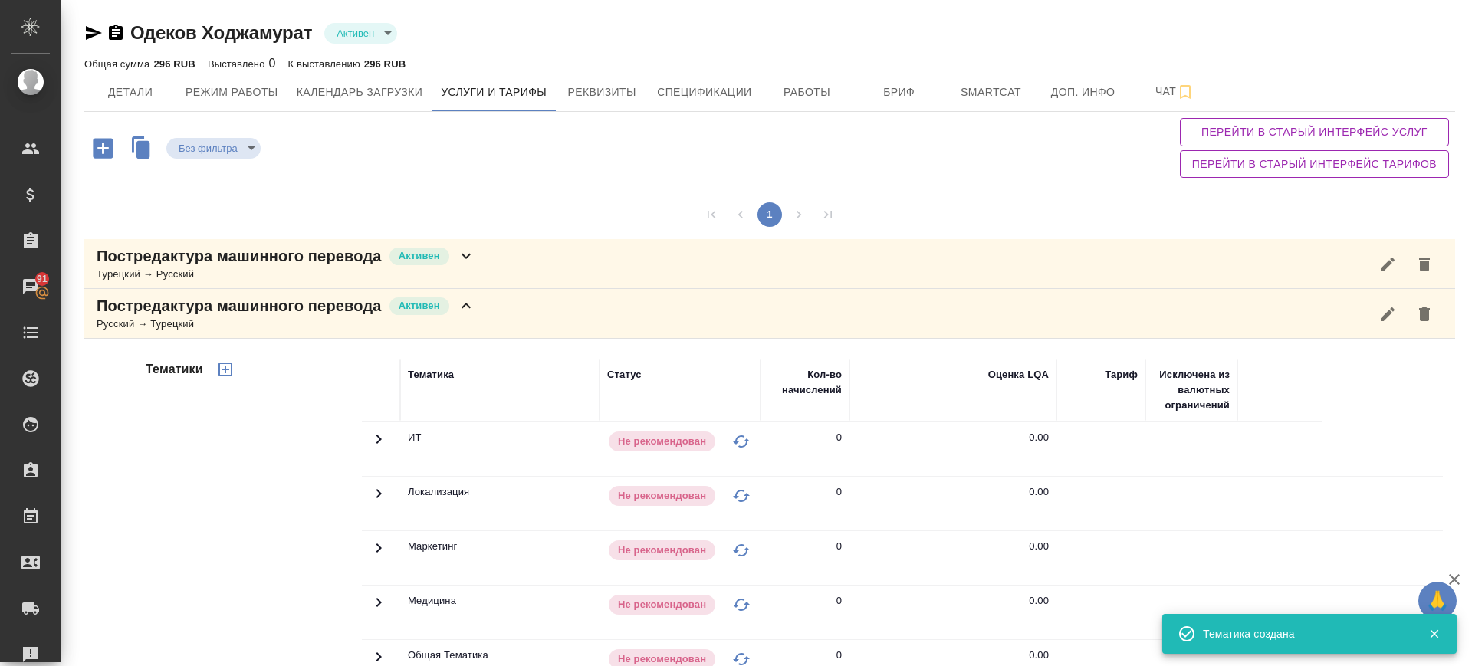
click at [469, 329] on div "Русский → Турецкий" at bounding box center [286, 324] width 379 height 15
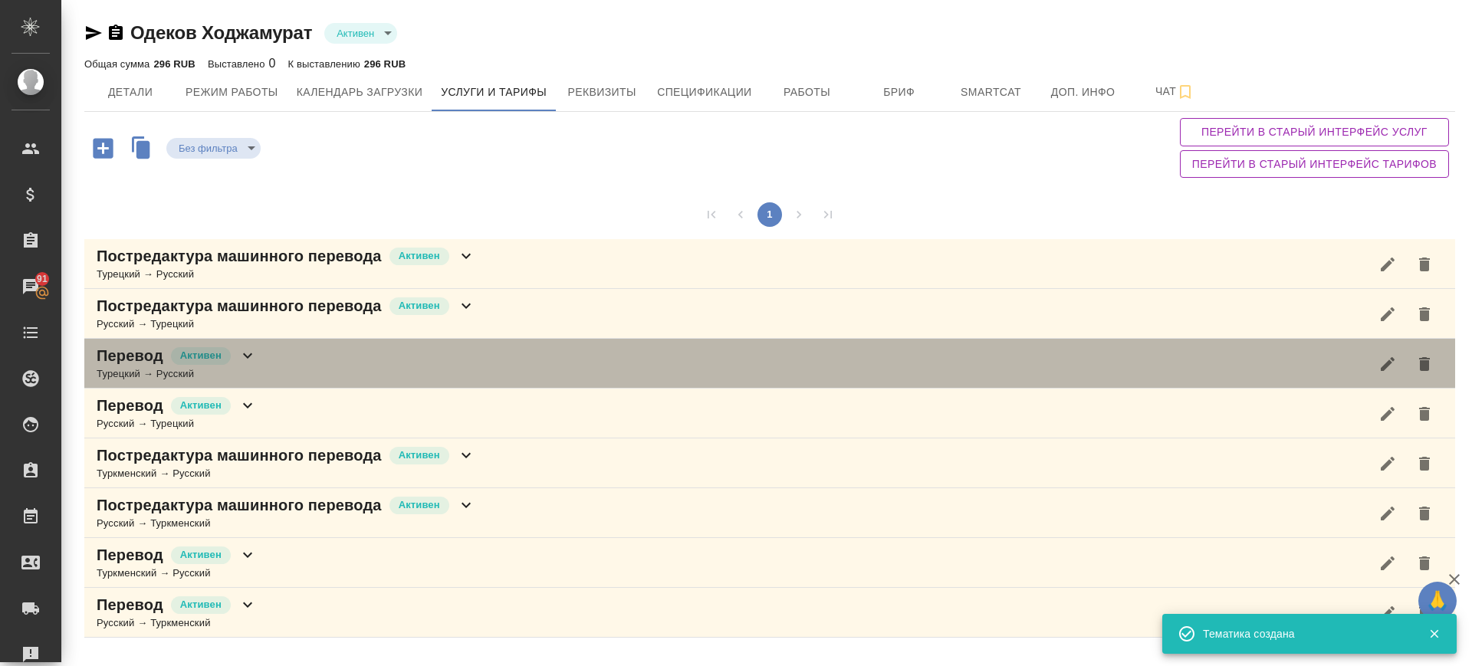
click at [268, 377] on div "Перевод Активен Турецкий → Русский" at bounding box center [769, 364] width 1371 height 50
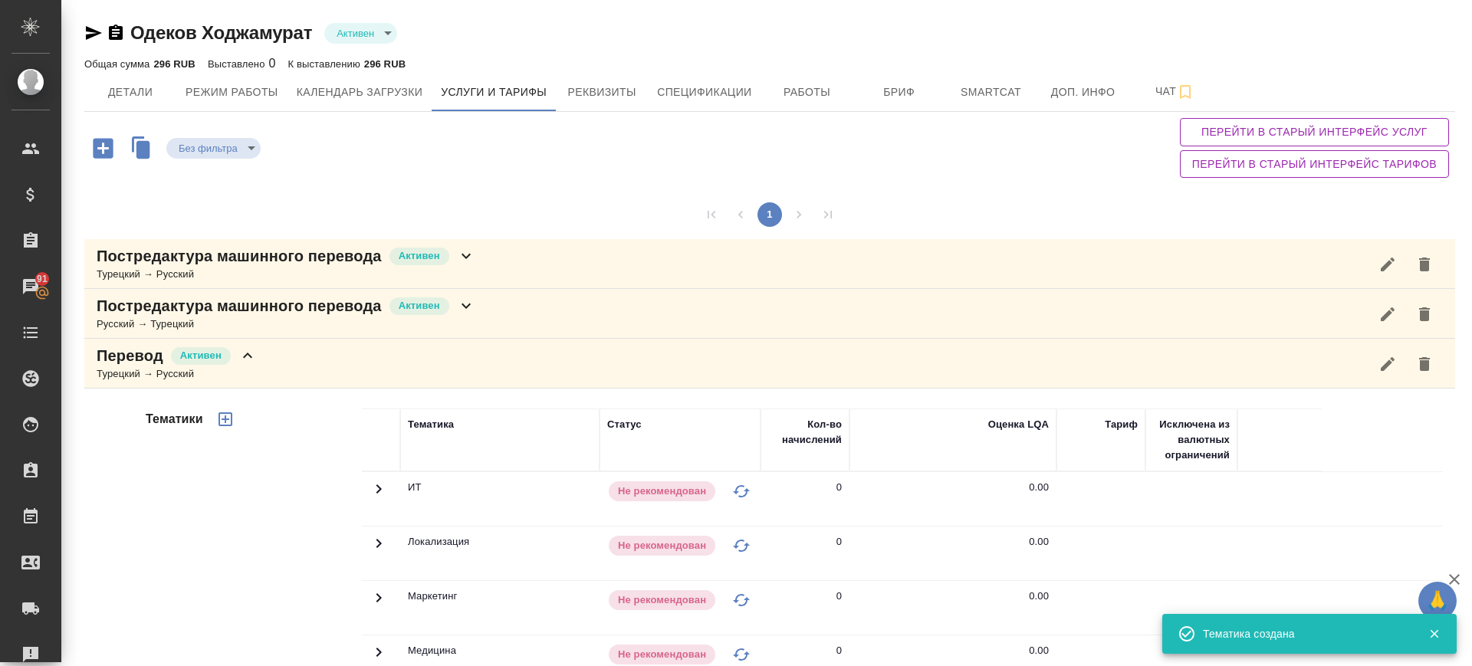
click at [226, 421] on icon "button" at bounding box center [225, 419] width 18 height 18
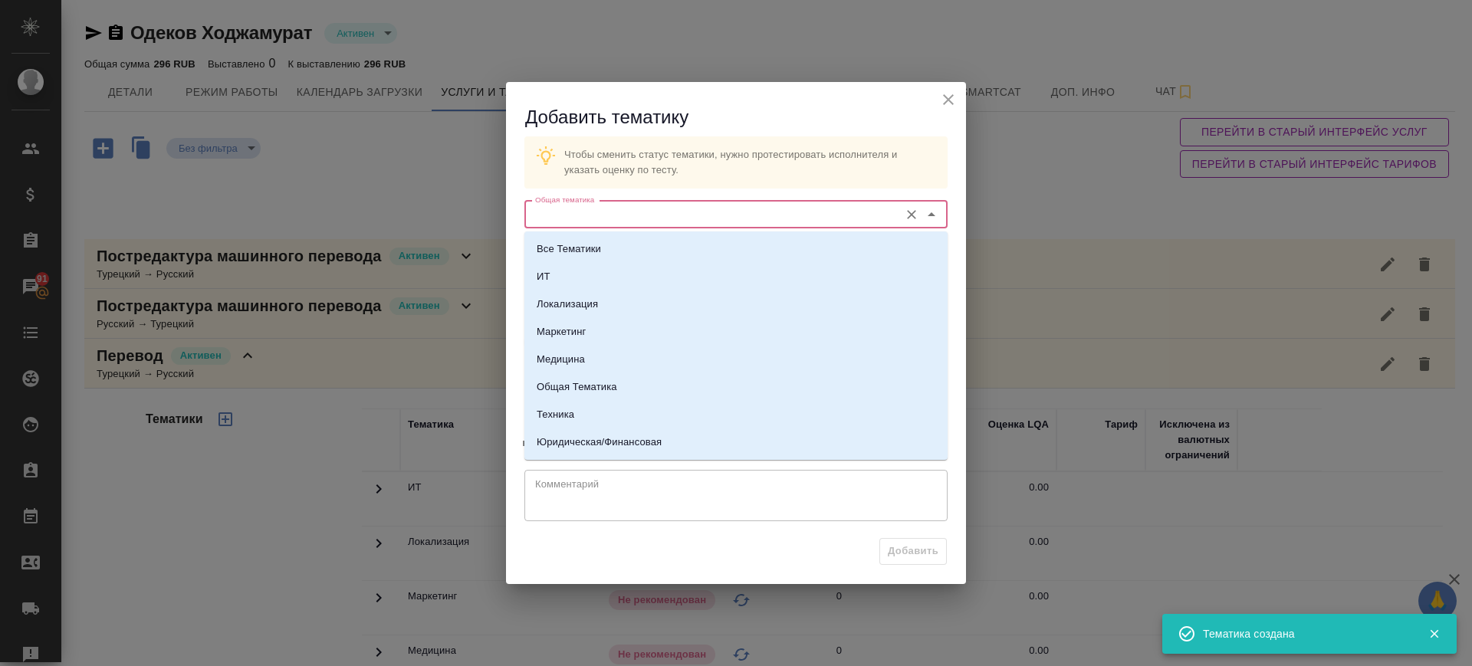
click at [643, 219] on input "Общая тематика" at bounding box center [710, 215] width 363 height 18
drag, startPoint x: 612, startPoint y: 442, endPoint x: 603, endPoint y: 353, distance: 89.3
click at [612, 442] on p "Юридическая/Финансовая" at bounding box center [599, 442] width 125 height 15
type input "Юридическая/Финансовая"
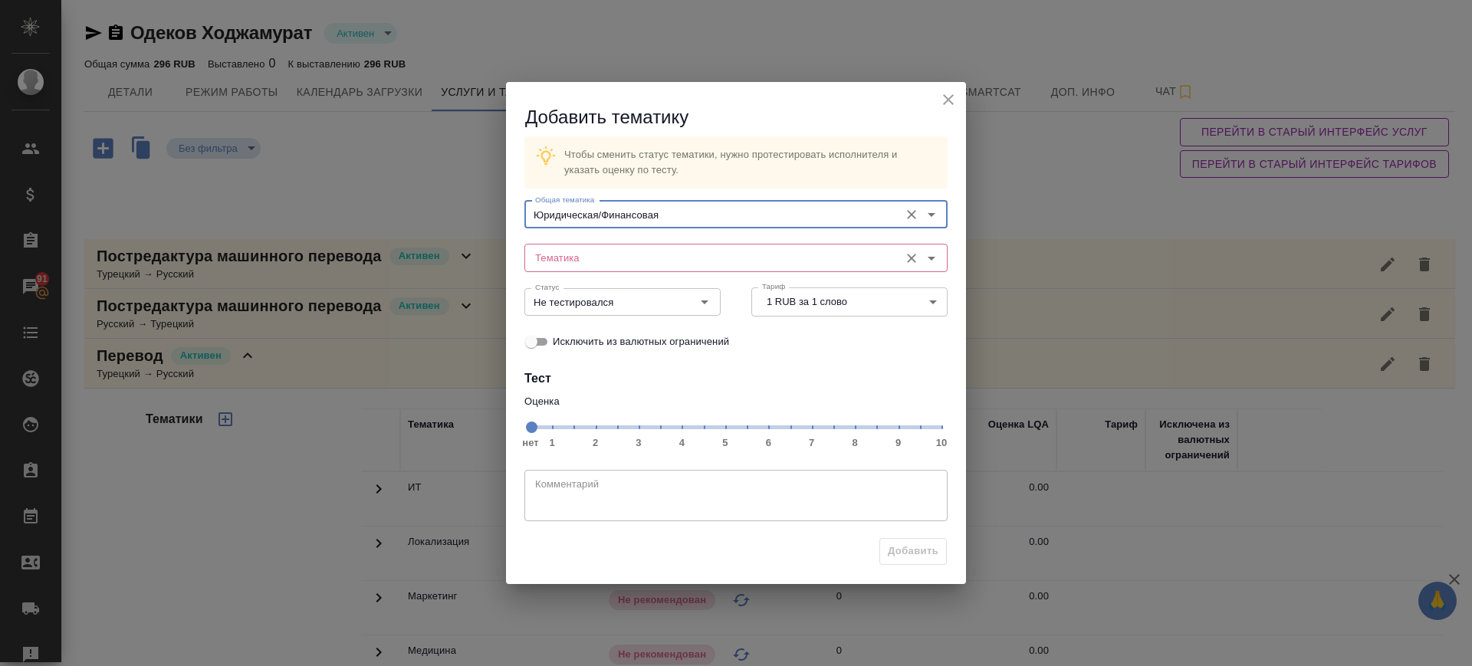
click at [604, 258] on input "Тематика" at bounding box center [710, 257] width 363 height 18
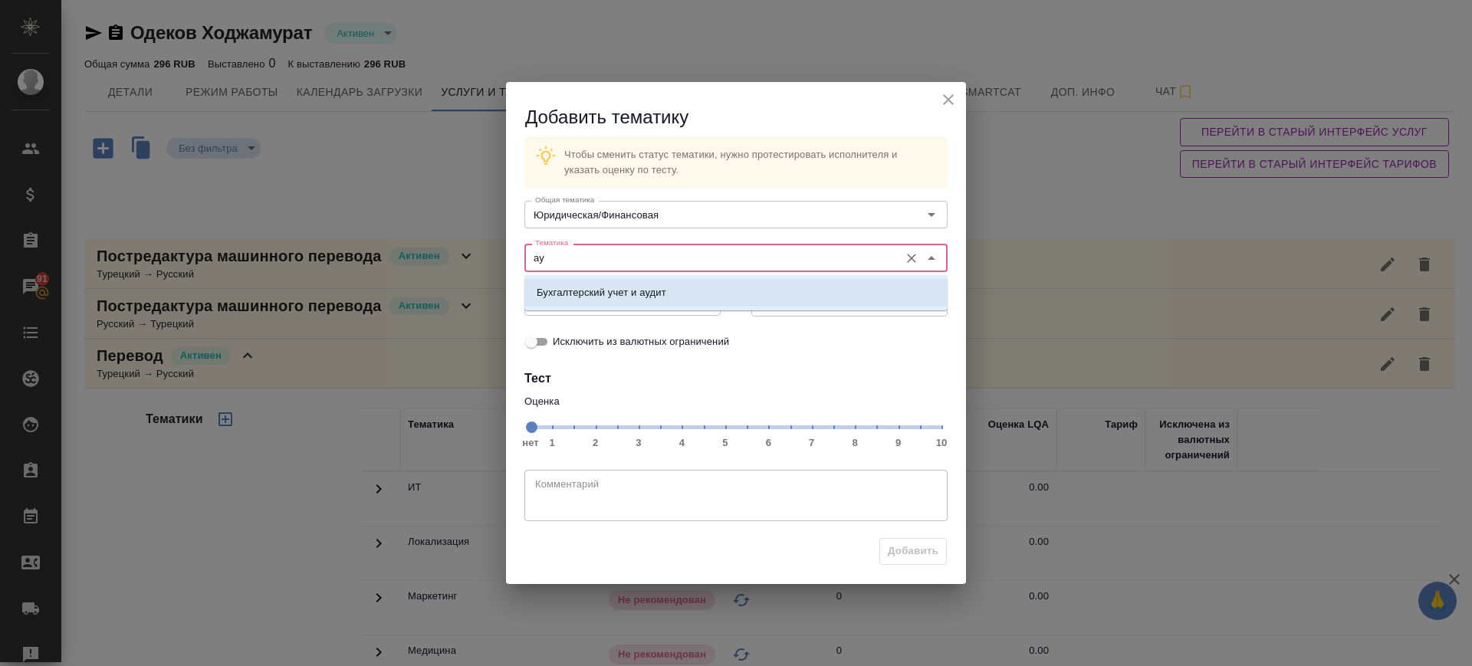
drag, startPoint x: 620, startPoint y: 298, endPoint x: 762, endPoint y: 403, distance: 176.5
click at [621, 298] on p "Бухгалтерский учет и аудит" at bounding box center [602, 292] width 130 height 15
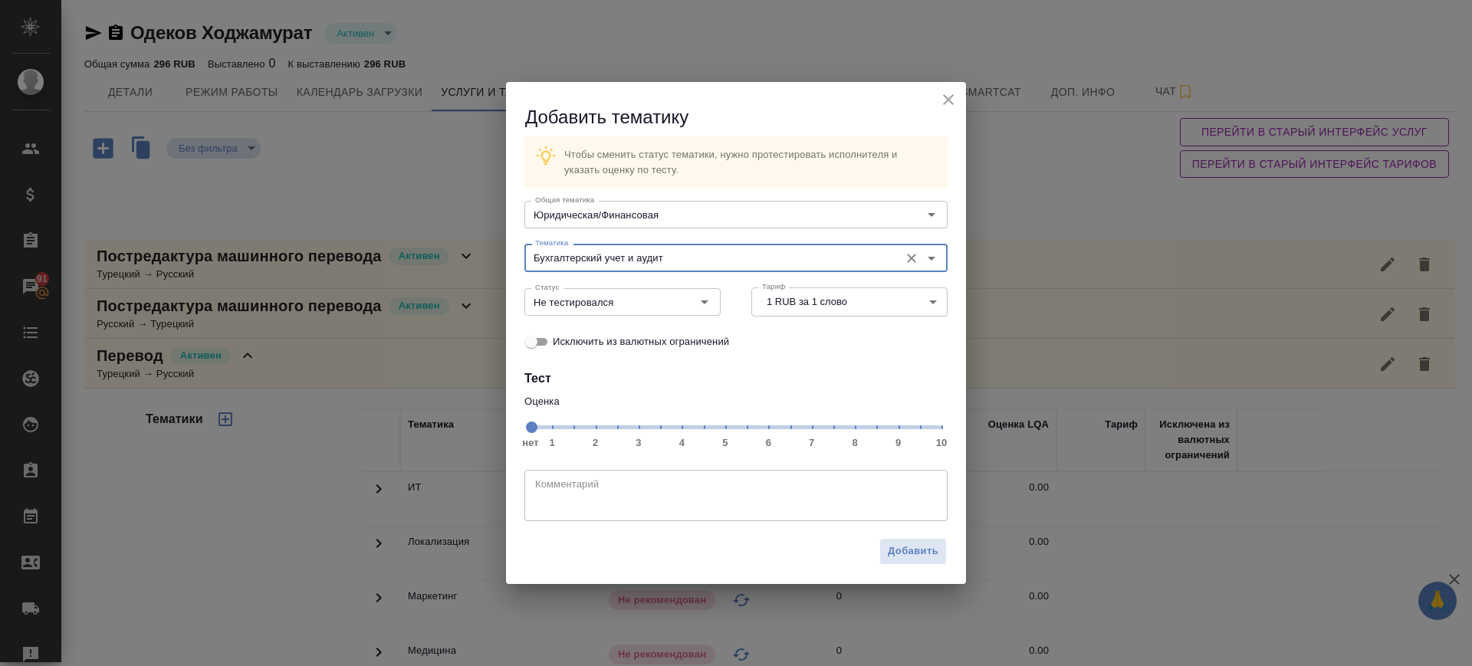
type input "Бухгалтерский учет и аудит"
drag, startPoint x: 860, startPoint y: 426, endPoint x: 763, endPoint y: 395, distance: 101.6
click at [859, 426] on span "нет 1 2 3 4 5 6 7 8 9 10" at bounding box center [736, 426] width 411 height 21
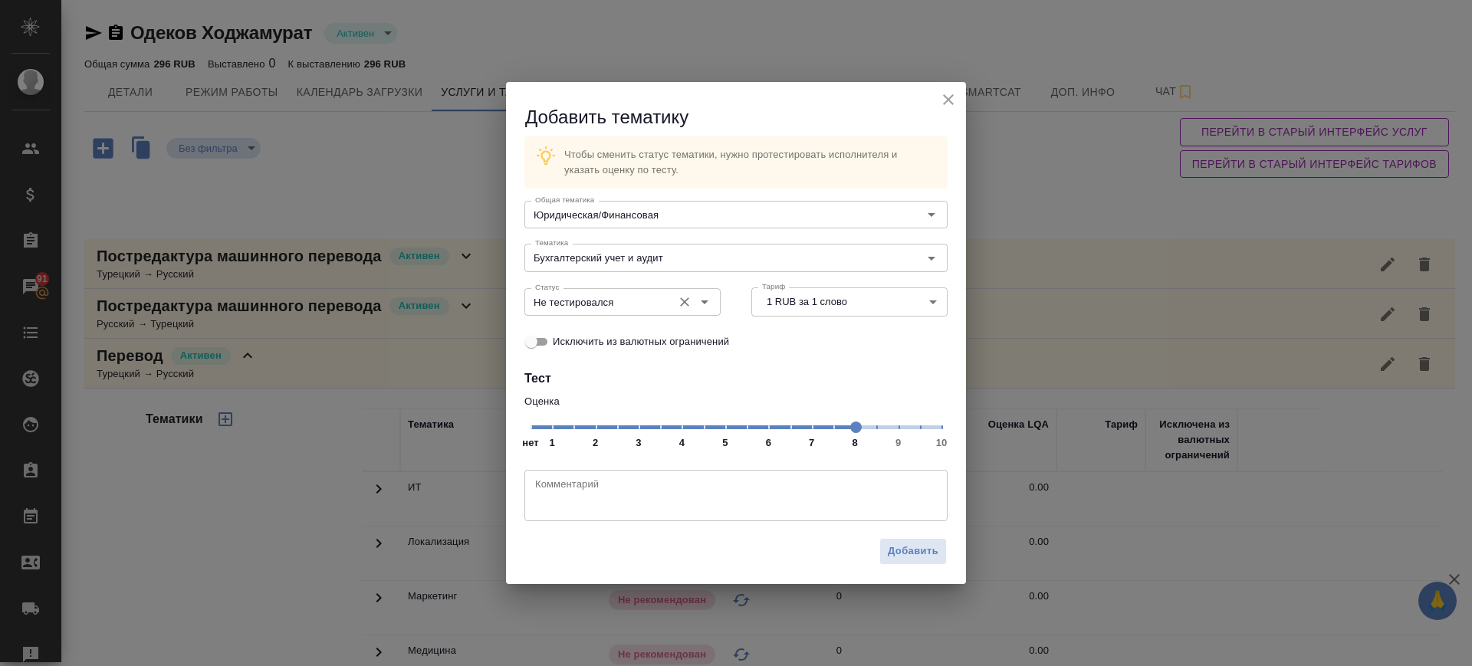
click at [665, 311] on div "Не тестировался Статус" at bounding box center [623, 302] width 196 height 28
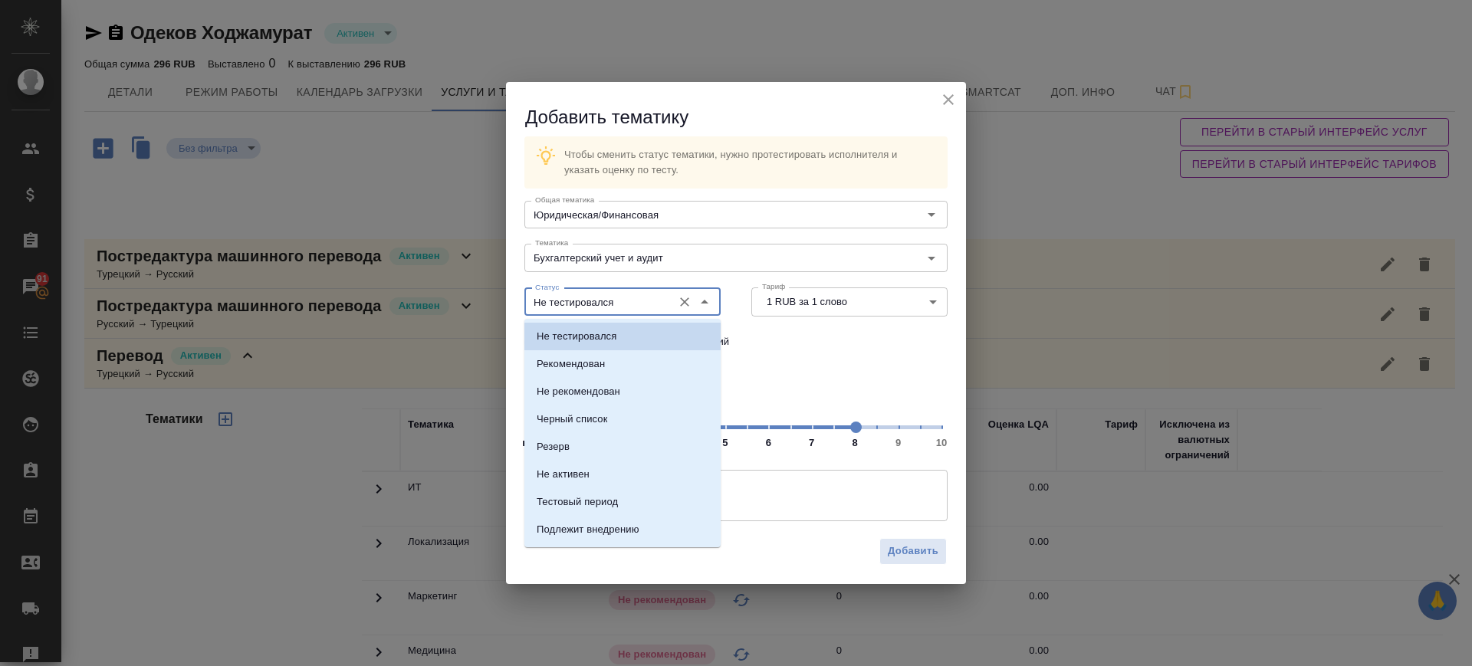
click at [628, 297] on input "Не тестировался" at bounding box center [597, 302] width 136 height 18
drag, startPoint x: 597, startPoint y: 358, endPoint x: 741, endPoint y: 453, distance: 172.7
click at [597, 359] on p "Рекомендован" at bounding box center [571, 364] width 68 height 15
type input "Рекомендован"
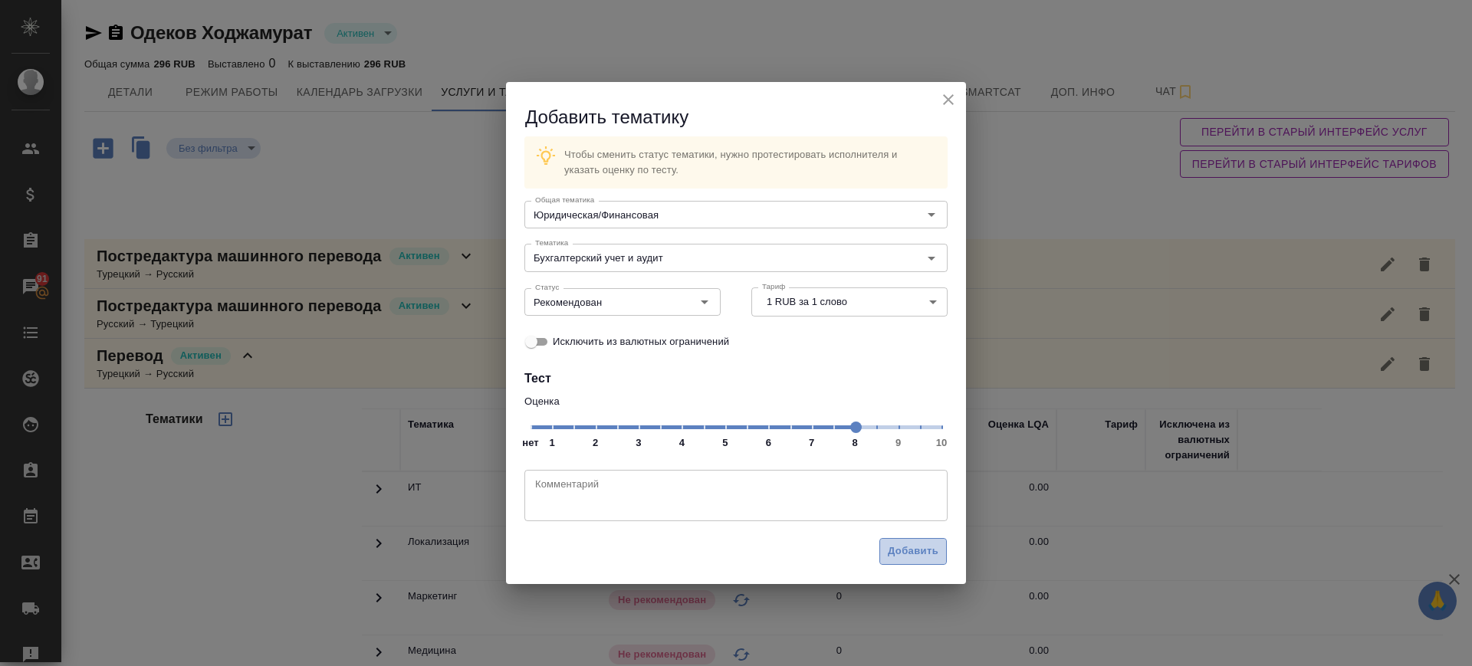
click at [922, 548] on span "Добавить" at bounding box center [913, 552] width 51 height 18
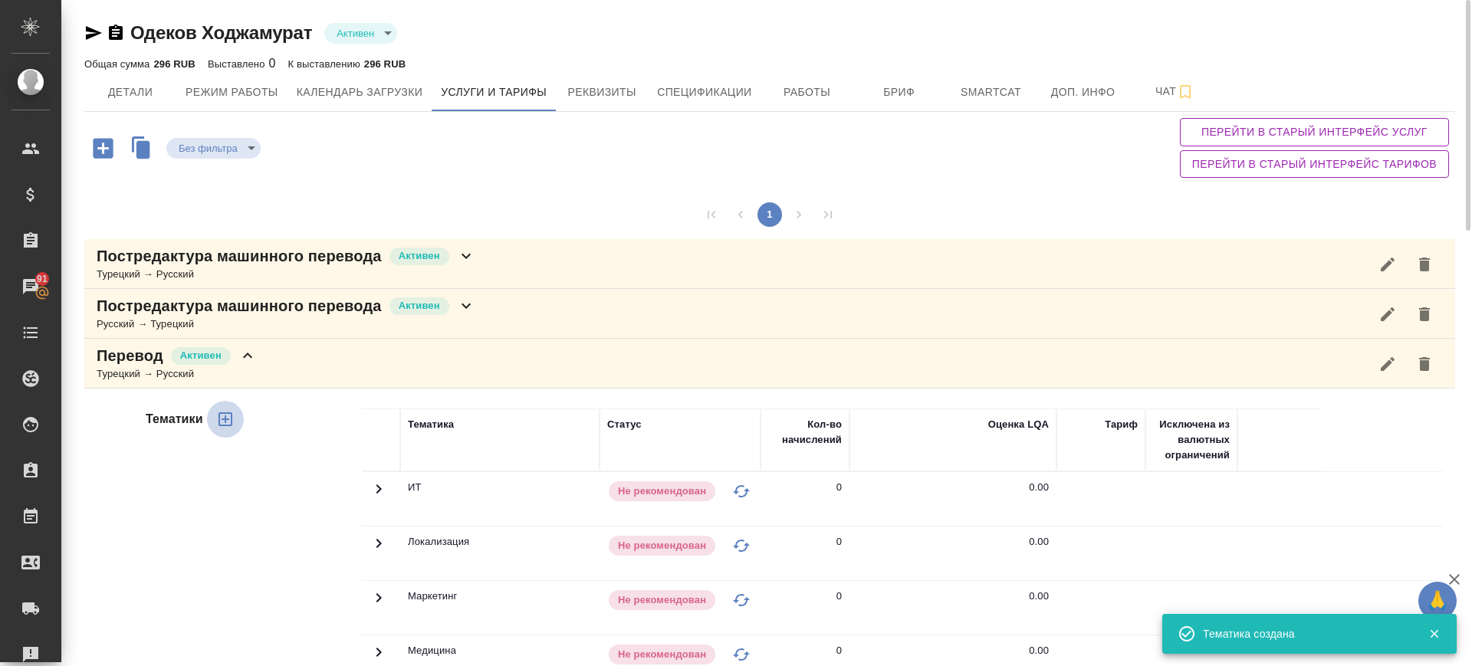
click at [222, 421] on icon "button" at bounding box center [225, 419] width 18 height 18
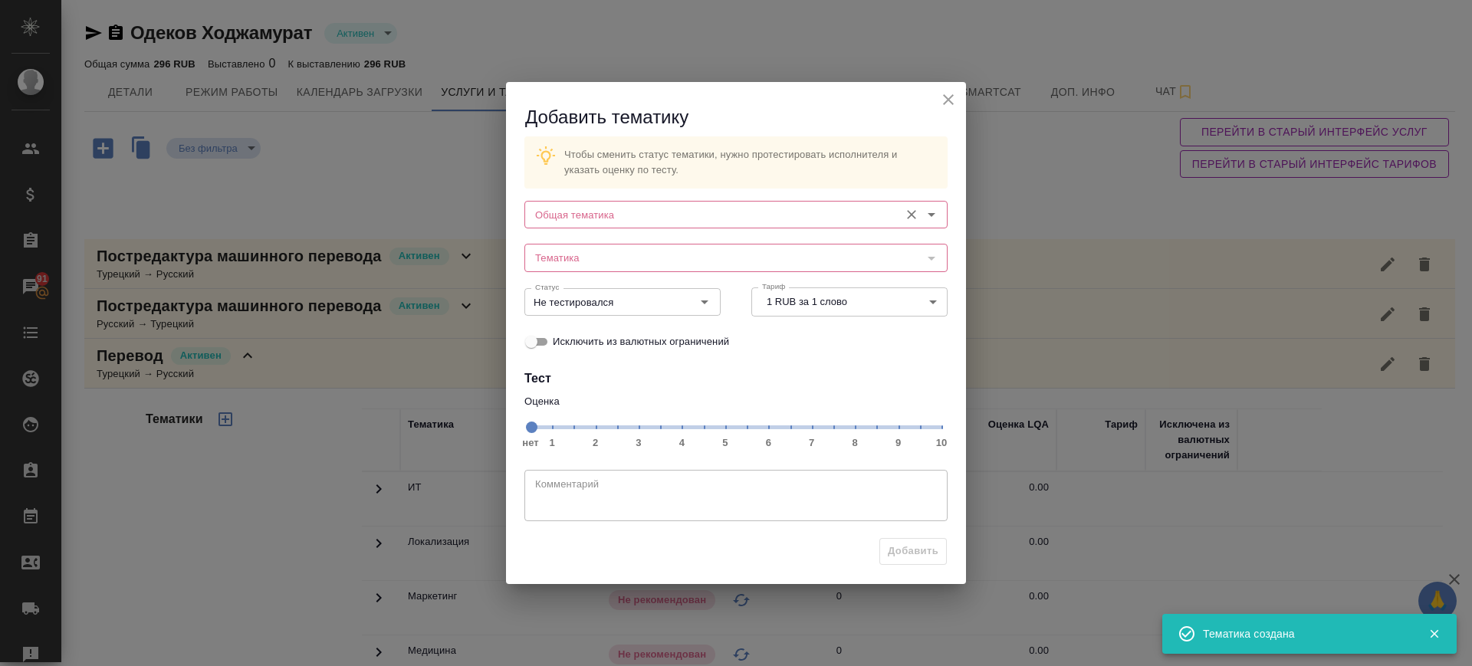
click at [764, 221] on input "Общая тематика" at bounding box center [710, 215] width 363 height 18
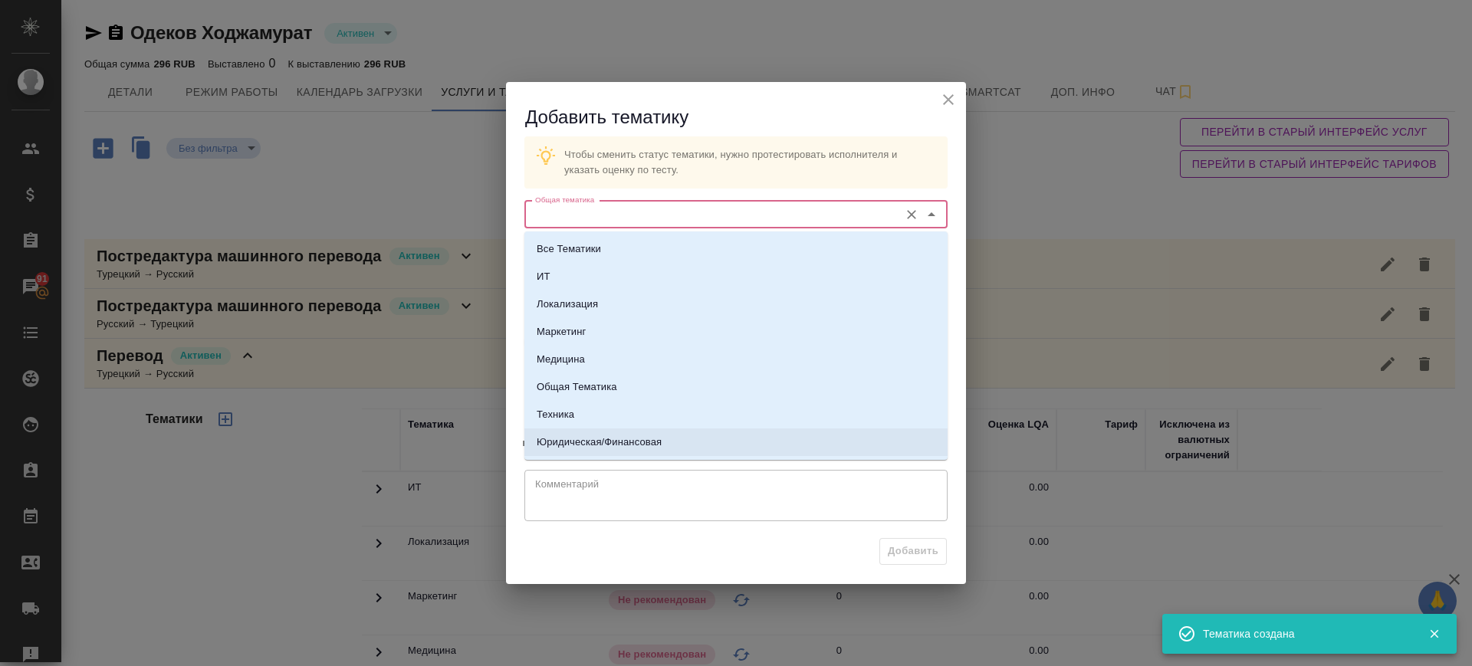
click at [616, 436] on p "Юридическая/Финансовая" at bounding box center [599, 442] width 125 height 15
type input "Юридическая/Финансовая"
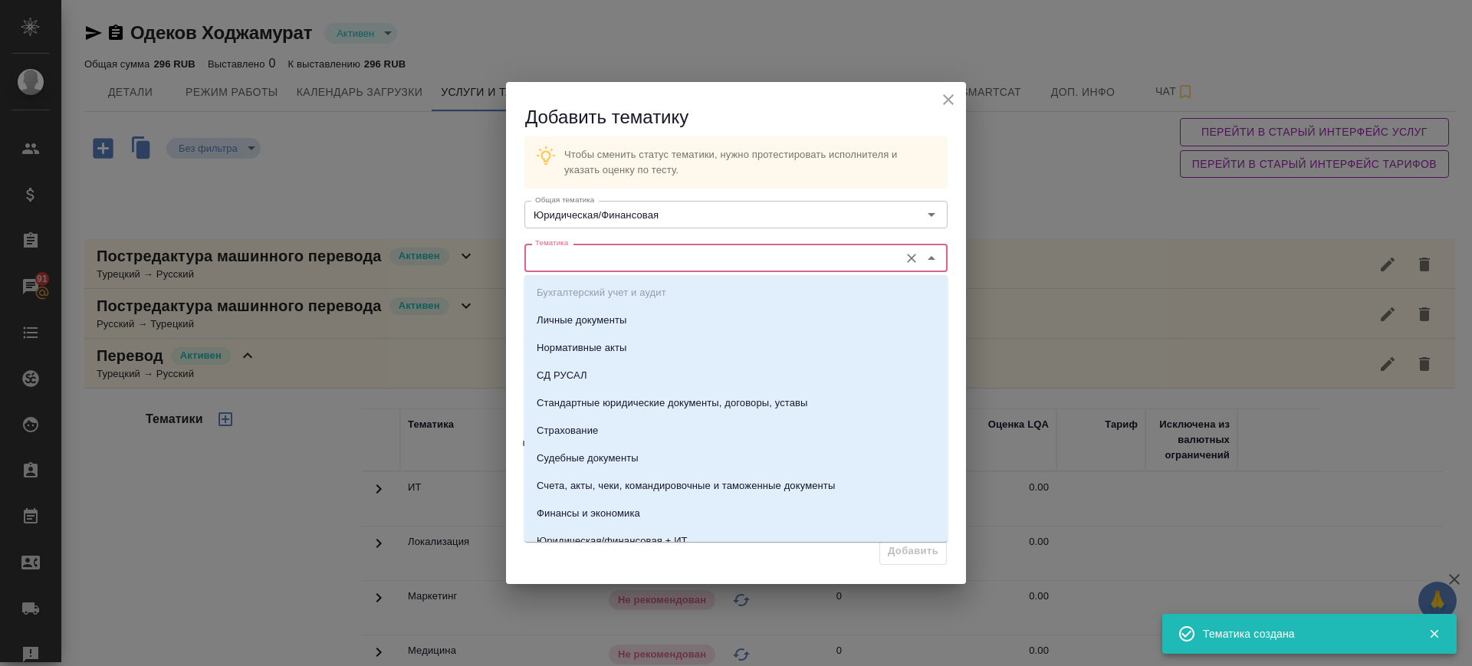
click at [616, 260] on input "Тематика" at bounding box center [710, 257] width 363 height 18
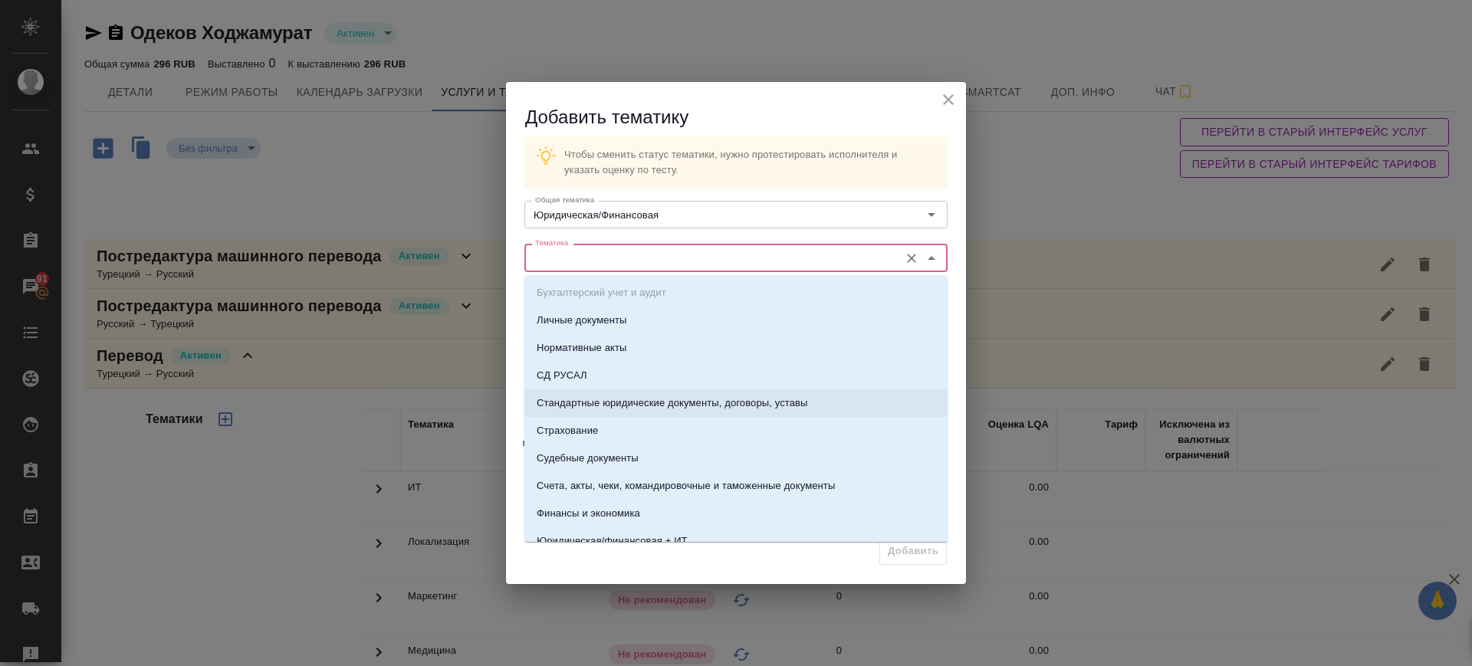
click at [628, 406] on p "Стандартные юридические документы, договоры, уставы" at bounding box center [672, 403] width 271 height 15
type input "Стандартные юридические документы, договоры, уставы"
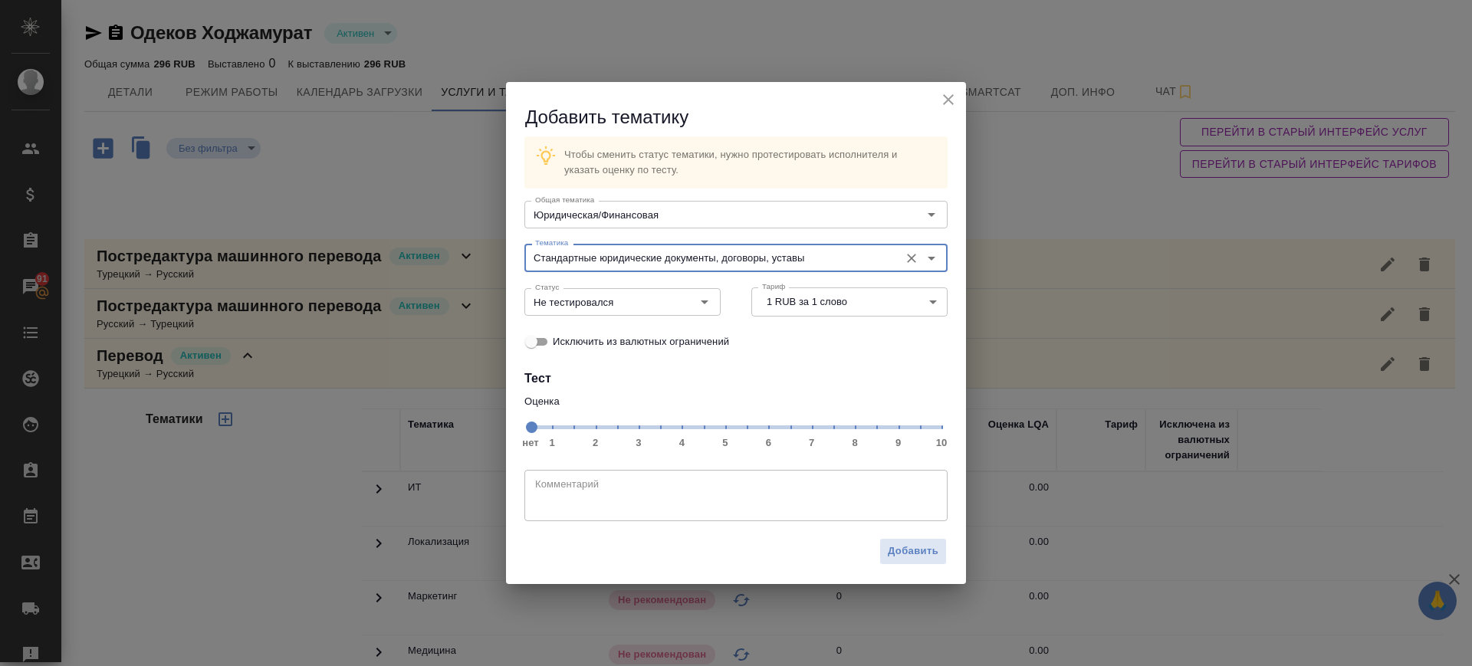
click at [899, 432] on span "нет 1 2 3 4 5 6 7 8 9 10" at bounding box center [736, 426] width 411 height 21
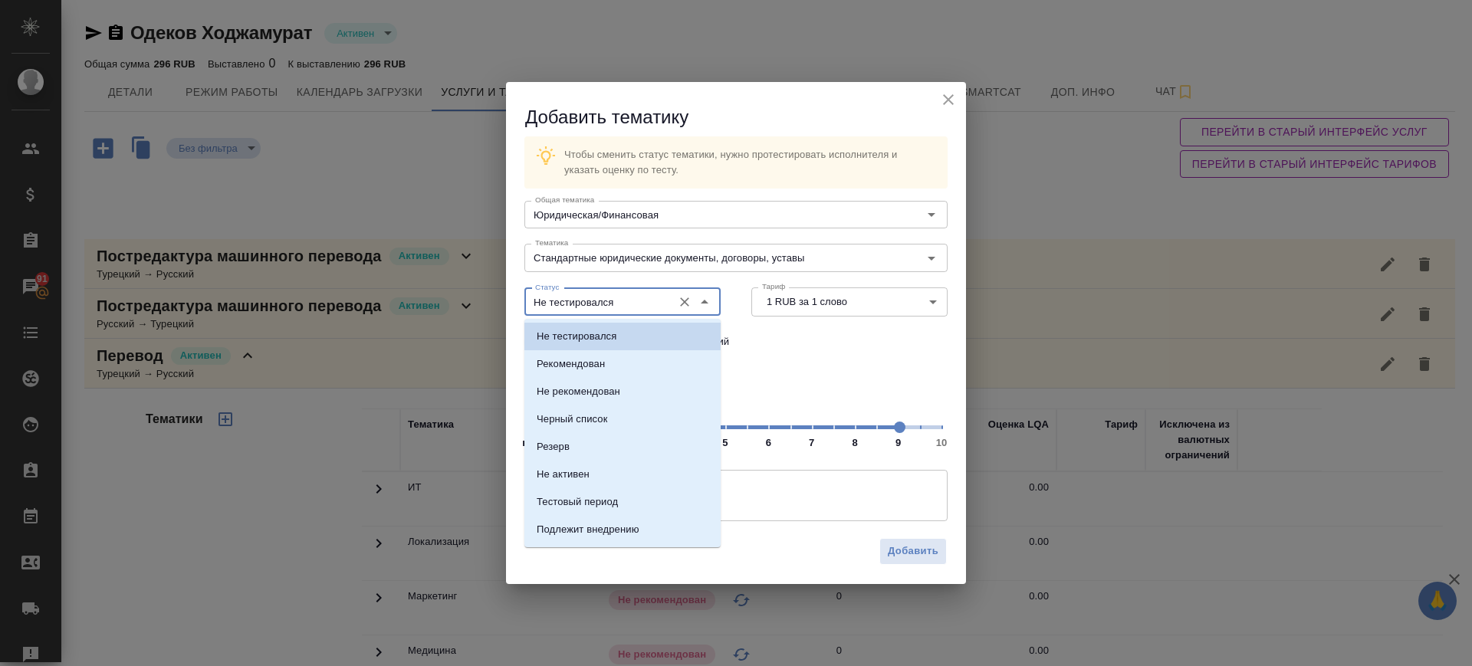
click at [649, 309] on input "Не тестировался" at bounding box center [597, 302] width 136 height 18
drag, startPoint x: 603, startPoint y: 371, endPoint x: 701, endPoint y: 441, distance: 120.4
click at [603, 370] on p "Рекомендован" at bounding box center [571, 364] width 68 height 15
type input "Рекомендован"
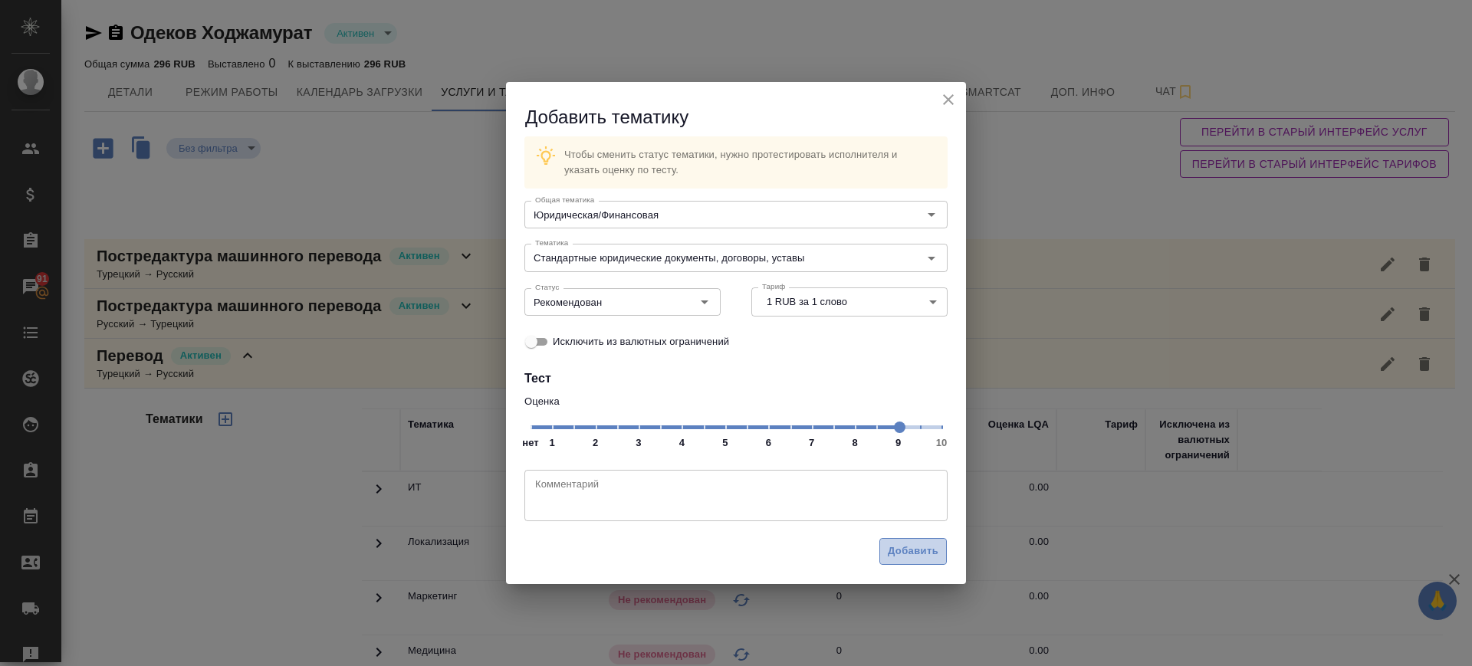
click at [906, 558] on span "Добавить" at bounding box center [913, 552] width 51 height 18
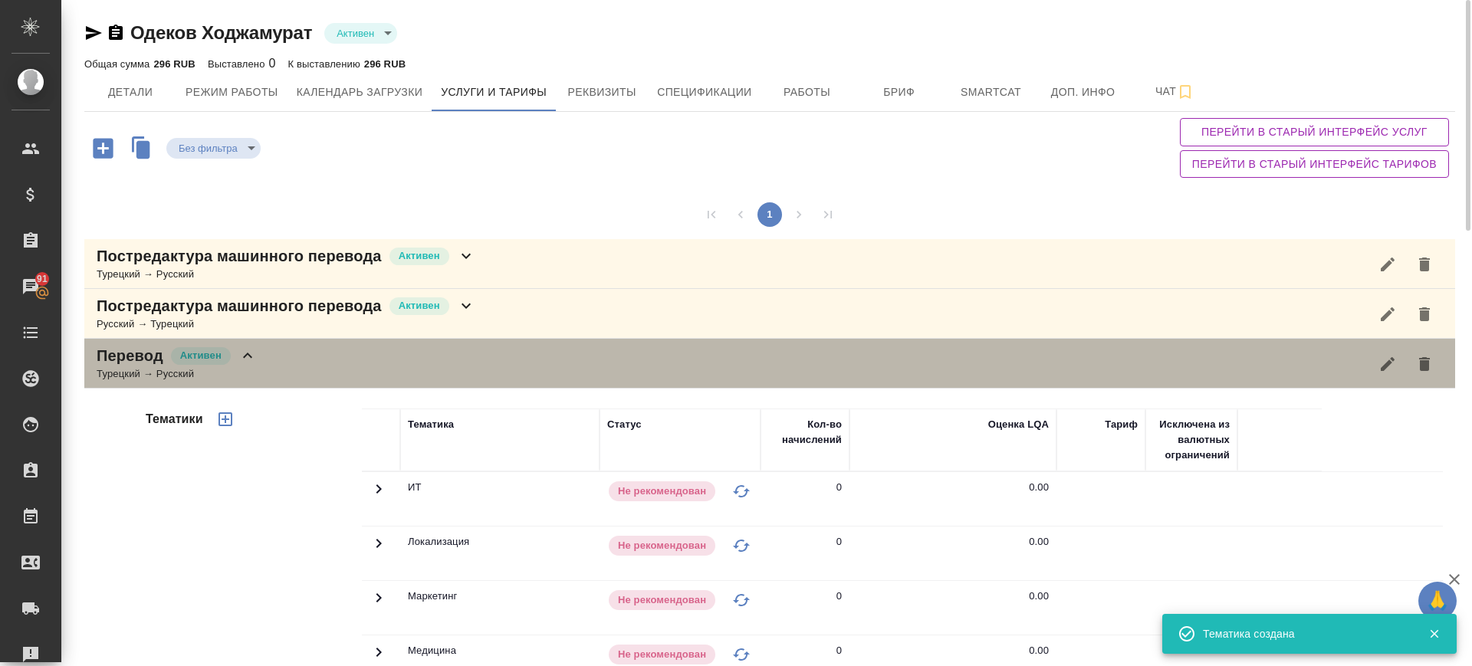
click at [330, 372] on div "Перевод Активен Турецкий → Русский" at bounding box center [769, 364] width 1371 height 50
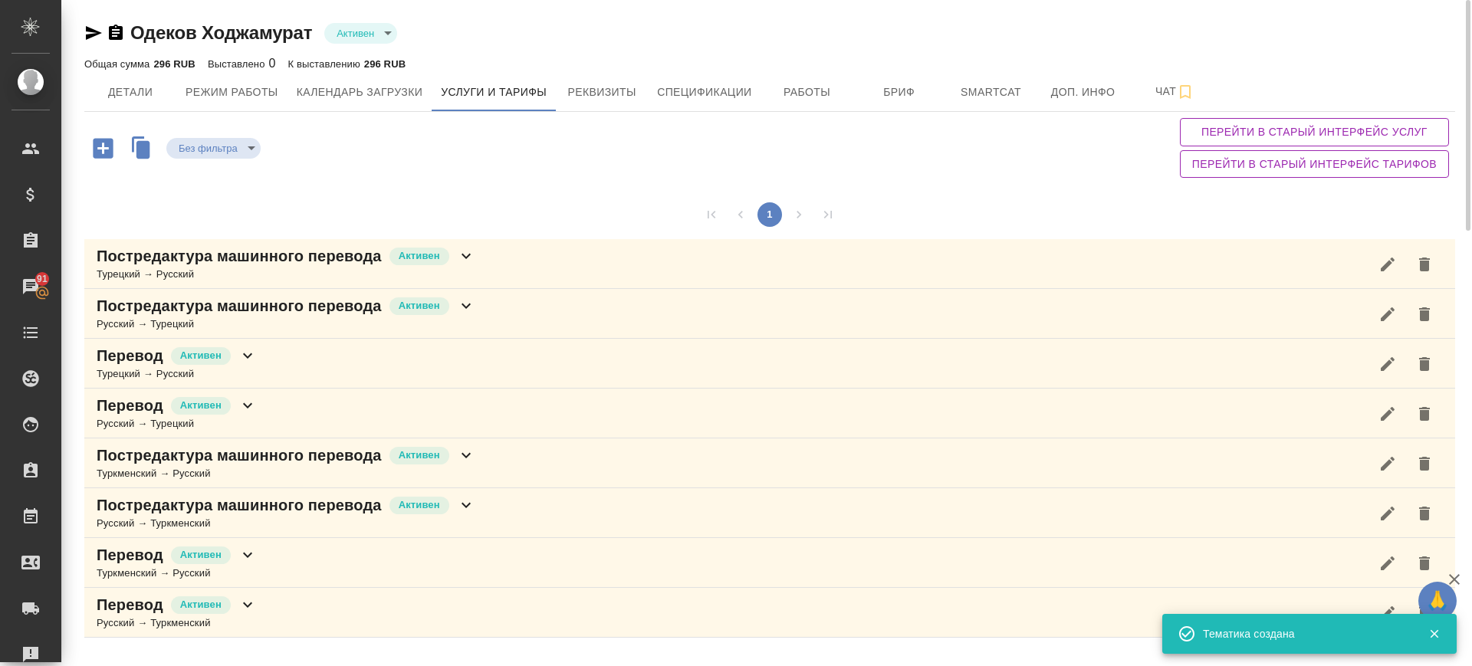
click at [337, 416] on div "Перевод Активен Русский → Турецкий" at bounding box center [769, 414] width 1371 height 50
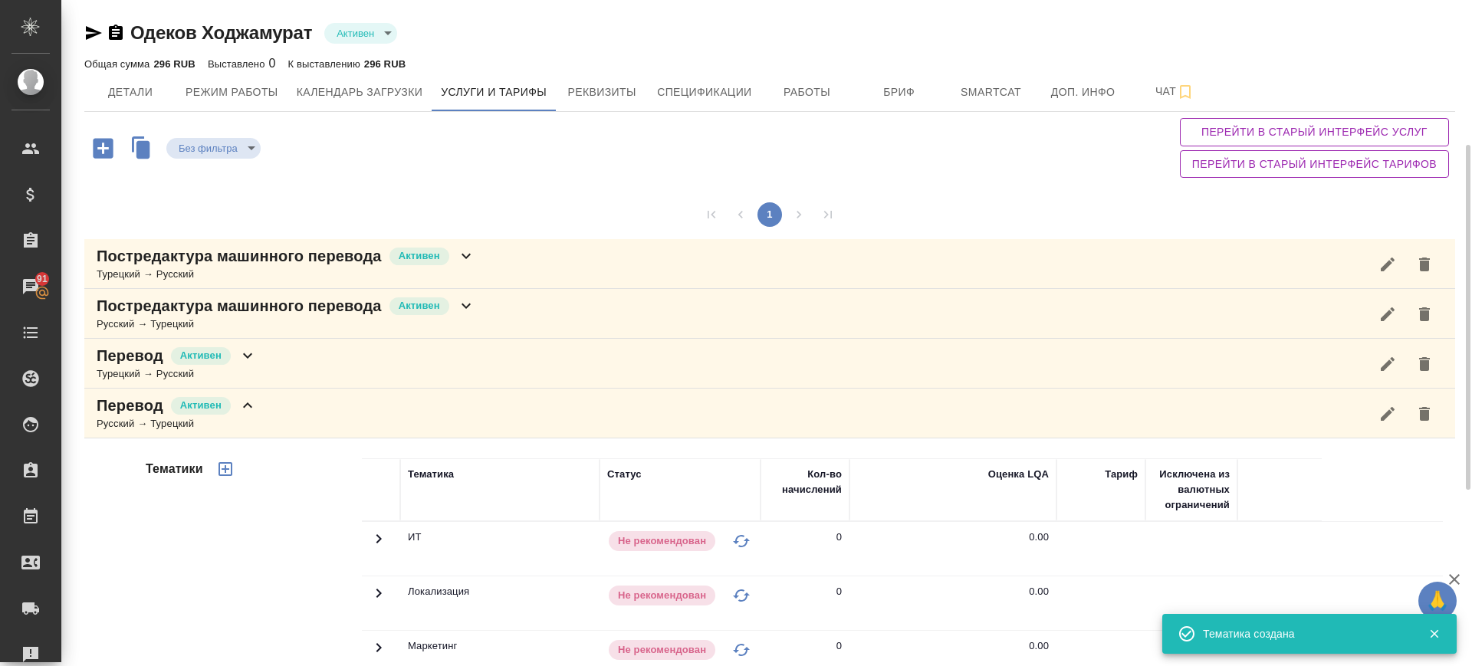
scroll to position [192, 0]
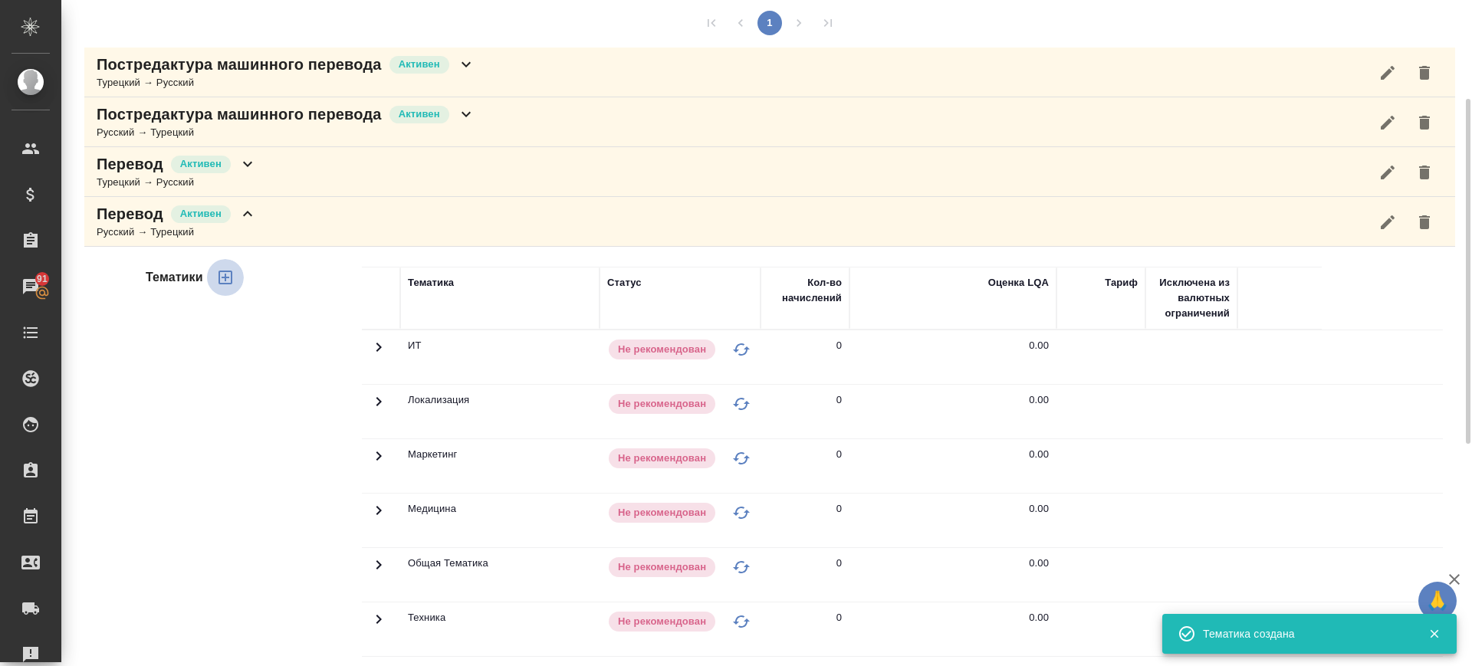
click at [225, 275] on icon "button" at bounding box center [225, 277] width 18 height 18
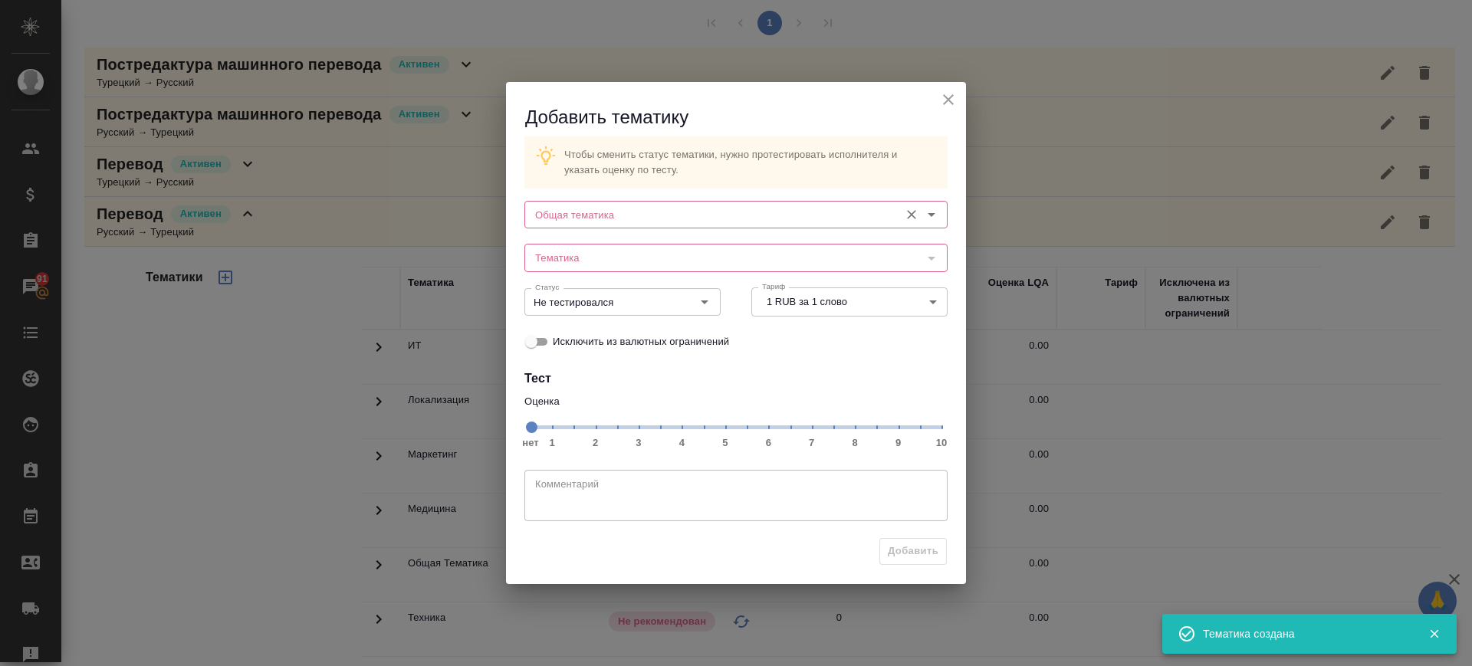
click at [639, 209] on input "Общая тематика" at bounding box center [710, 215] width 363 height 18
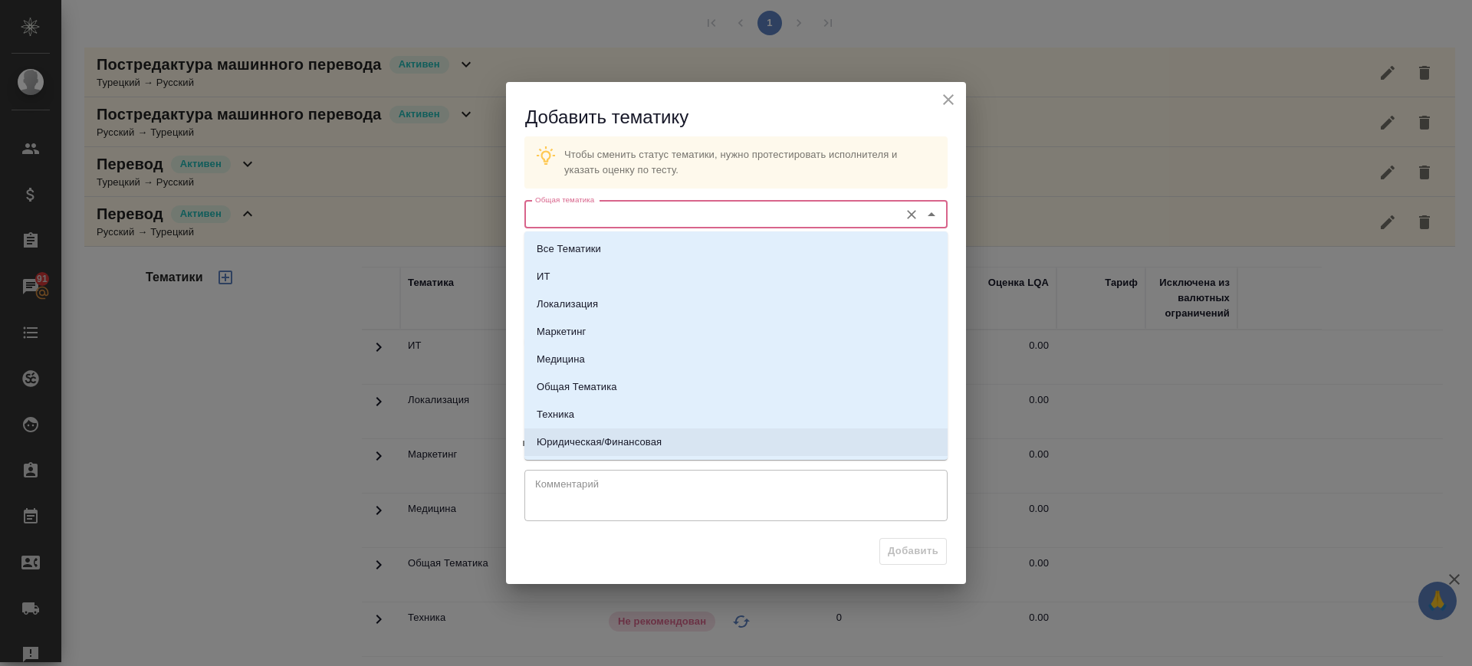
drag, startPoint x: 646, startPoint y: 436, endPoint x: 610, endPoint y: 293, distance: 147.1
click at [646, 436] on p "Юридическая/Финансовая" at bounding box center [599, 442] width 125 height 15
type input "Юридическая/Финансовая"
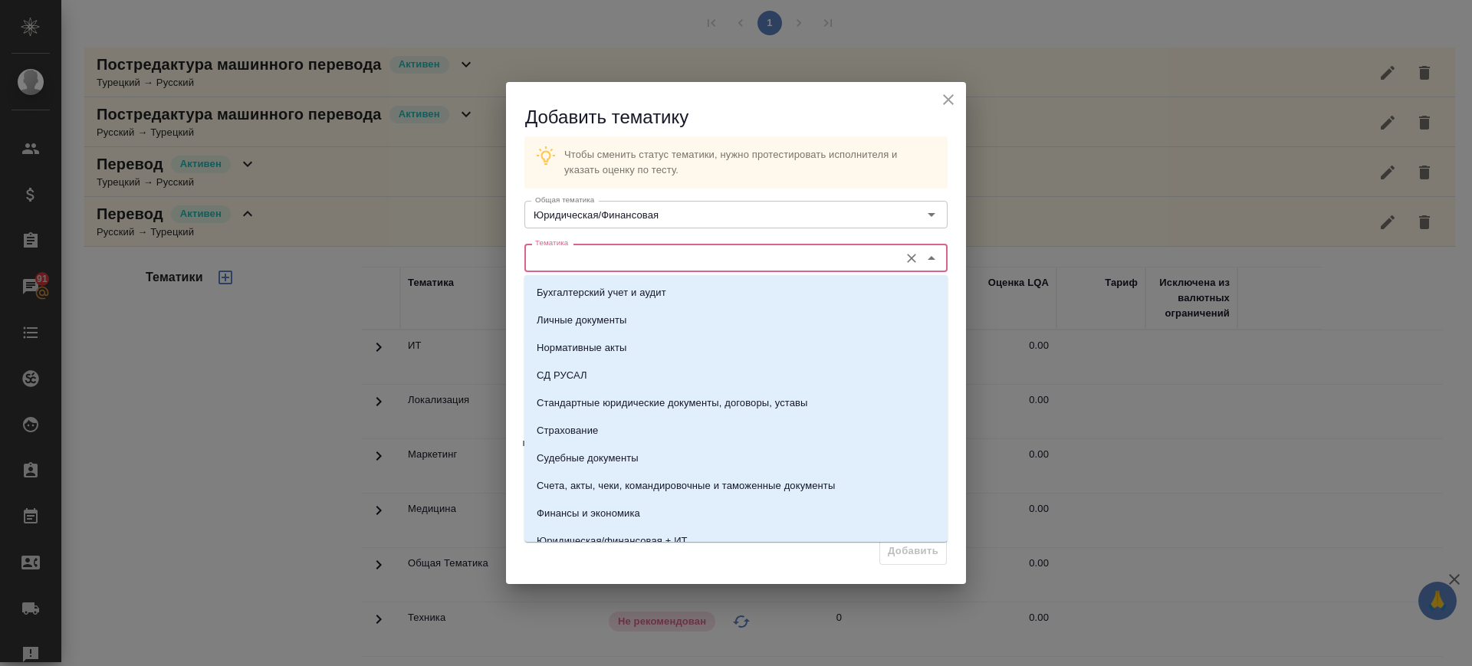
click at [585, 260] on input "Тематика" at bounding box center [710, 257] width 363 height 18
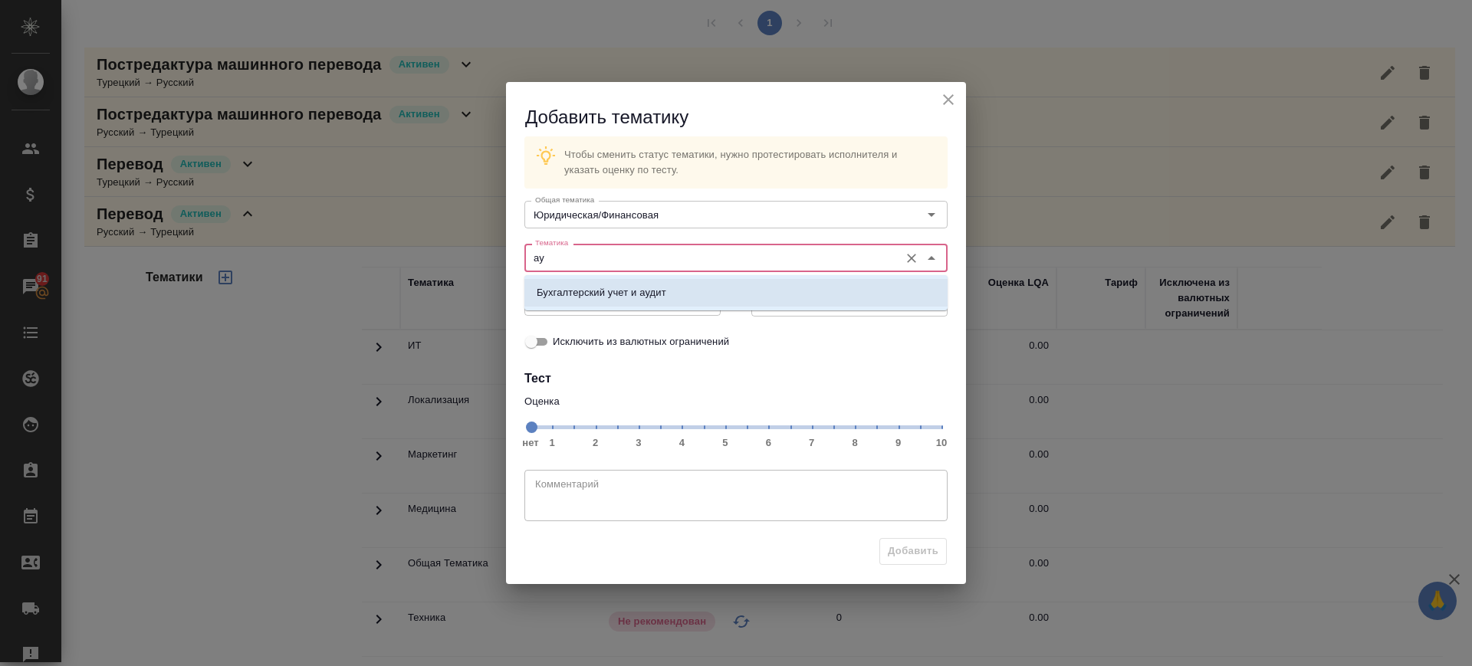
click at [577, 286] on p "Бухгалтерский учет и аудит" at bounding box center [602, 292] width 130 height 15
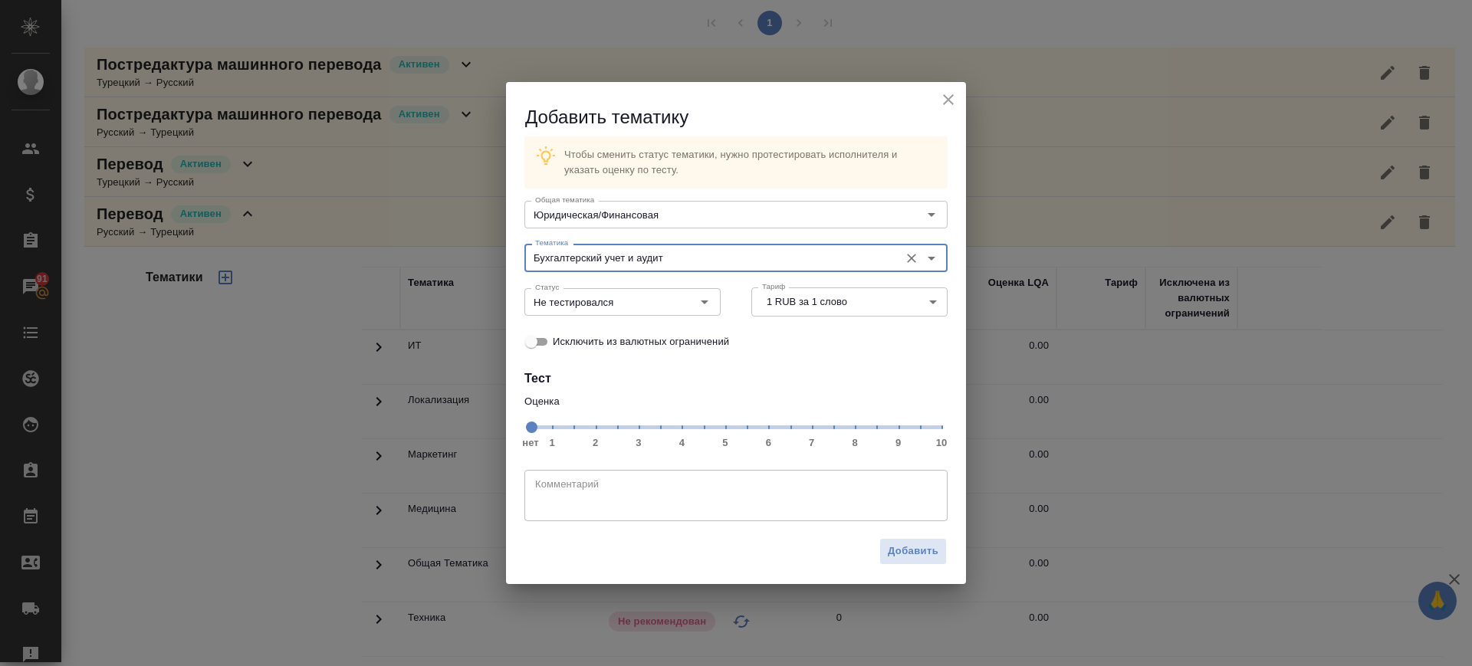
type input "Бухгалтерский учет и аудит"
click at [857, 427] on span "нет 1 2 3 4 5 6 7 8 9 10" at bounding box center [736, 426] width 411 height 21
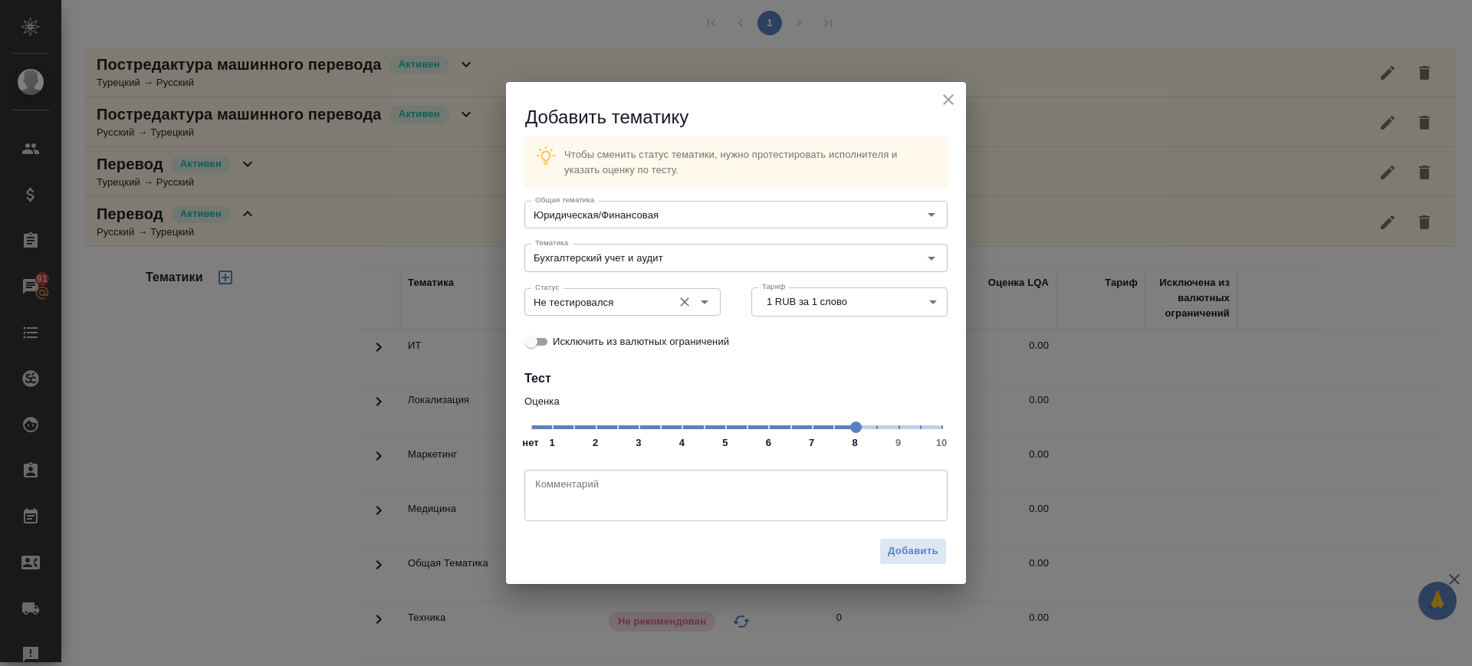
click at [607, 307] on input "Не тестировался" at bounding box center [597, 302] width 136 height 18
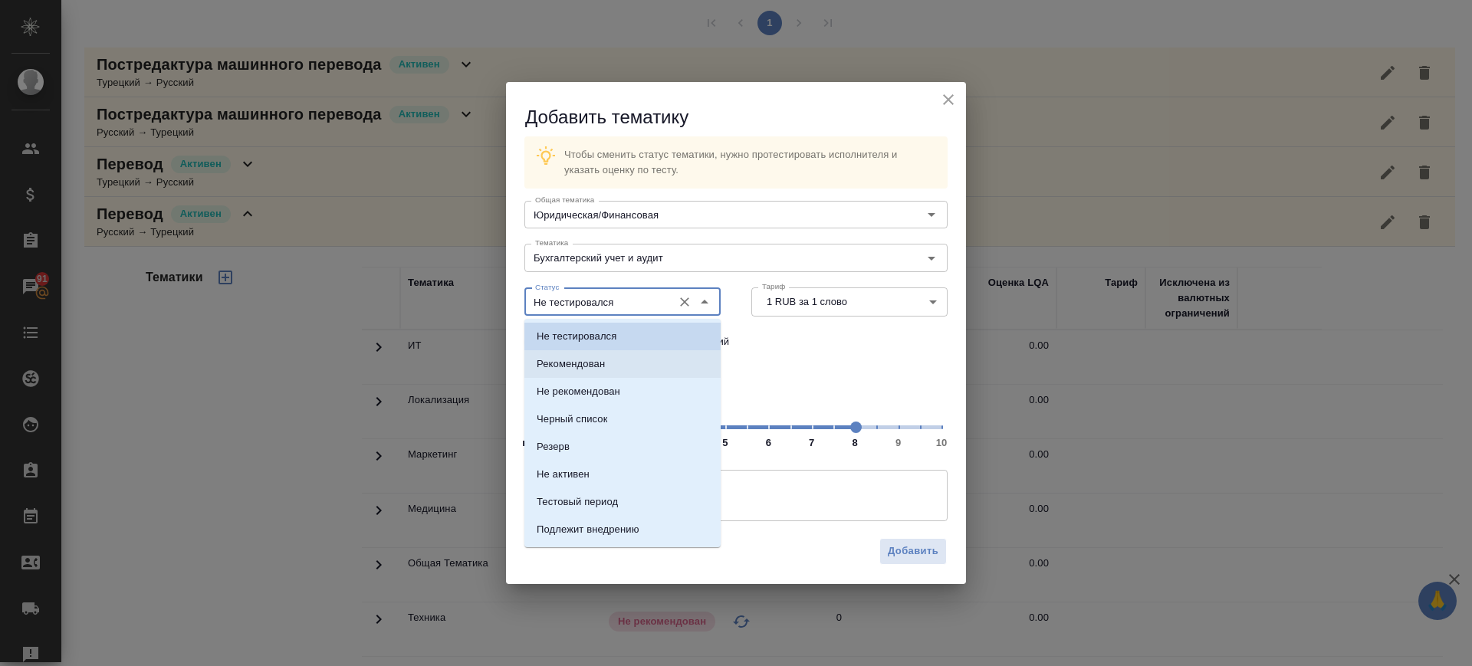
click at [600, 369] on p "Рекомендован" at bounding box center [571, 364] width 68 height 15
type input "Рекомендован"
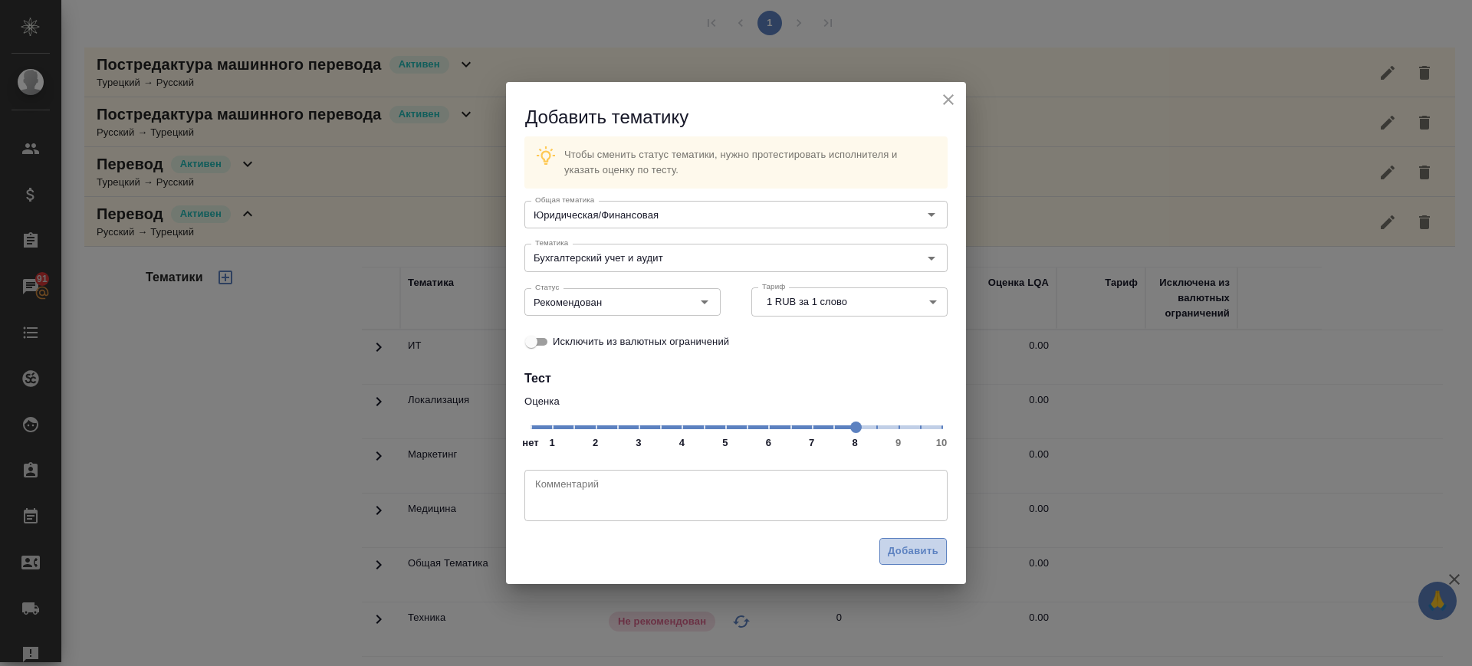
click at [906, 554] on span "Добавить" at bounding box center [913, 552] width 51 height 18
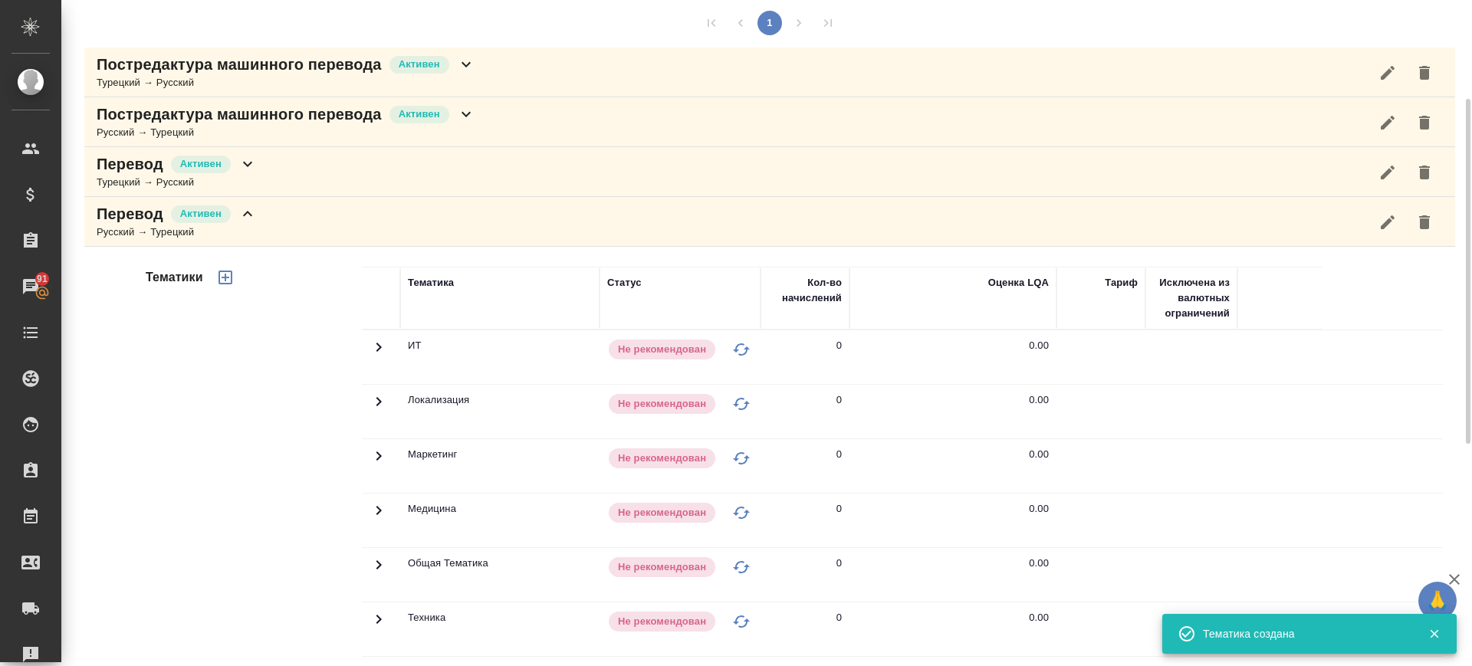
click at [223, 279] on icon "button" at bounding box center [225, 277] width 18 height 18
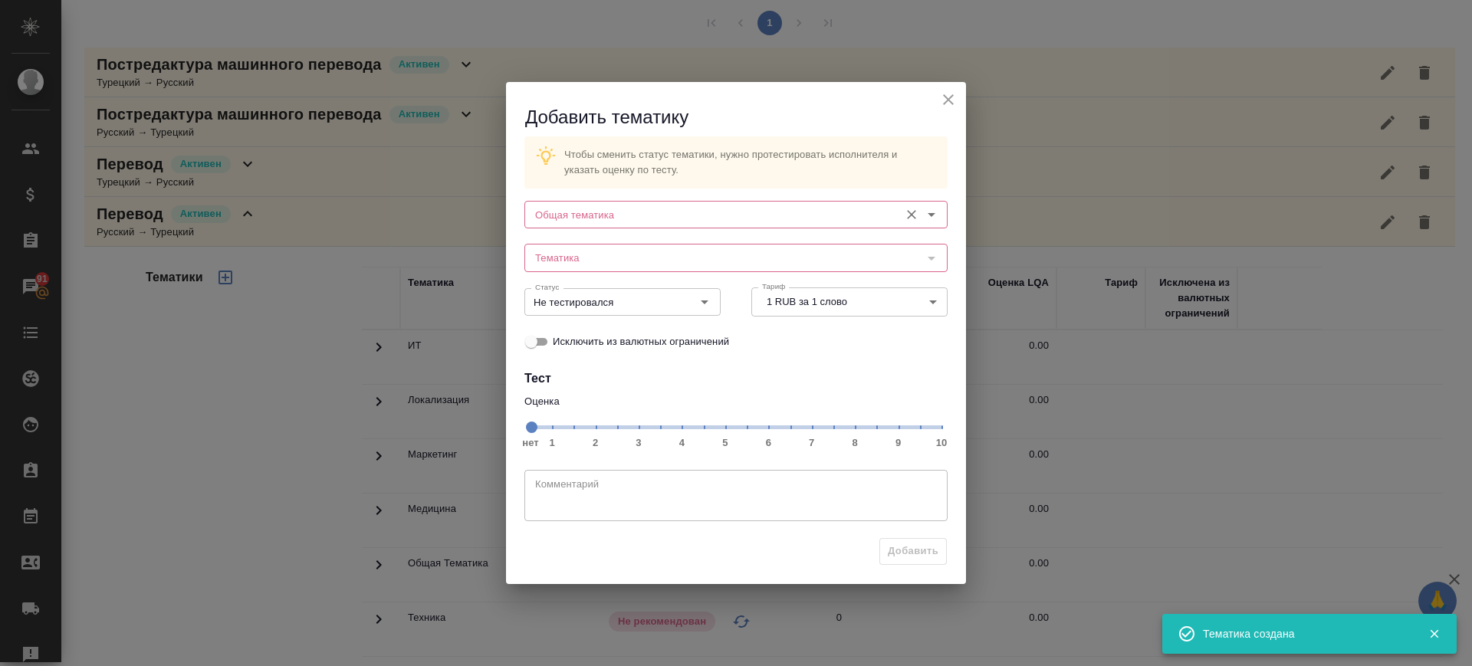
click at [688, 220] on input "Общая тематика" at bounding box center [710, 215] width 363 height 18
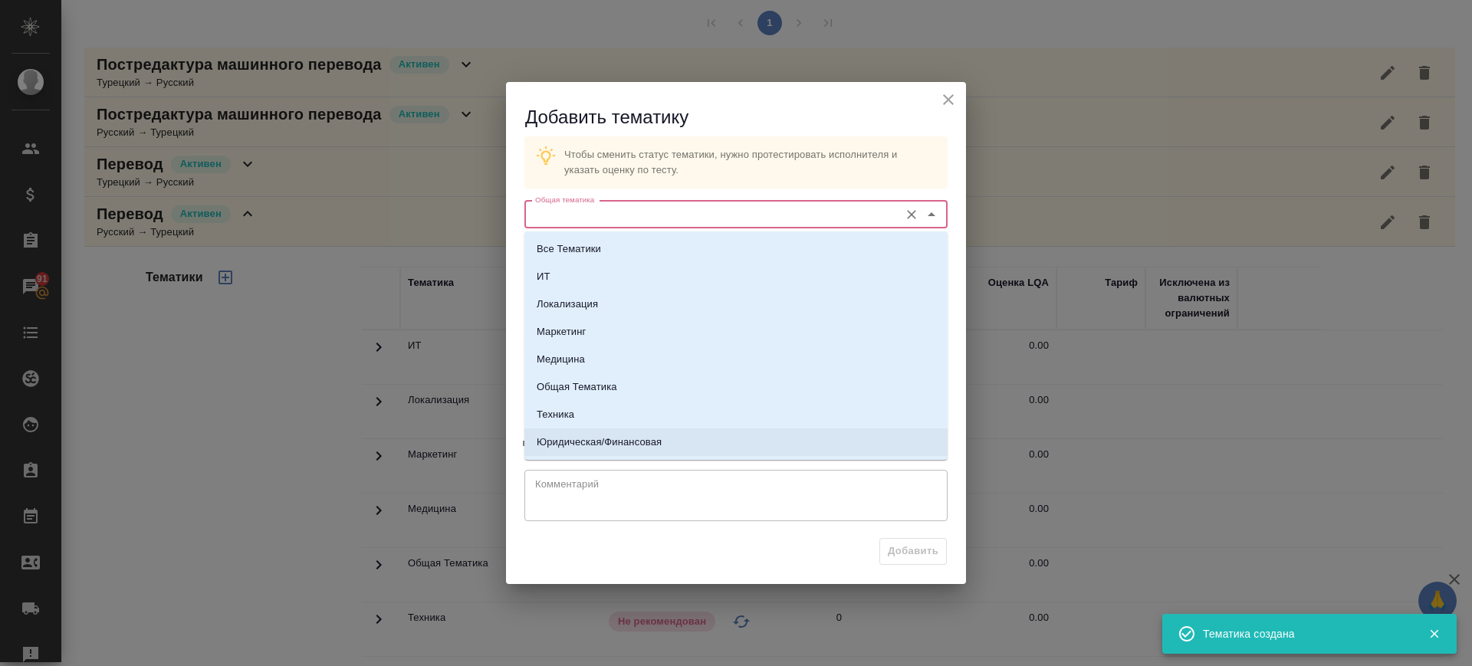
click at [646, 446] on p "Юридическая/Финансовая" at bounding box center [599, 442] width 125 height 15
type input "Юридическая/Финансовая"
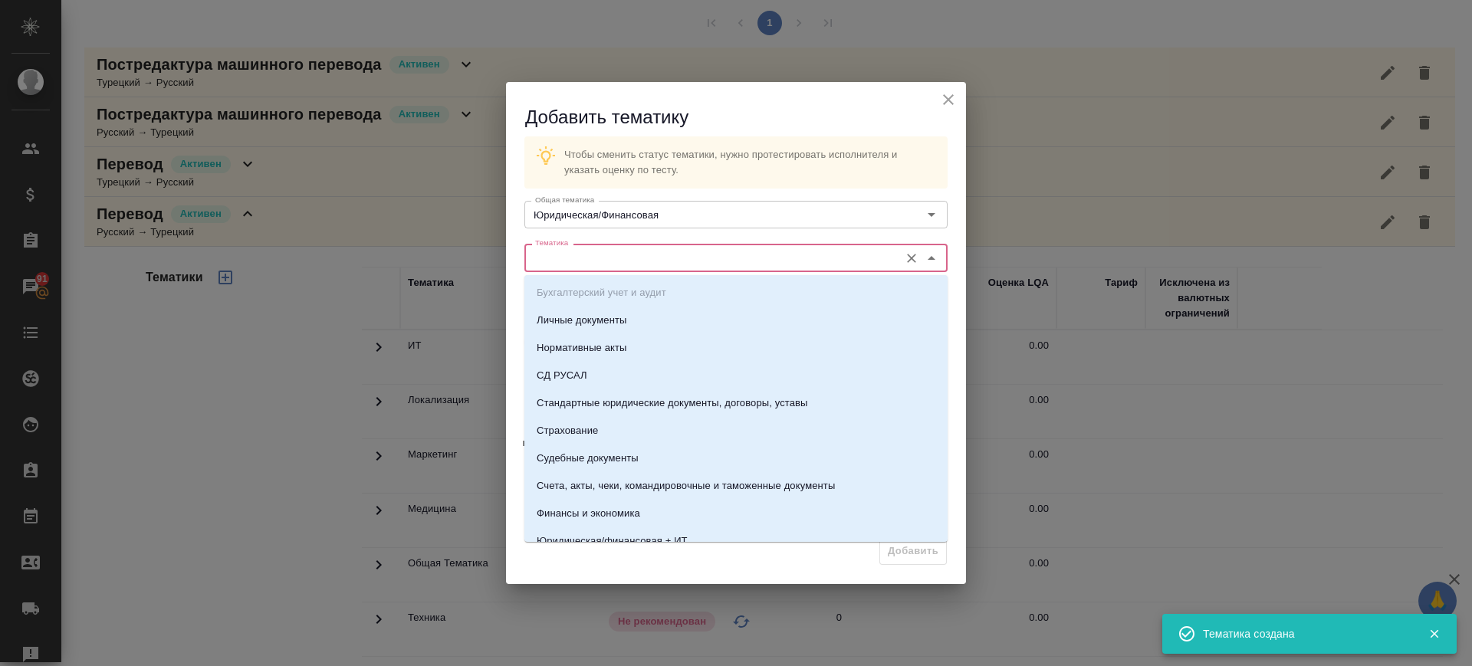
click at [629, 263] on input "Тематика" at bounding box center [710, 257] width 363 height 18
drag, startPoint x: 654, startPoint y: 397, endPoint x: 839, endPoint y: 472, distance: 199.5
click at [655, 398] on p "Стандартные юридические документы, договоры, уставы" at bounding box center [672, 403] width 271 height 15
type input "Стандартные юридические документы, договоры, уставы"
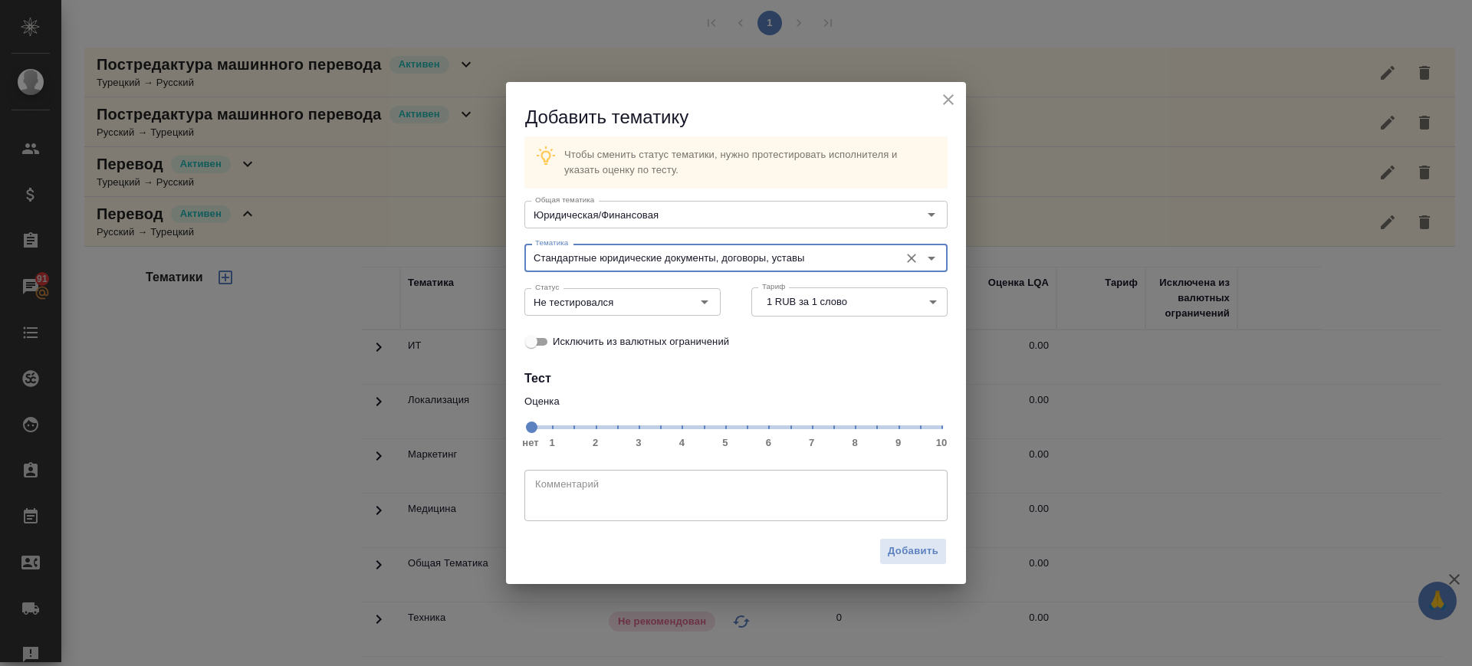
click at [902, 428] on span "нет 1 2 3 4 5 6 7 8 9 10" at bounding box center [736, 426] width 411 height 21
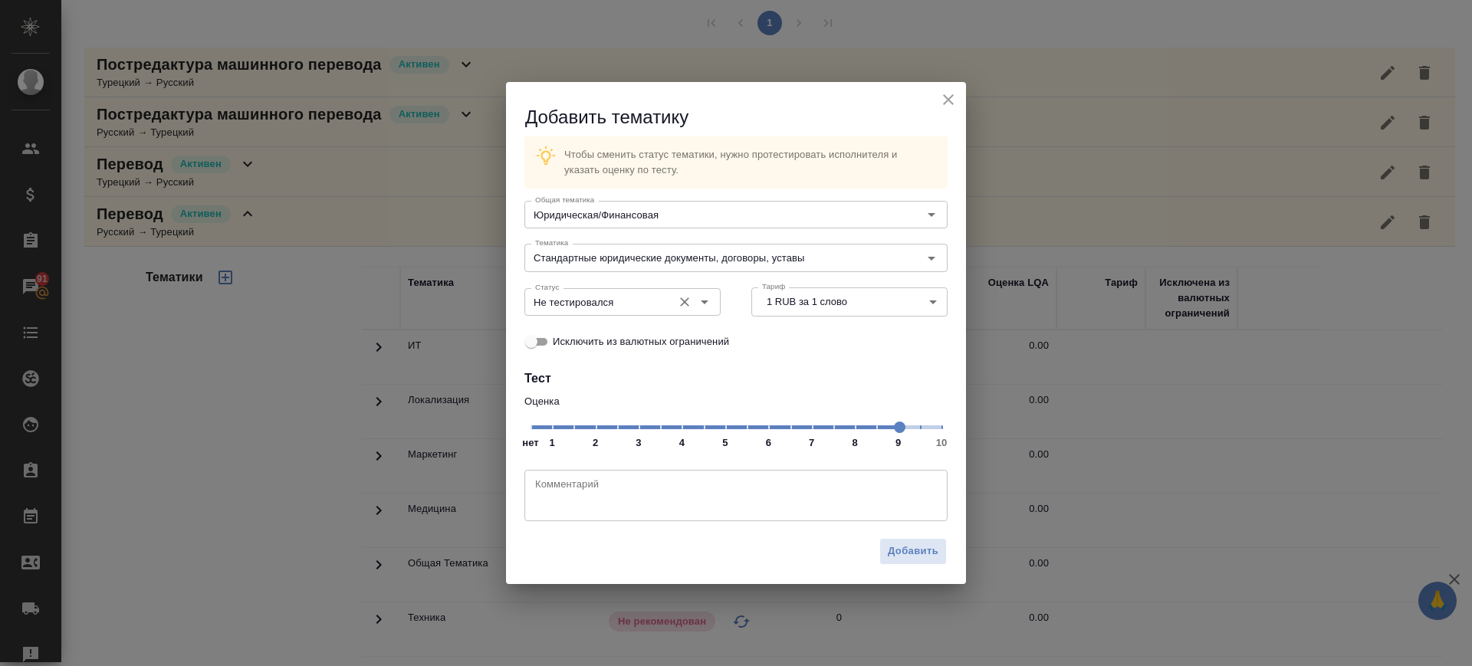
click at [585, 295] on input "Не тестировался" at bounding box center [597, 302] width 136 height 18
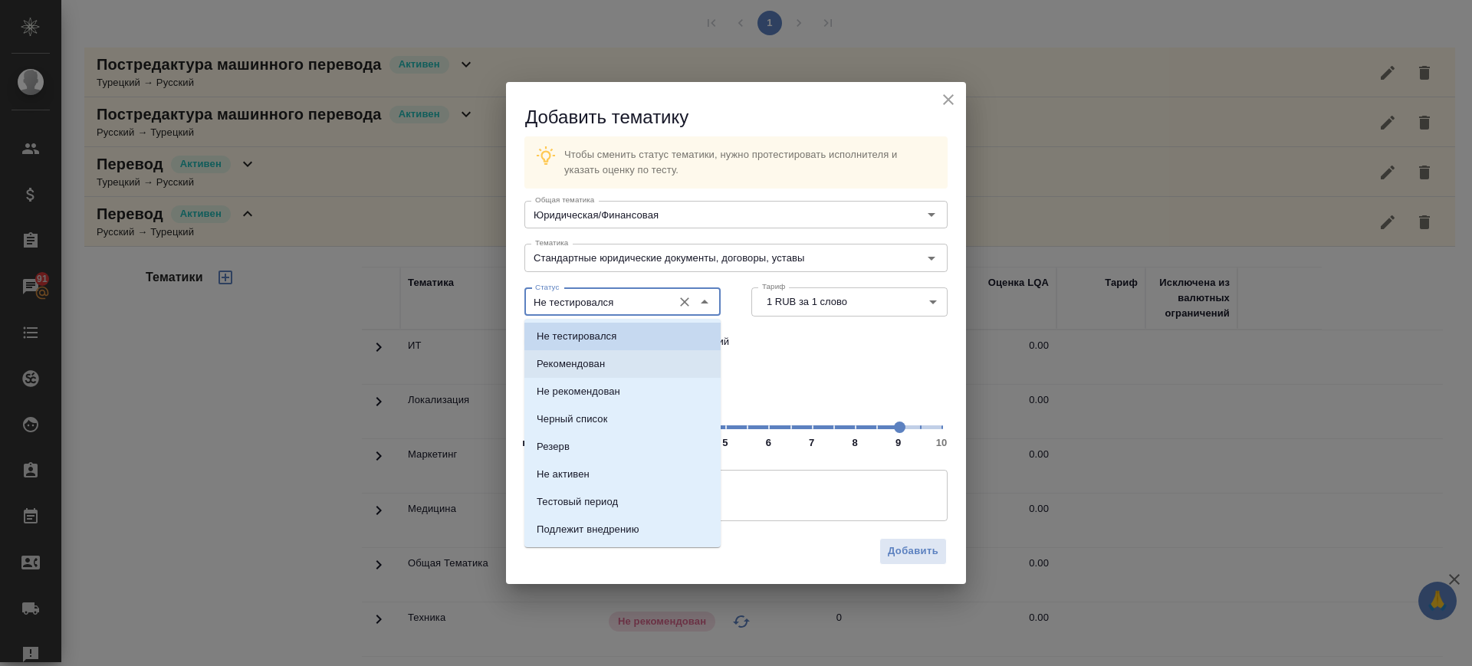
drag, startPoint x: 596, startPoint y: 363, endPoint x: 738, endPoint y: 460, distance: 172.7
click at [597, 363] on p "Рекомендован" at bounding box center [571, 364] width 68 height 15
type input "Рекомендован"
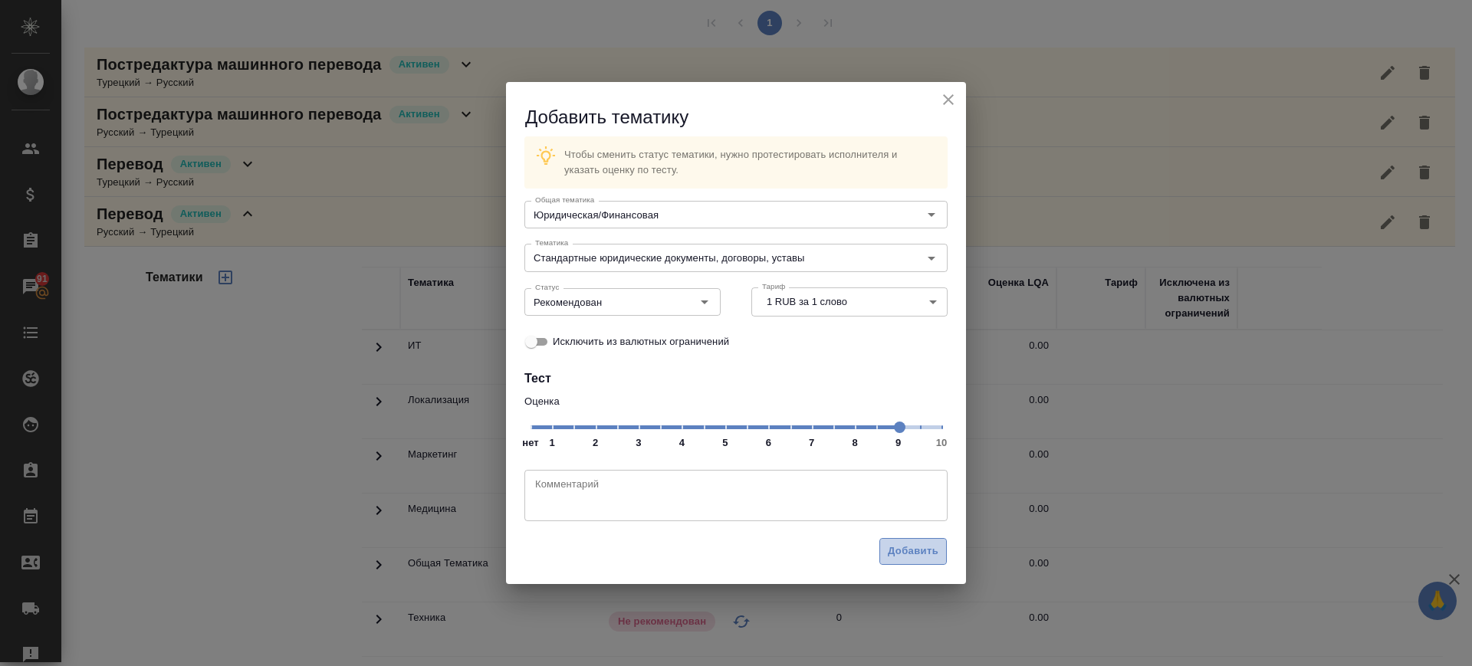
click at [918, 548] on span "Добавить" at bounding box center [913, 552] width 51 height 18
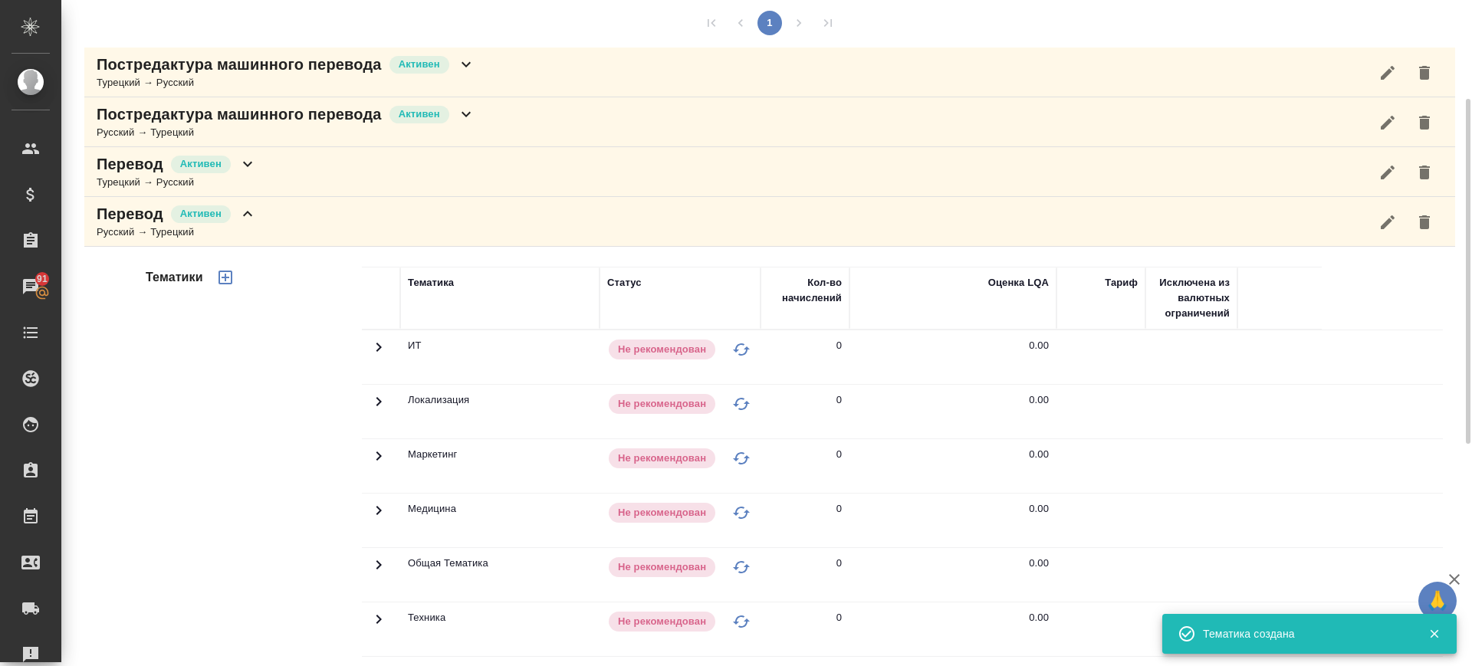
click at [396, 227] on div "Перевод Активен Русский → Турецкий" at bounding box center [769, 222] width 1371 height 50
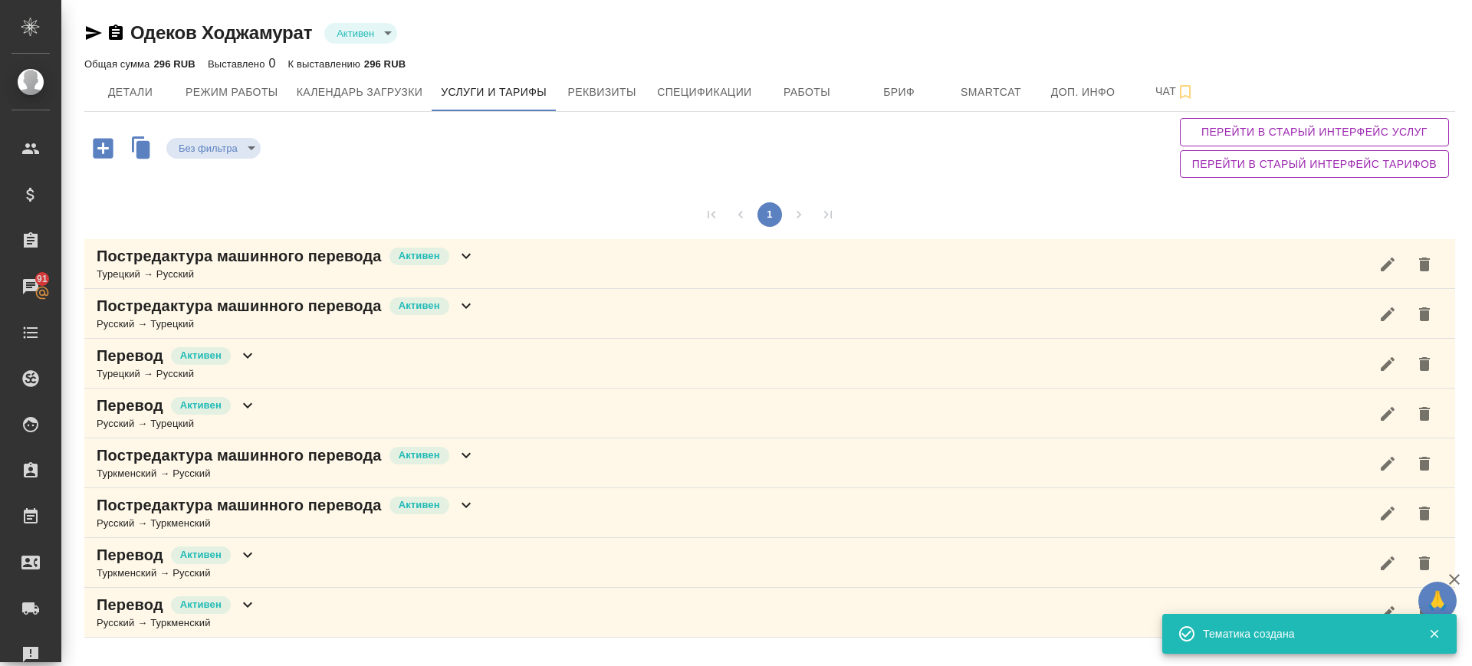
scroll to position [0, 0]
click at [130, 91] on span "Детали" at bounding box center [131, 92] width 74 height 19
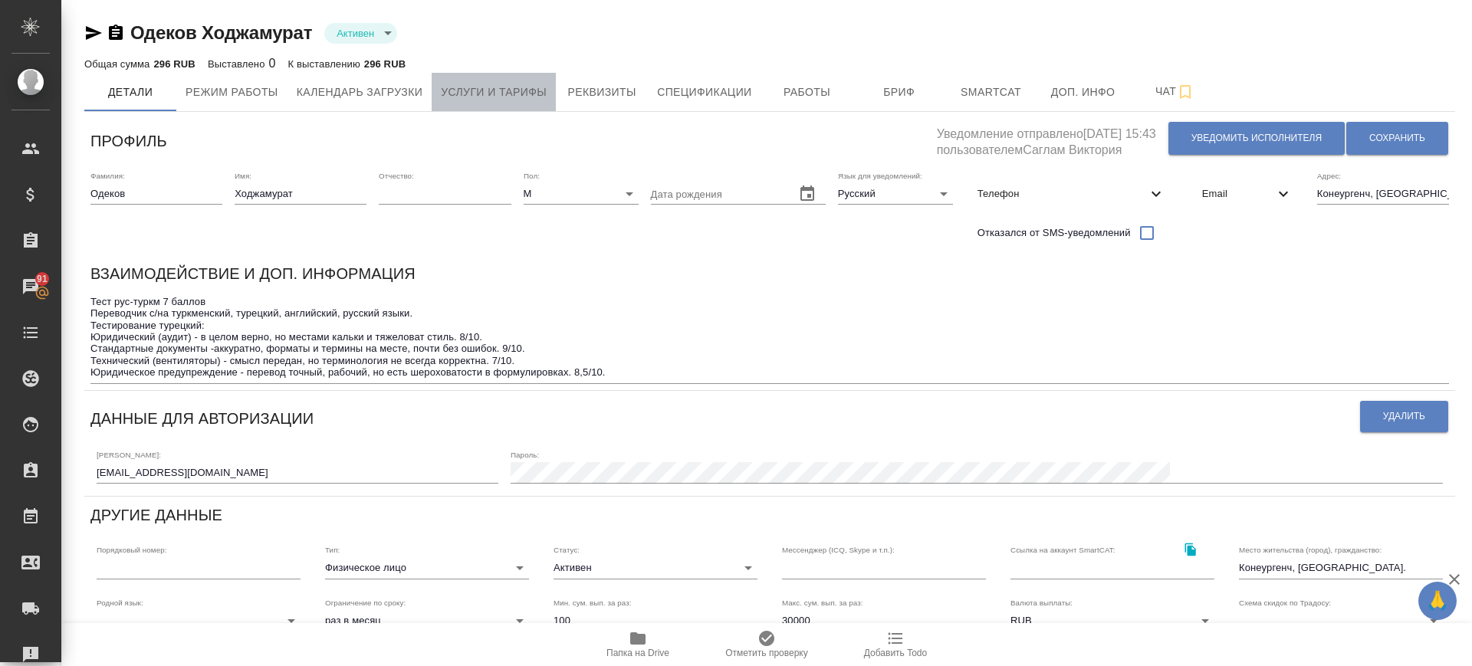
click at [501, 90] on span "Услуги и тарифы" at bounding box center [494, 92] width 106 height 19
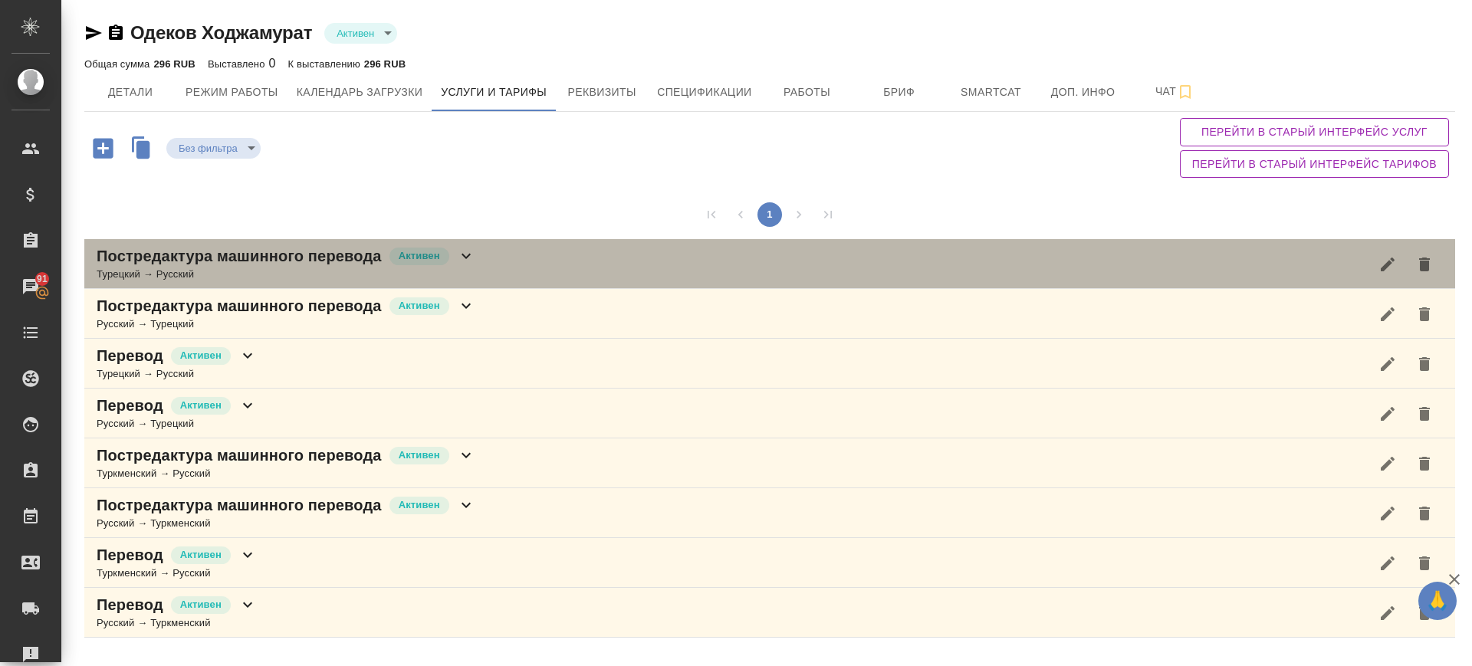
click at [498, 244] on div "Постредактура машинного перевода Активен Турецкий → Русский" at bounding box center [769, 264] width 1371 height 50
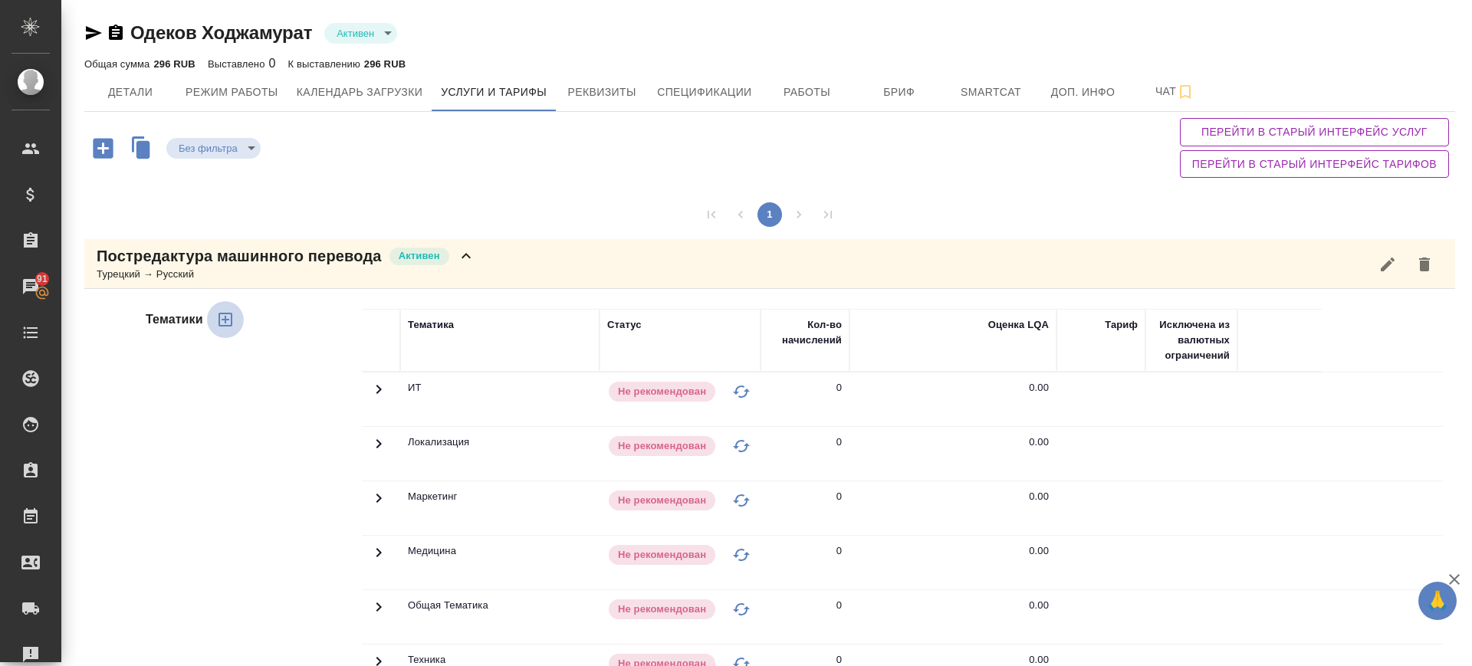
click at [224, 321] on icon "button" at bounding box center [225, 320] width 18 height 18
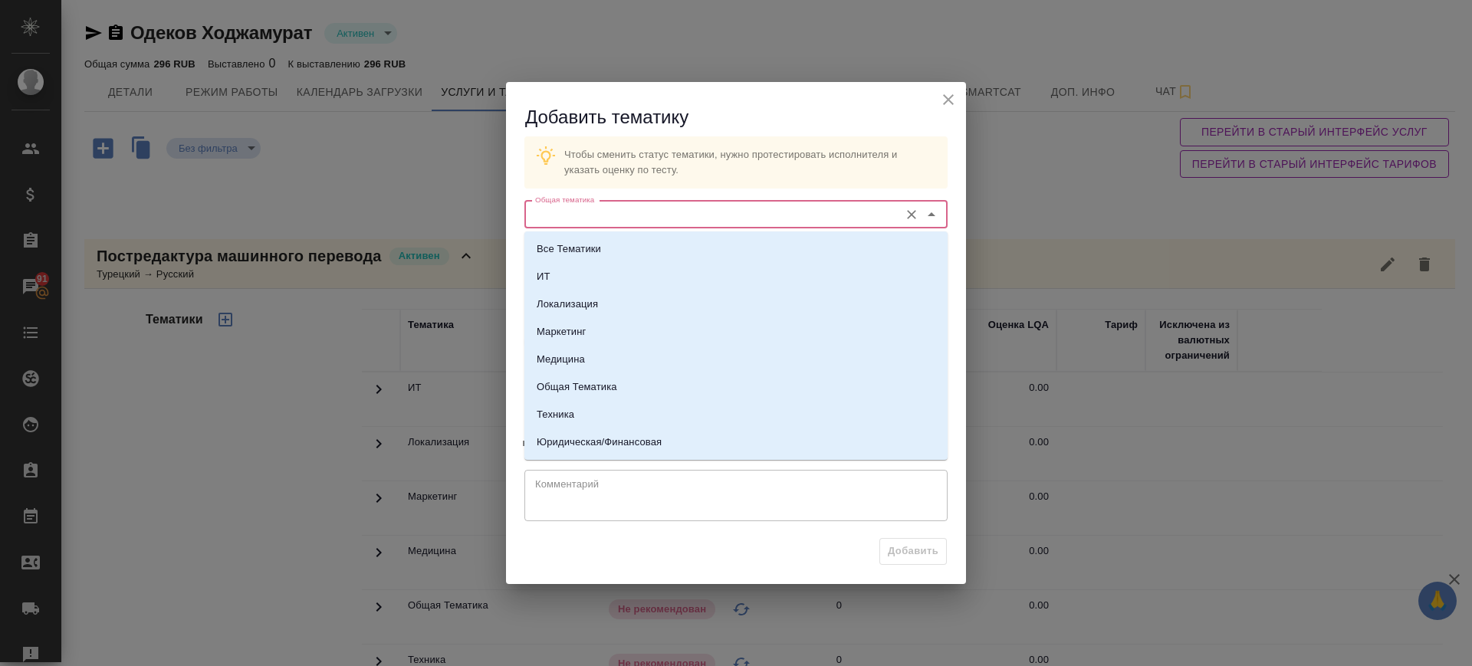
click at [581, 217] on input "Общая тематика" at bounding box center [710, 215] width 363 height 18
click at [597, 423] on li "Техника" at bounding box center [736, 415] width 423 height 28
type input "Техника"
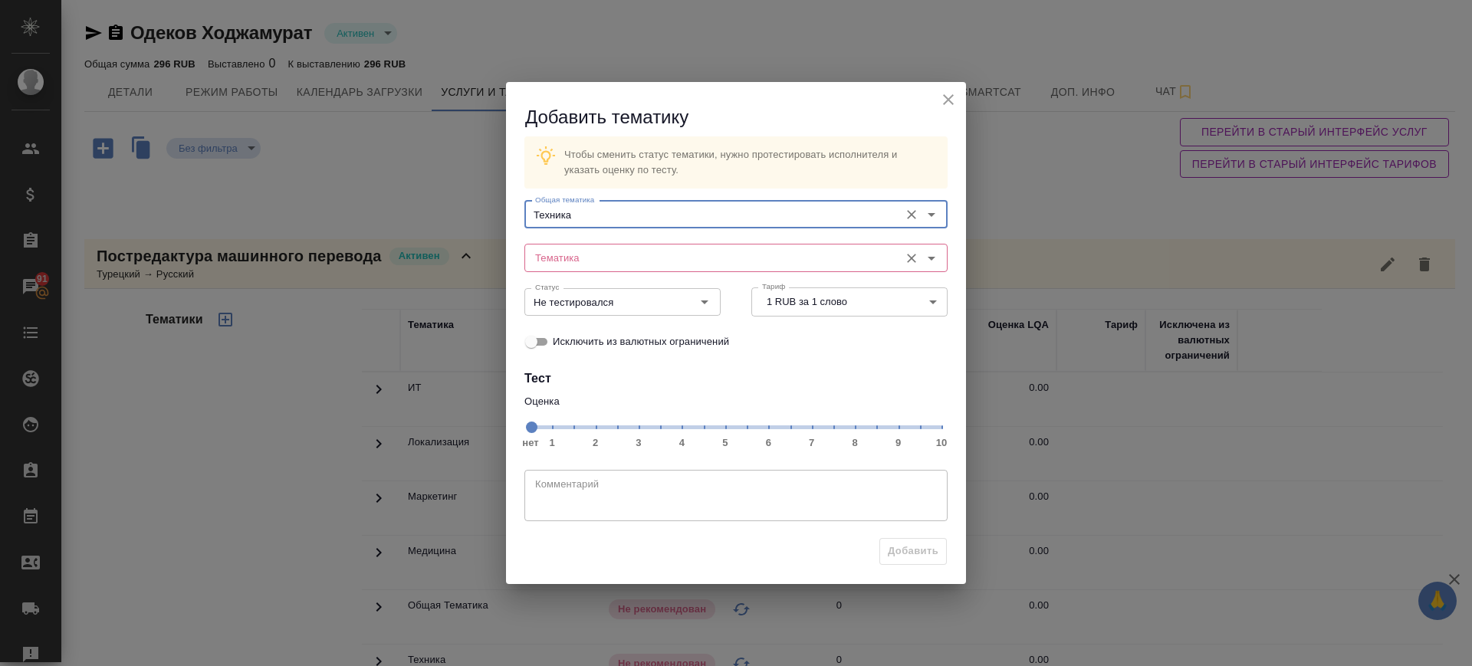
click at [597, 253] on input "Тематика" at bounding box center [710, 257] width 363 height 18
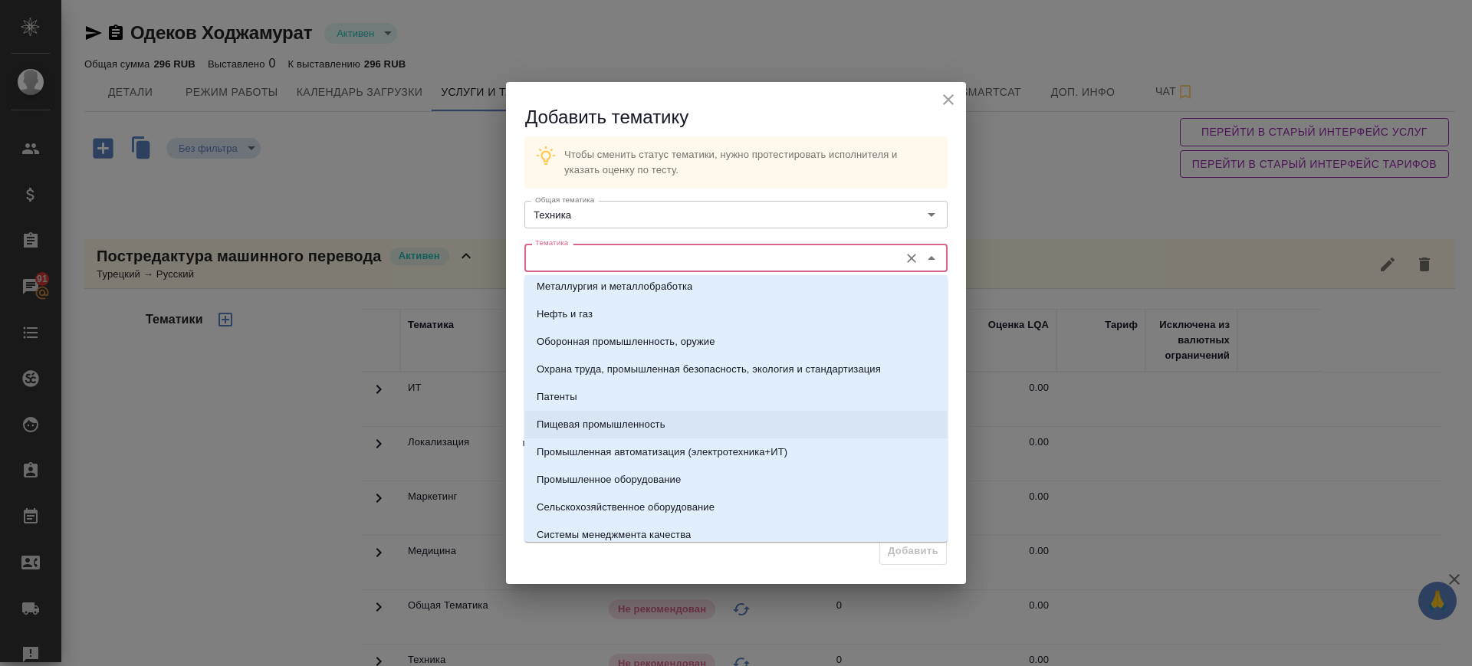
scroll to position [288, 0]
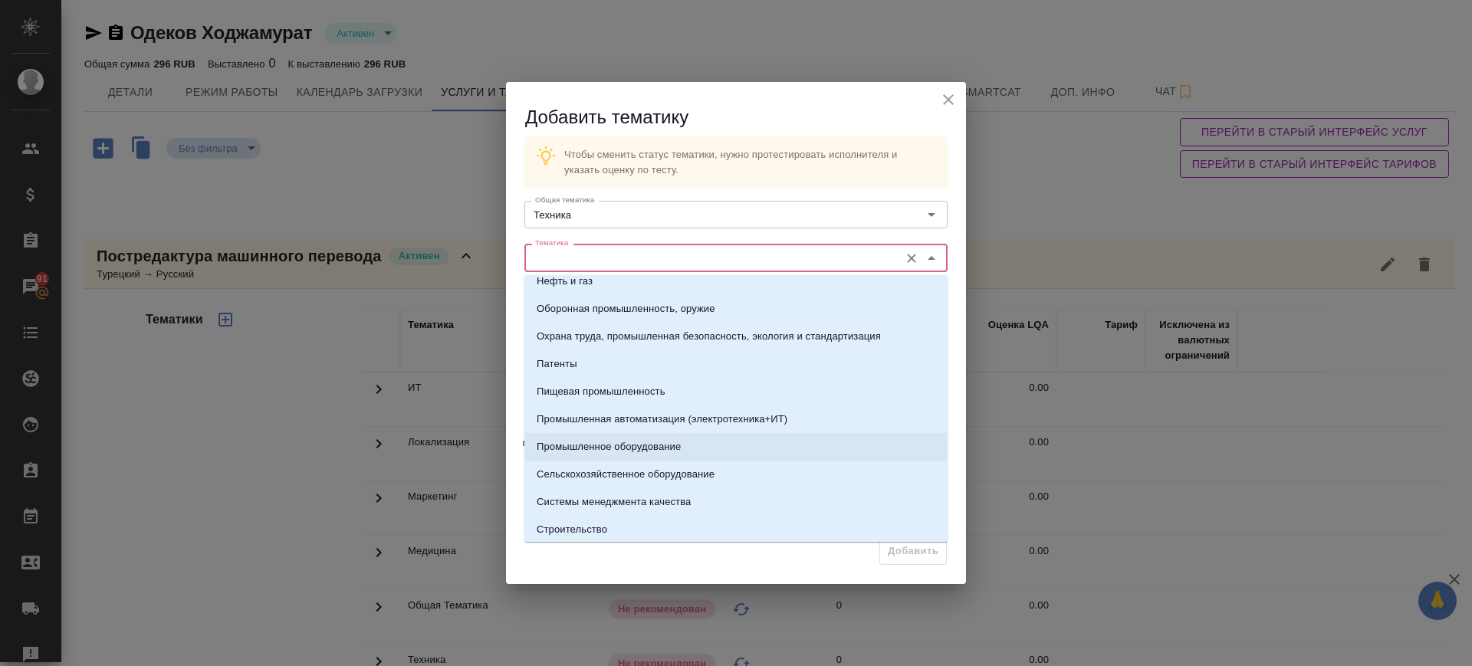
click at [652, 441] on p "Промышленное оборудование" at bounding box center [609, 446] width 144 height 15
type input "Промышленное оборудование"
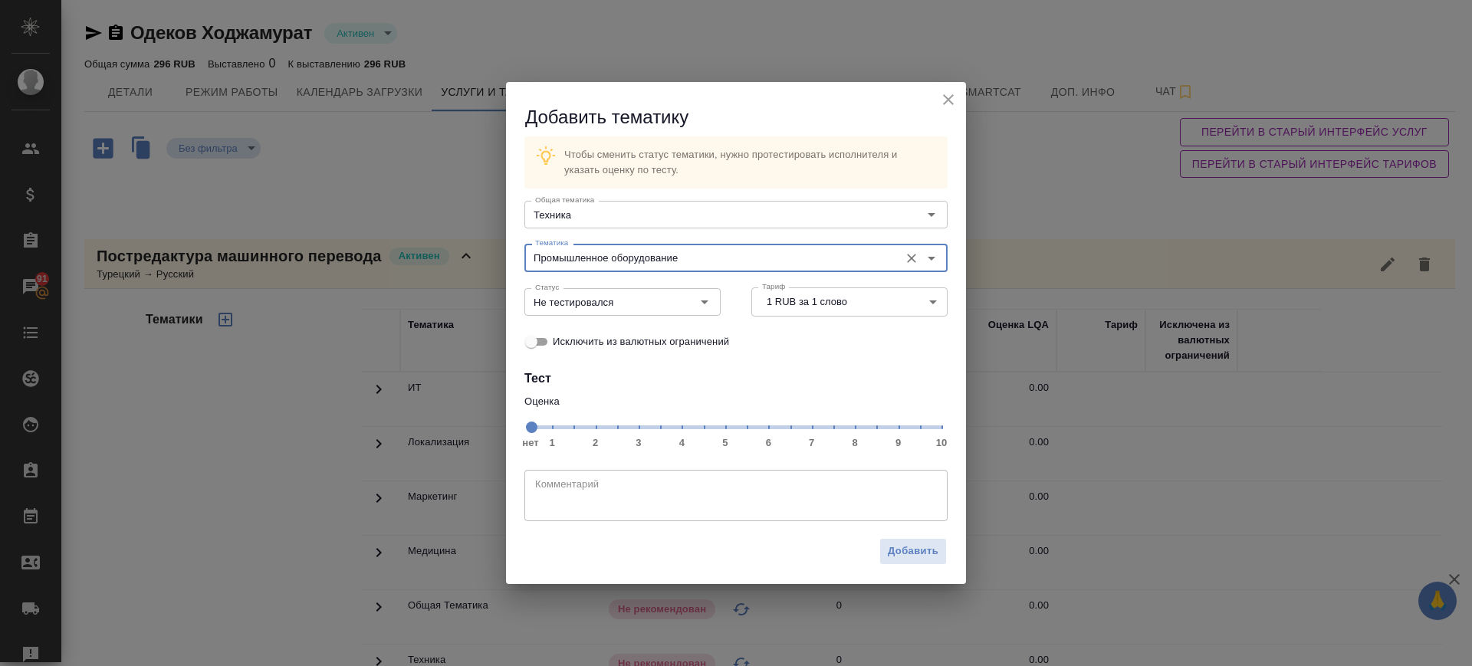
click at [814, 431] on span "нет 1 2 3 4 5 6 7 8 9 10" at bounding box center [736, 426] width 411 height 21
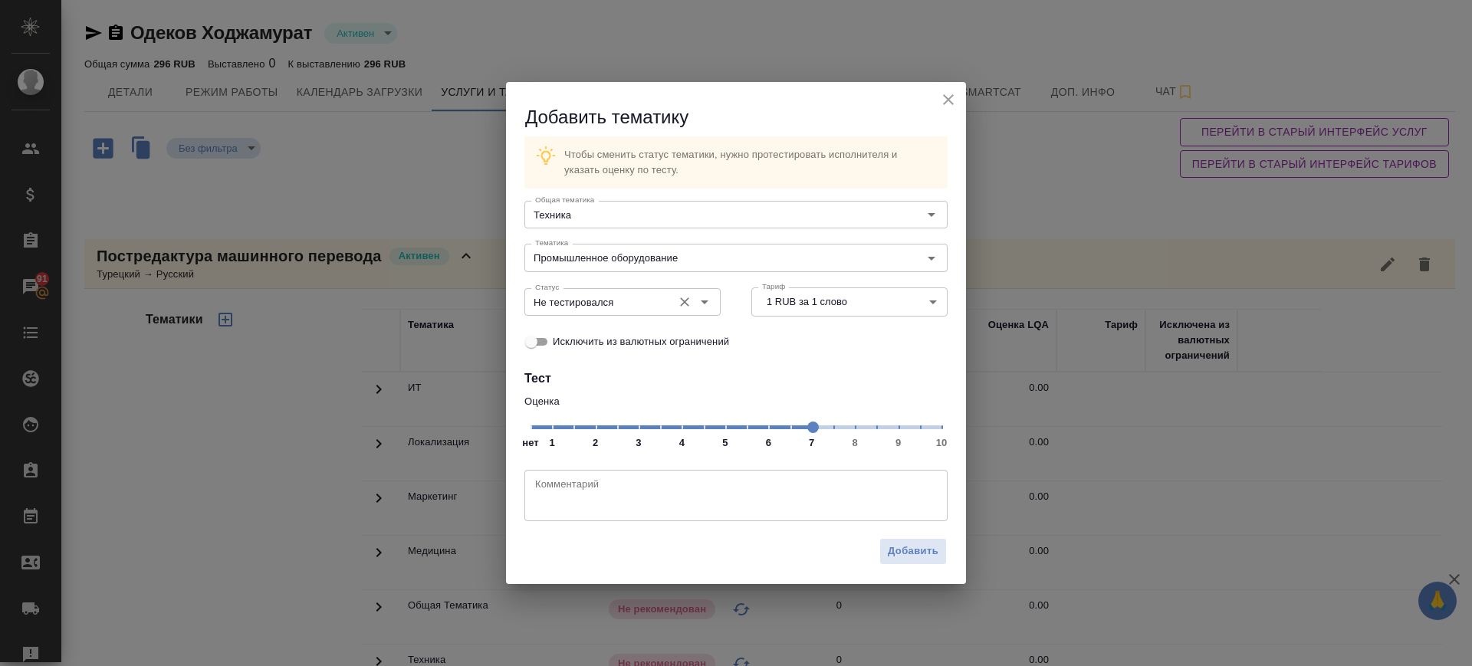
click at [641, 309] on input "Не тестировался" at bounding box center [597, 302] width 136 height 18
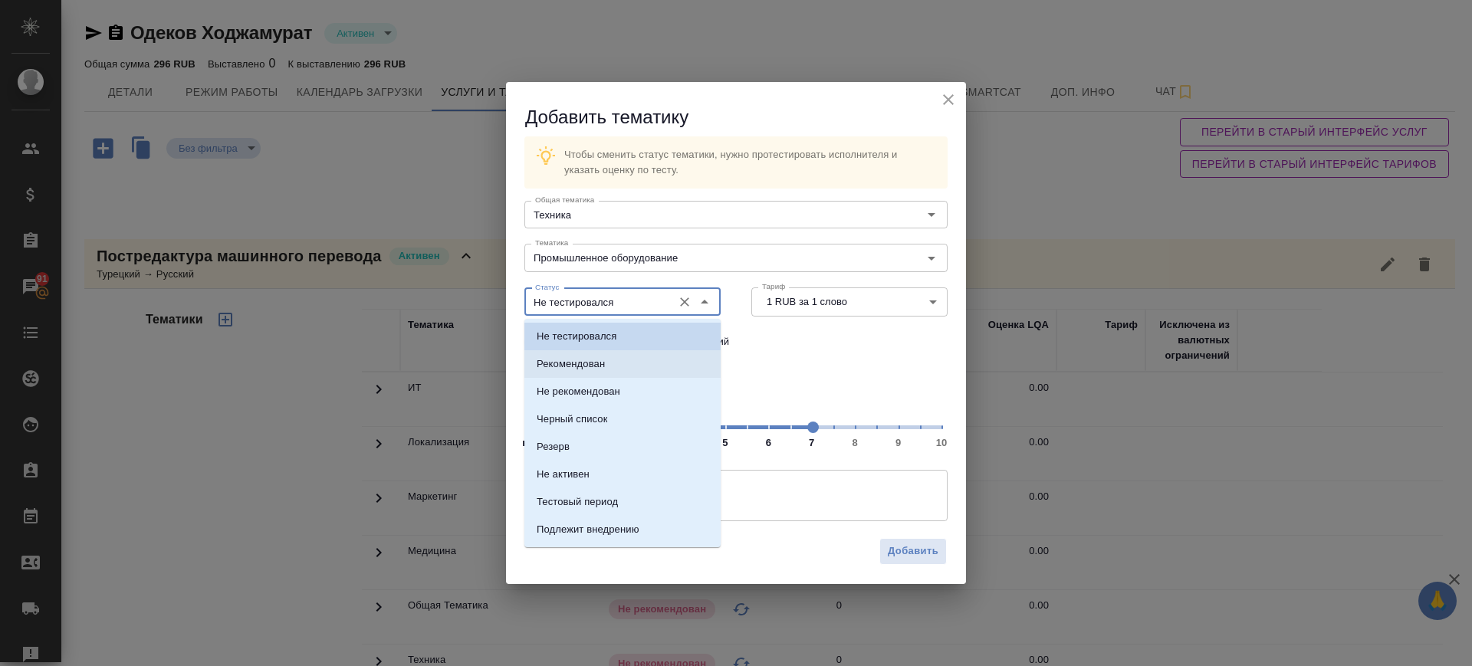
click at [619, 361] on li "Рекомендован" at bounding box center [623, 364] width 196 height 28
type input "Рекомендован"
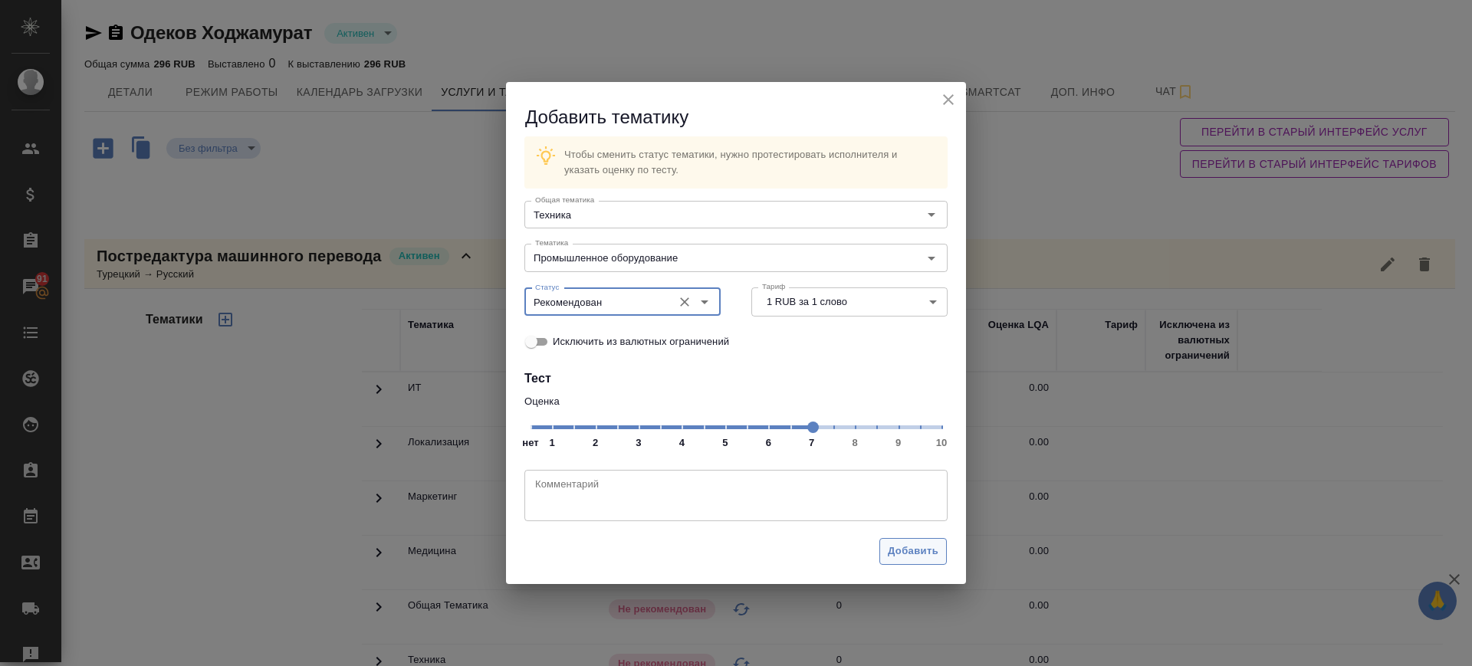
click at [908, 546] on span "Добавить" at bounding box center [913, 552] width 51 height 18
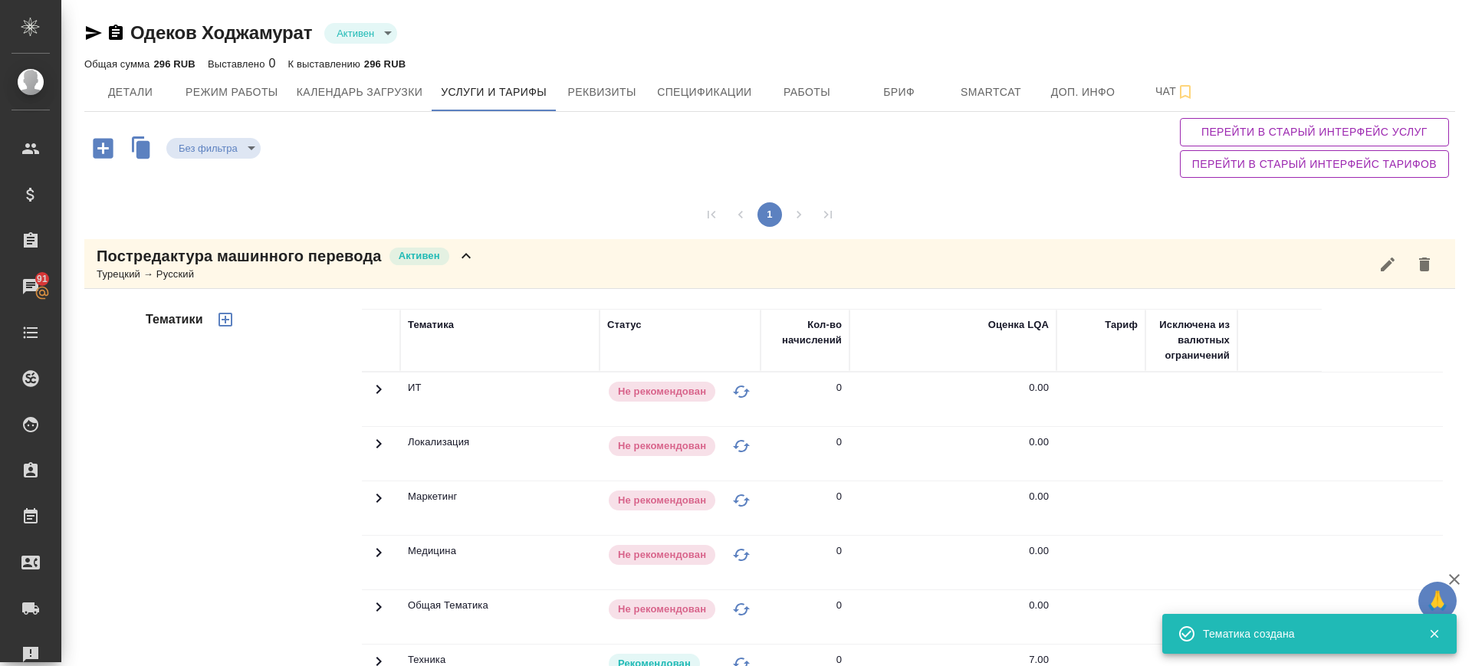
click at [485, 269] on div "Постредактура машинного перевода Активен Турецкий → Русский" at bounding box center [769, 264] width 1371 height 50
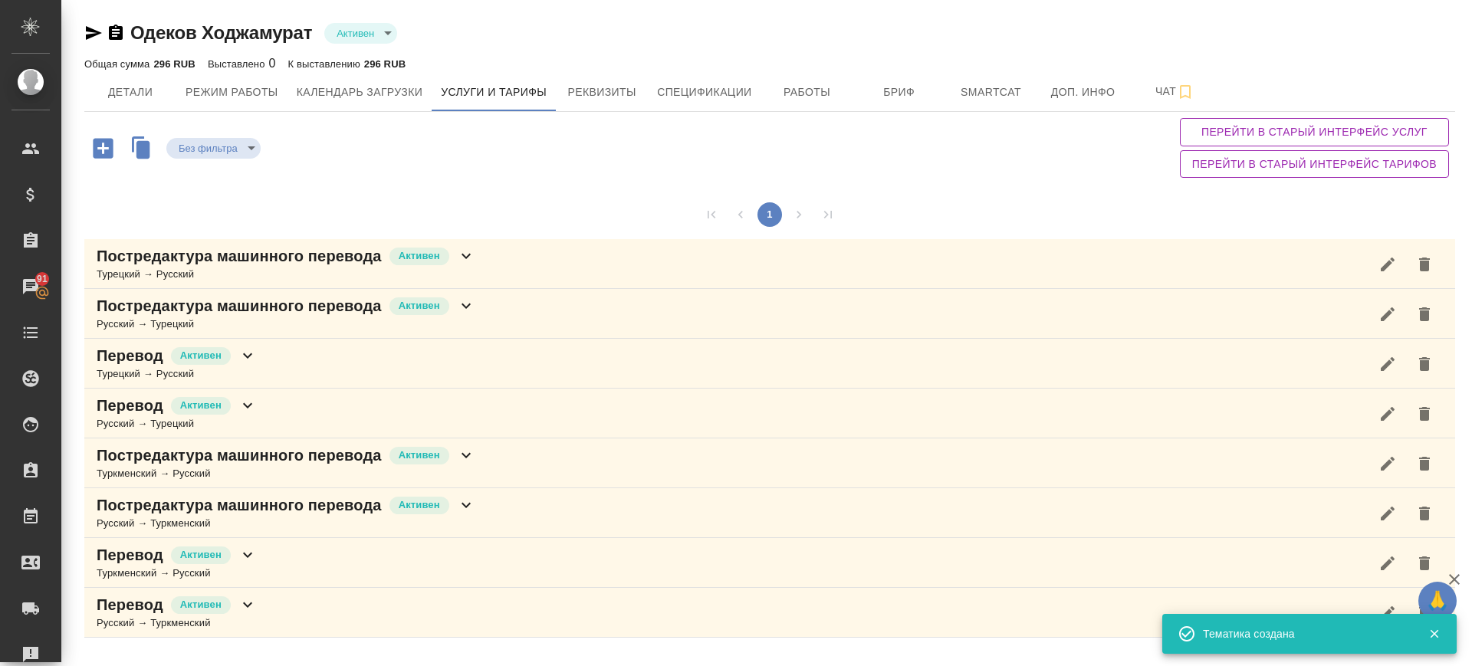
click at [478, 327] on div "Постредактура машинного перевода Активен Русский → Турецкий" at bounding box center [769, 314] width 1371 height 50
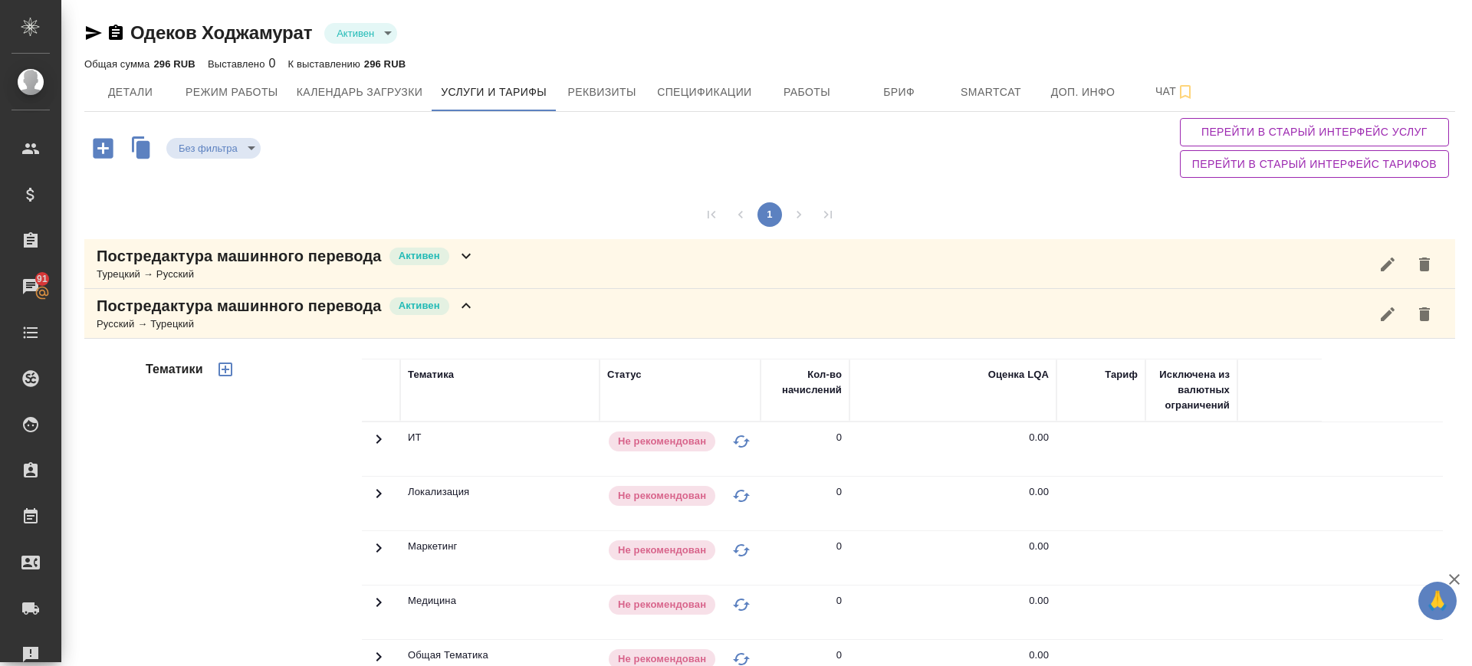
click at [228, 367] on icon "button" at bounding box center [225, 369] width 18 height 18
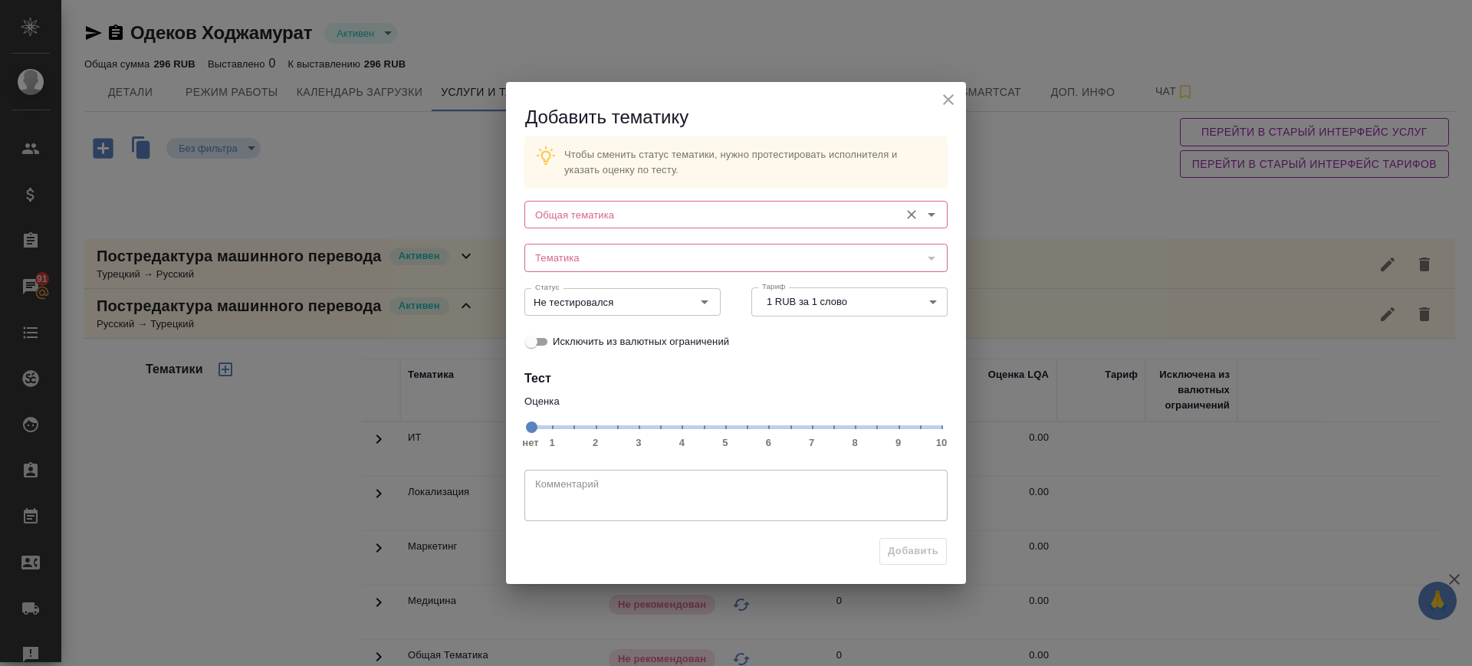
click at [798, 202] on div "Общая тематика" at bounding box center [736, 215] width 423 height 28
click at [693, 211] on input "Общая тематика" at bounding box center [710, 215] width 363 height 18
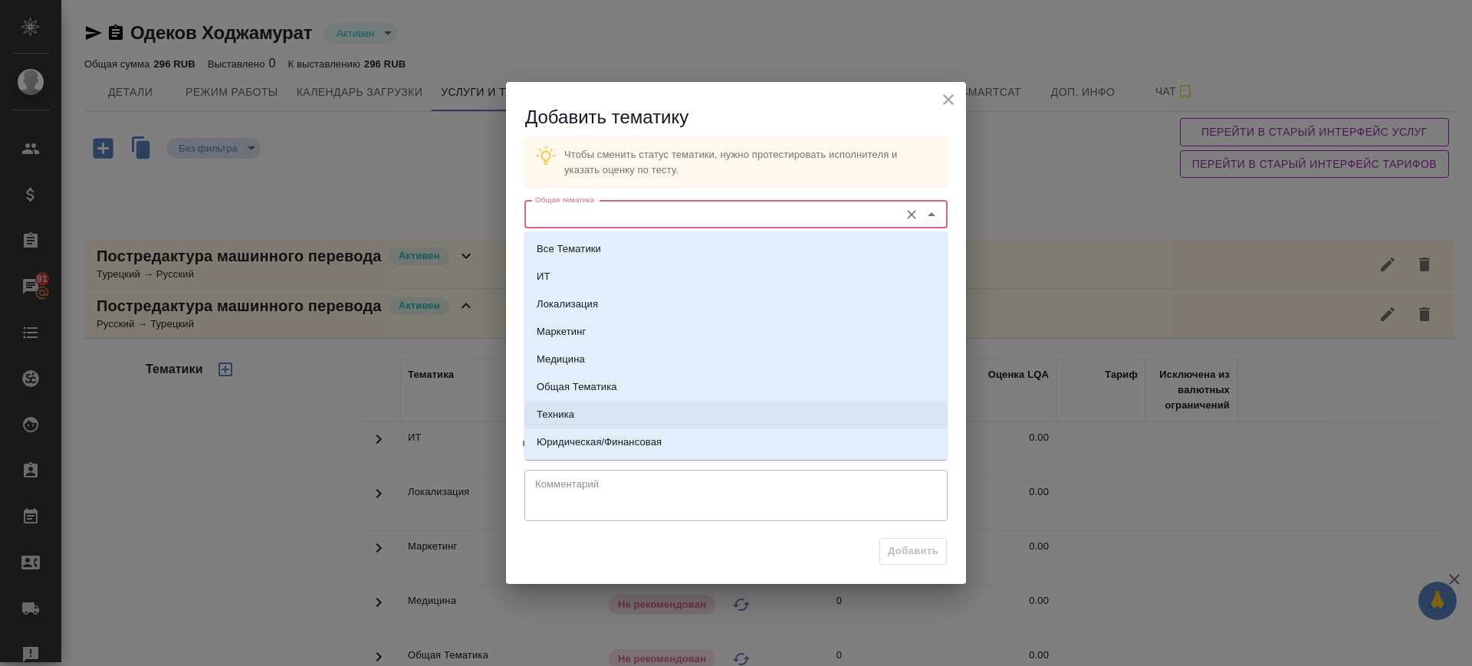
click at [602, 411] on li "Техника" at bounding box center [736, 415] width 423 height 28
type input "Техника"
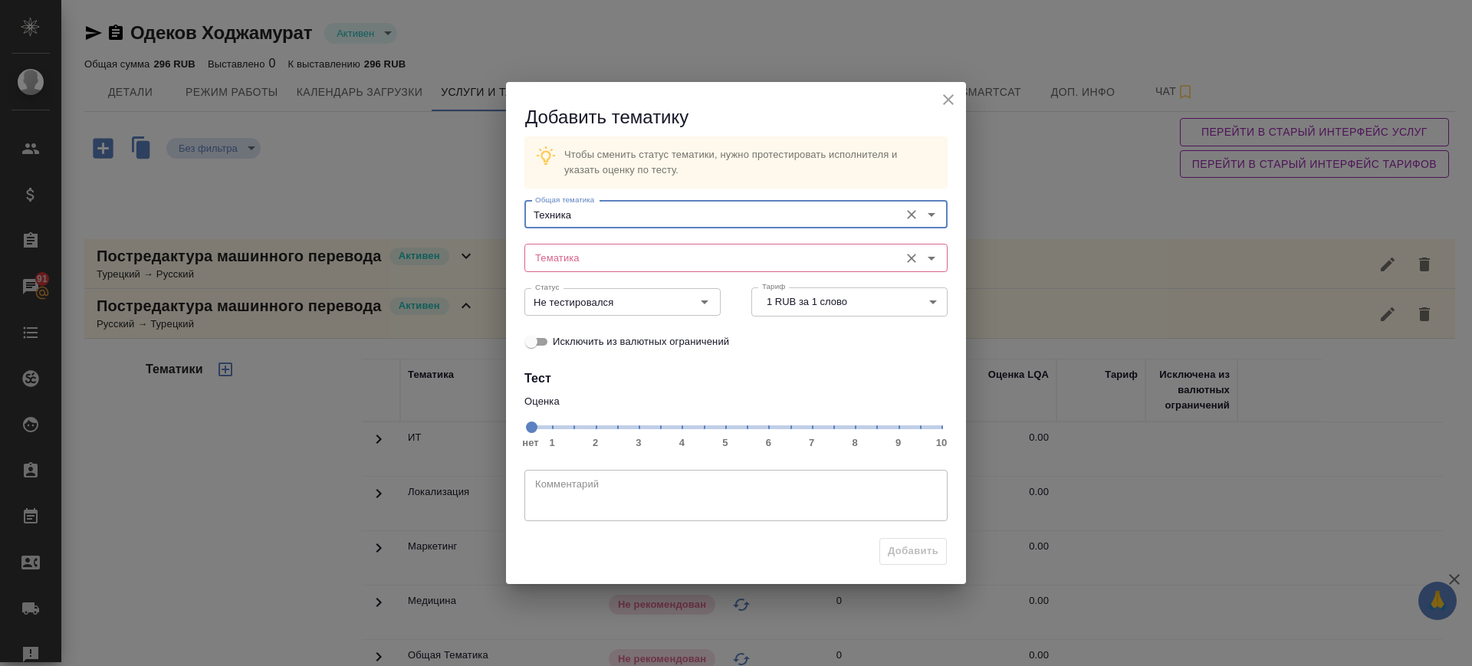
click at [636, 246] on div "Тематика" at bounding box center [736, 258] width 423 height 28
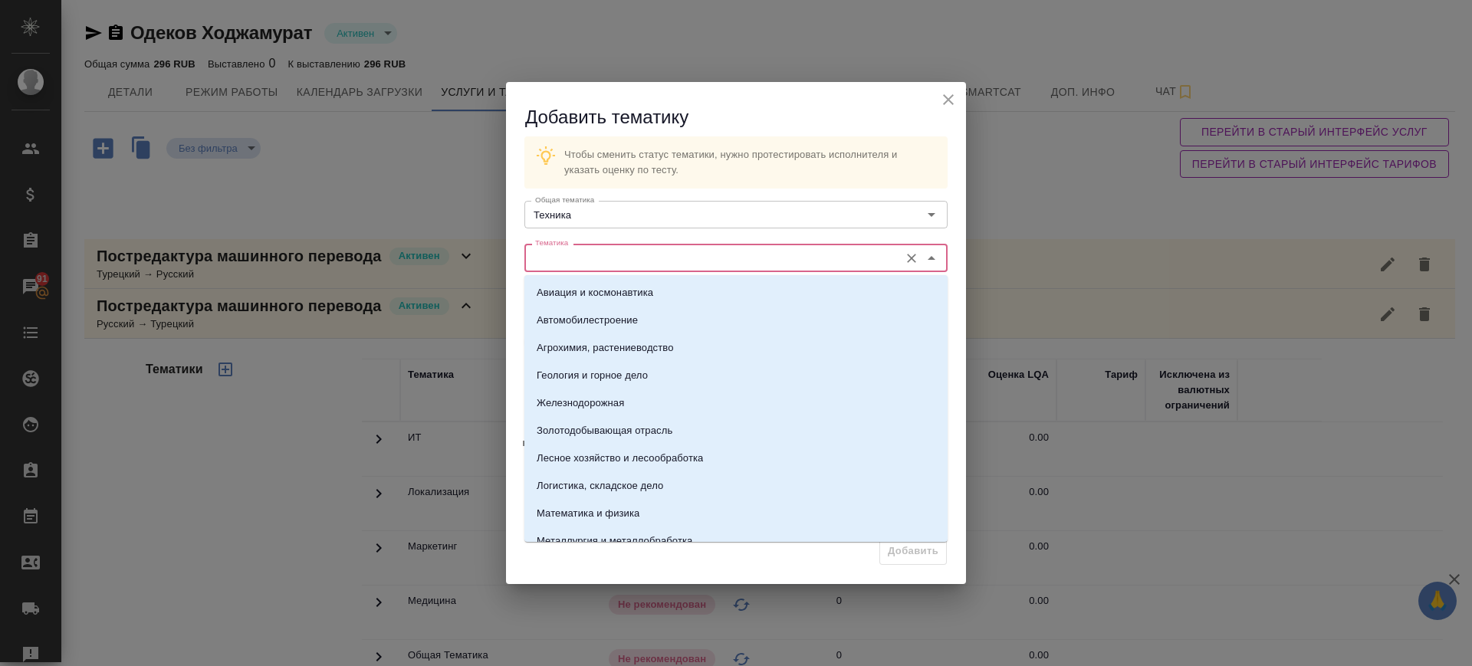
click at [633, 255] on input "Тематика" at bounding box center [710, 257] width 363 height 18
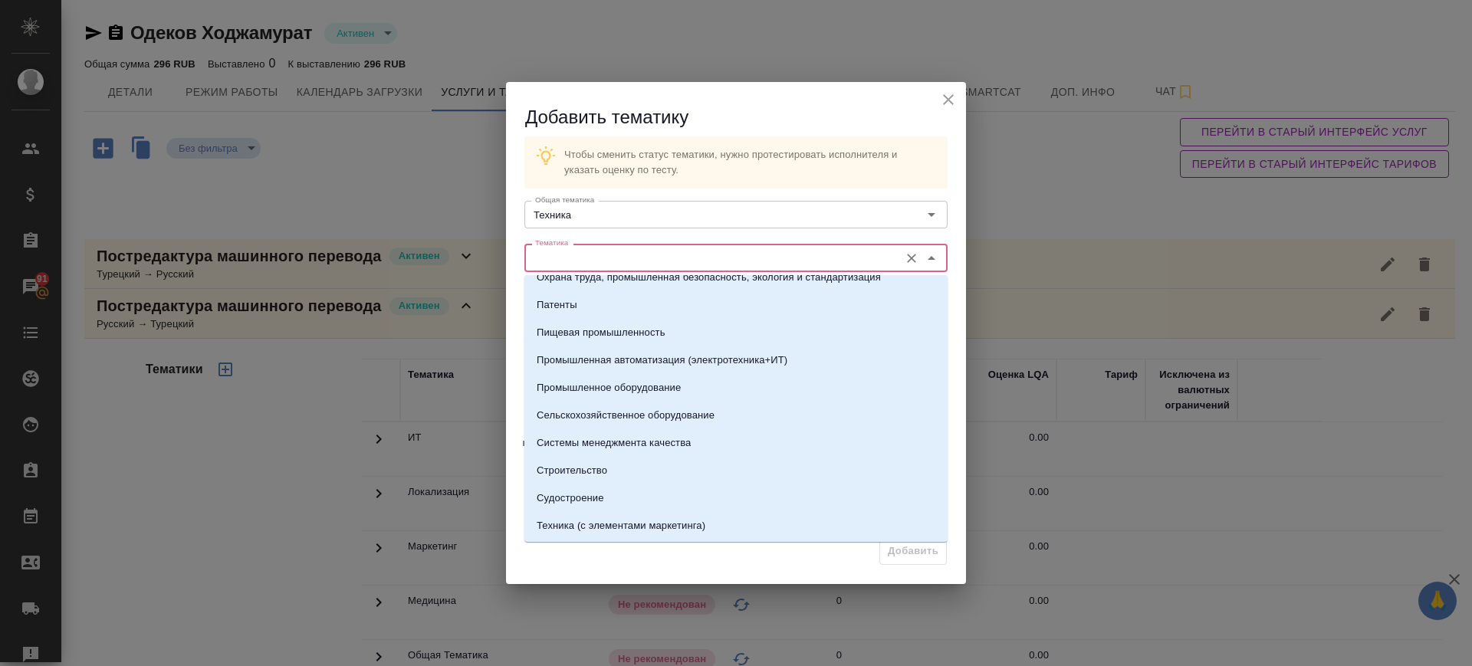
scroll to position [383, 0]
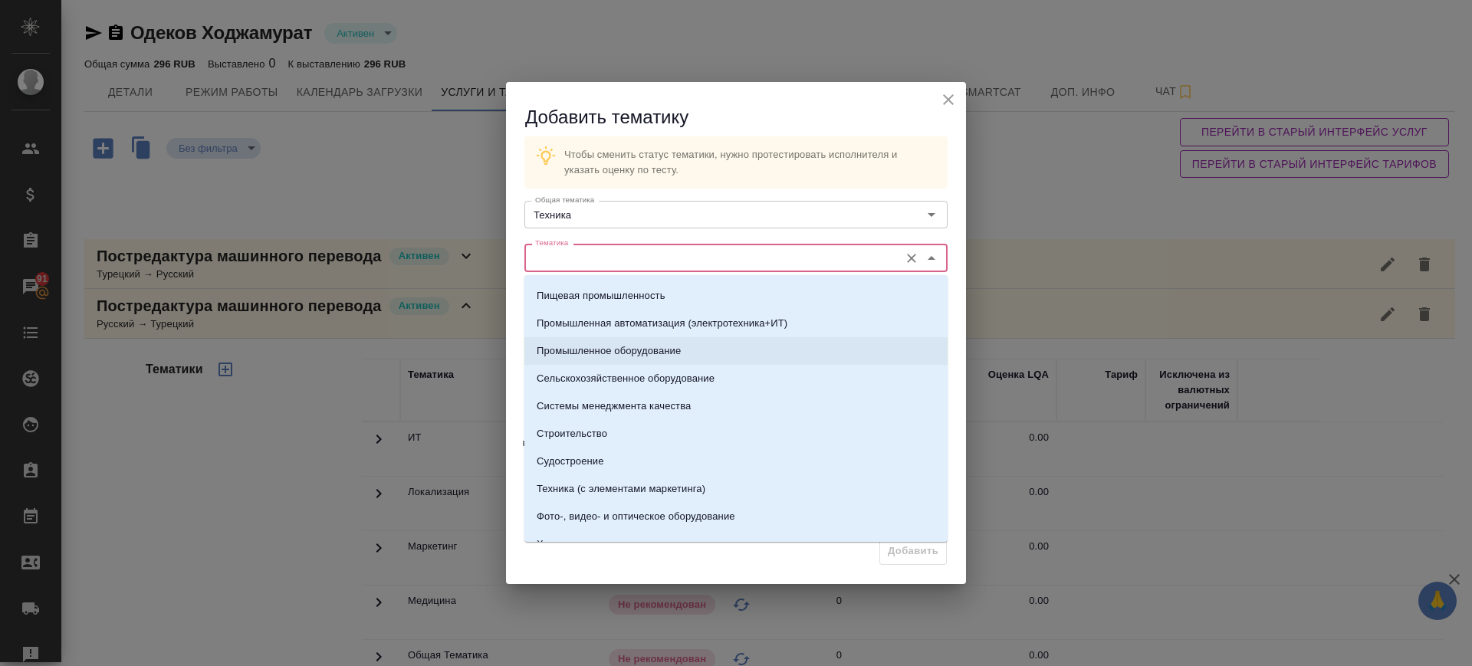
drag, startPoint x: 626, startPoint y: 346, endPoint x: 732, endPoint y: 449, distance: 147.5
click at [626, 345] on p "Промышленное оборудование" at bounding box center [609, 351] width 144 height 15
type input "Промышленное оборудование"
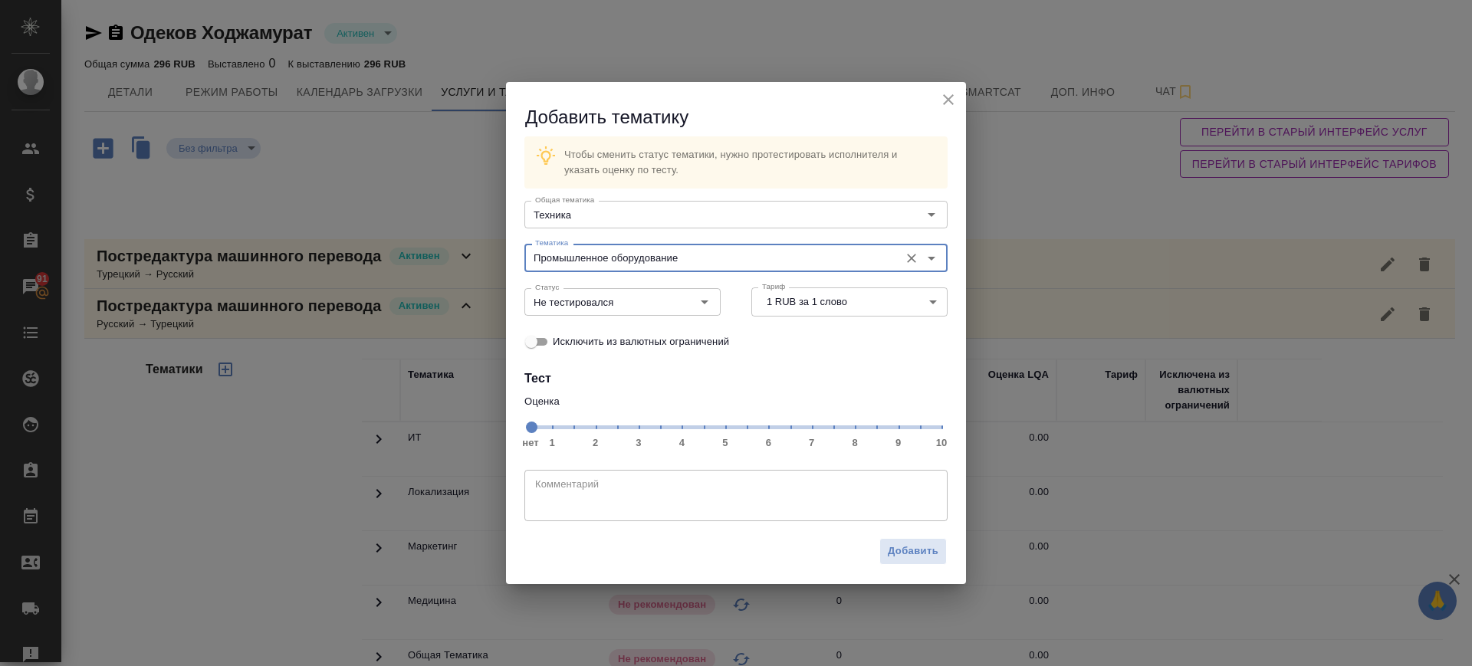
click at [814, 430] on span "нет 1 2 3 4 5 6 7 8 9 10" at bounding box center [736, 426] width 411 height 21
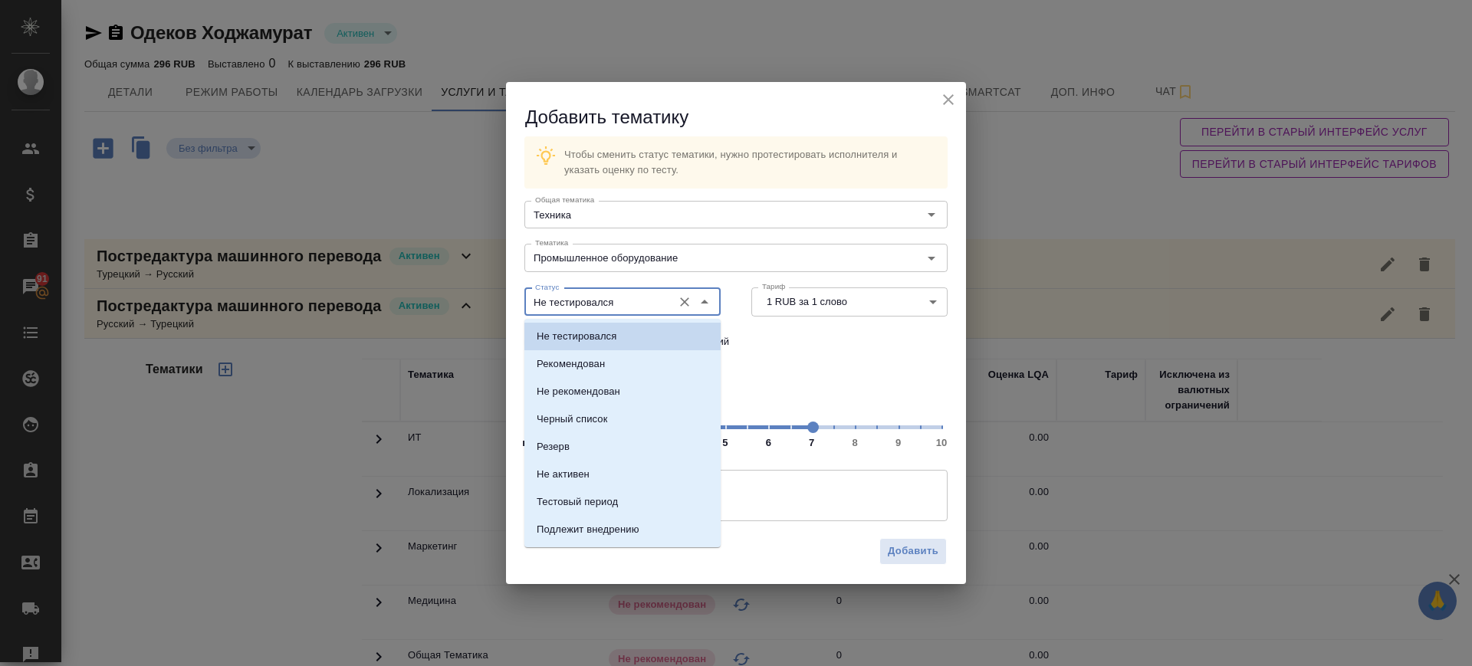
click at [628, 308] on input "Не тестировался" at bounding box center [597, 302] width 136 height 18
click at [597, 357] on p "Рекомендован" at bounding box center [571, 364] width 68 height 15
type input "Рекомендован"
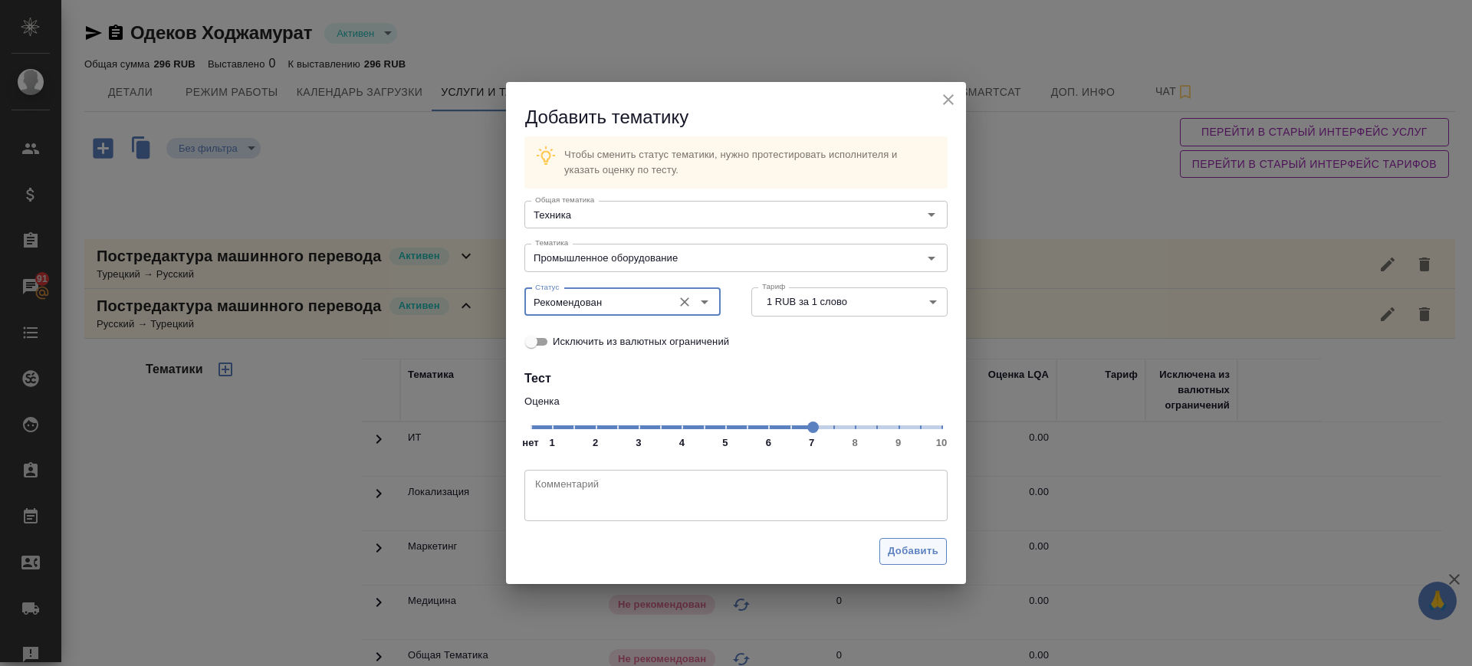
click at [935, 547] on span "Добавить" at bounding box center [913, 552] width 51 height 18
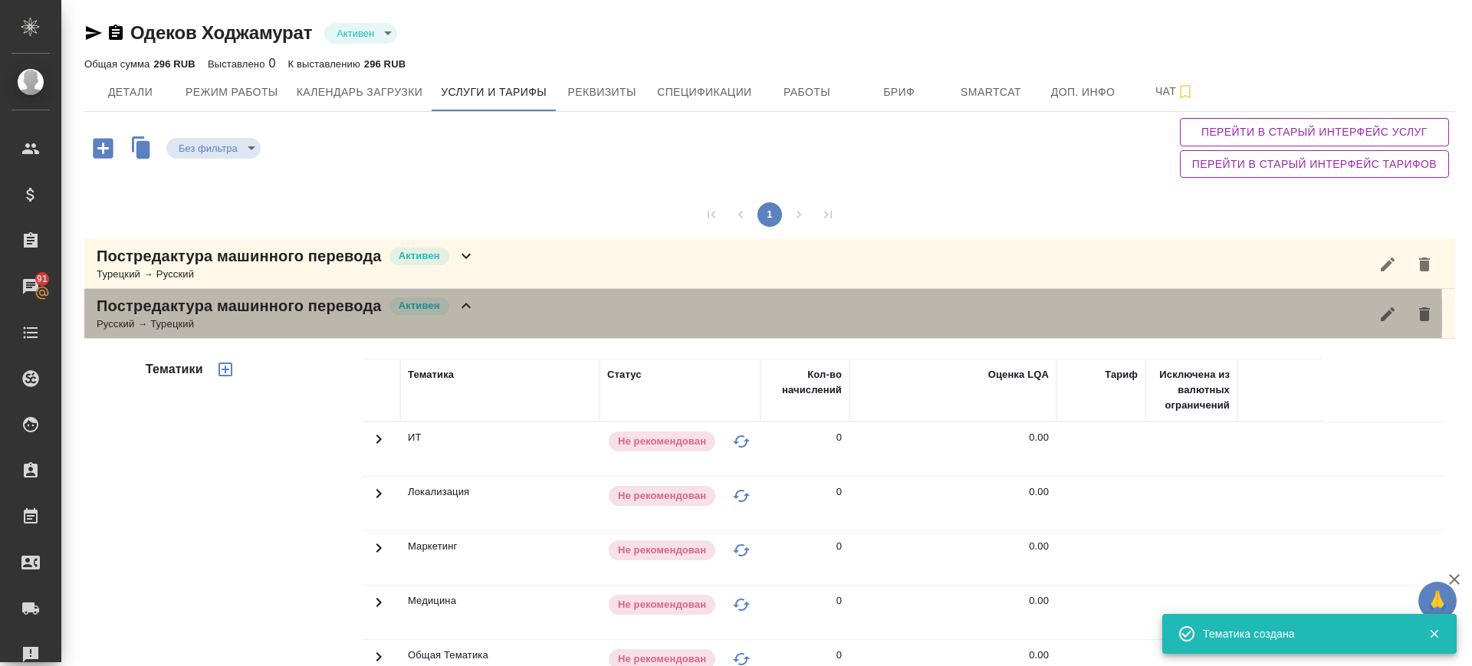
click at [508, 317] on div "Постредактура машинного перевода Активен Русский → Турецкий" at bounding box center [769, 314] width 1371 height 50
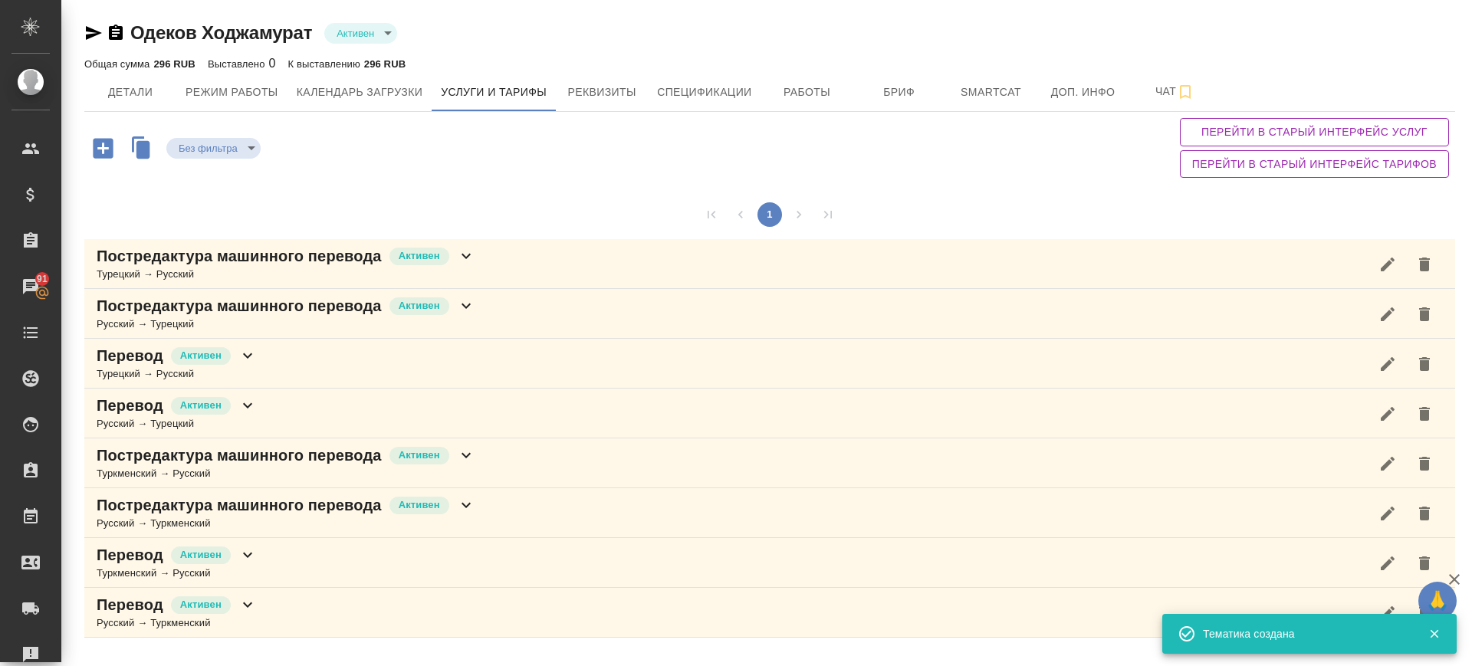
click at [396, 378] on div "Перевод Активен Турецкий → Русский" at bounding box center [769, 364] width 1371 height 50
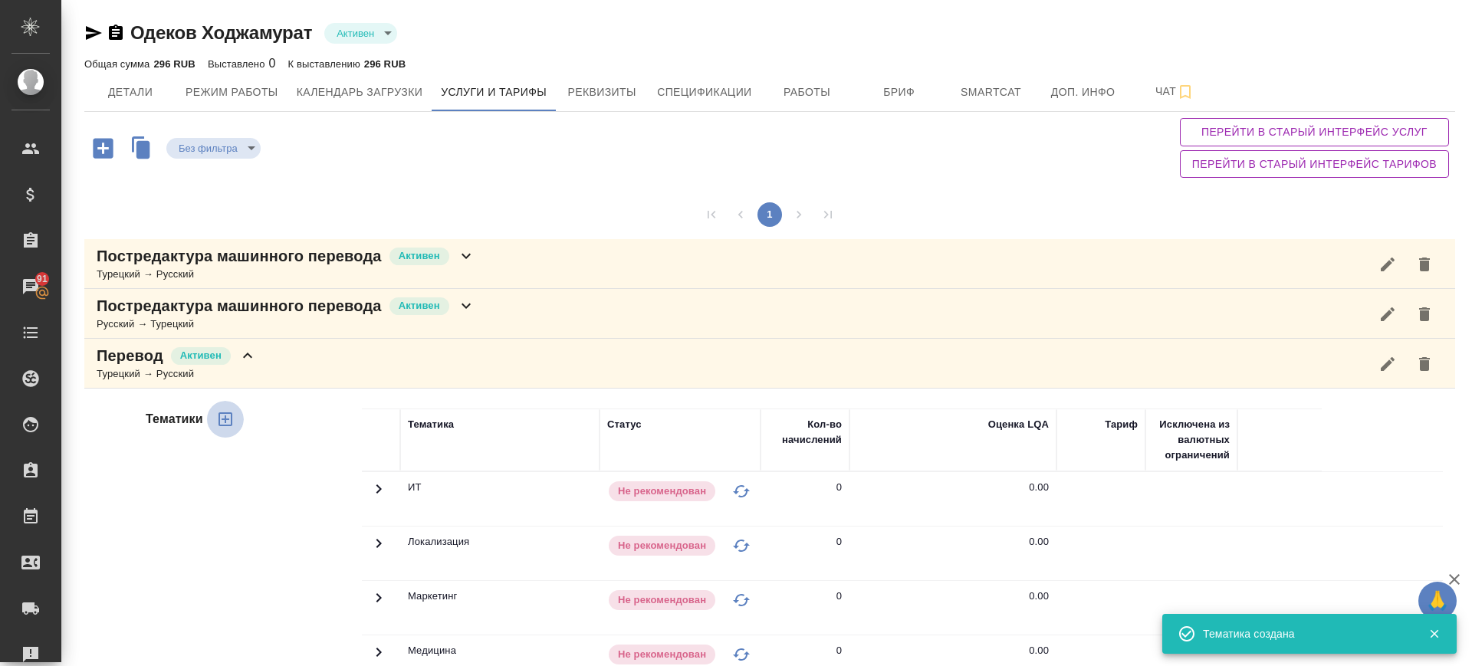
click at [223, 423] on icon "button" at bounding box center [225, 419] width 18 height 18
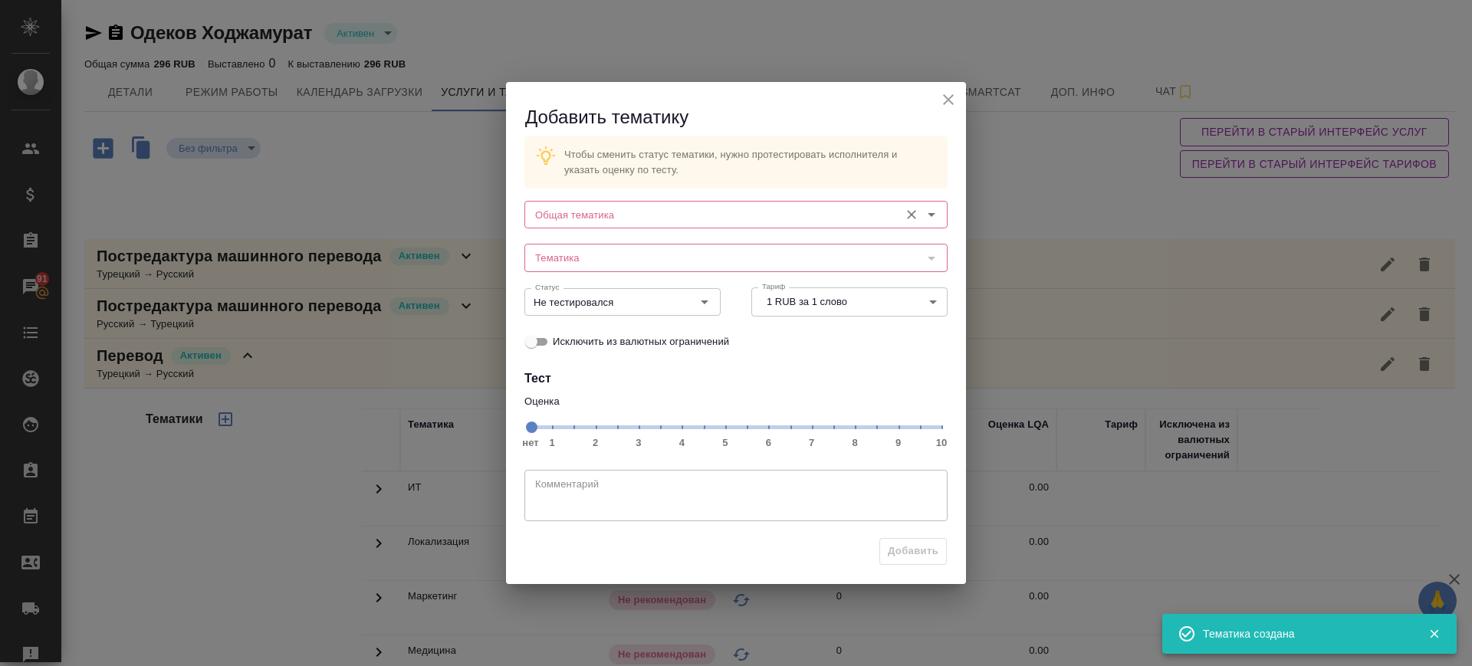
click at [669, 212] on input "Общая тематика" at bounding box center [710, 215] width 363 height 18
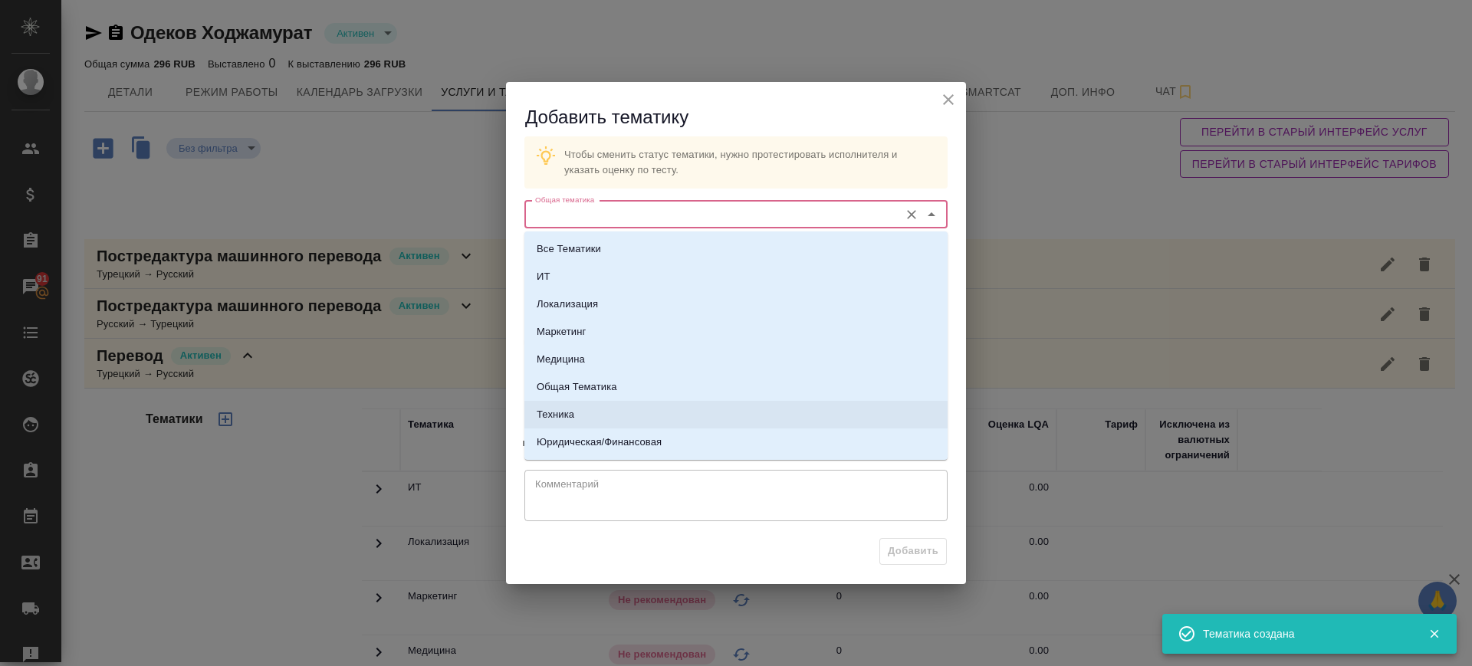
click at [602, 410] on li "Техника" at bounding box center [736, 415] width 423 height 28
type input "Техника"
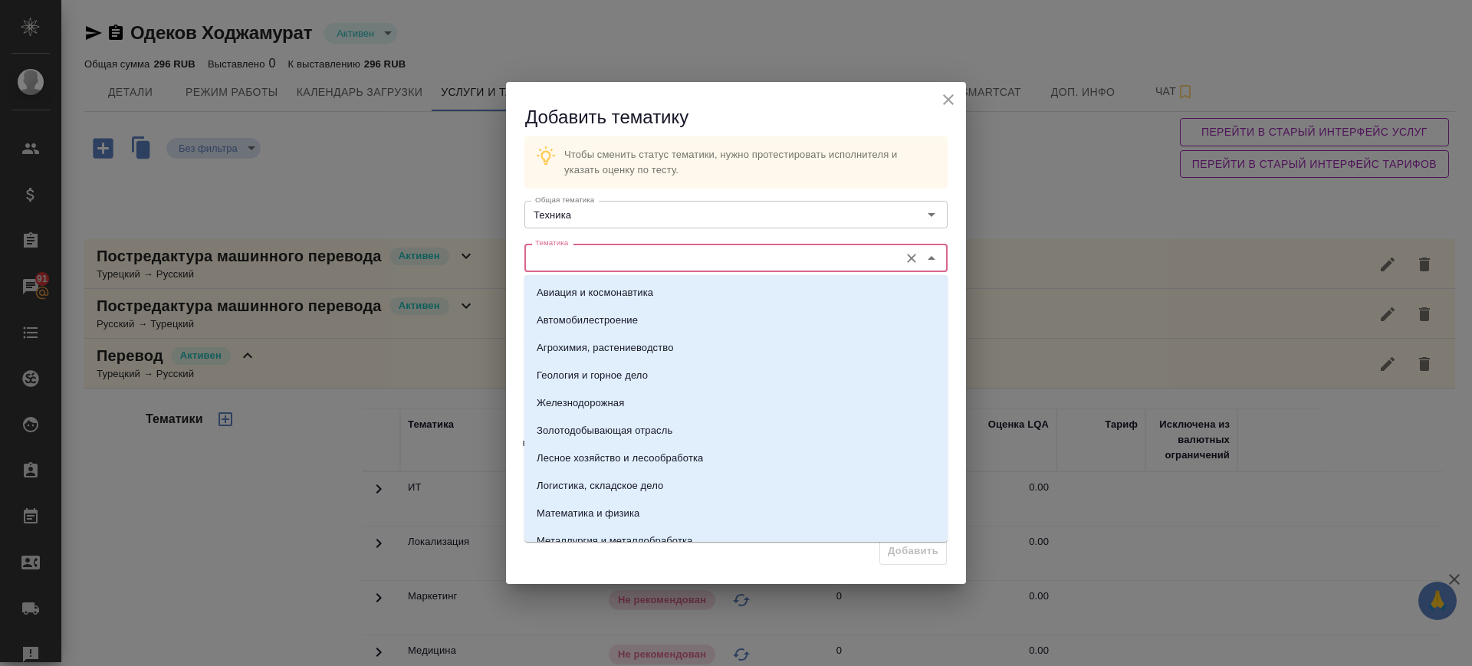
click at [617, 254] on input "Тематика" at bounding box center [710, 257] width 363 height 18
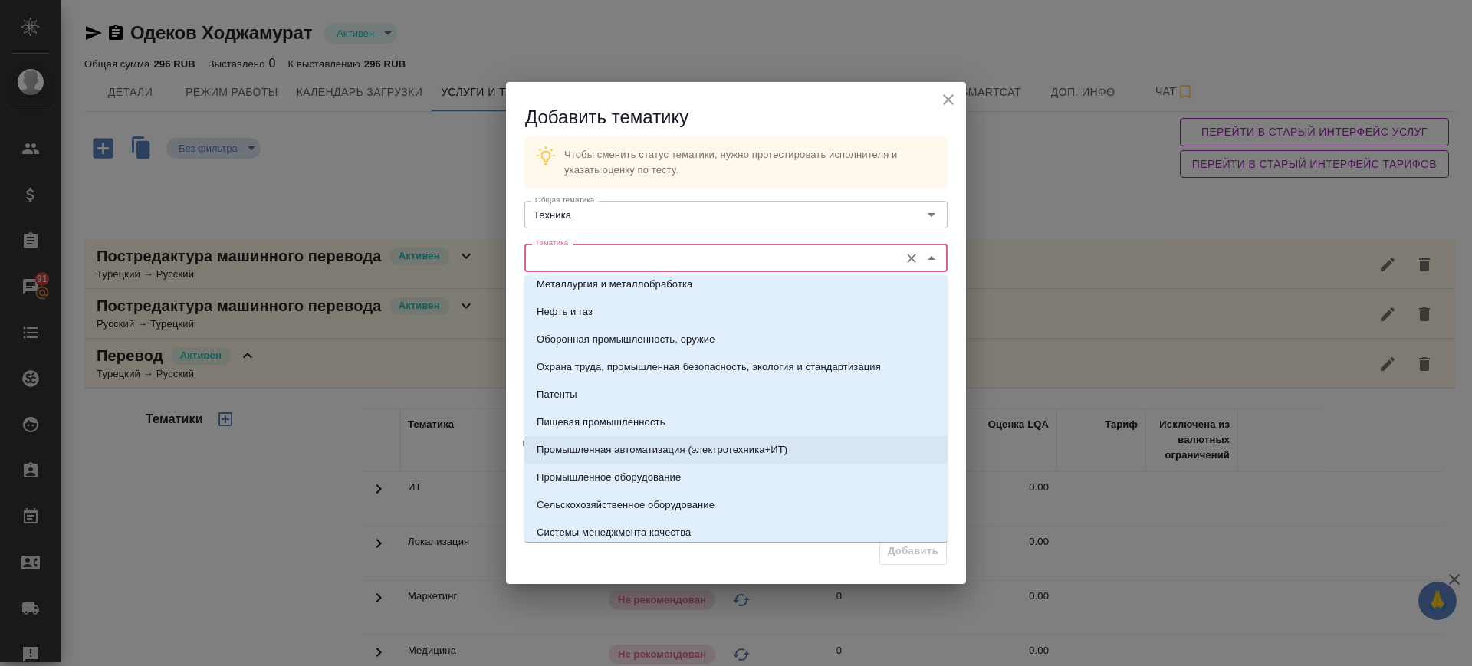
scroll to position [288, 0]
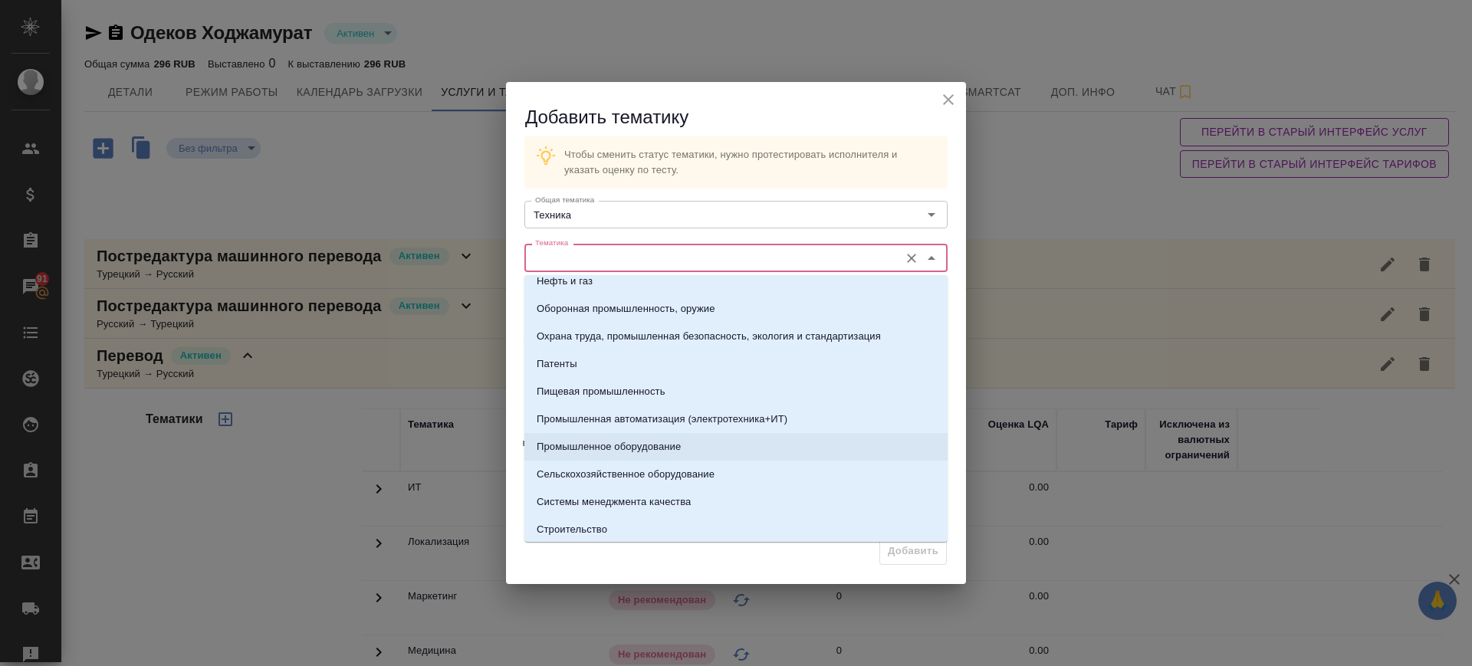
click at [630, 449] on p "Промышленное оборудование" at bounding box center [609, 446] width 144 height 15
type input "Промышленное оборудование"
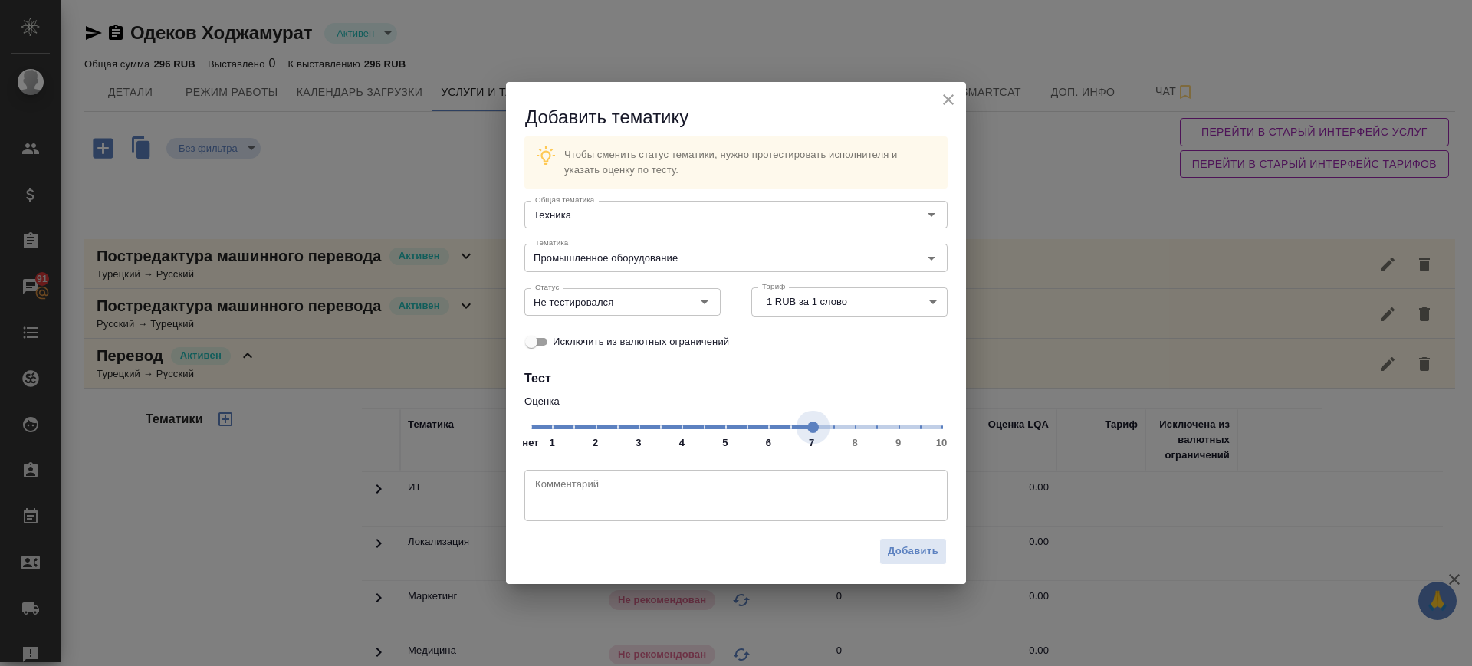
click at [814, 429] on span "нет 1 2 3 4 5 6 7 8 9 10" at bounding box center [736, 426] width 411 height 21
click at [649, 300] on input "Не тестировался" at bounding box center [597, 302] width 136 height 18
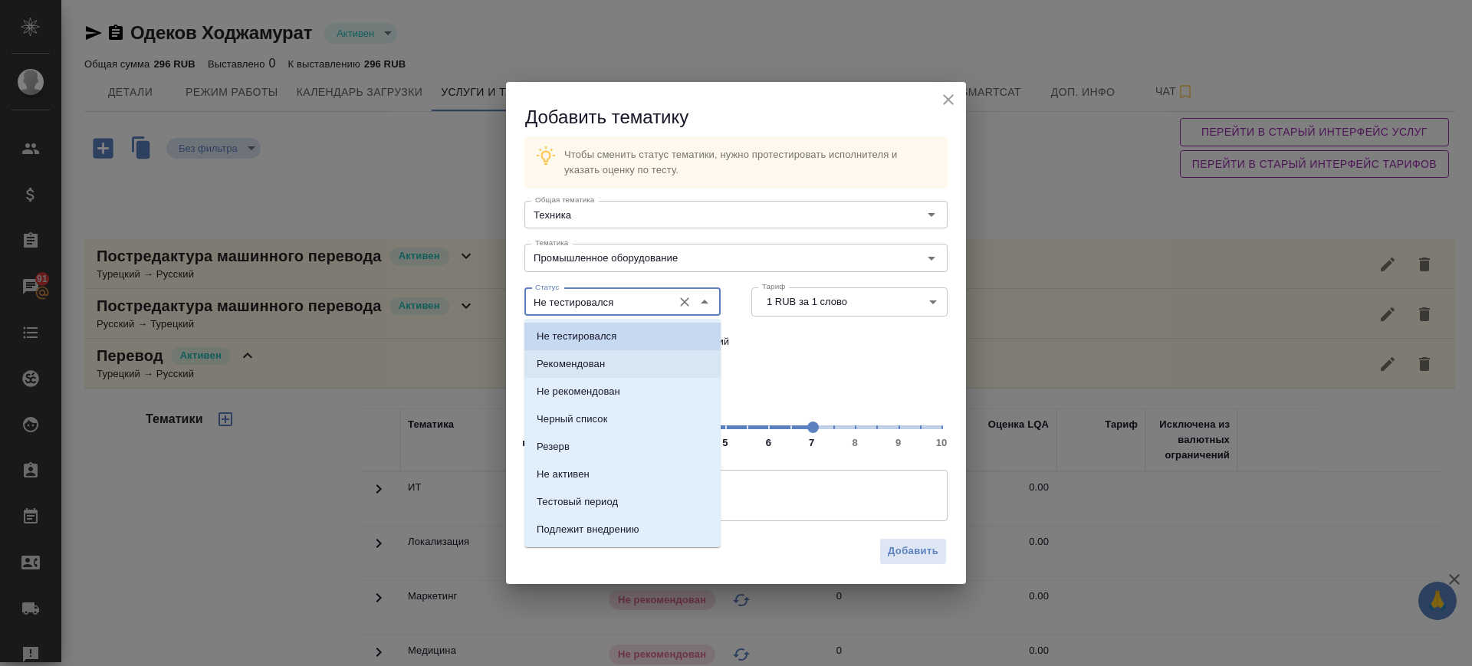
click at [613, 373] on li "Рекомендован" at bounding box center [623, 364] width 196 height 28
type input "Рекомендован"
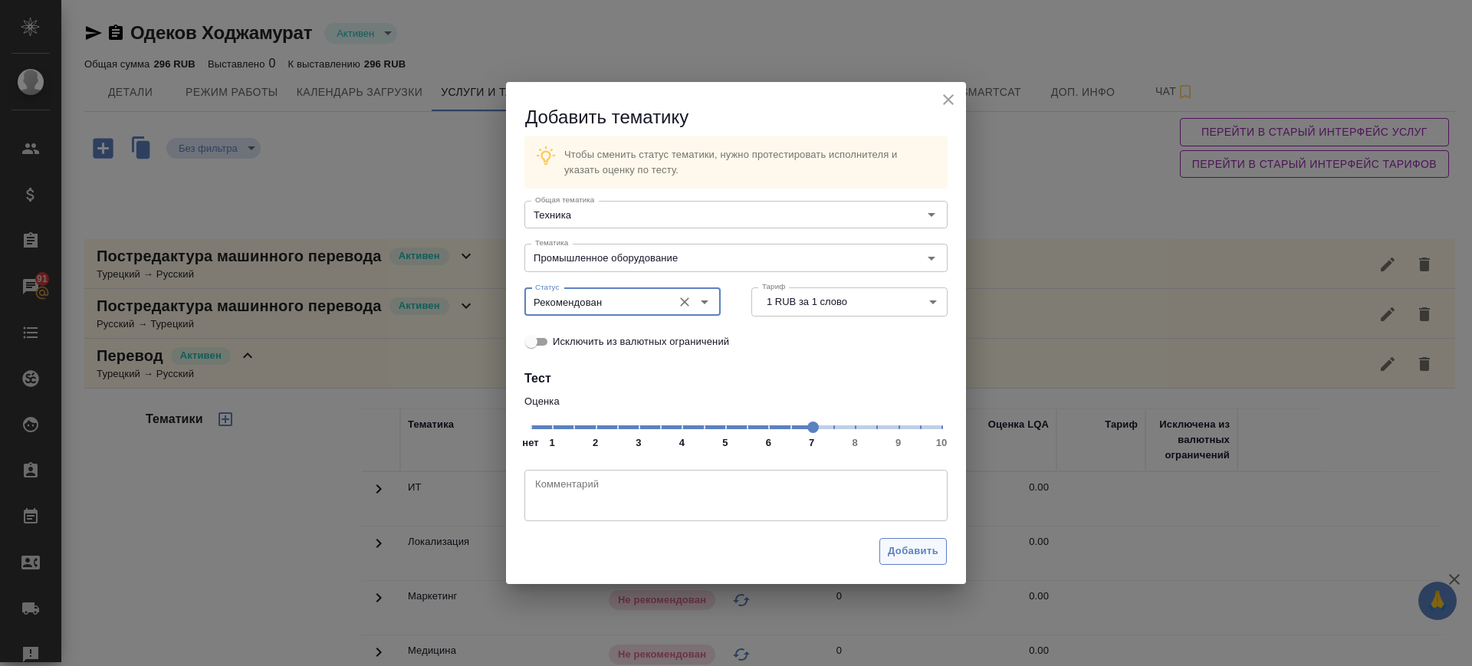
click at [917, 551] on span "Добавить" at bounding box center [913, 552] width 51 height 18
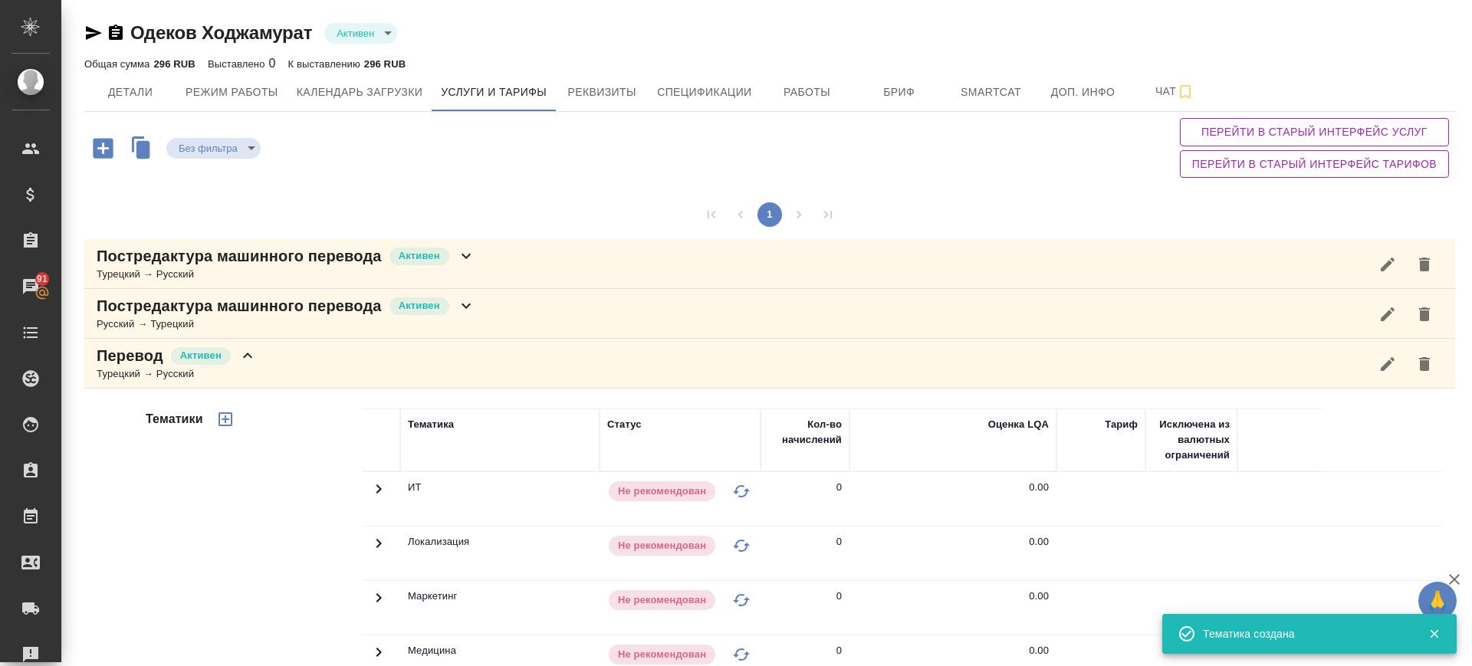
click at [413, 367] on div "Перевод Активен Турецкий → Русский" at bounding box center [769, 364] width 1371 height 50
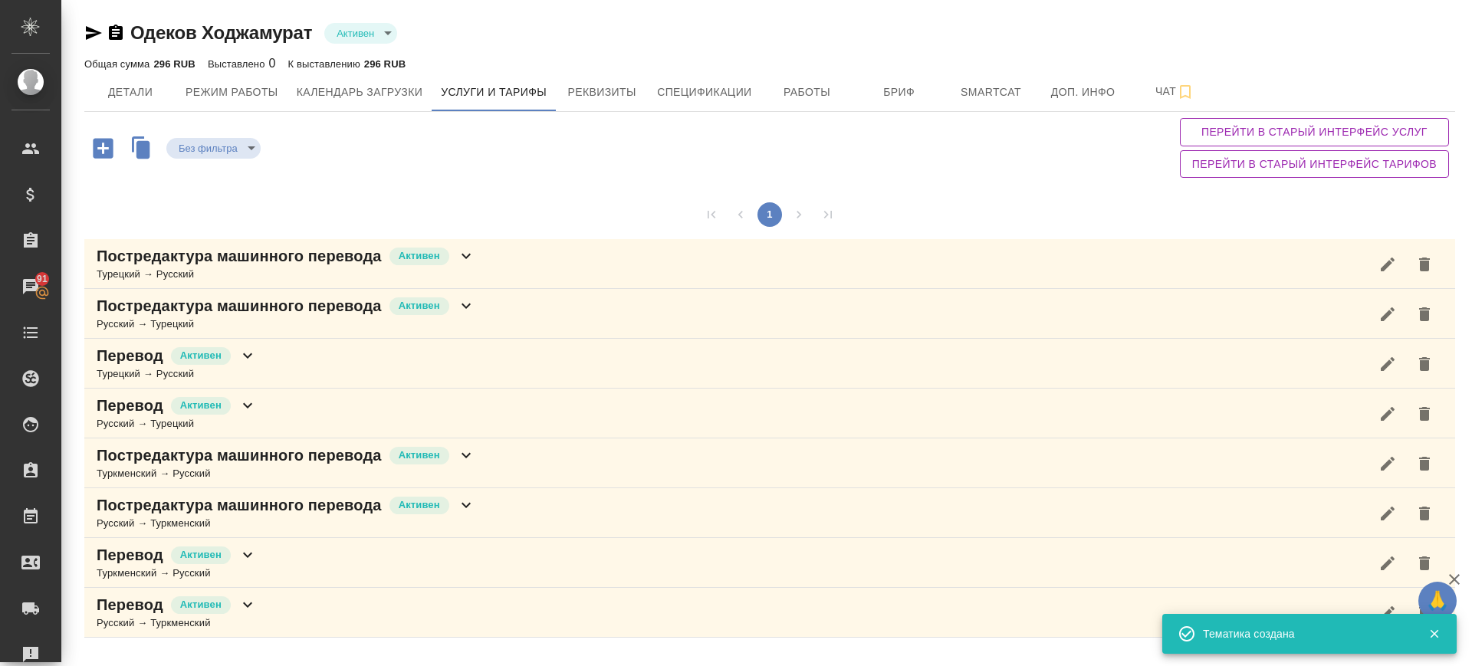
click at [409, 415] on div "Перевод Активен Русский → Турецкий" at bounding box center [769, 414] width 1371 height 50
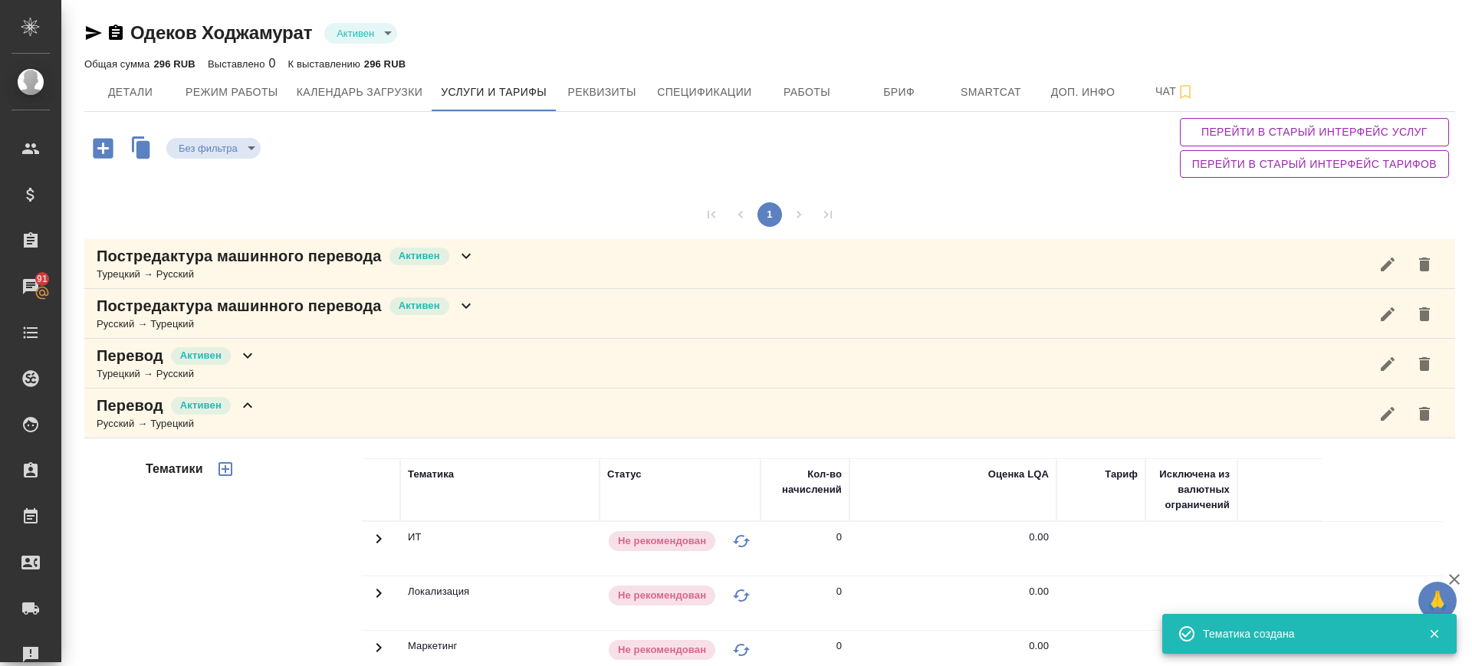
click at [233, 467] on icon "button" at bounding box center [225, 469] width 18 height 18
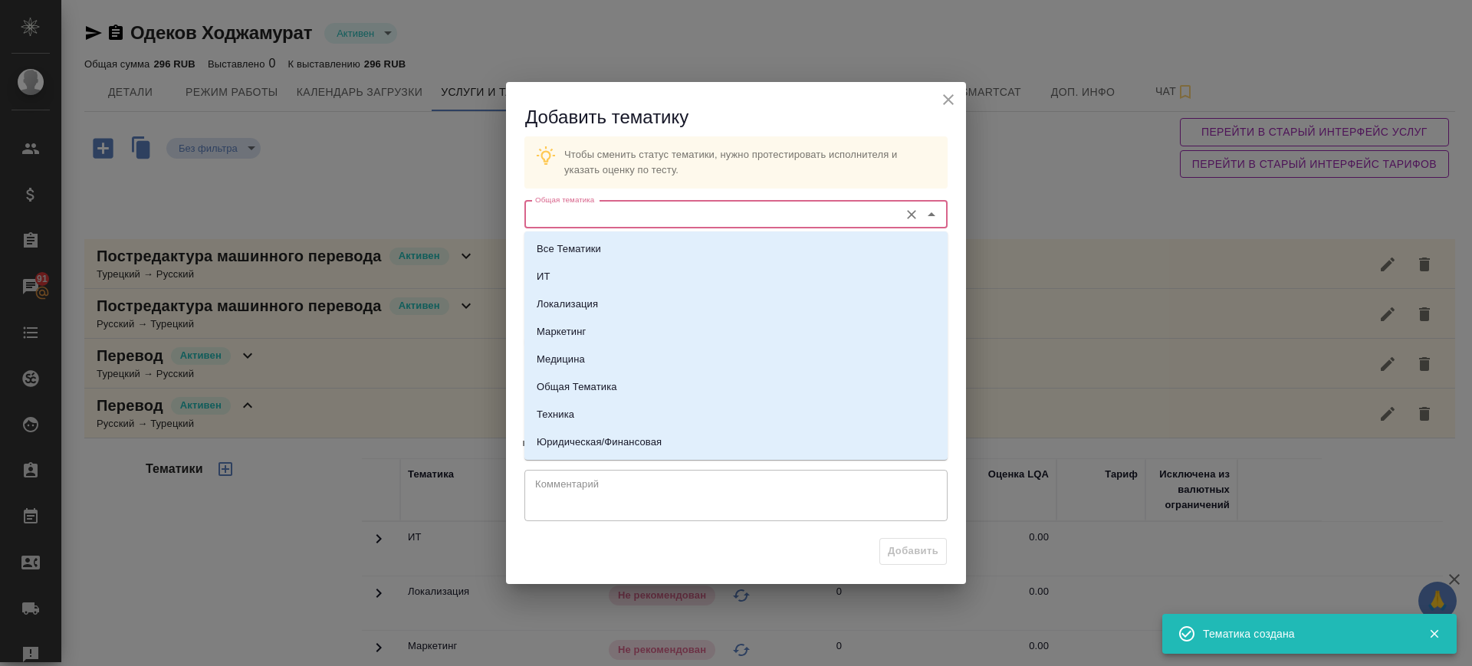
click at [677, 218] on input "Общая тематика" at bounding box center [710, 215] width 363 height 18
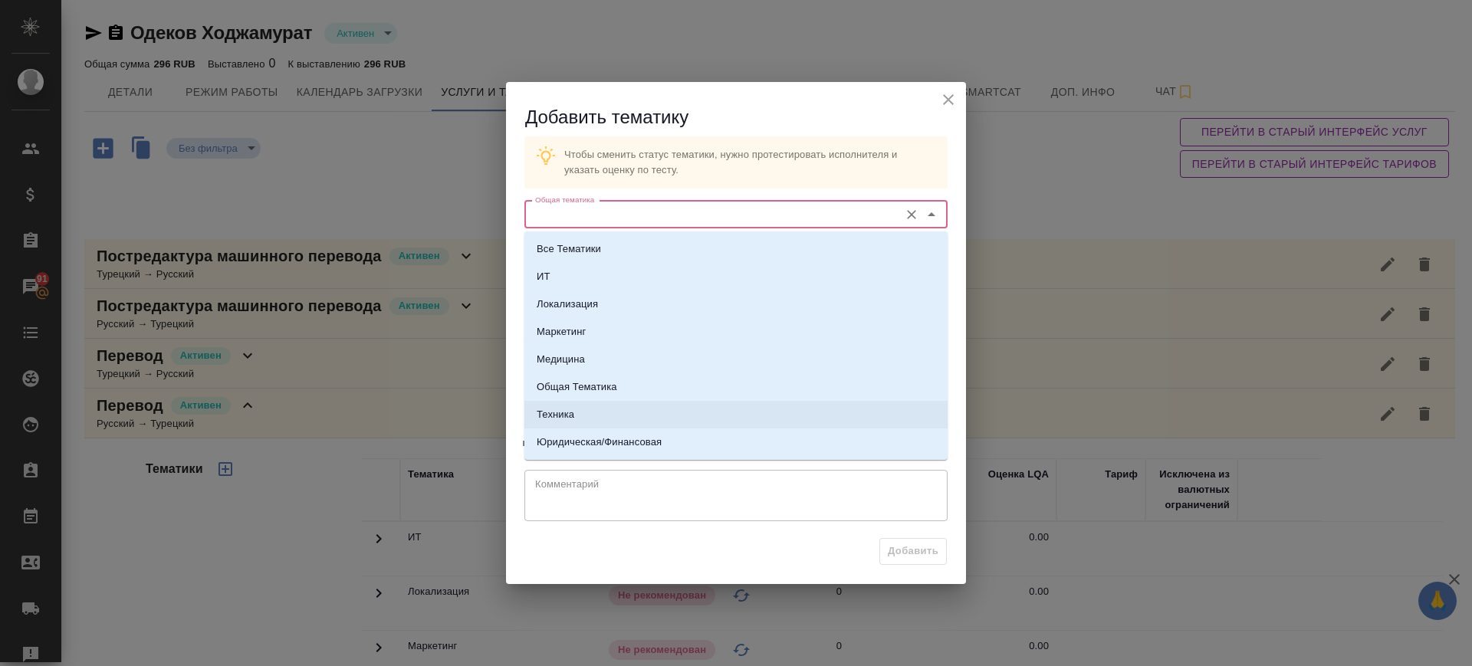
click at [596, 424] on li "Техника" at bounding box center [736, 415] width 423 height 28
type input "Техника"
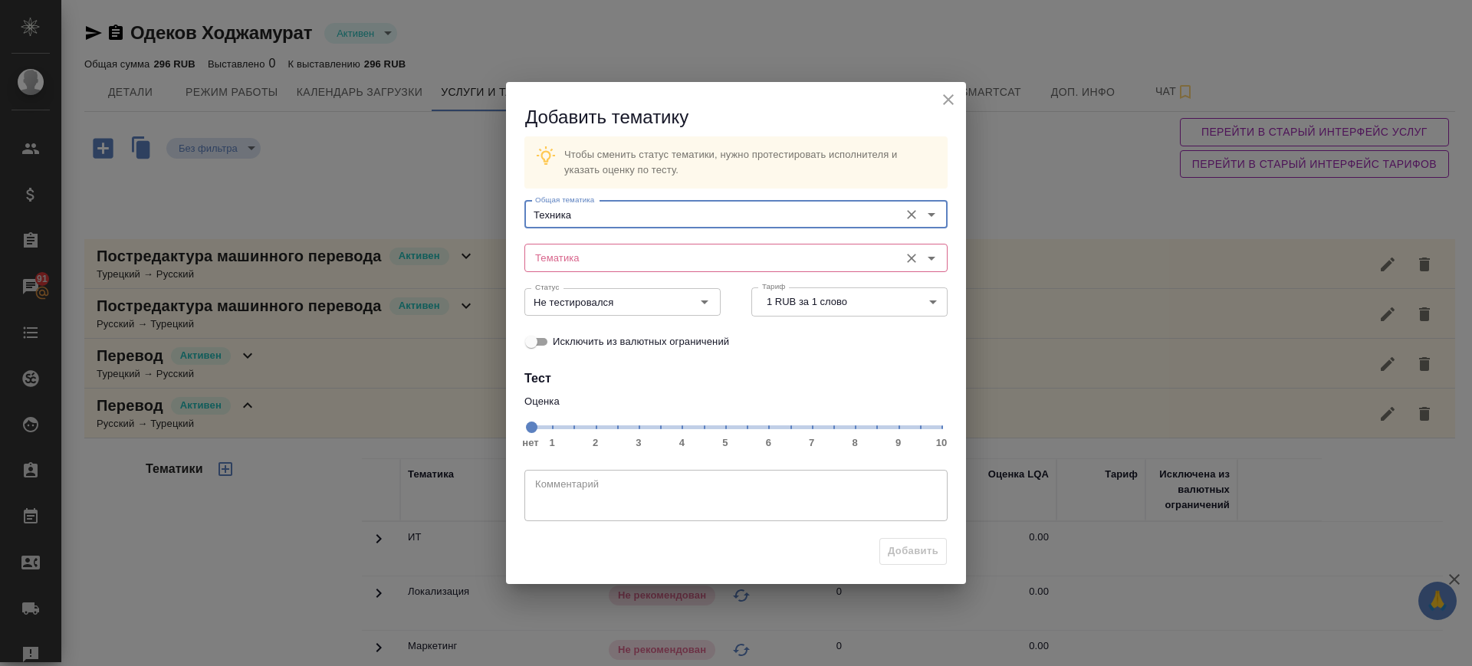
click at [610, 255] on input "Тематика" at bounding box center [710, 257] width 363 height 18
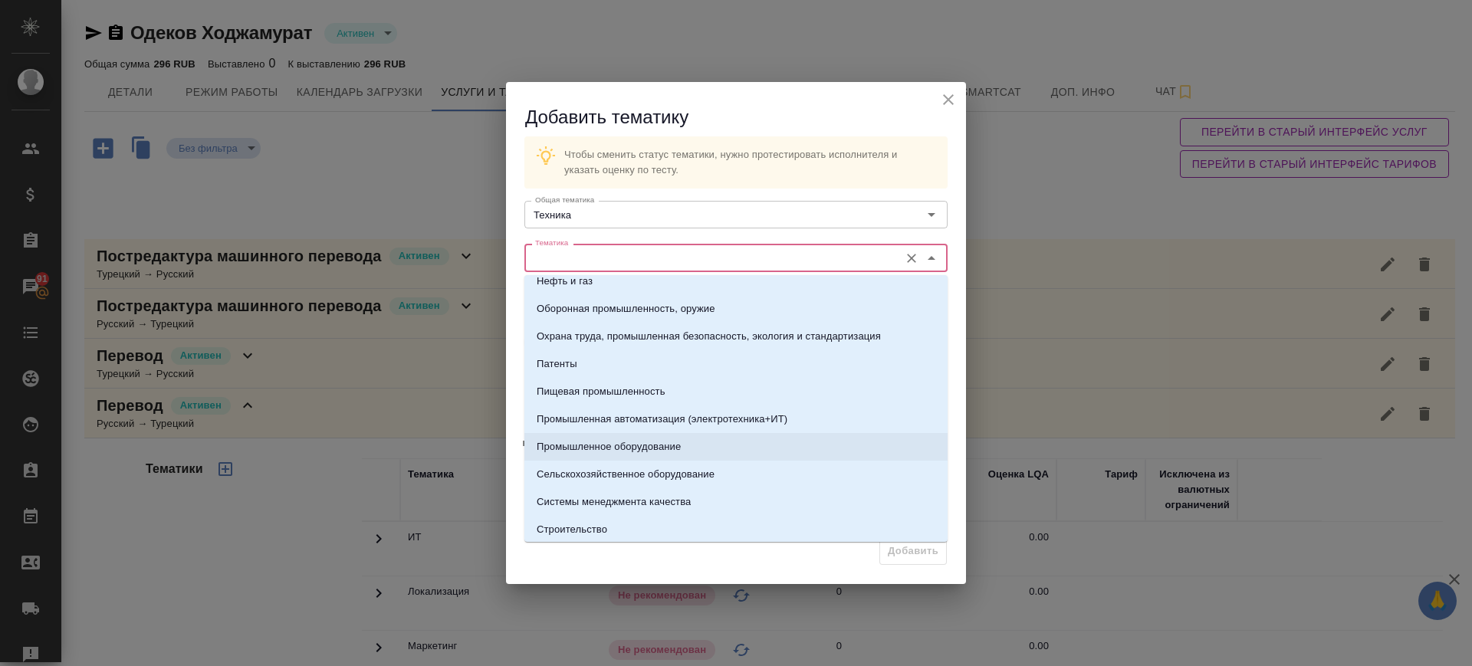
click at [628, 440] on p "Промышленное оборудование" at bounding box center [609, 446] width 144 height 15
type input "Промышленное оборудование"
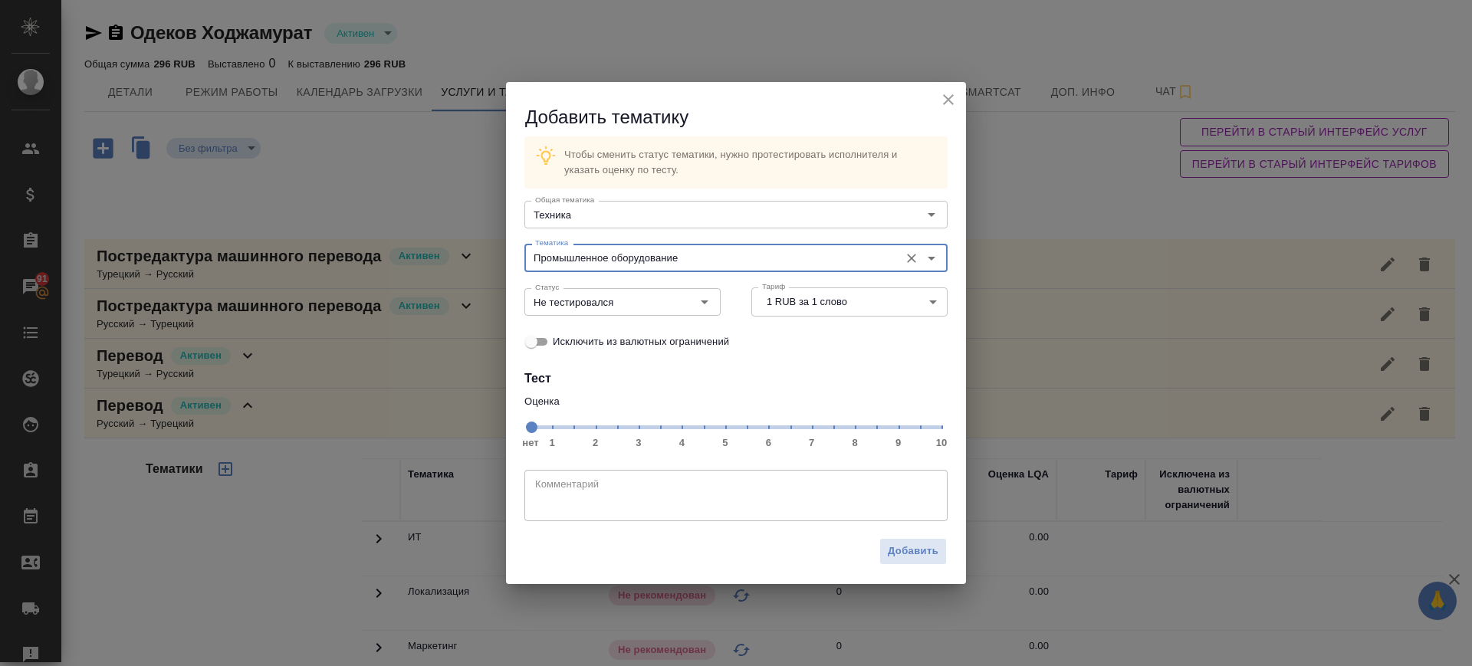
click at [815, 432] on span "нет 1 2 3 4 5 6 7 8 9 10" at bounding box center [736, 426] width 411 height 21
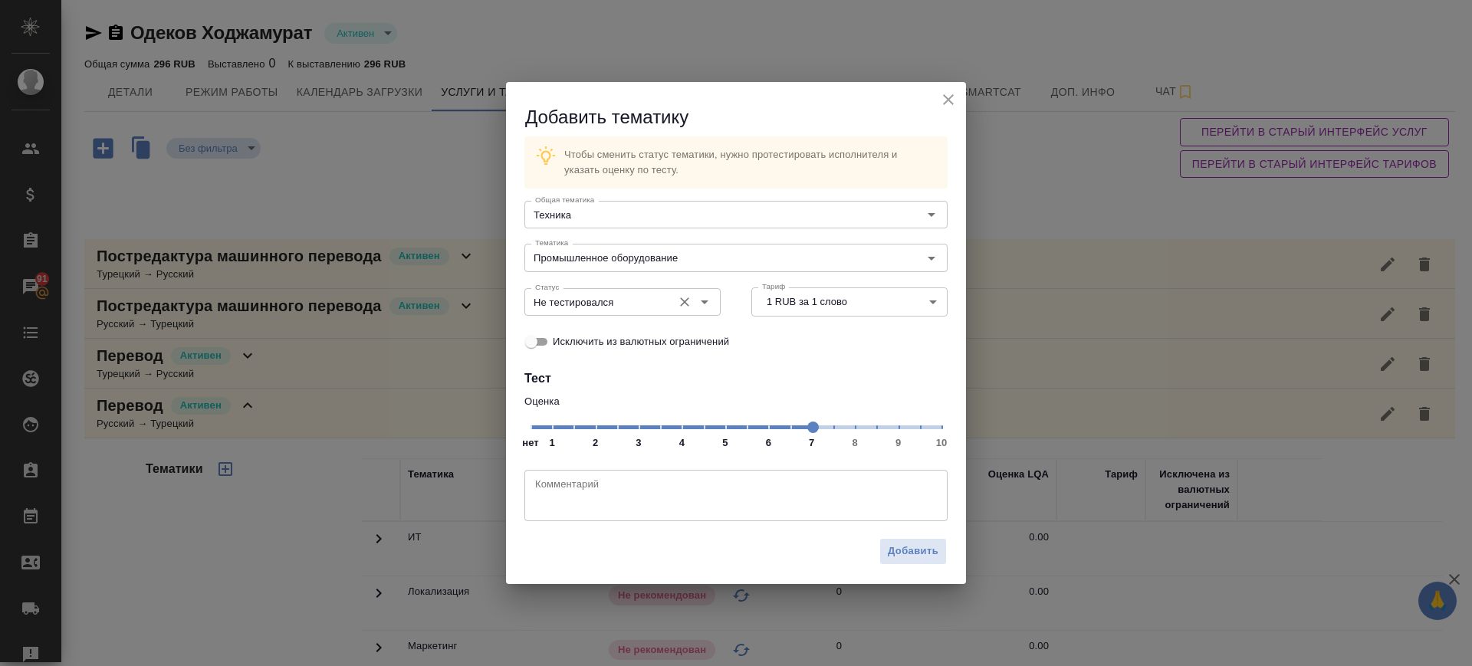
click at [656, 308] on input "Не тестировался" at bounding box center [597, 302] width 136 height 18
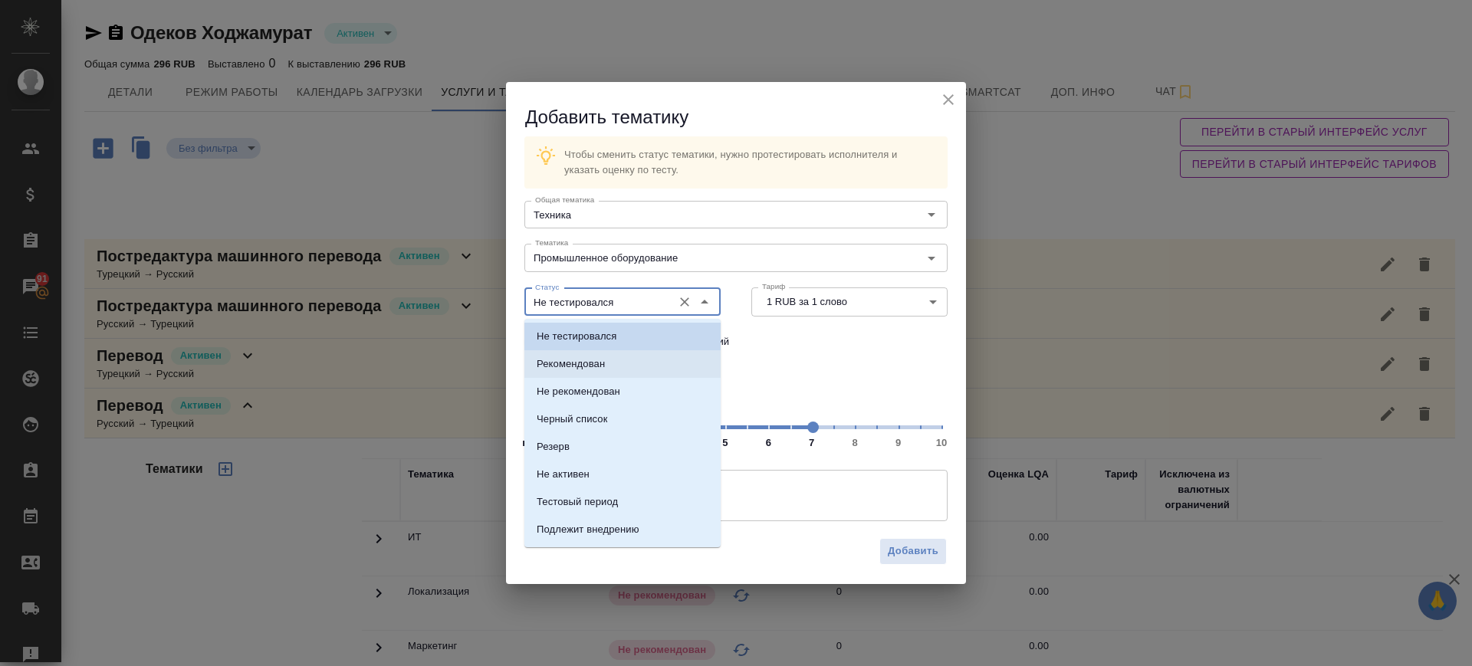
click at [626, 372] on li "Рекомендован" at bounding box center [623, 364] width 196 height 28
type input "Рекомендован"
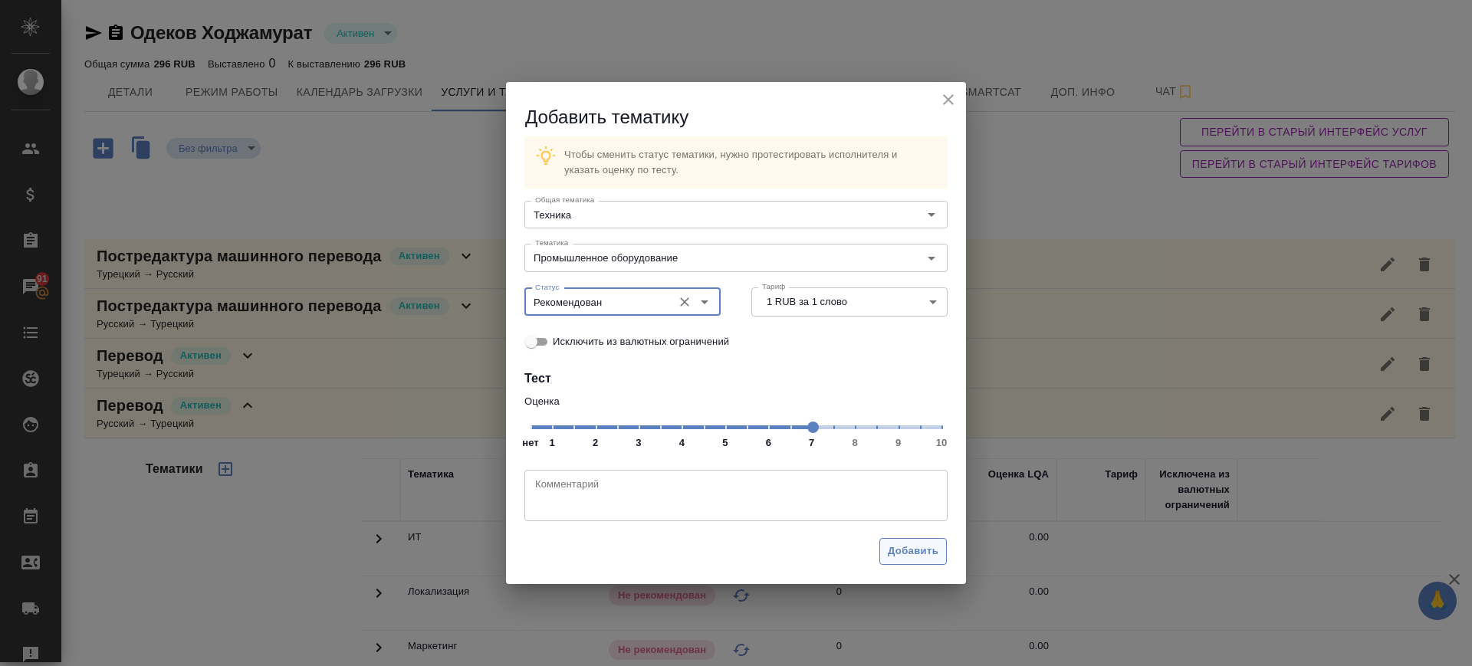
drag, startPoint x: 910, startPoint y: 567, endPoint x: 906, endPoint y: 559, distance: 9.3
click at [909, 564] on div "Добавить" at bounding box center [736, 558] width 460 height 54
click at [907, 557] on span "Добавить" at bounding box center [913, 552] width 51 height 18
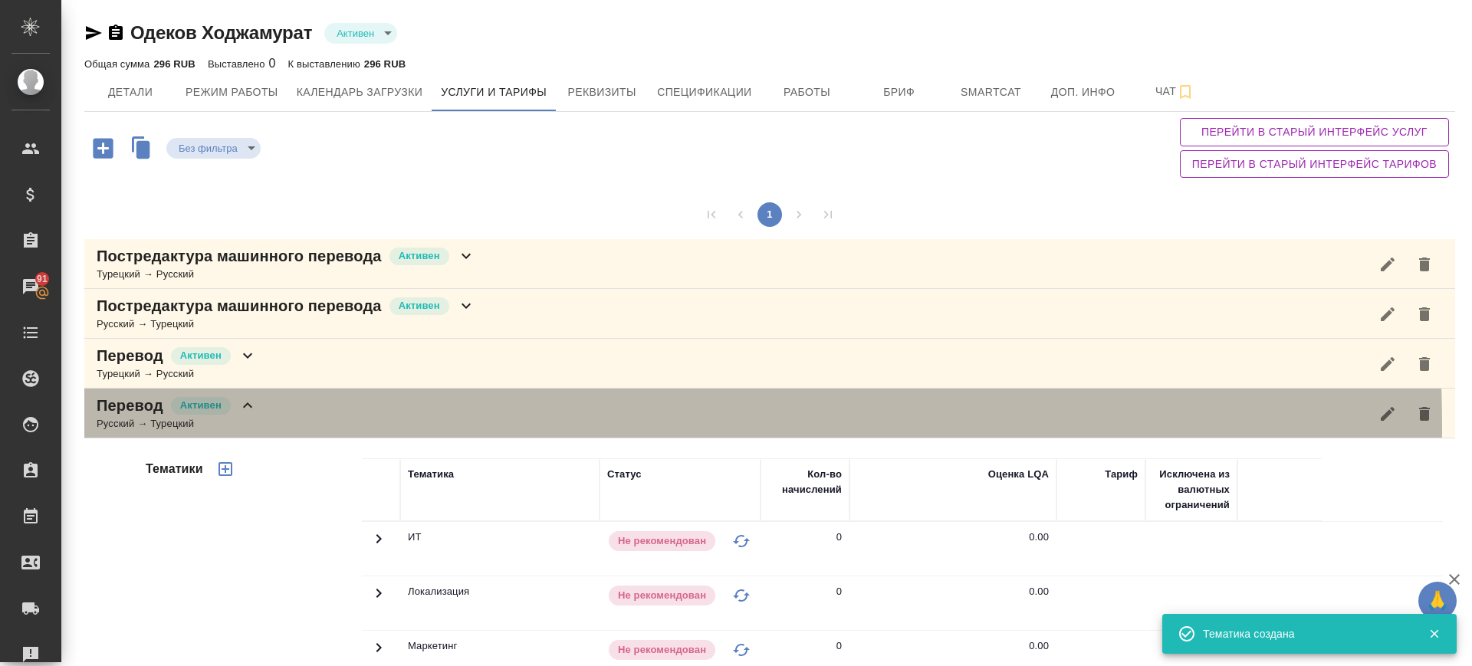
click at [269, 427] on div "Перевод Активен Русский → Турецкий" at bounding box center [769, 414] width 1371 height 50
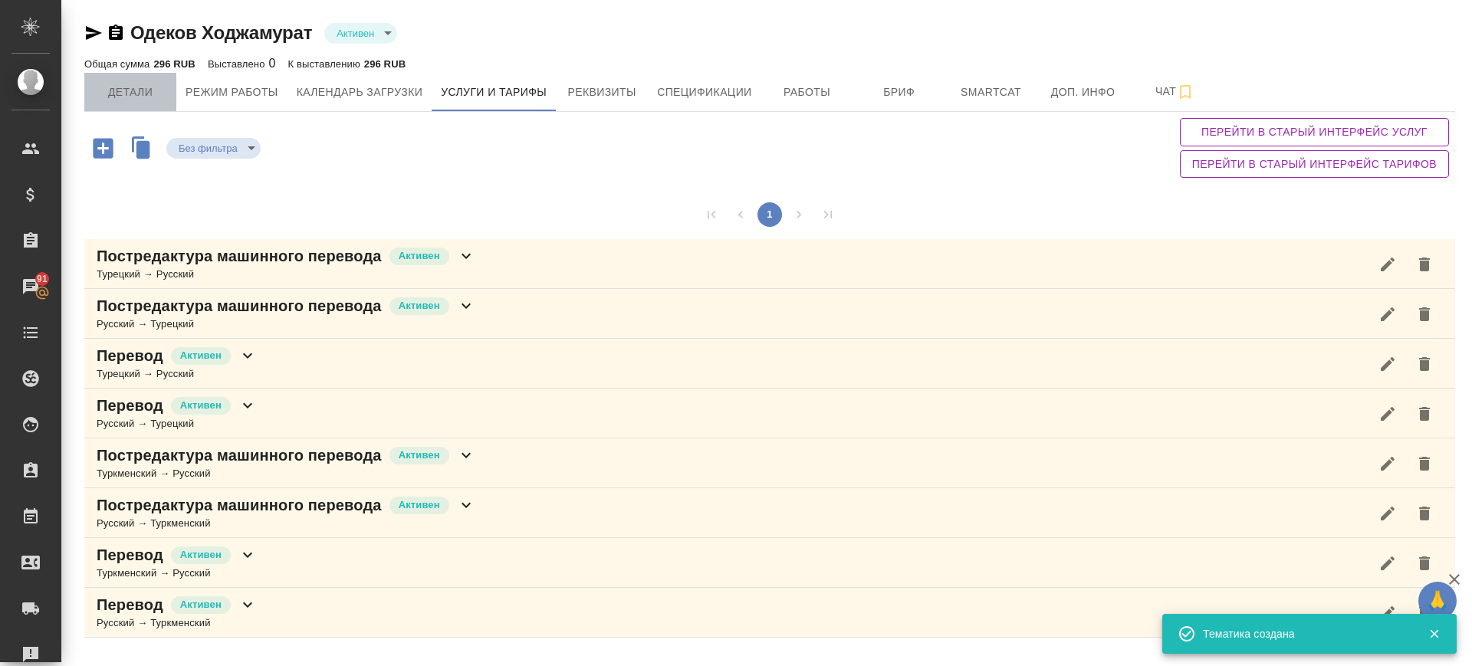
click at [117, 84] on span "Детали" at bounding box center [131, 92] width 74 height 19
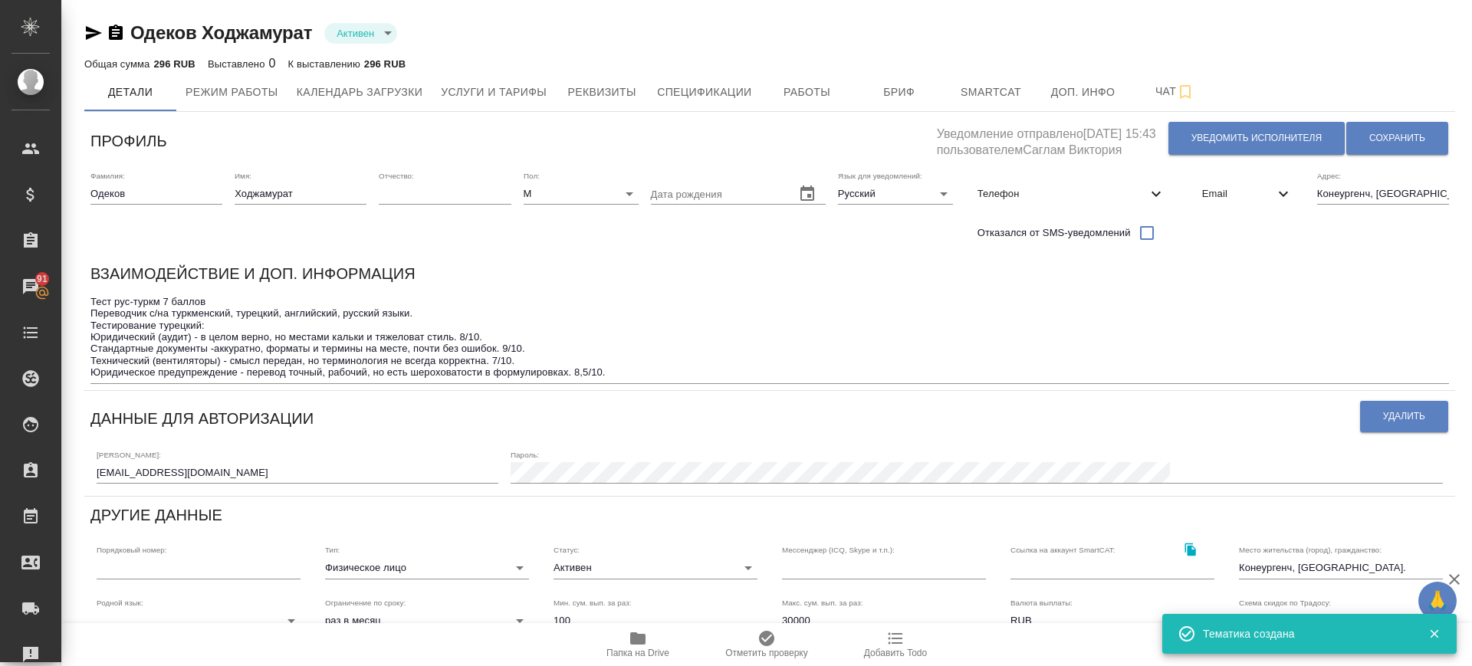
click at [93, 34] on icon "button" at bounding box center [94, 33] width 16 height 14
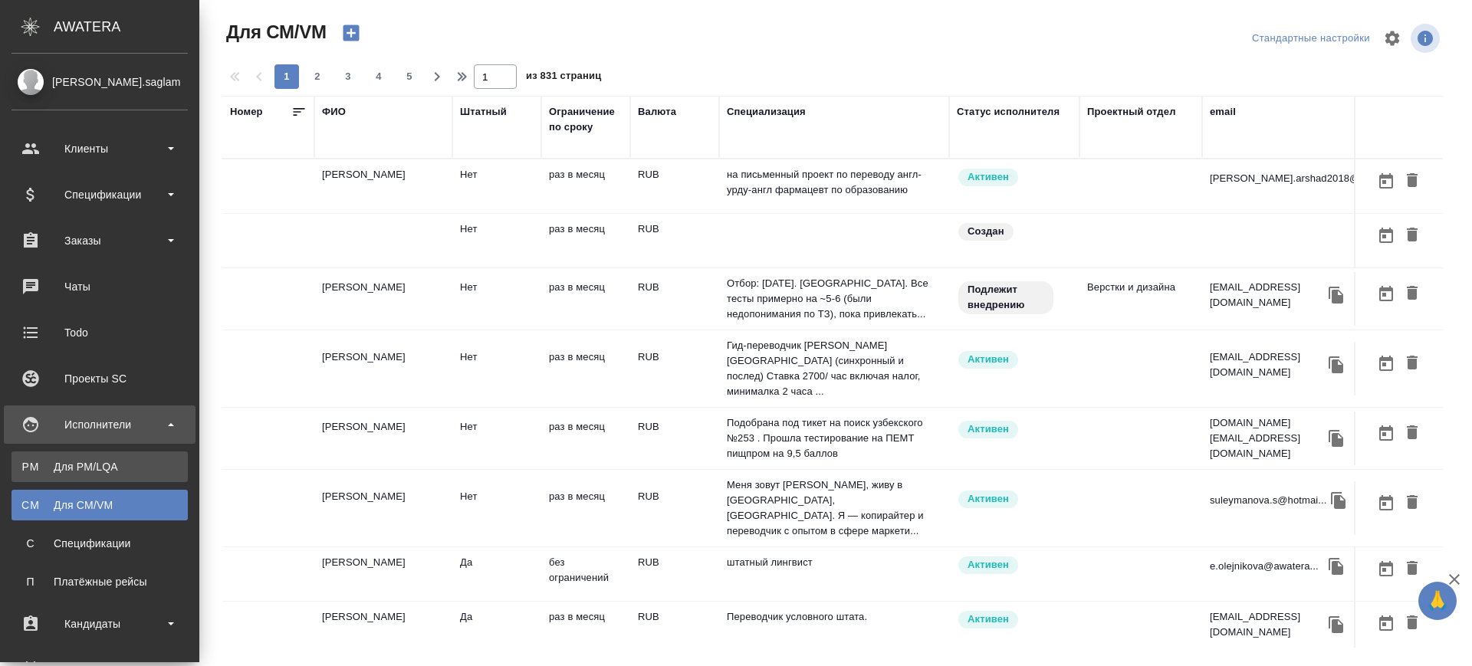
click at [28, 461] on div "Для PM/LQA" at bounding box center [99, 466] width 161 height 15
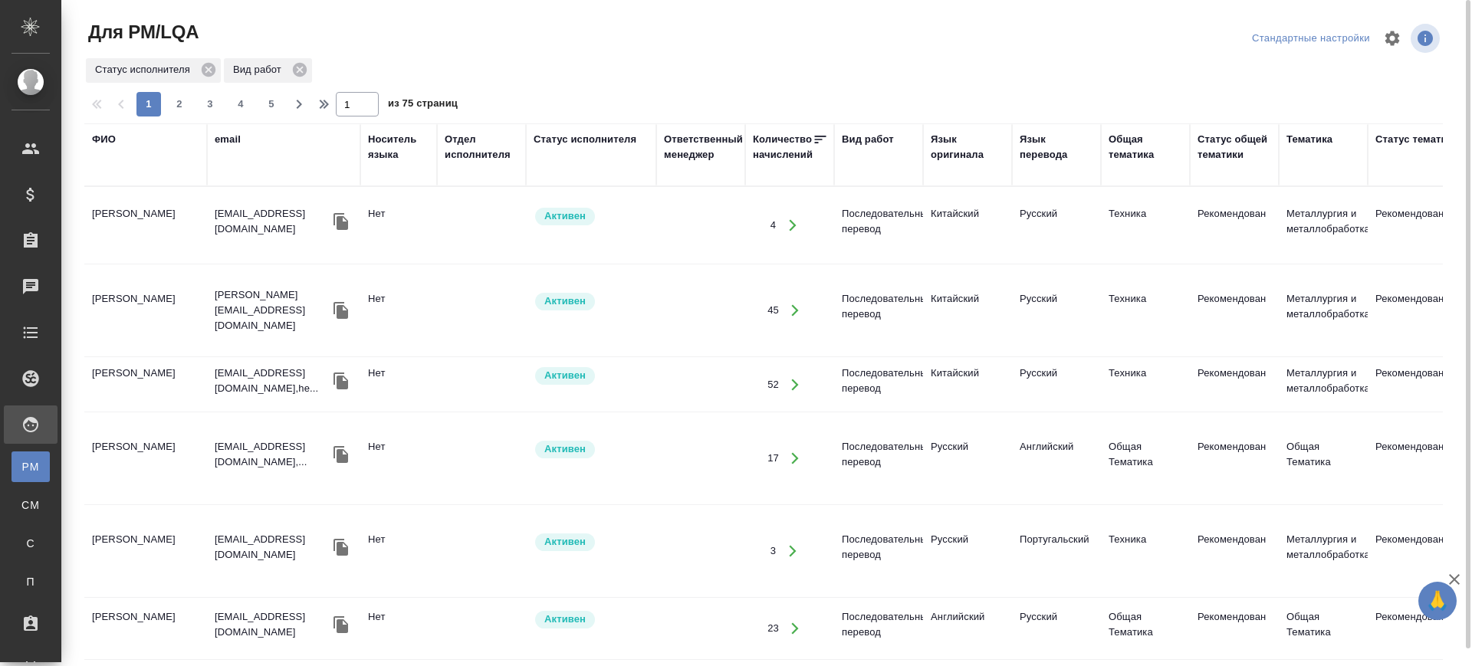
click at [968, 150] on div "Язык оригинала" at bounding box center [968, 147] width 74 height 31
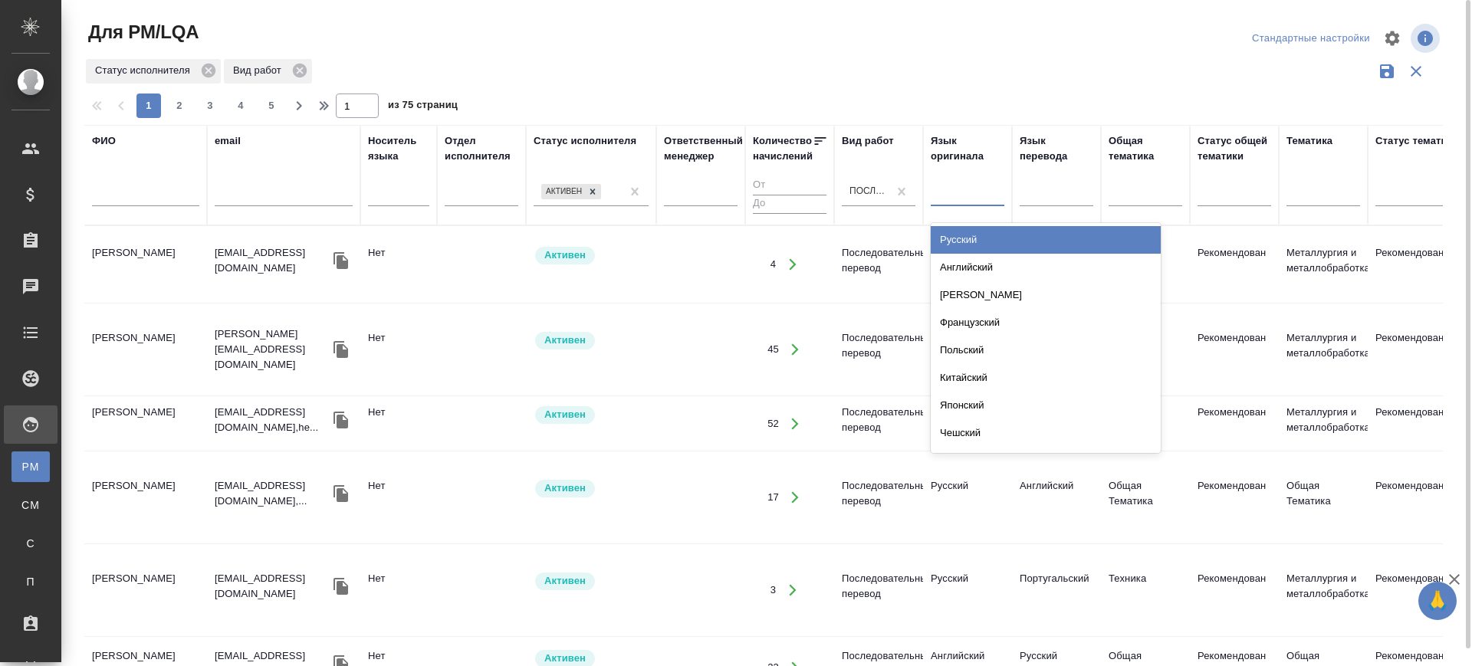
click at [956, 200] on div at bounding box center [968, 191] width 74 height 22
click at [968, 235] on div "Русский" at bounding box center [1046, 240] width 230 height 28
click at [1071, 196] on div at bounding box center [1057, 191] width 74 height 22
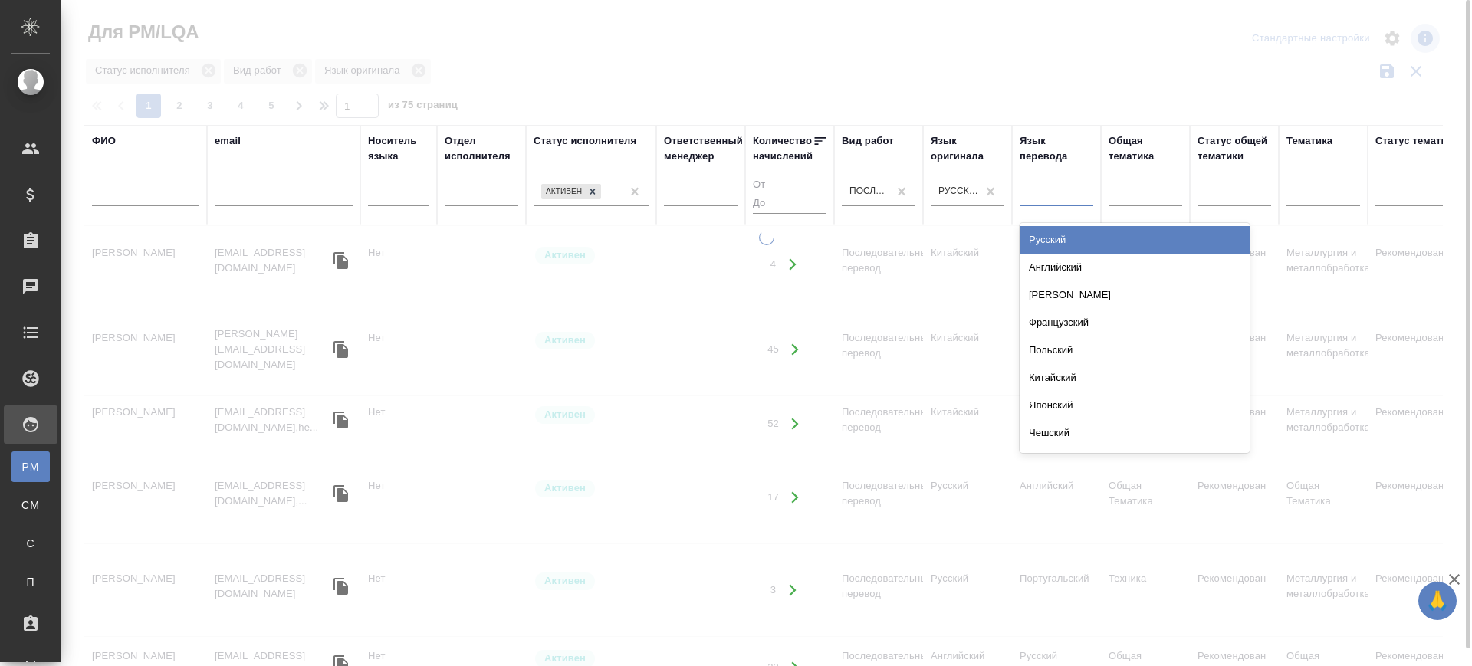
type input "тур"
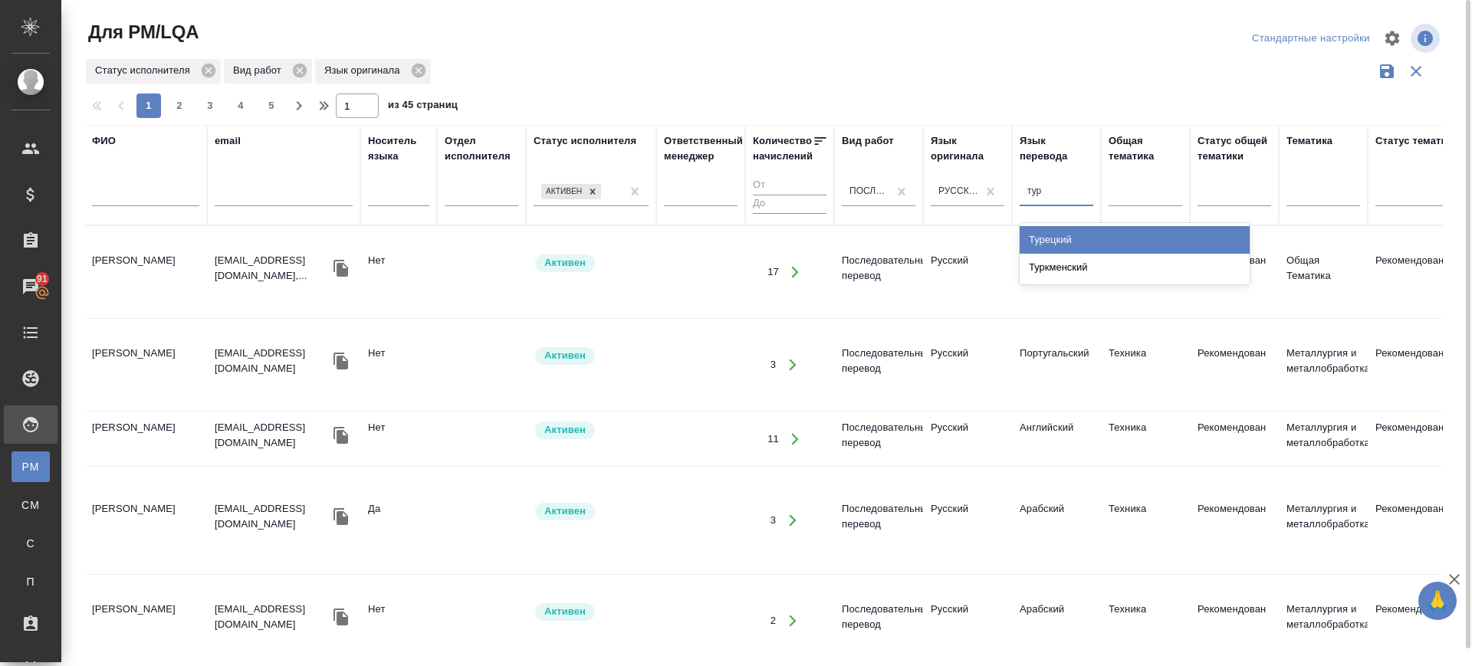
click at [1067, 242] on div "Турецкий" at bounding box center [1135, 240] width 230 height 28
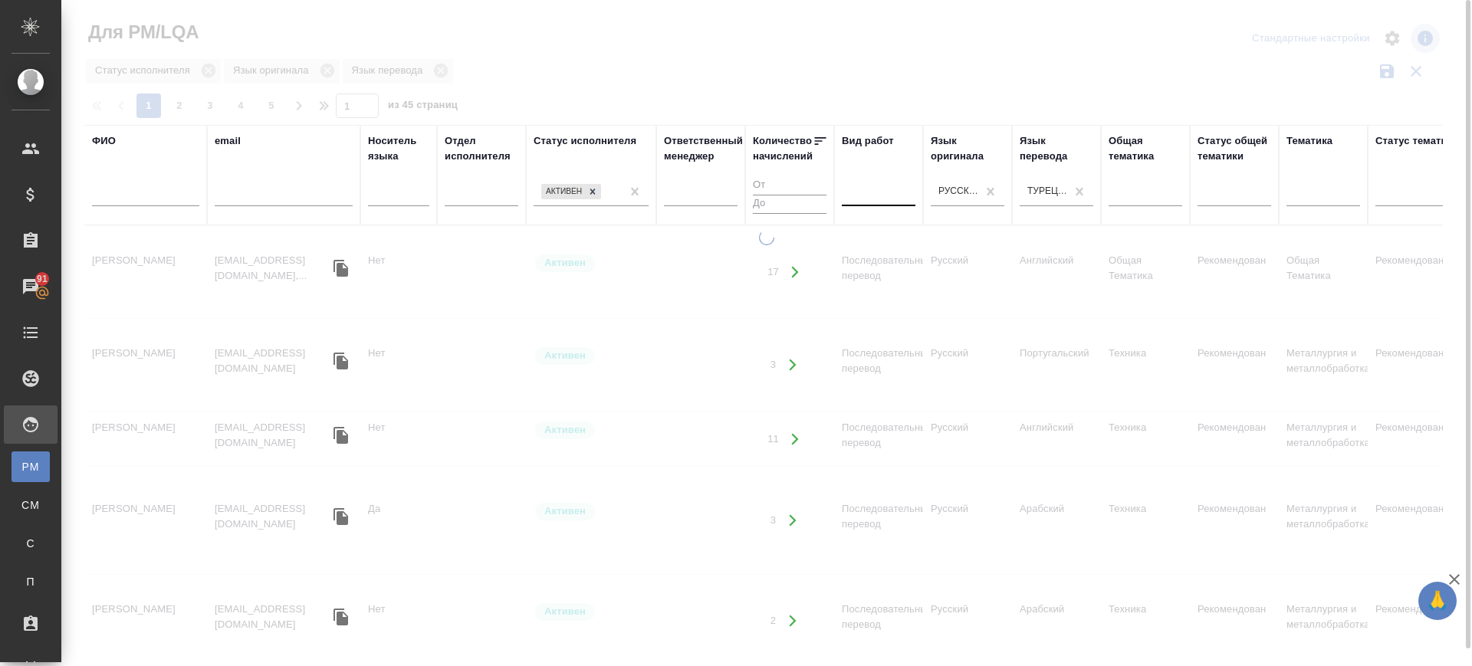
click at [870, 199] on div at bounding box center [879, 191] width 74 height 22
type input "пе"
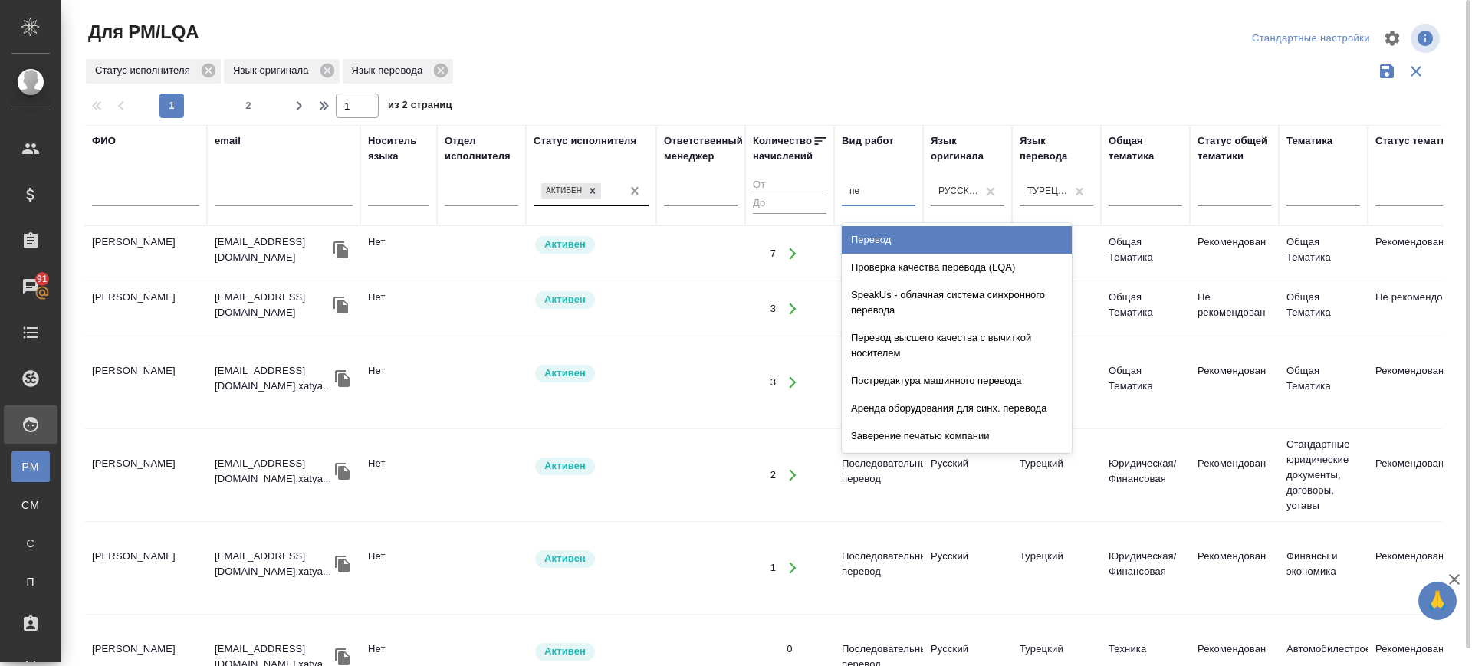
click at [894, 238] on div "Перевод" at bounding box center [957, 240] width 230 height 28
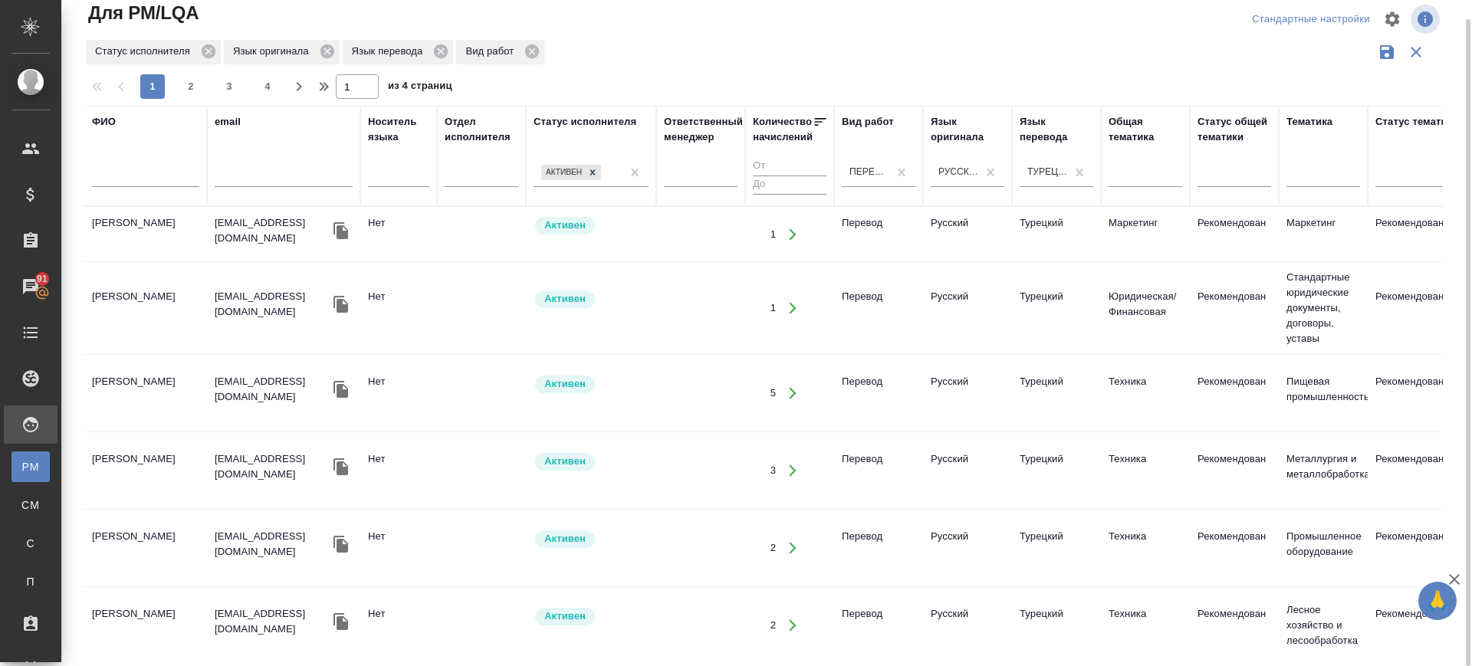
click at [112, 261] on td "Типаев Мансур" at bounding box center [145, 235] width 123 height 54
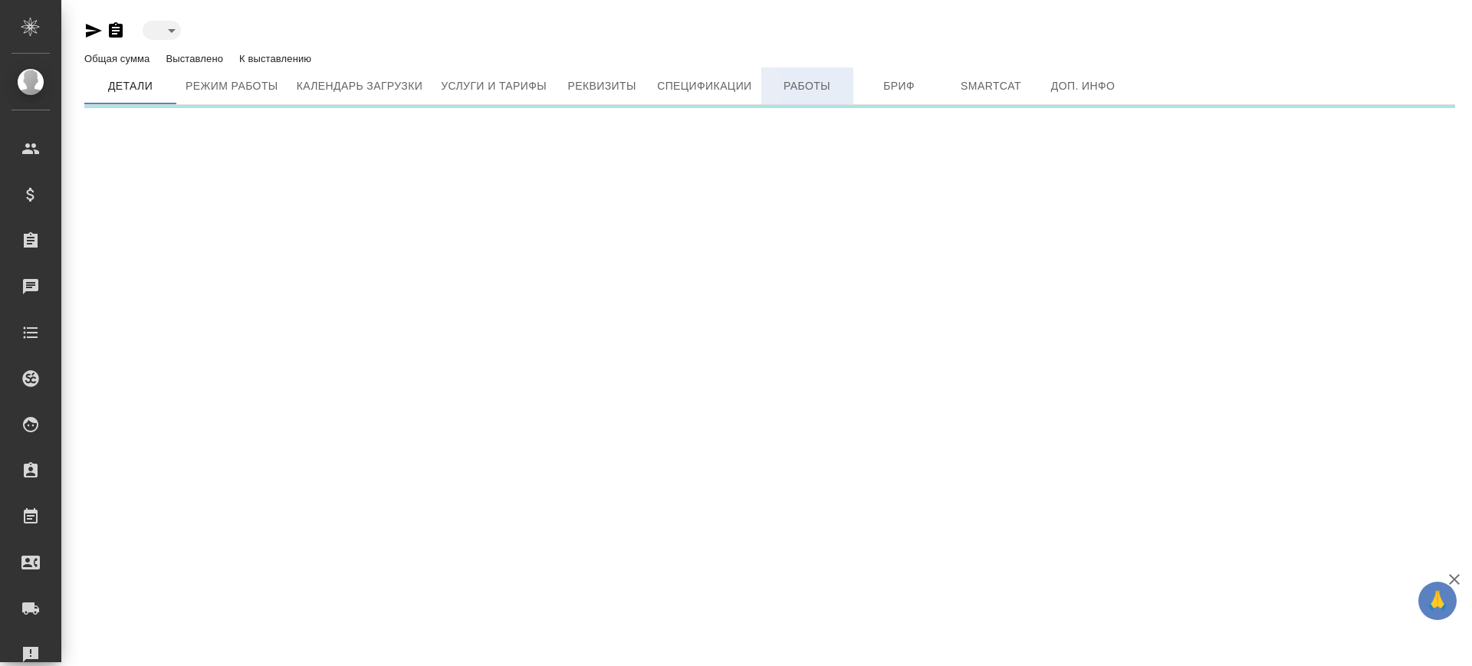
type input "active"
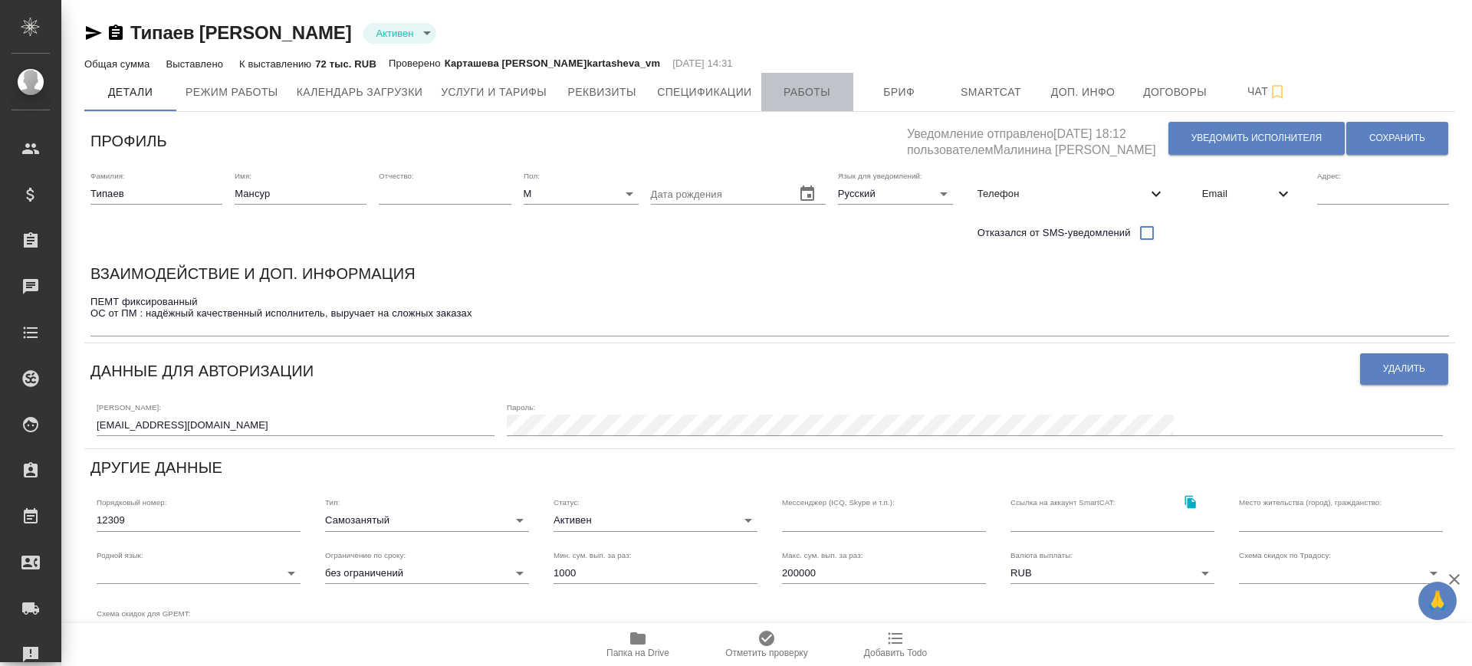
click at [792, 90] on span "Работы" at bounding box center [808, 92] width 74 height 19
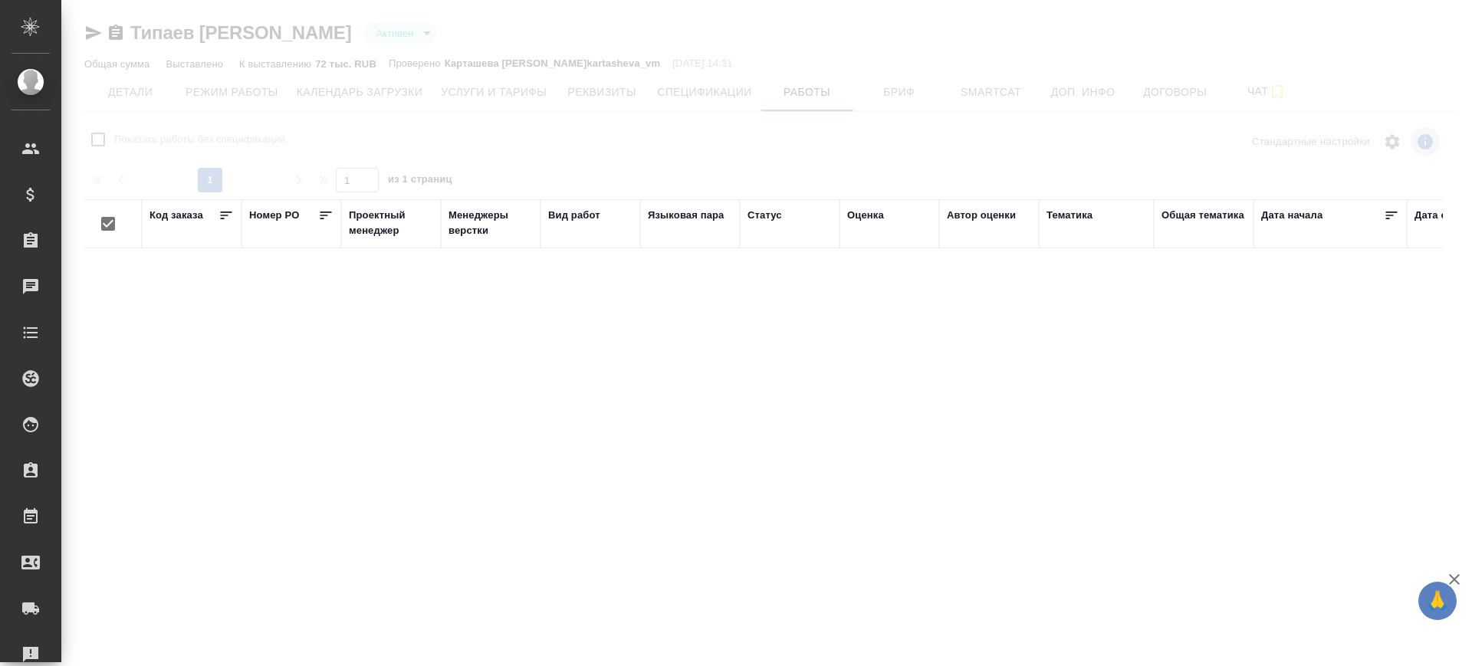
checkbox input "false"
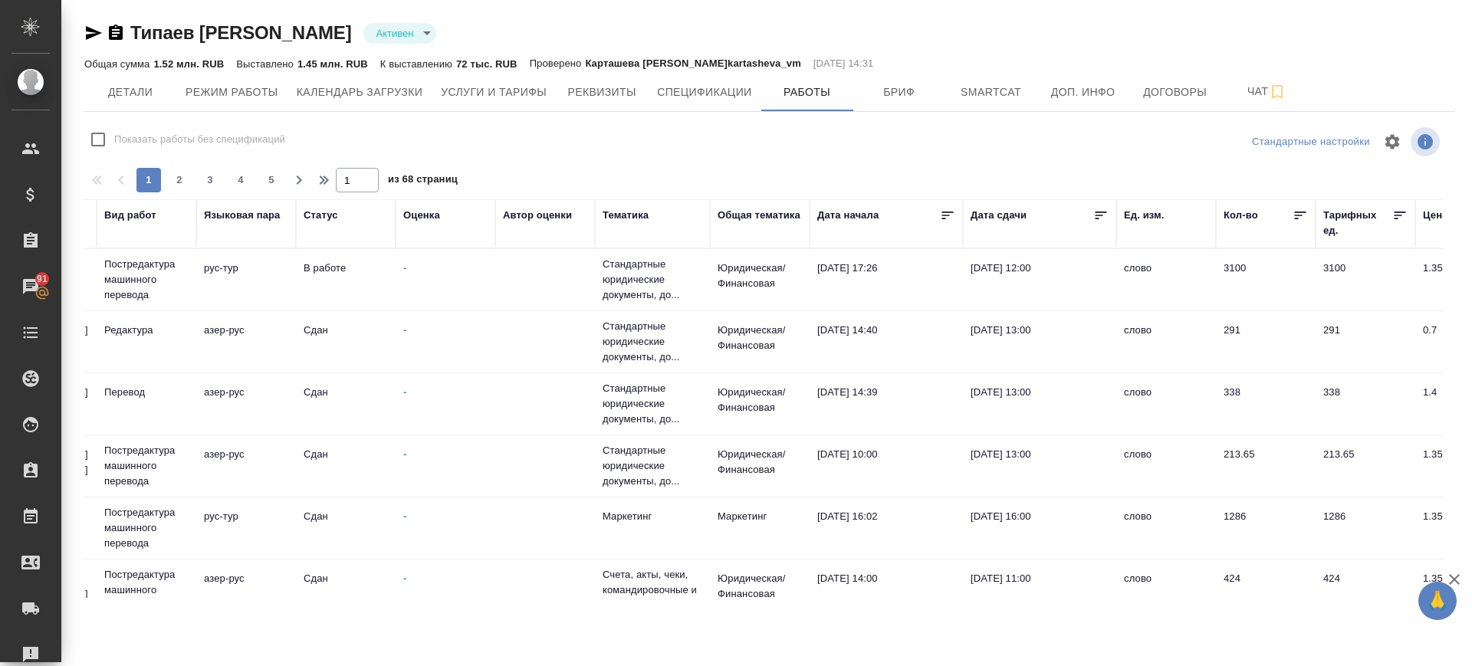
scroll to position [0, 536]
